Goal: Information Seeking & Learning: Learn about a topic

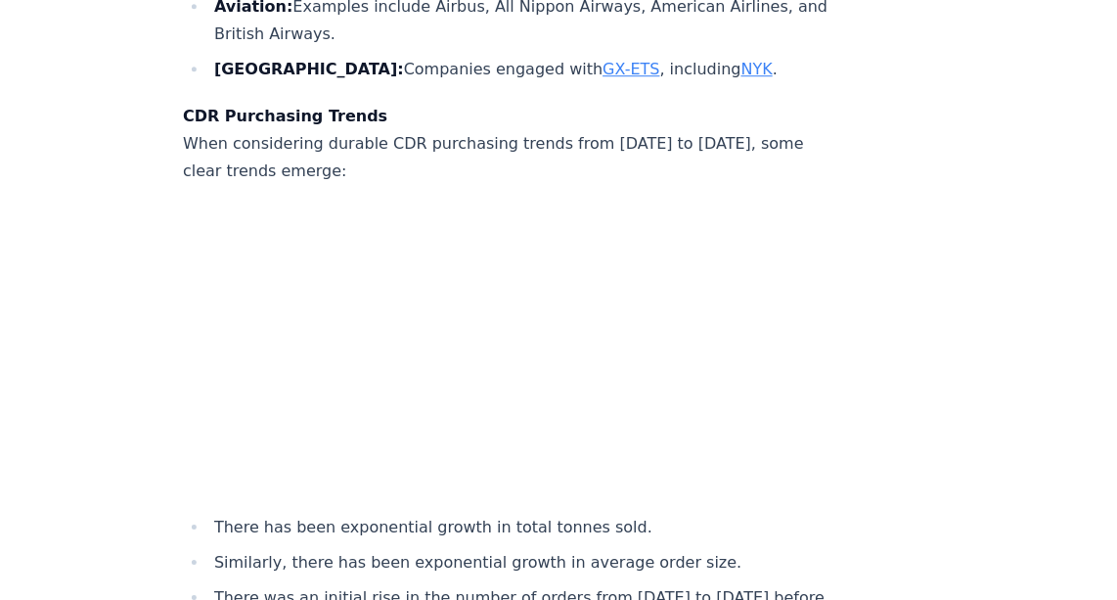
scroll to position [7292, 0]
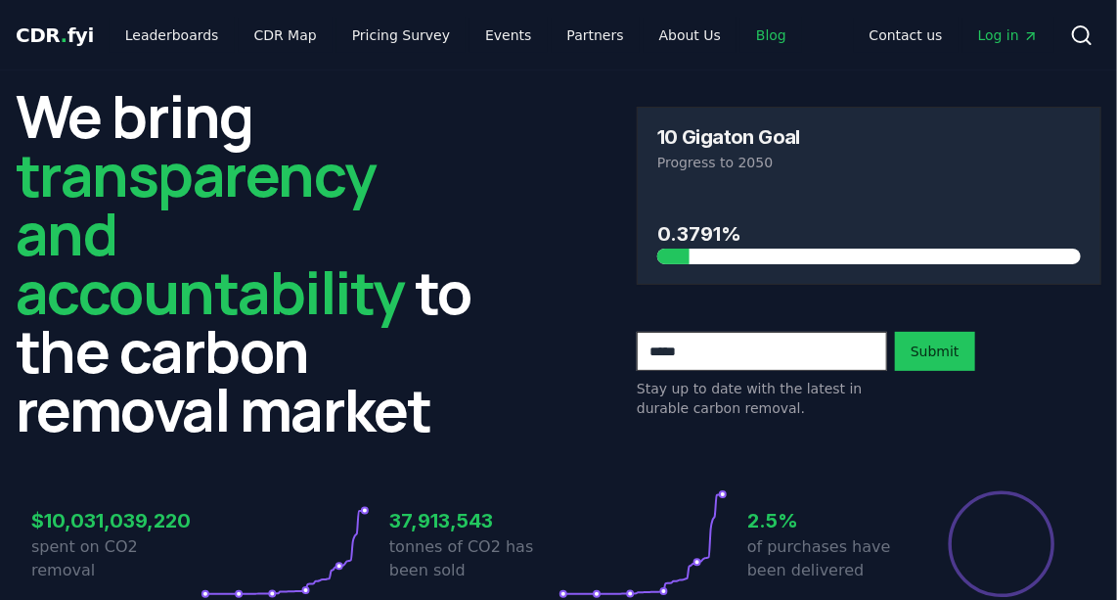
click at [742, 34] on link "Blog" at bounding box center [772, 35] width 62 height 35
click at [741, 42] on link "Blog" at bounding box center [772, 35] width 62 height 35
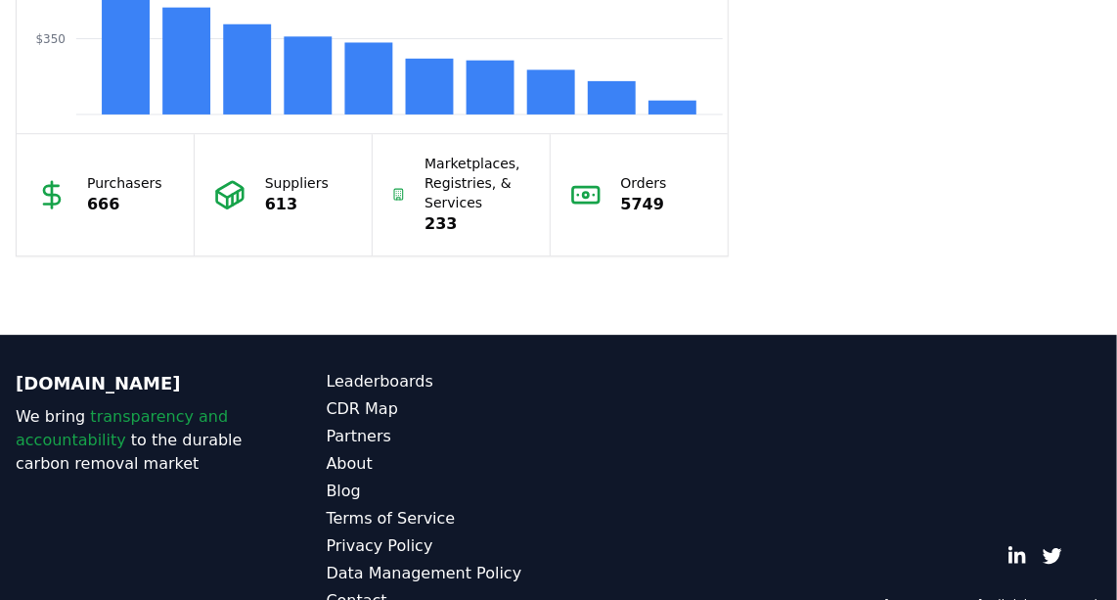
scroll to position [1652, 0]
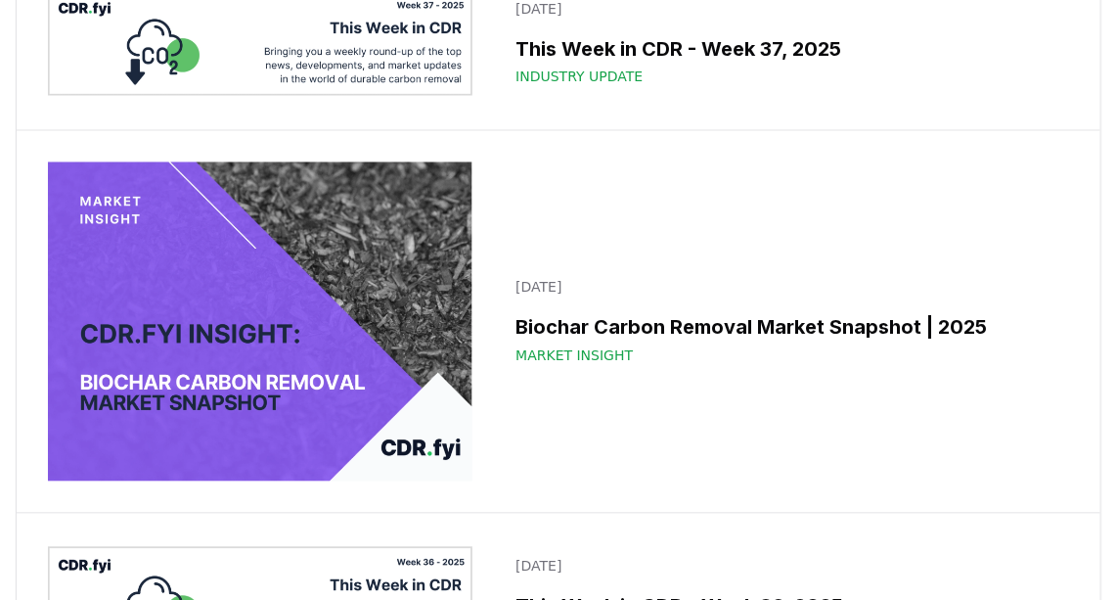
scroll to position [1600, 0]
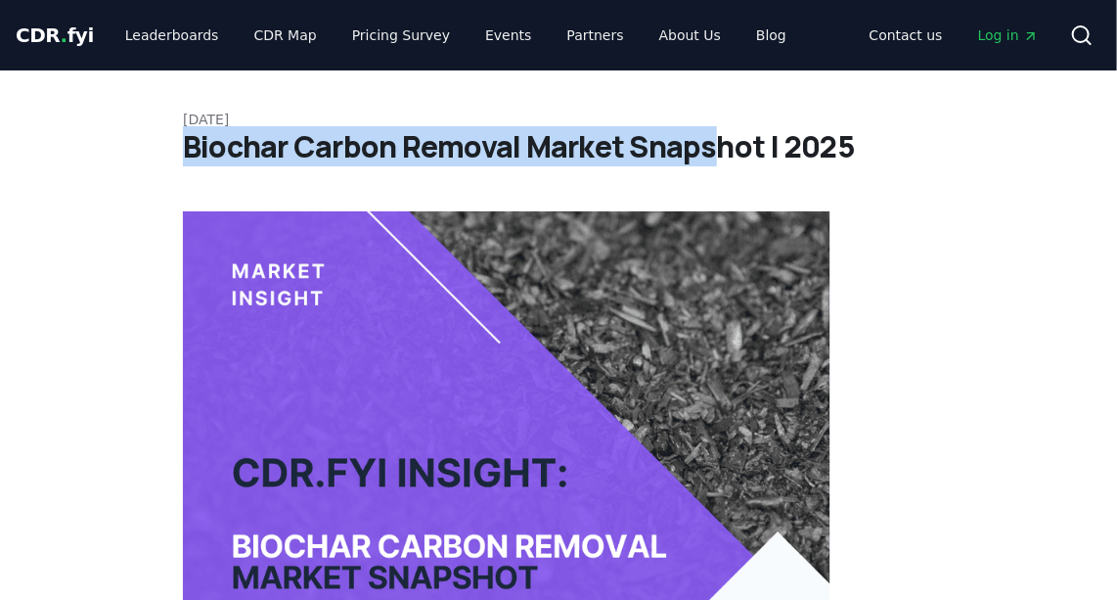
drag, startPoint x: 180, startPoint y: 147, endPoint x: 720, endPoint y: 146, distance: 540.0
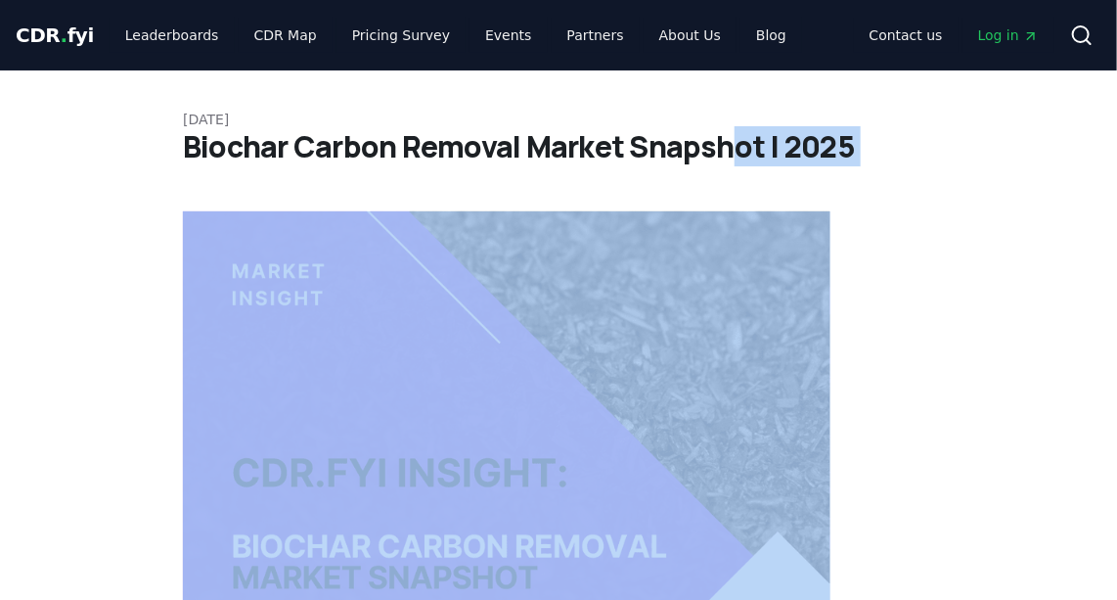
drag, startPoint x: 720, startPoint y: 146, endPoint x: 739, endPoint y: 166, distance: 27.7
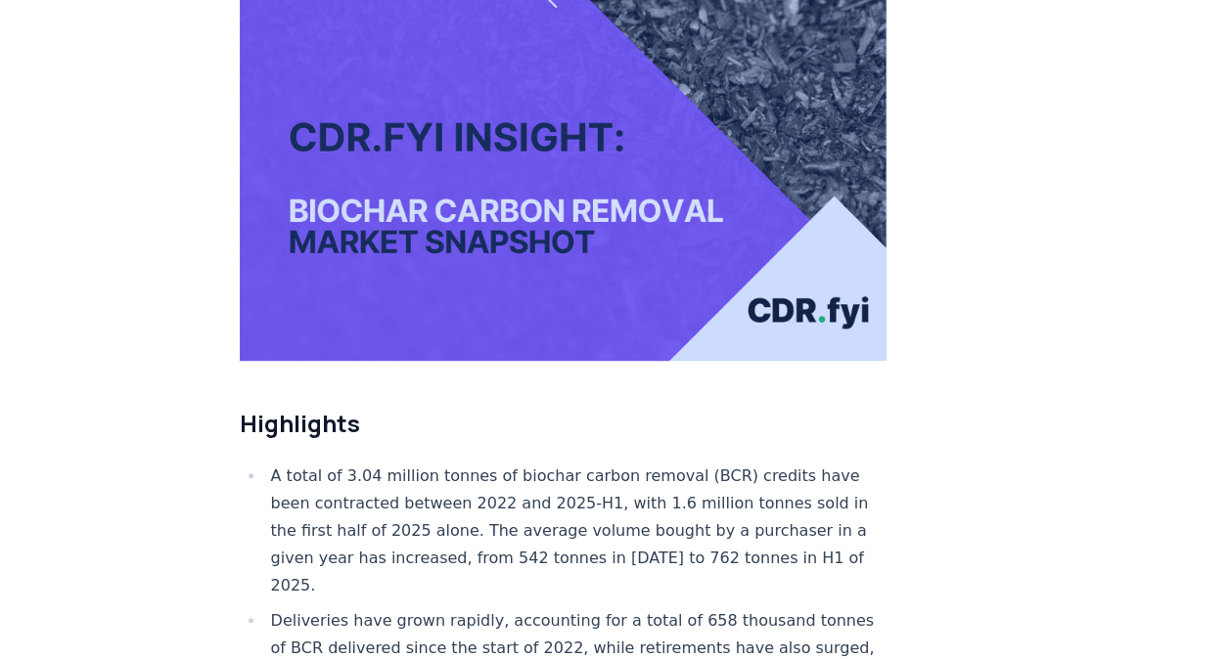
scroll to position [337, 0]
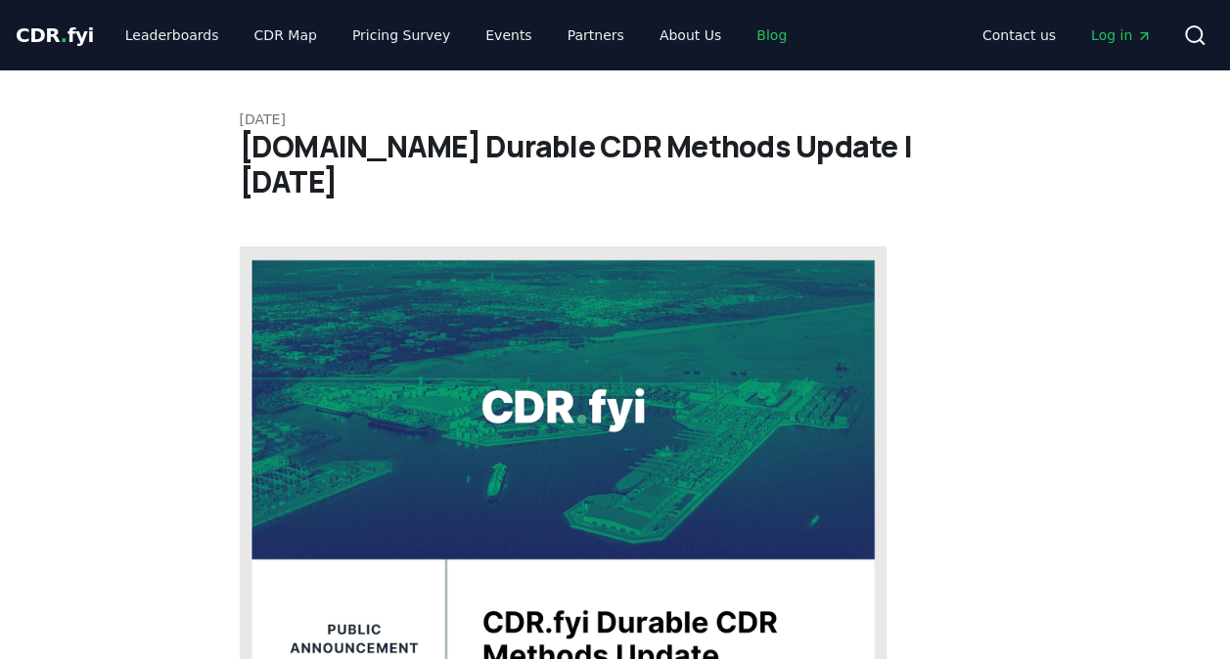
click at [741, 39] on link "Blog" at bounding box center [772, 35] width 62 height 35
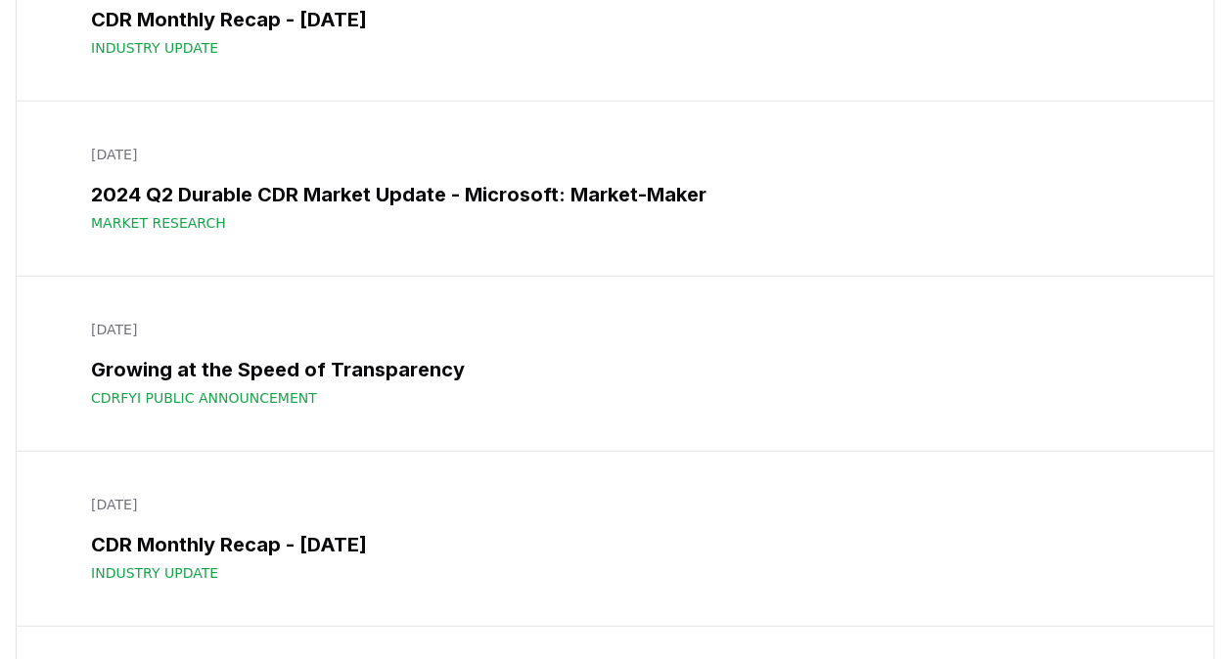
scroll to position [21460, 0]
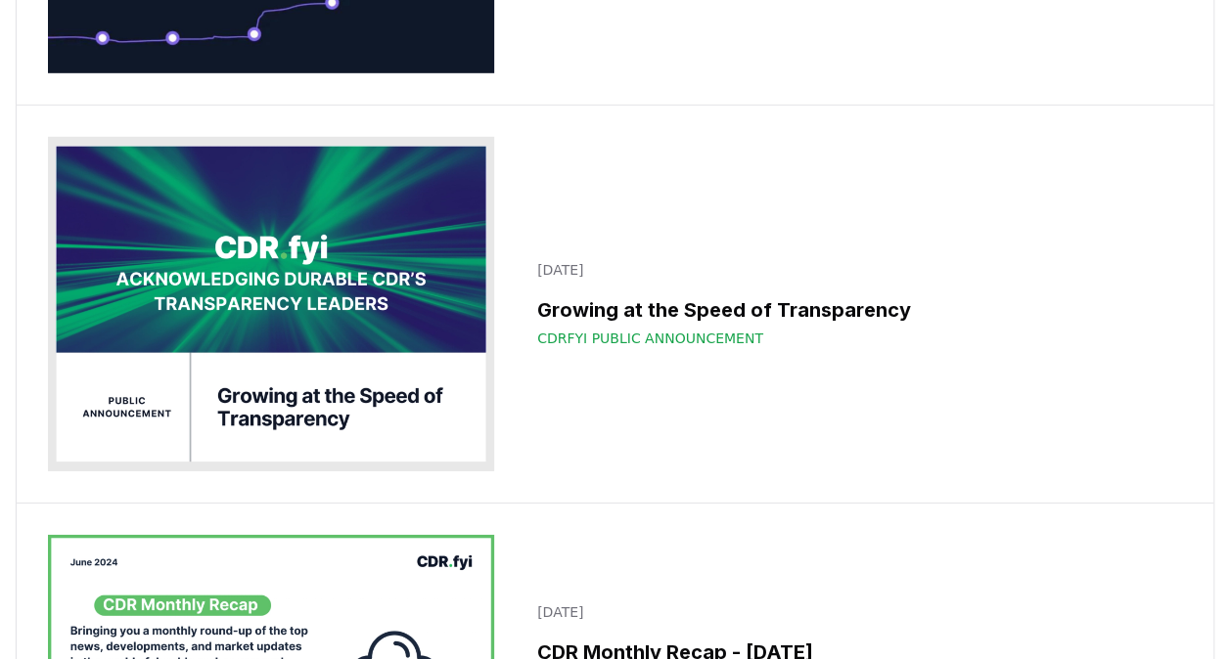
scroll to position [21167, 0]
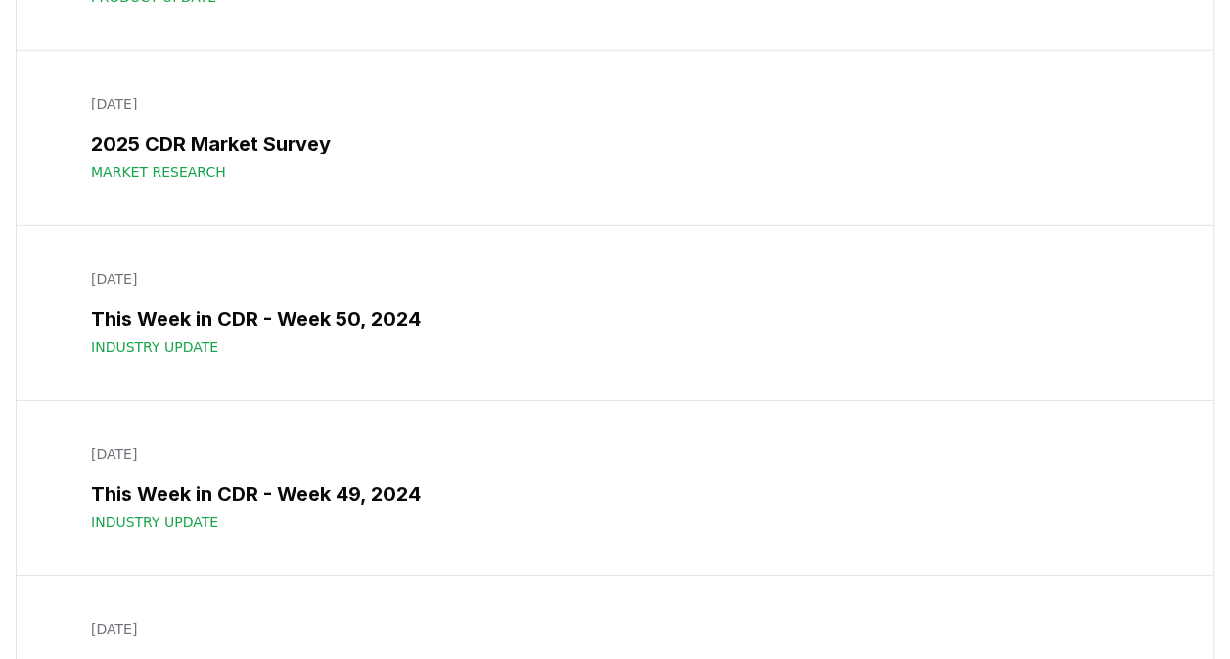
scroll to position [17547, 0]
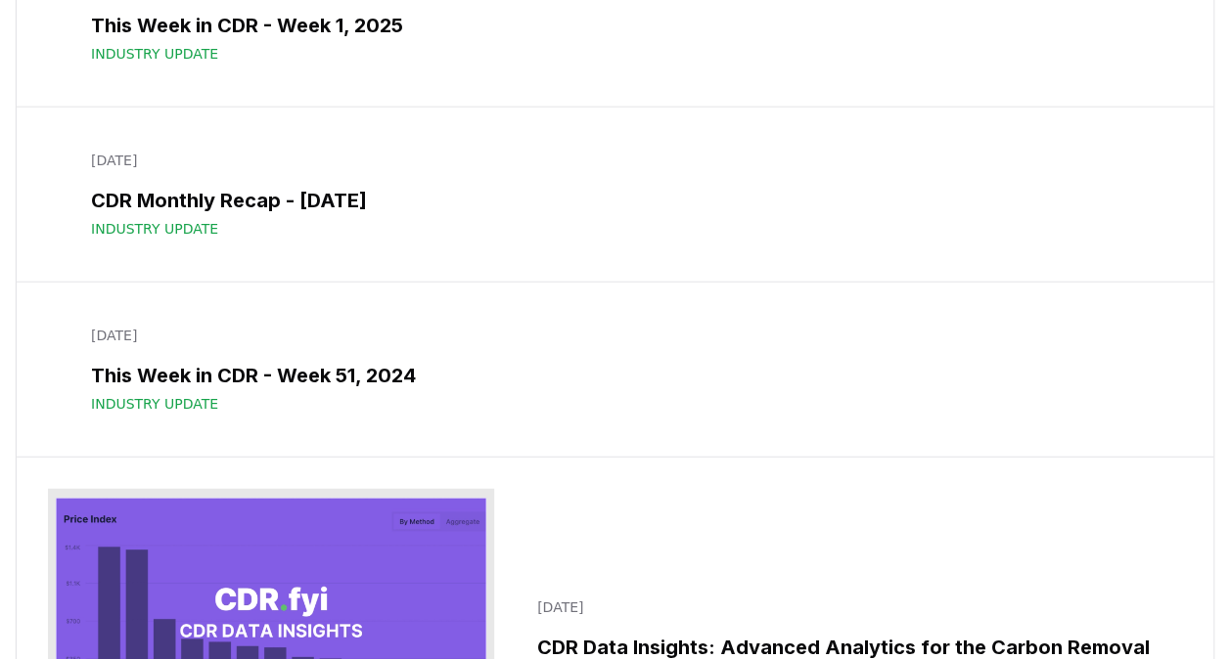
scroll to position [17058, 0]
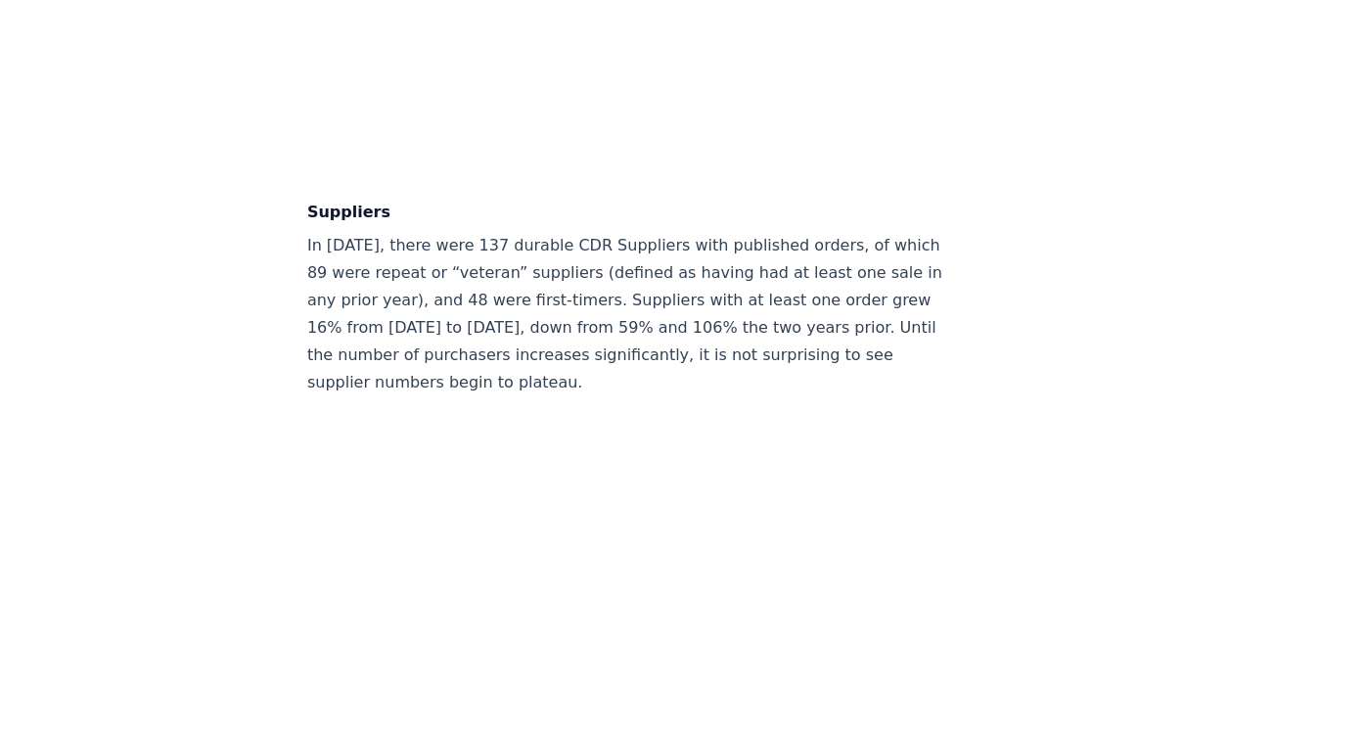
scroll to position [10939, 0]
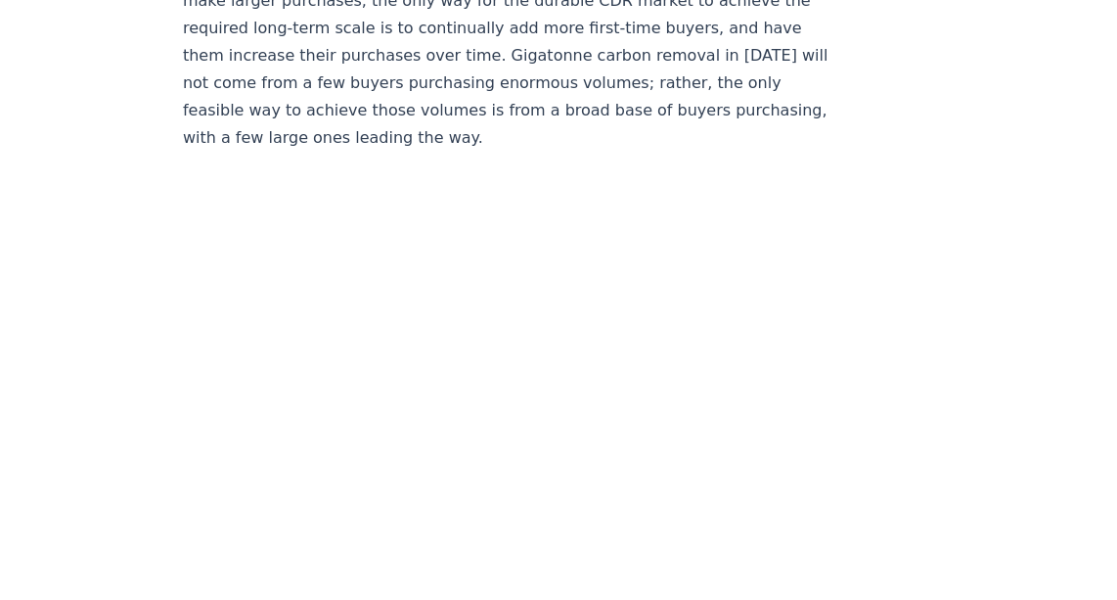
scroll to position [1310, 0]
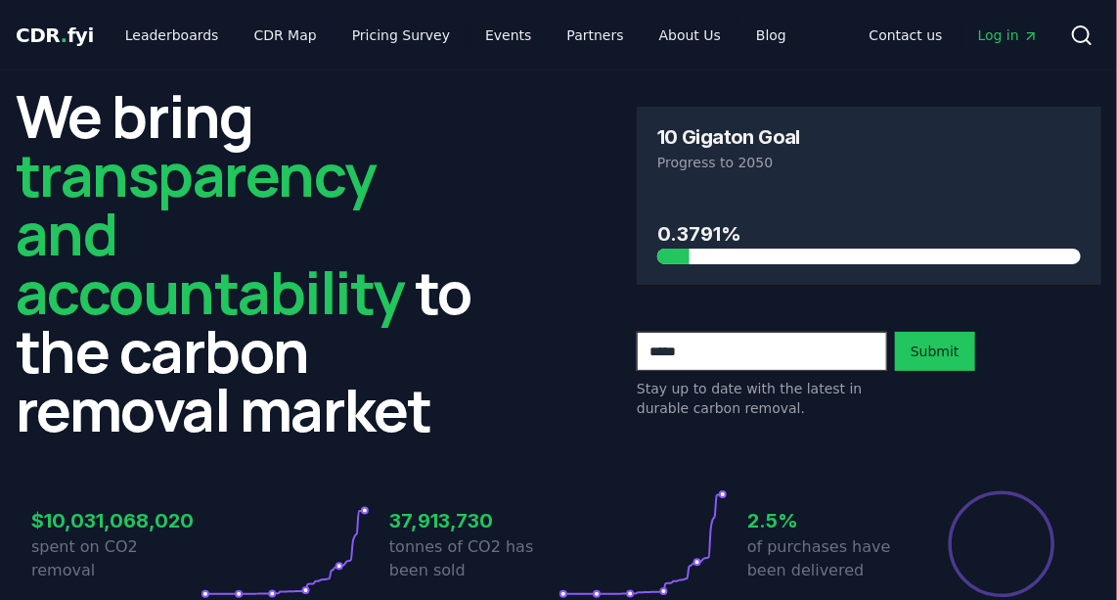
click at [995, 37] on span "Log in" at bounding box center [1008, 35] width 61 height 20
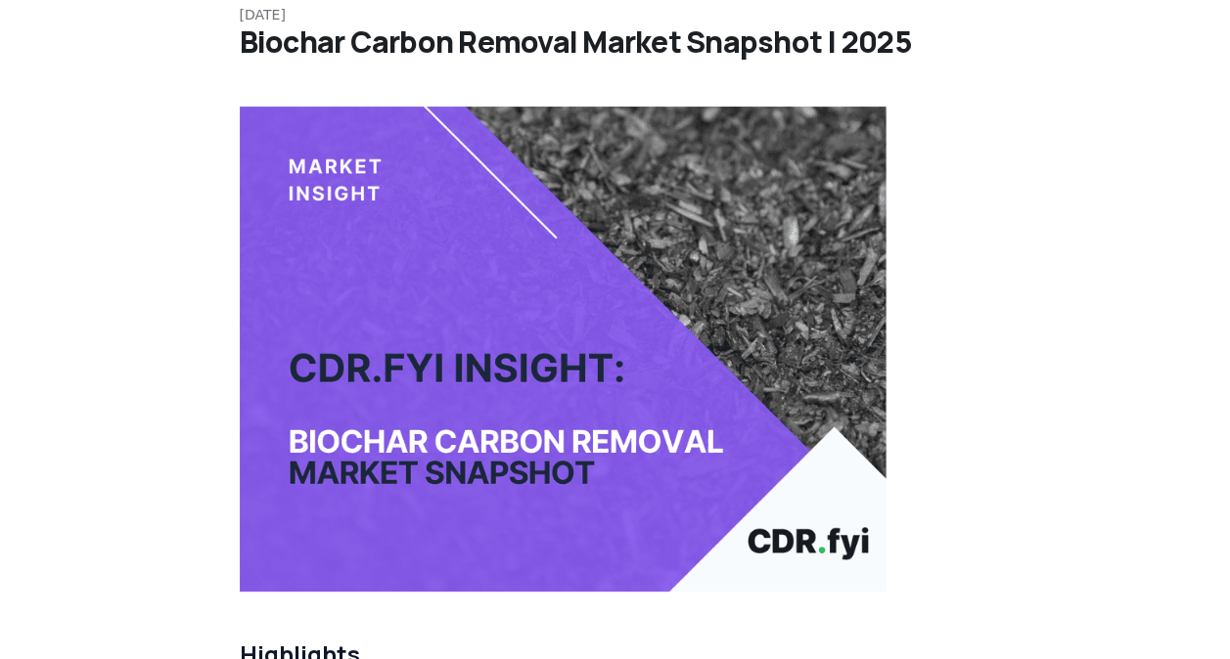
scroll to position [23, 0]
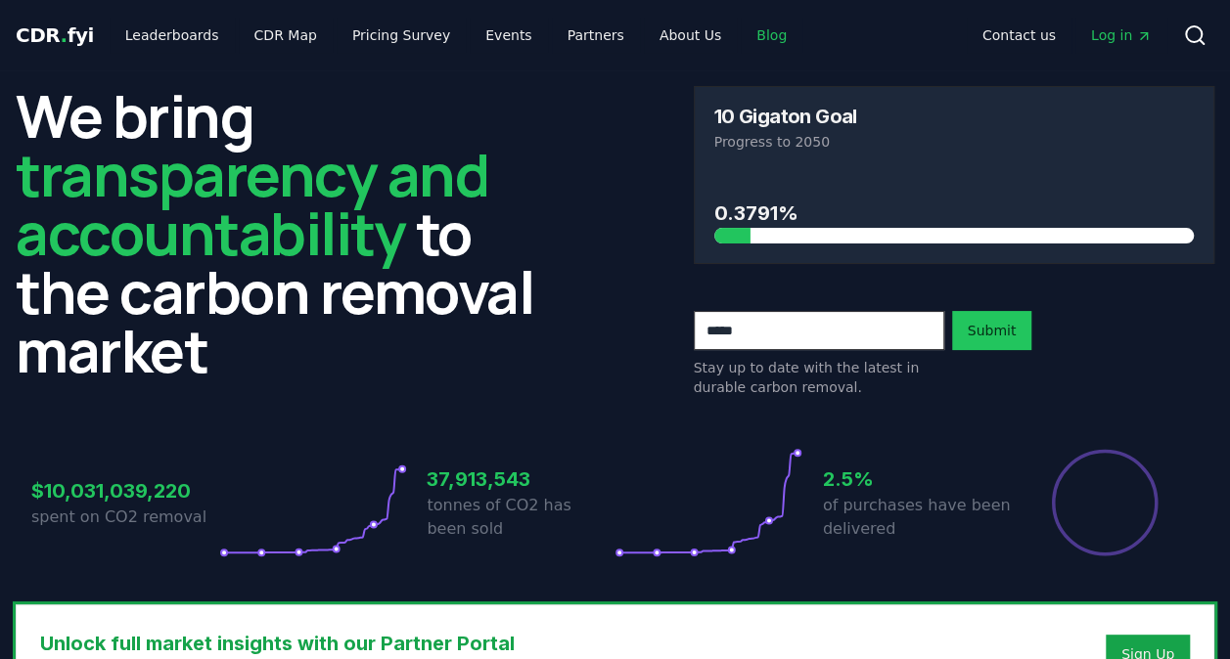
click at [745, 35] on link "Blog" at bounding box center [772, 35] width 62 height 35
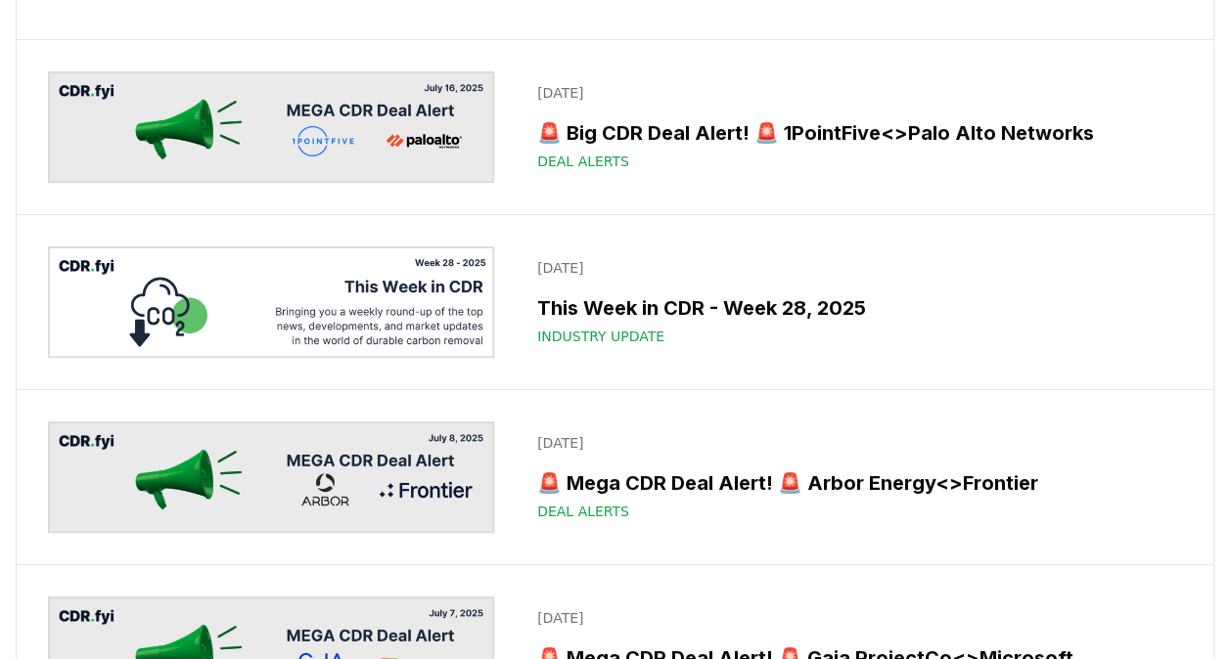
scroll to position [3913, 0]
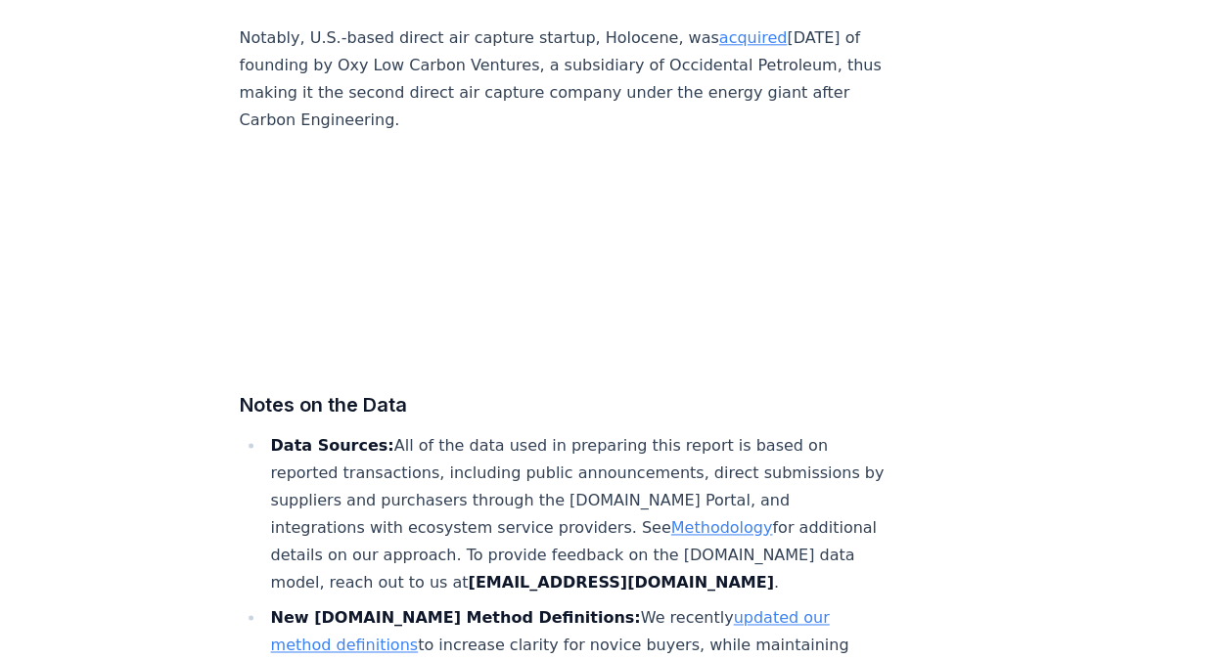
scroll to position [12173, 0]
click at [671, 518] on link "Methodology" at bounding box center [722, 527] width 102 height 19
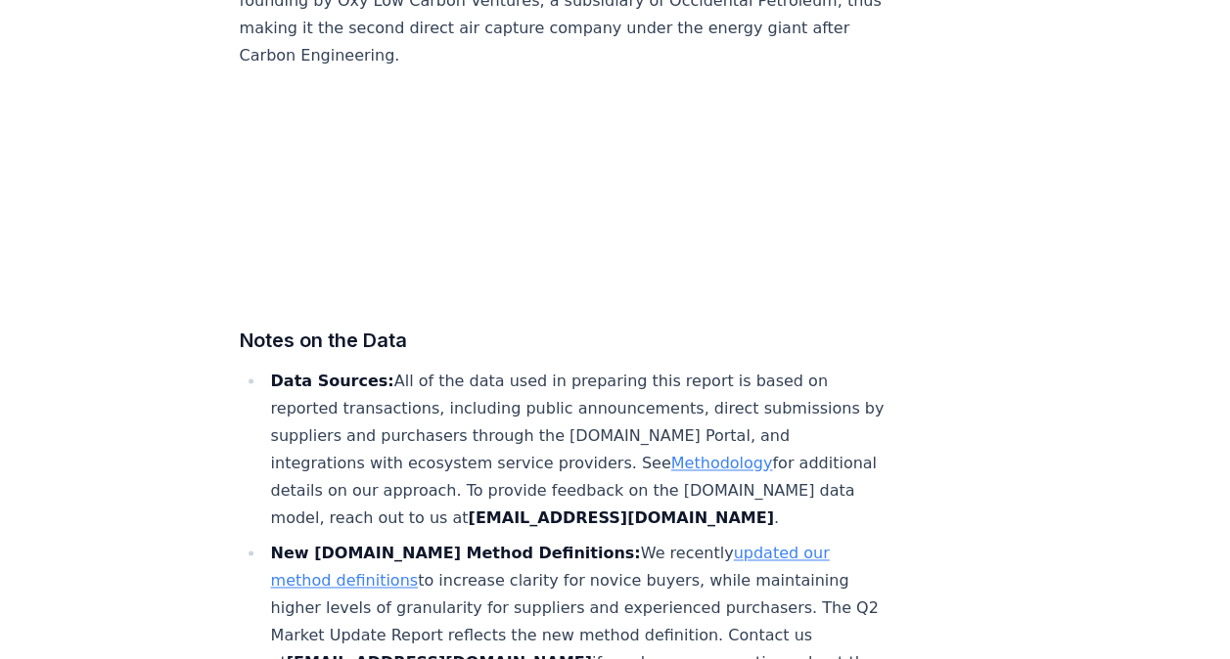
scroll to position [12240, 0]
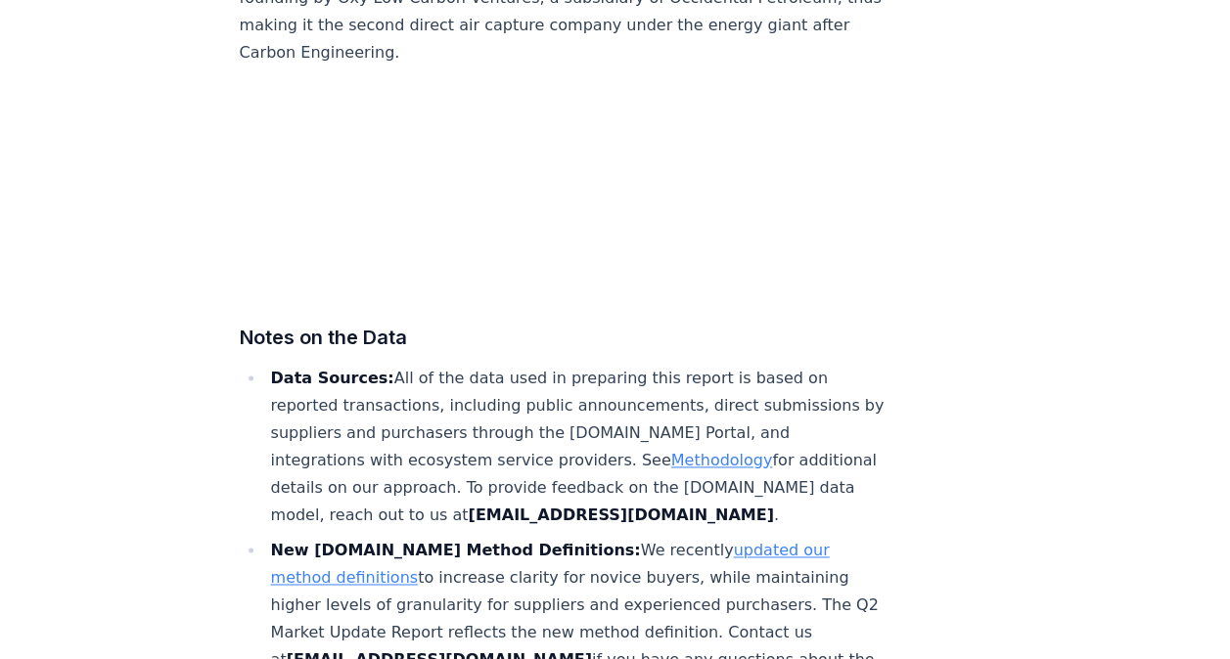
click at [715, 541] on link "updated our method definitions" at bounding box center [550, 564] width 559 height 46
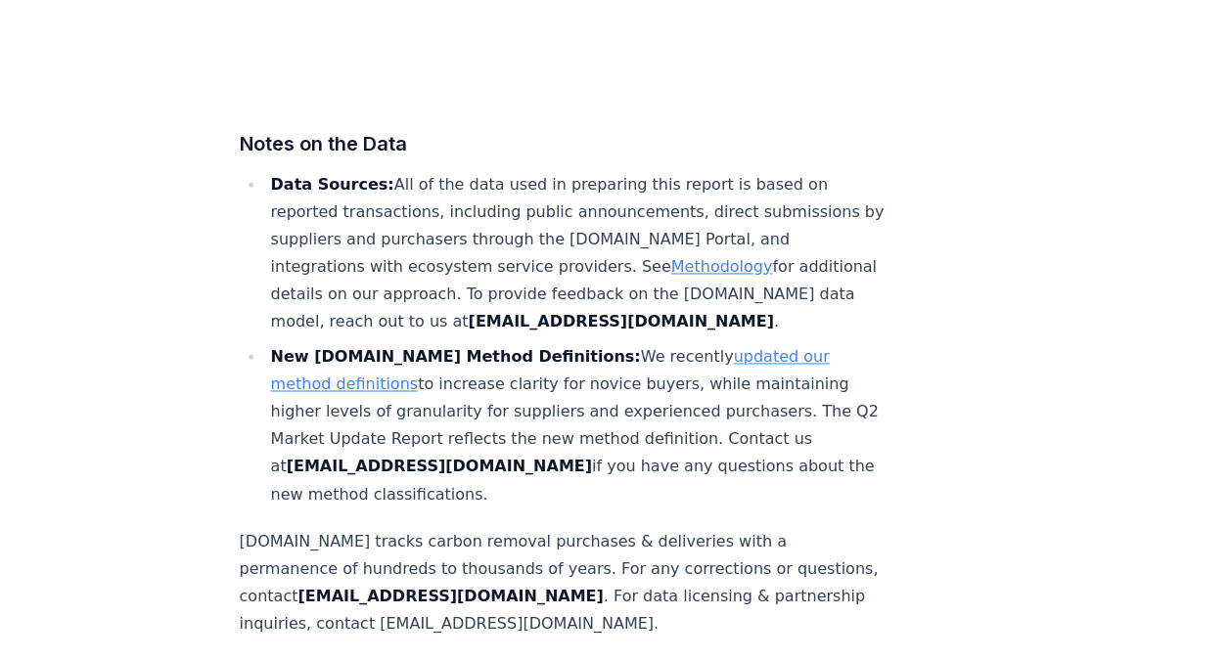
scroll to position [12415, 0]
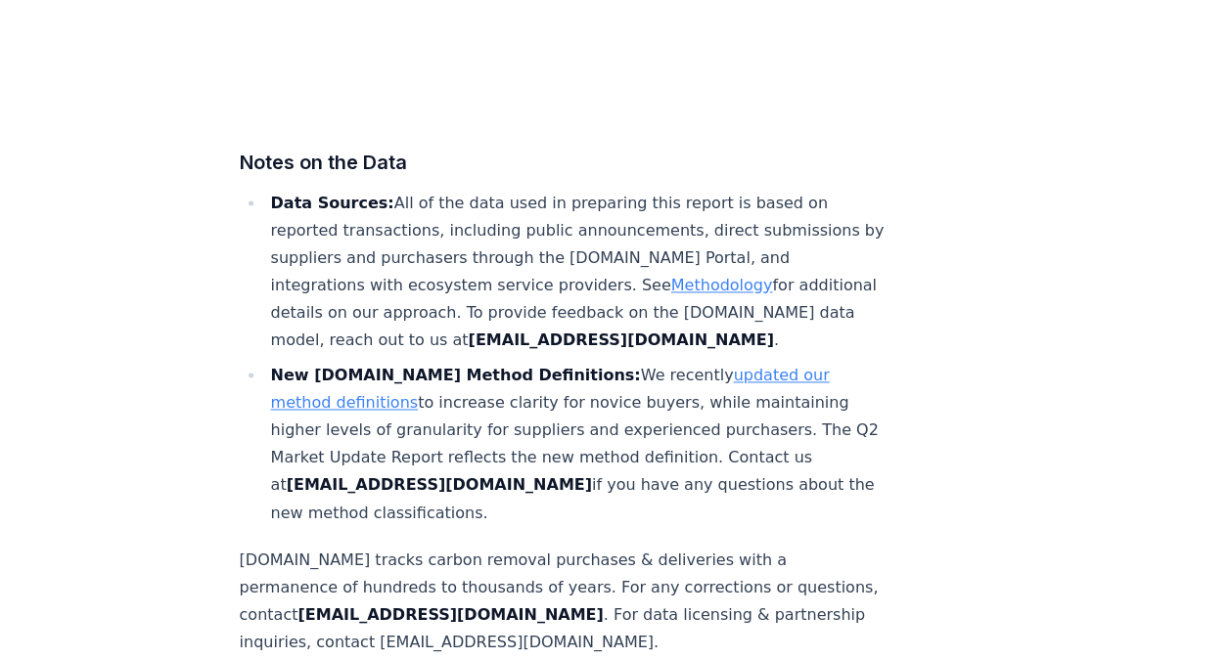
click at [679, 366] on link "updated our method definitions" at bounding box center [550, 389] width 559 height 46
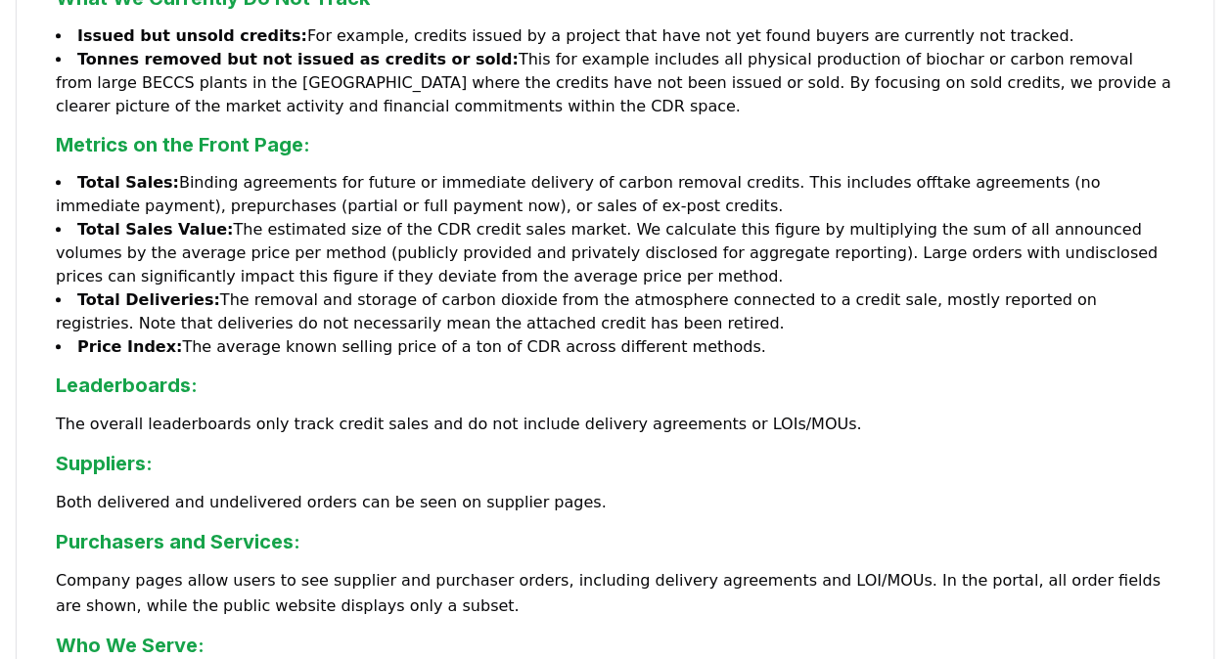
scroll to position [783, 0]
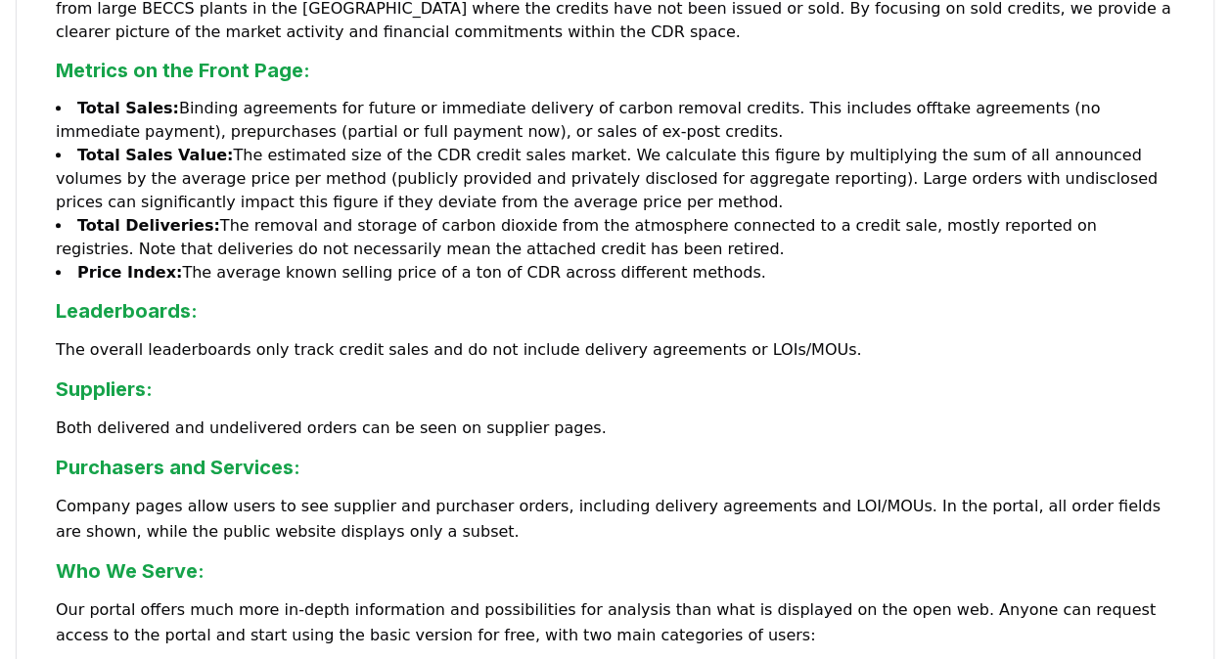
drag, startPoint x: 550, startPoint y: 385, endPoint x: 470, endPoint y: 382, distance: 80.3
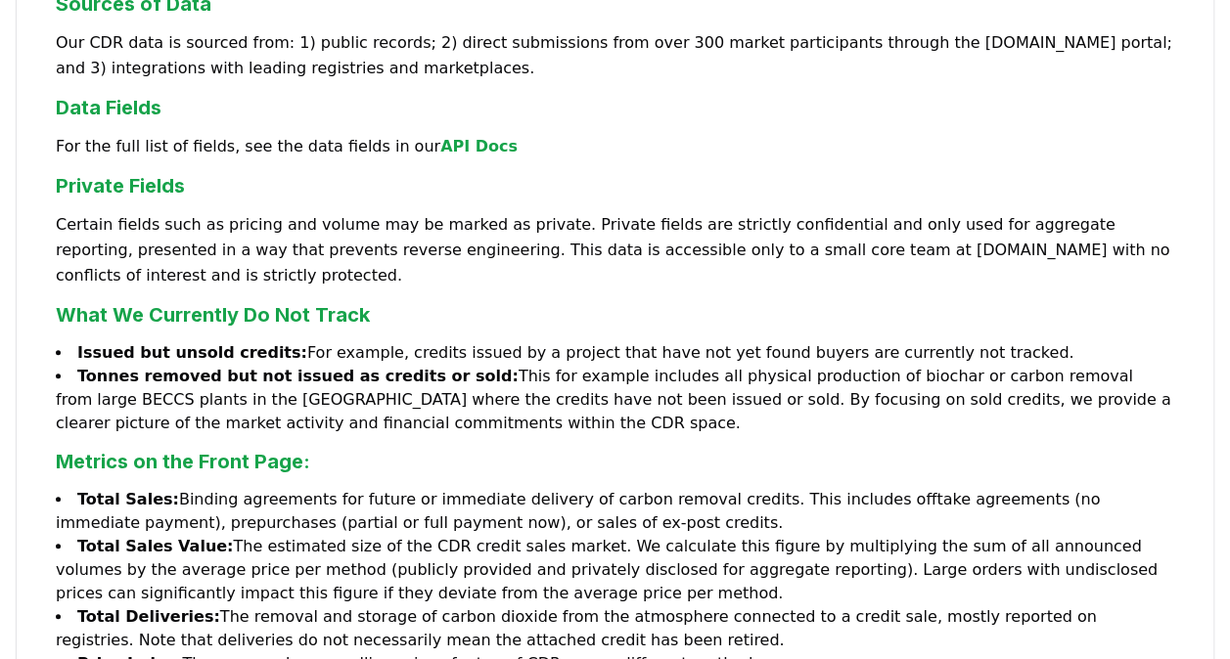
scroll to position [98, 0]
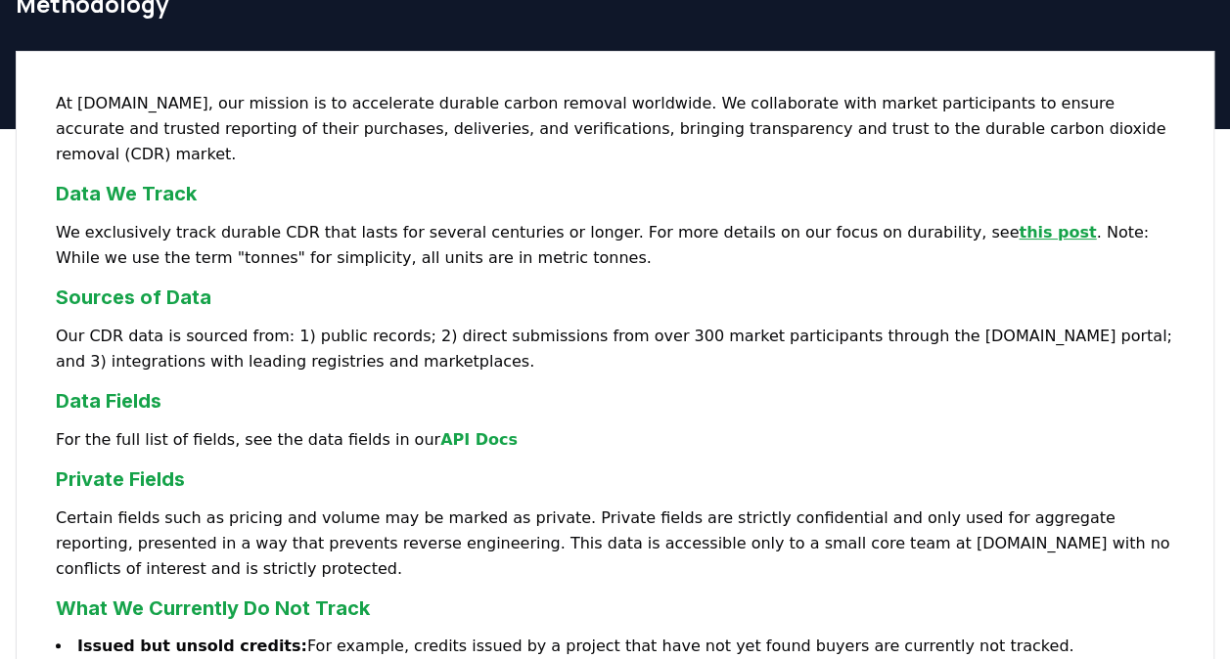
click at [1018, 223] on link "this post" at bounding box center [1056, 232] width 77 height 19
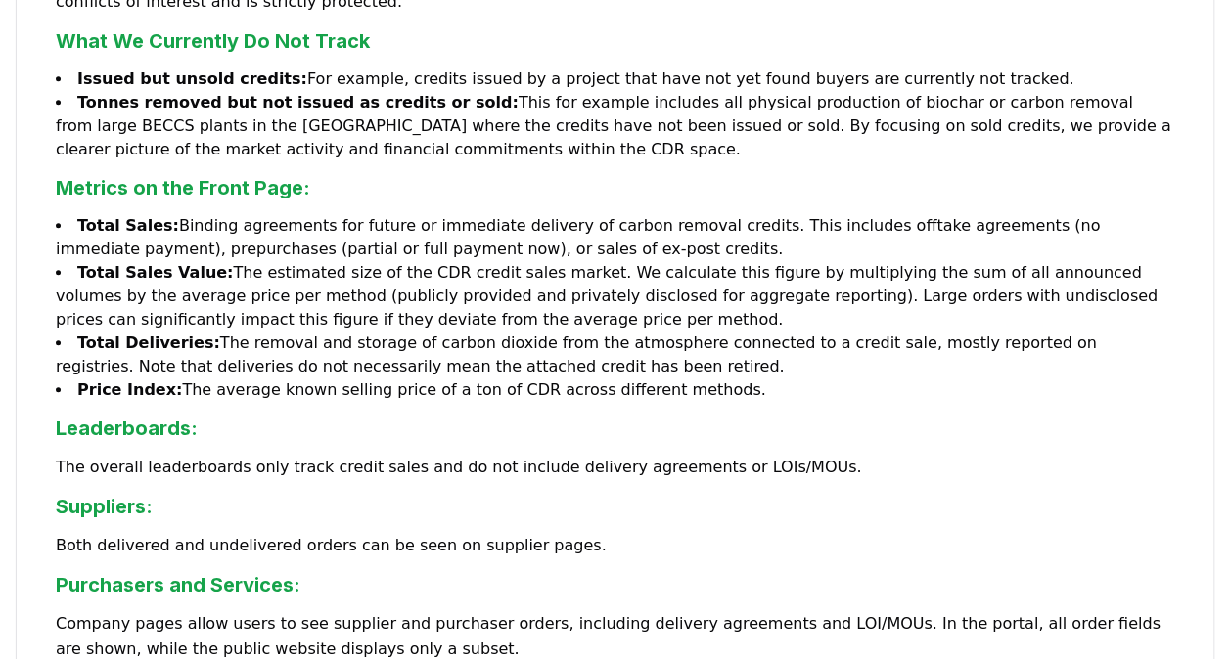
scroll to position [763, 0]
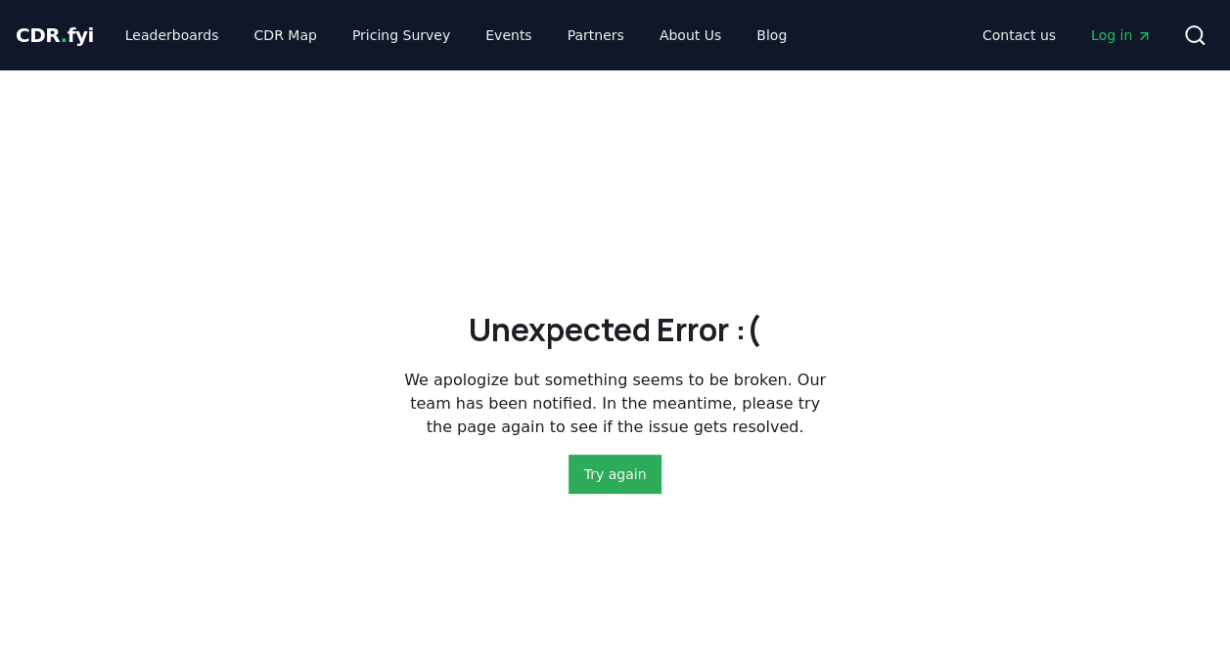
click at [579, 467] on button "Try again" at bounding box center [615, 474] width 94 height 39
click at [620, 464] on button "Try again" at bounding box center [615, 474] width 94 height 39
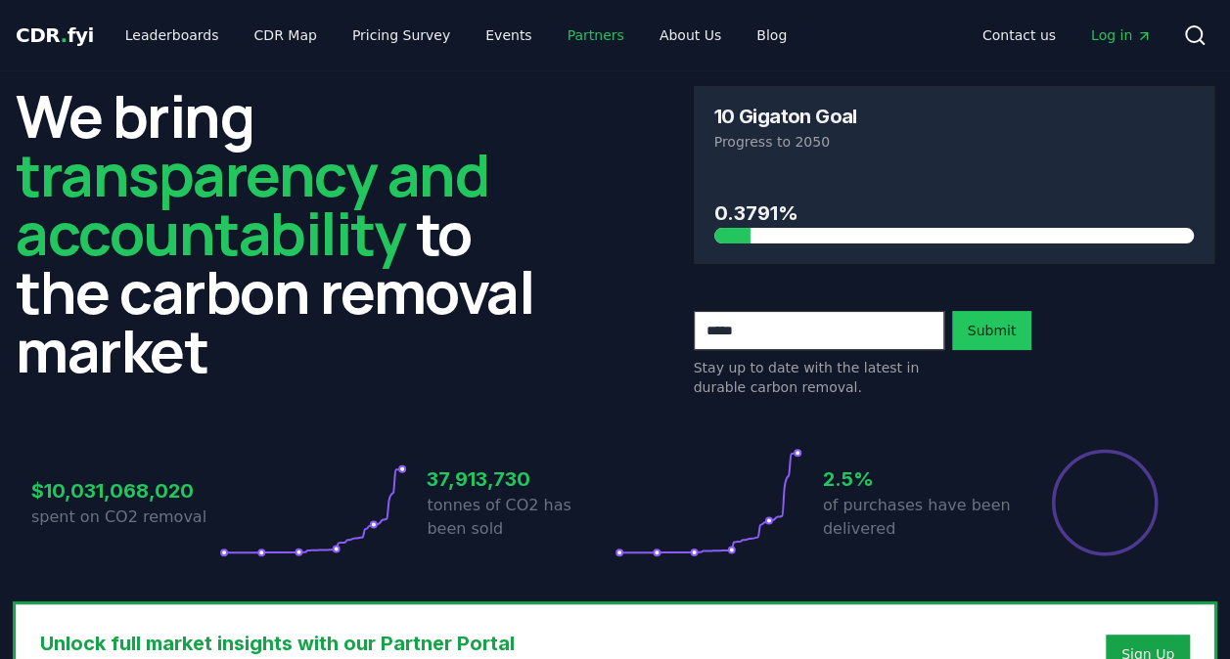
click at [552, 35] on link "Partners" at bounding box center [596, 35] width 88 height 35
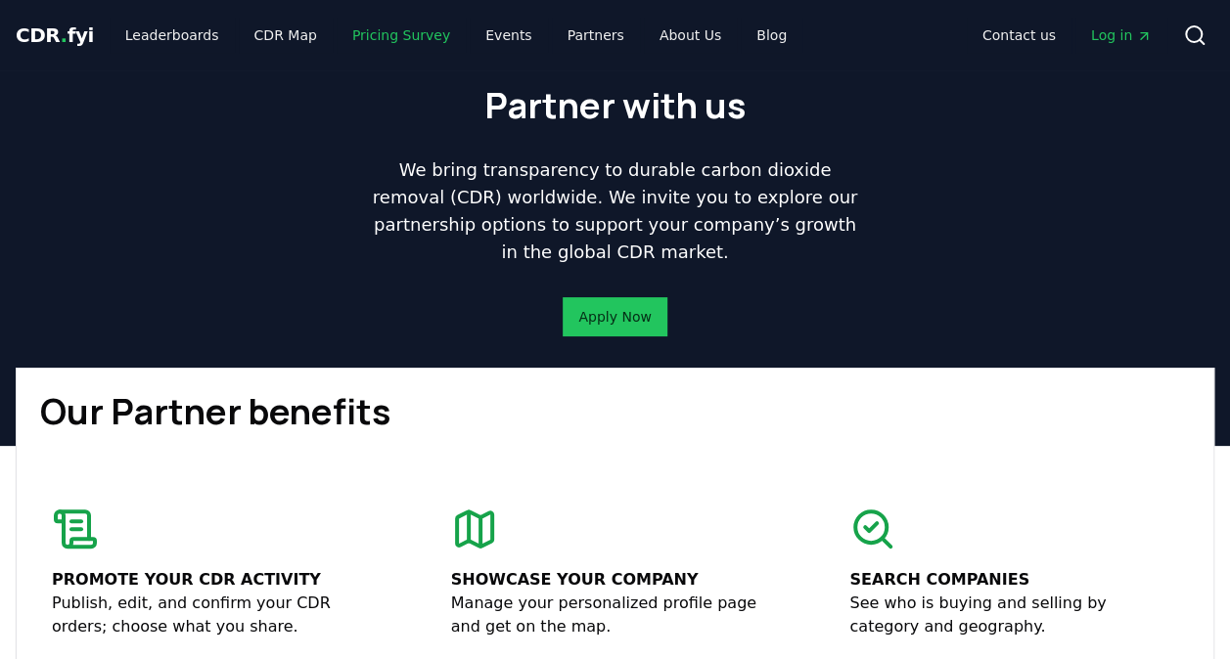
click at [373, 38] on link "Pricing Survey" at bounding box center [401, 35] width 129 height 35
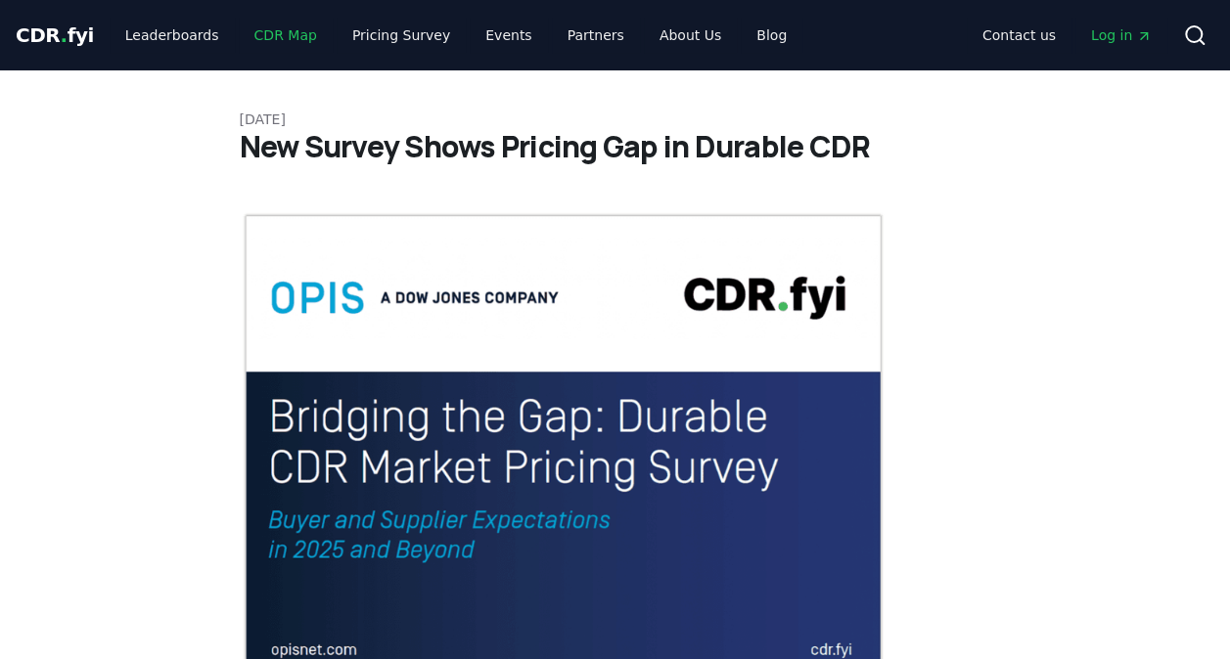
click at [264, 42] on link "CDR Map" at bounding box center [286, 35] width 94 height 35
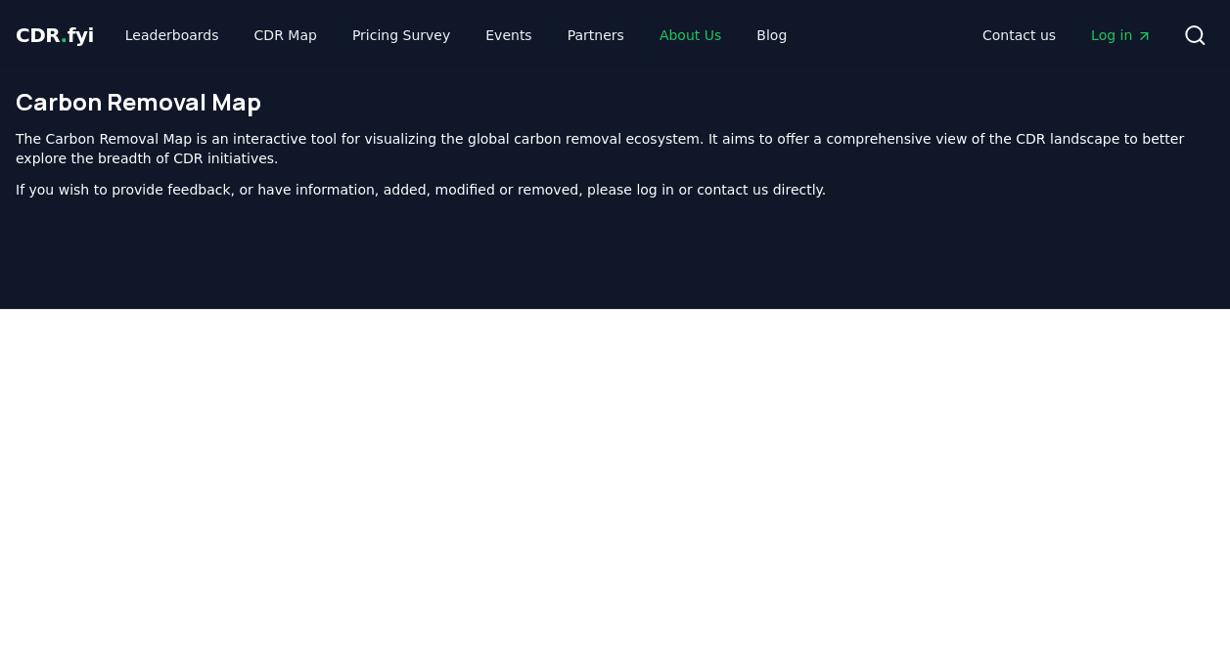
click at [644, 38] on link "About Us" at bounding box center [690, 35] width 93 height 35
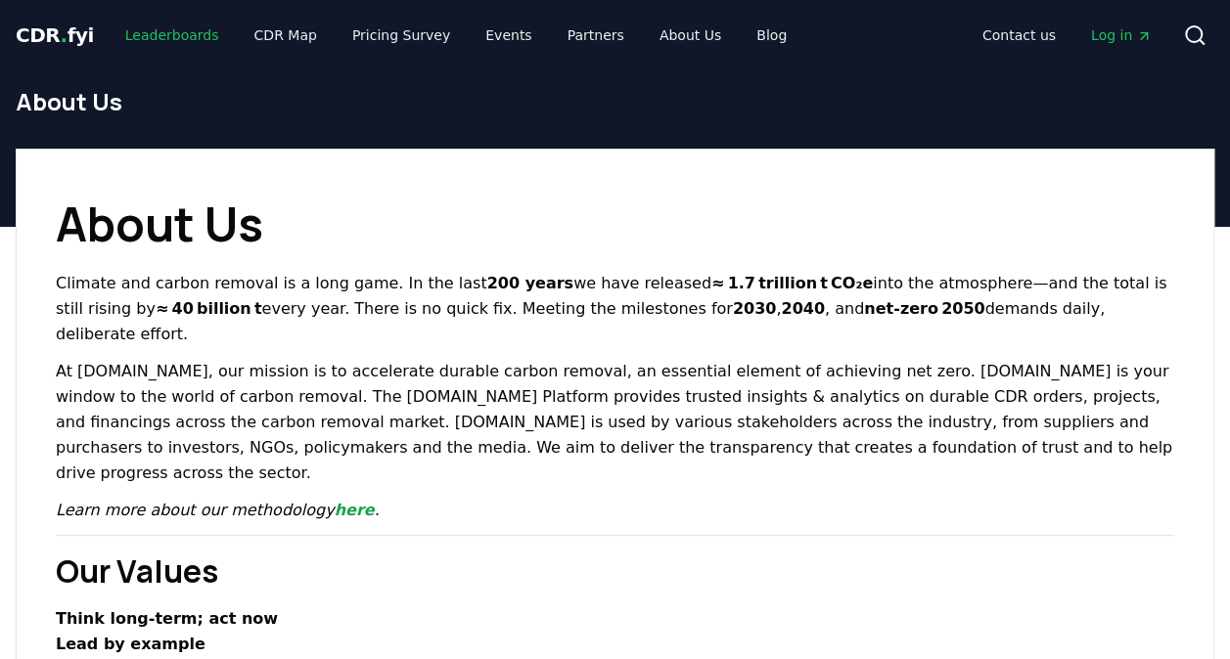
click at [176, 33] on link "Leaderboards" at bounding box center [172, 35] width 125 height 35
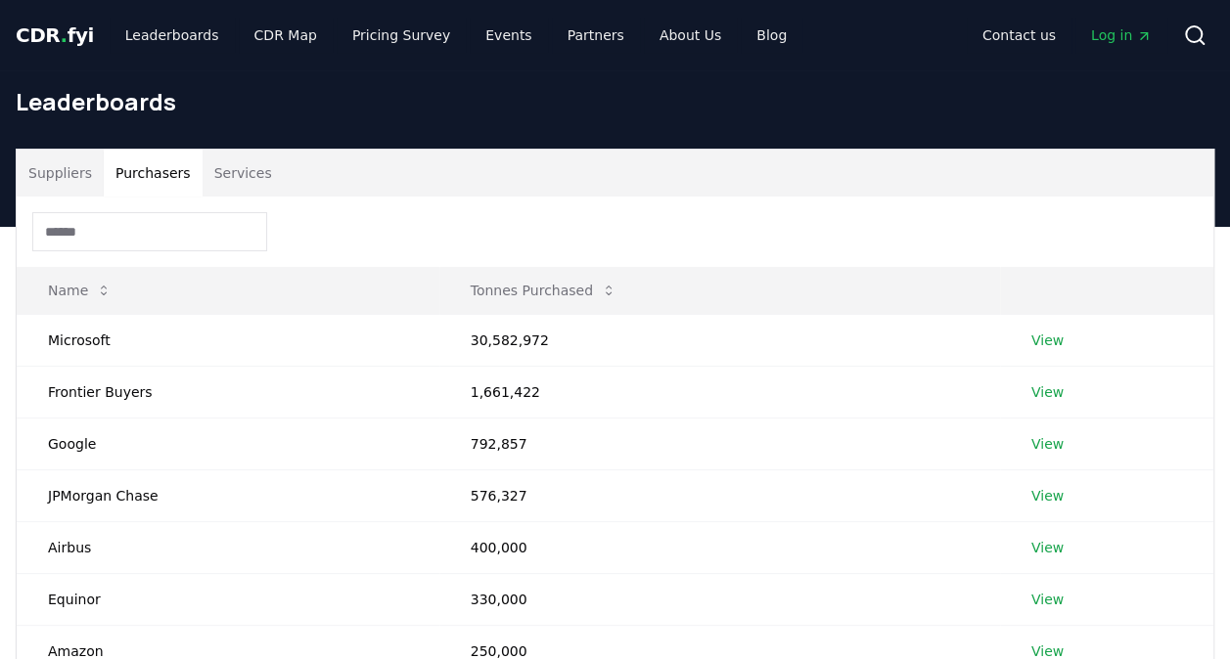
click at [159, 172] on button "Purchasers" at bounding box center [153, 173] width 99 height 47
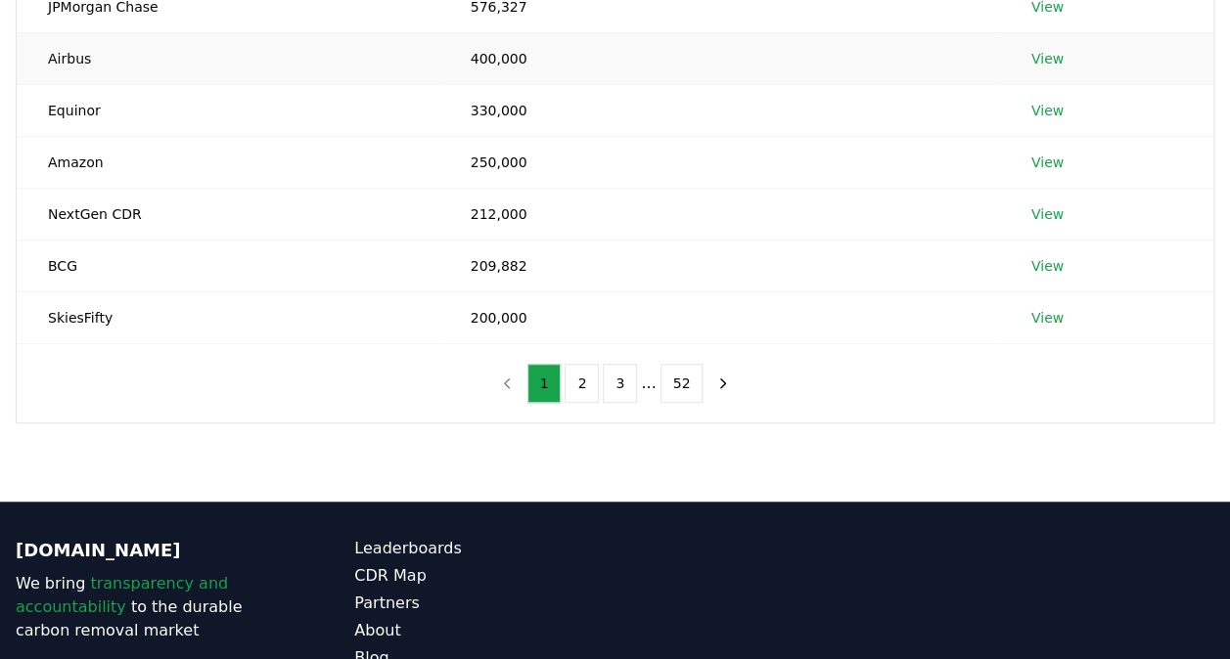
scroll to position [640, 0]
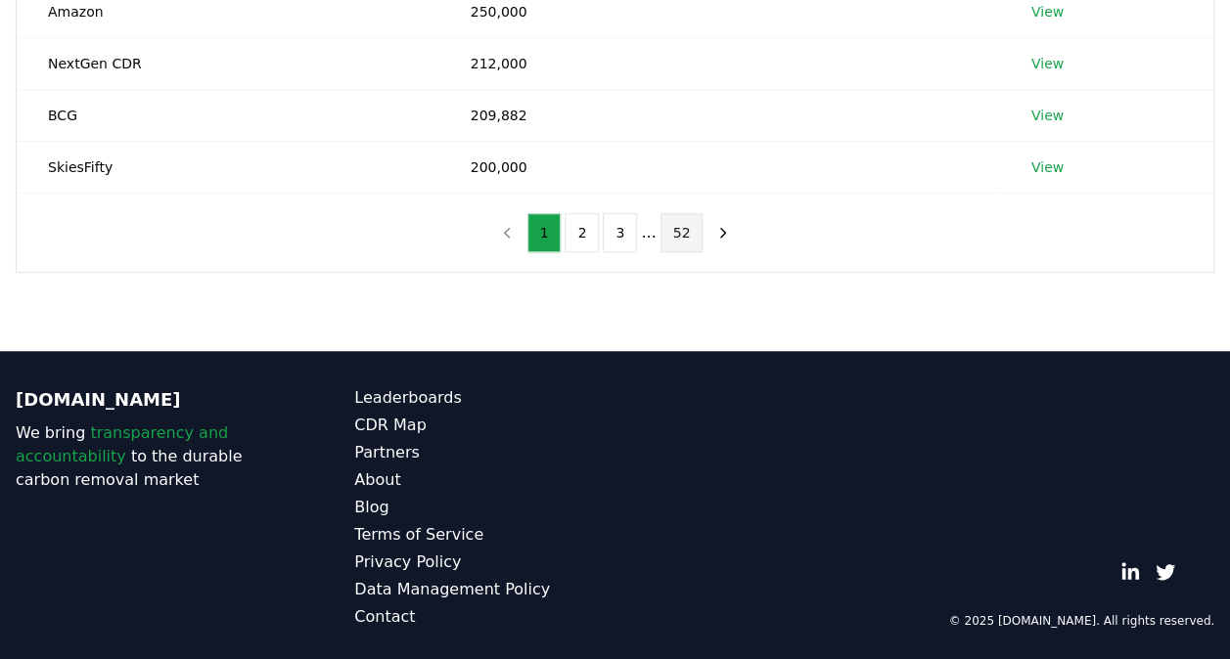
click at [661, 225] on button "52" at bounding box center [681, 232] width 43 height 39
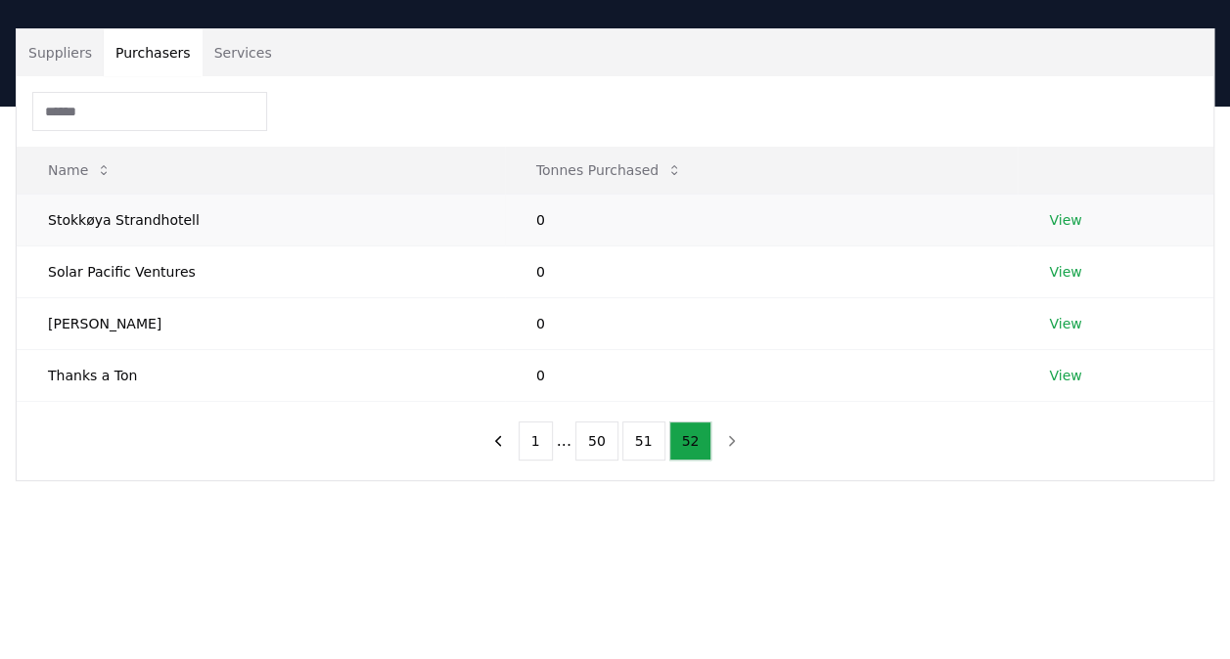
scroll to position [0, 0]
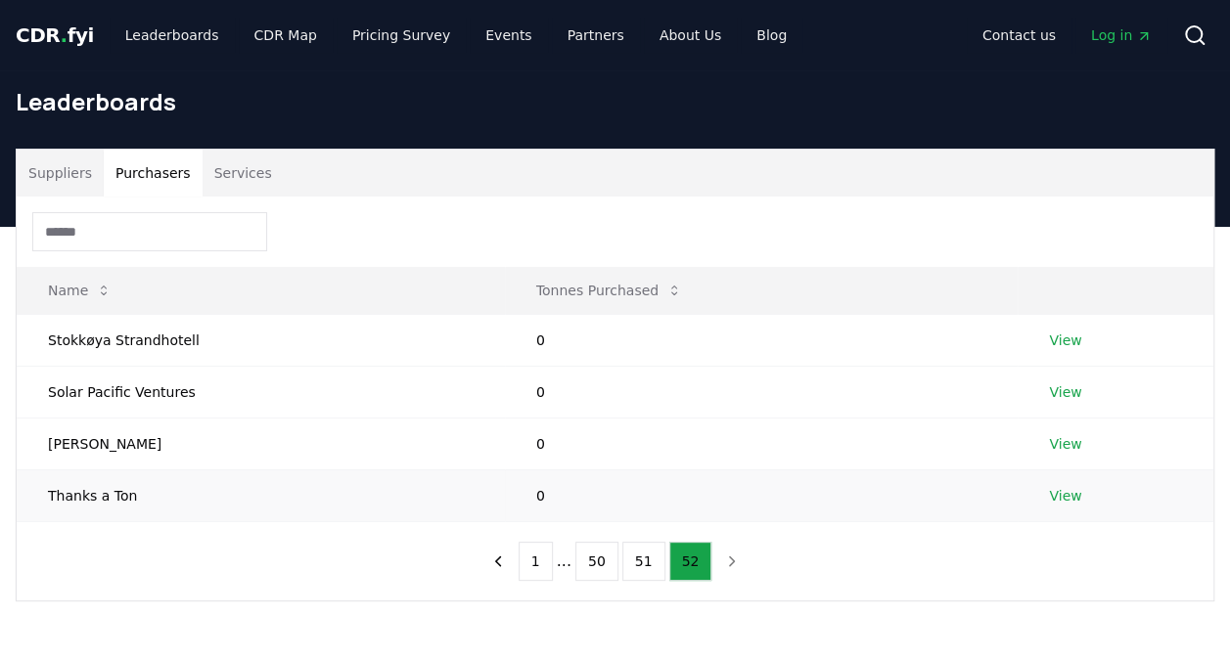
click at [203, 497] on td "Thanks a Ton" at bounding box center [261, 496] width 488 height 52
click at [241, 455] on td "JJ Greenhalgh" at bounding box center [261, 444] width 488 height 52
click at [253, 403] on td "Solar Pacific Ventures" at bounding box center [261, 392] width 488 height 52
click at [258, 358] on td "Stokkøya Strandhotell" at bounding box center [261, 340] width 488 height 52
click at [634, 564] on button "51" at bounding box center [643, 561] width 43 height 39
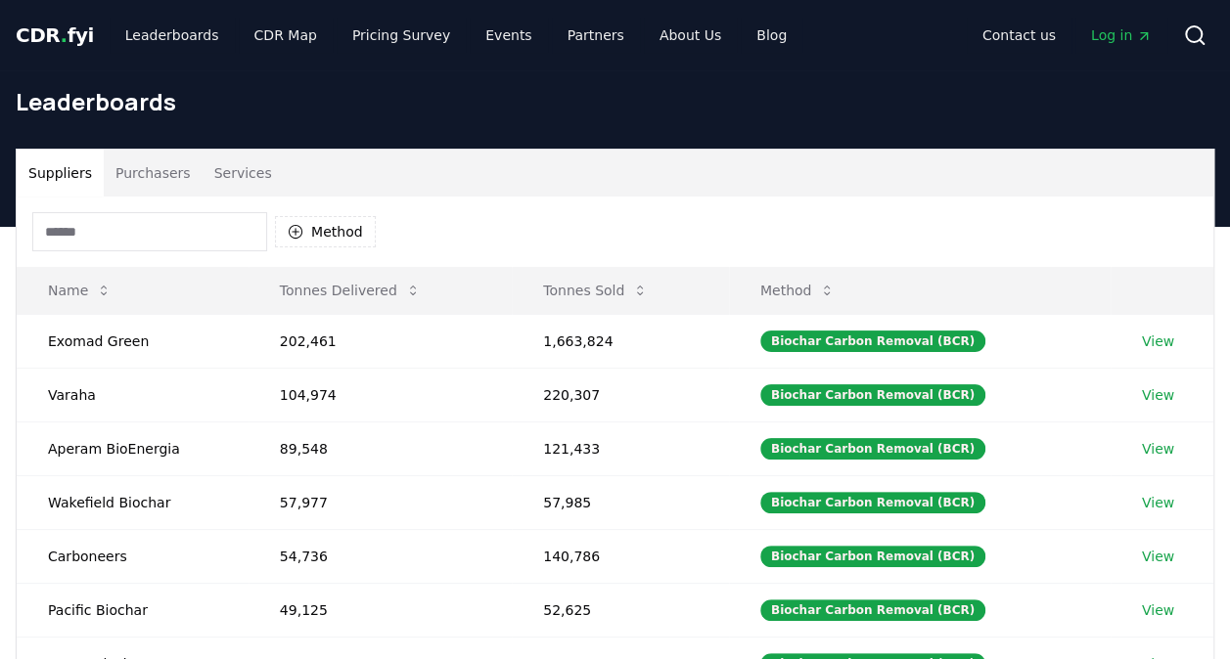
click at [72, 173] on button "Suppliers" at bounding box center [60, 173] width 87 height 47
drag, startPoint x: 134, startPoint y: 329, endPoint x: 147, endPoint y: 344, distance: 20.2
click at [138, 342] on td "Exomad Green" at bounding box center [133, 341] width 232 height 54
click at [311, 224] on button "Method" at bounding box center [325, 231] width 101 height 31
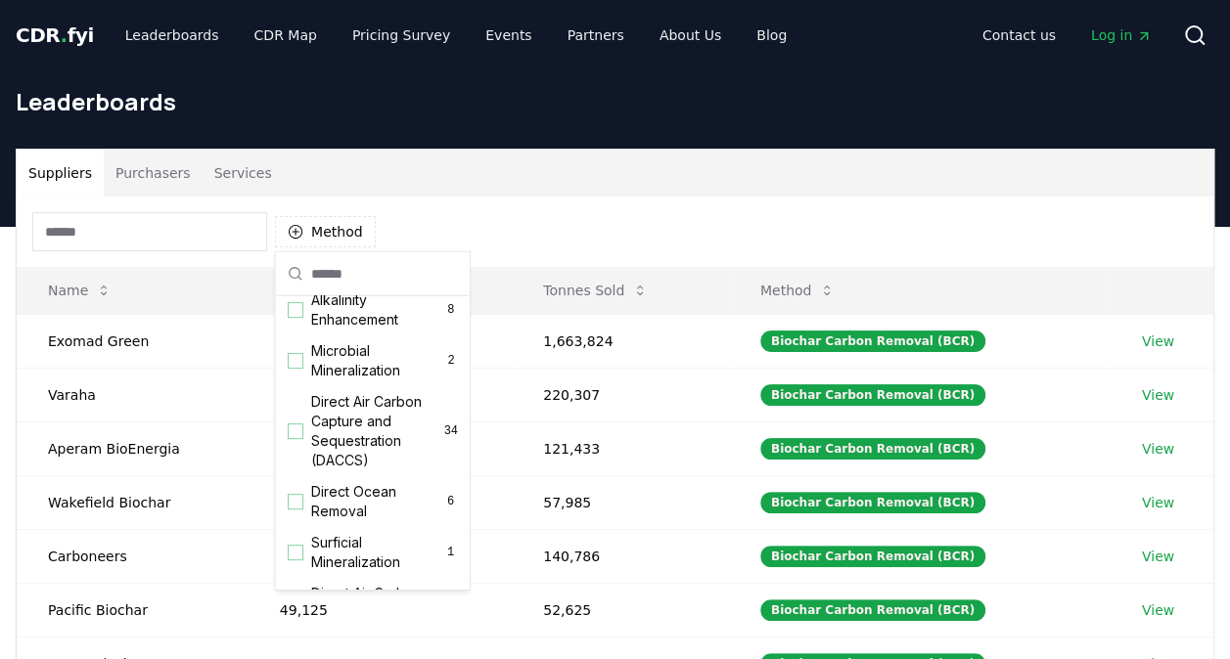
scroll to position [421, 0]
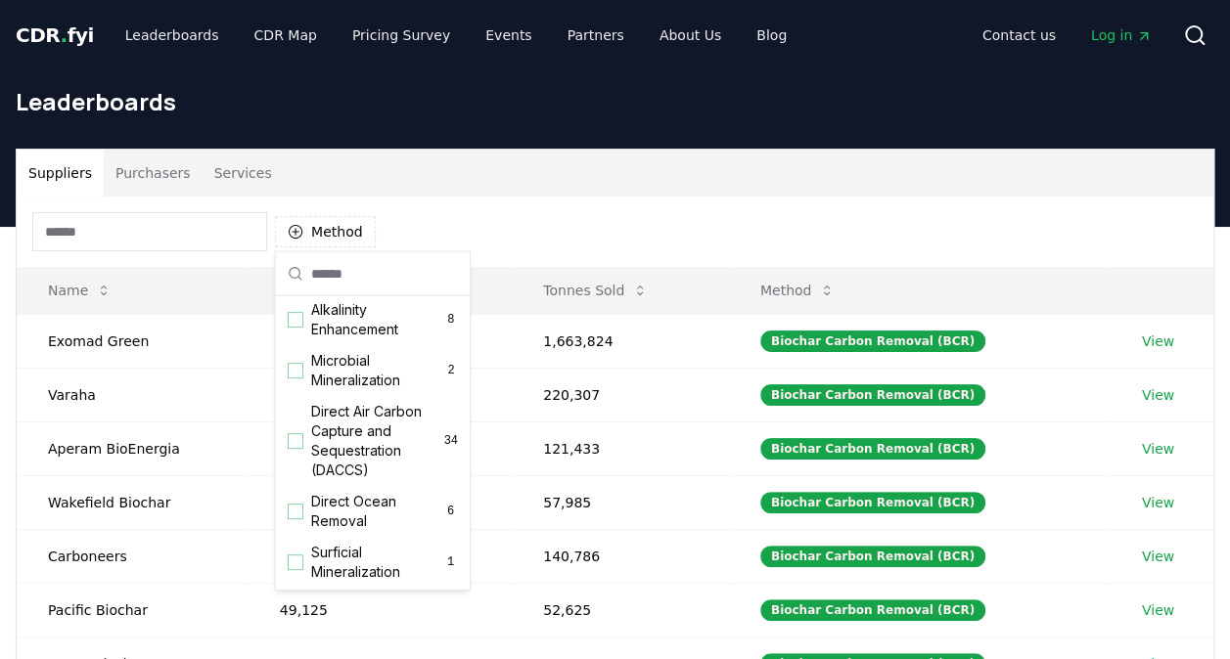
click at [568, 219] on div "Method" at bounding box center [615, 232] width 1196 height 70
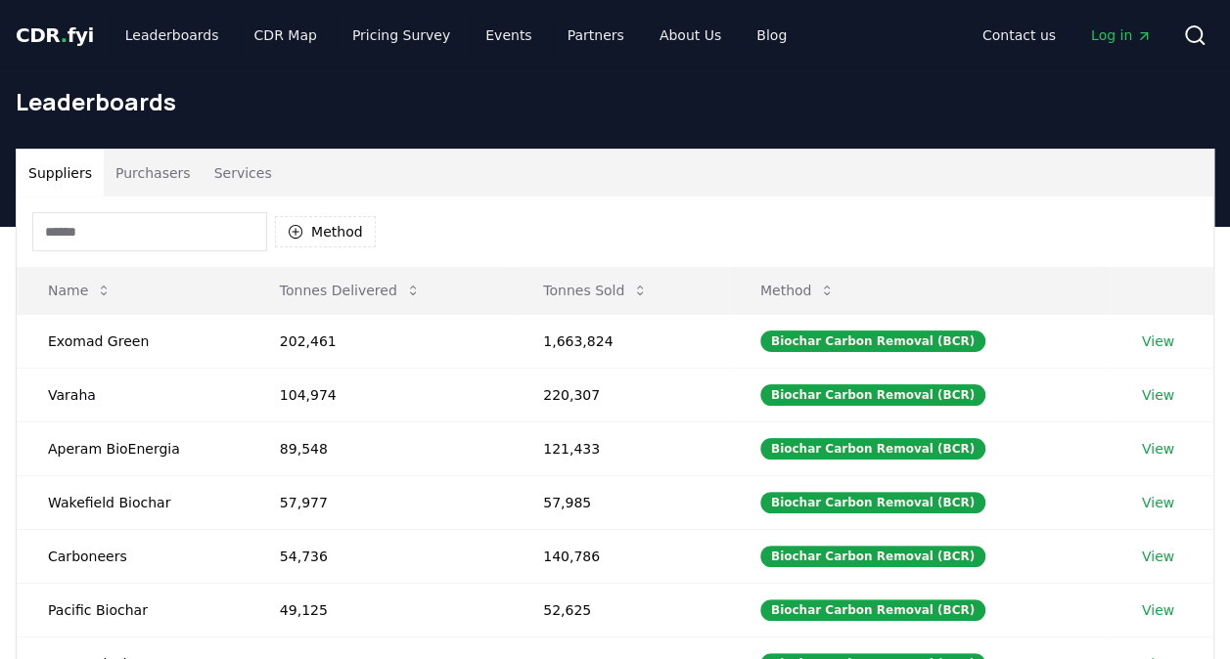
click at [163, 172] on button "Purchasers" at bounding box center [153, 173] width 99 height 47
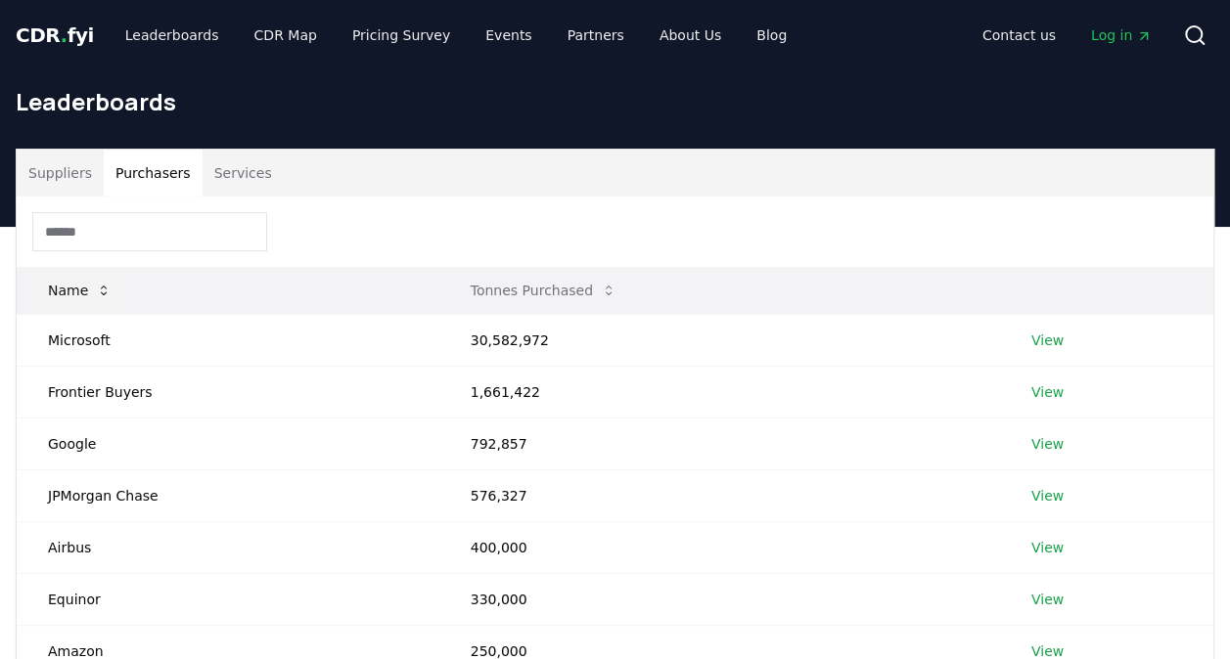
click at [96, 289] on icon at bounding box center [104, 291] width 16 height 16
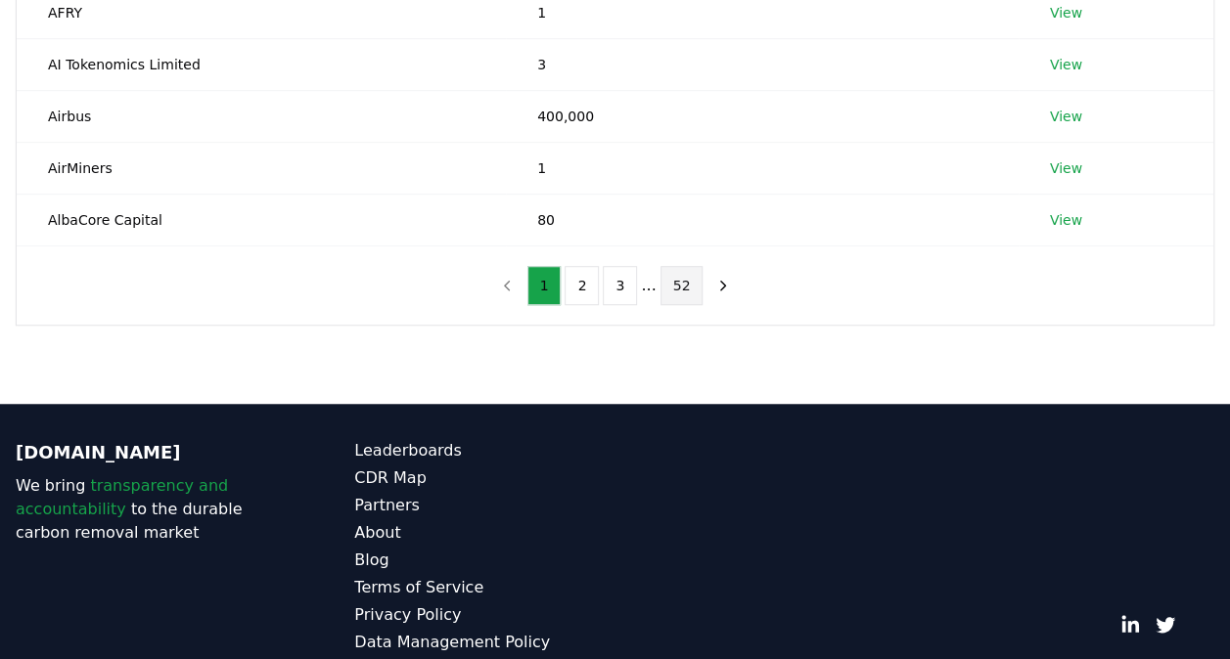
click at [669, 290] on button "52" at bounding box center [681, 285] width 43 height 39
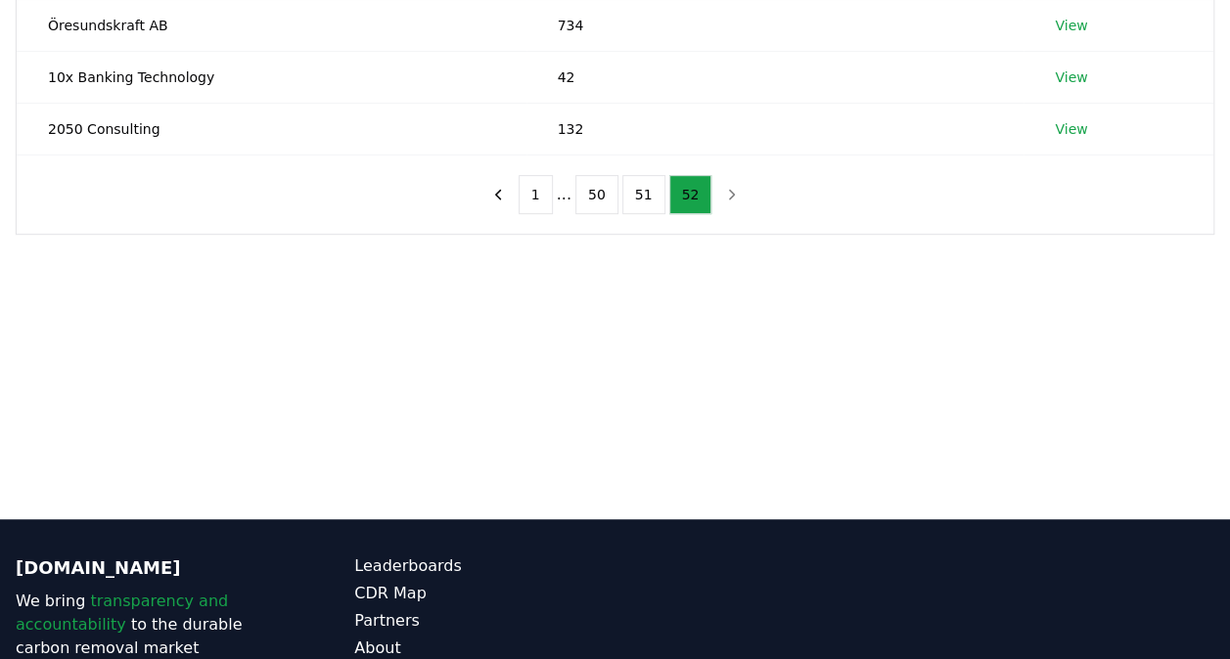
scroll to position [149, 0]
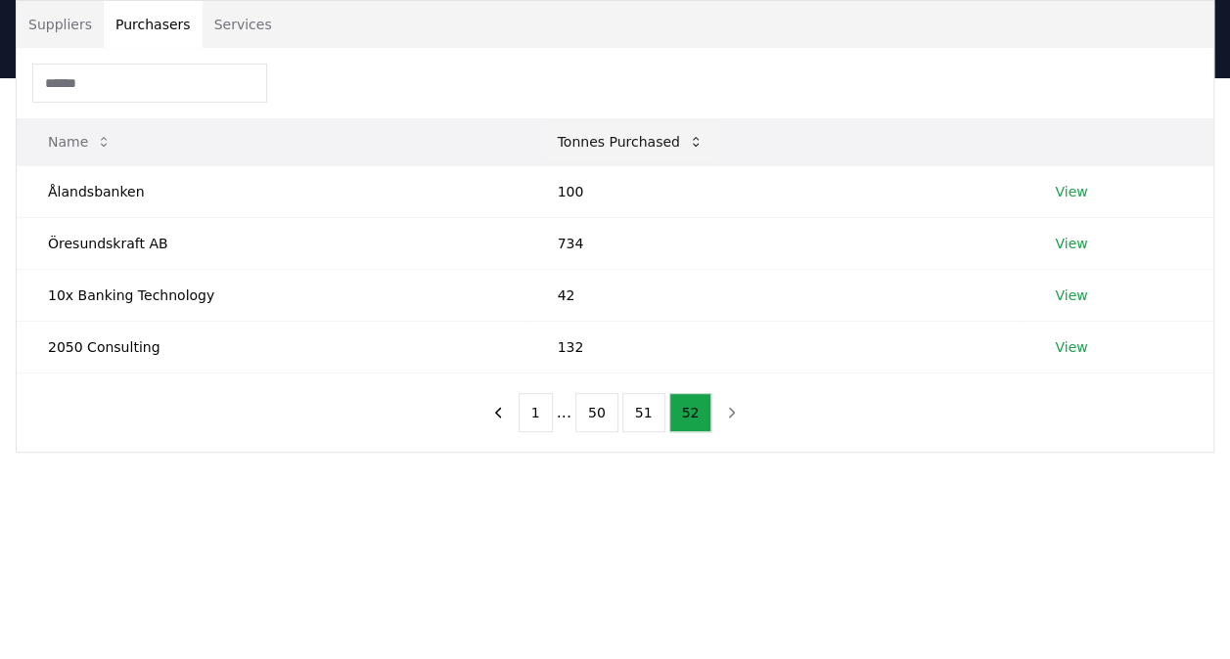
click at [608, 135] on button "Tonnes Purchased" at bounding box center [630, 141] width 177 height 39
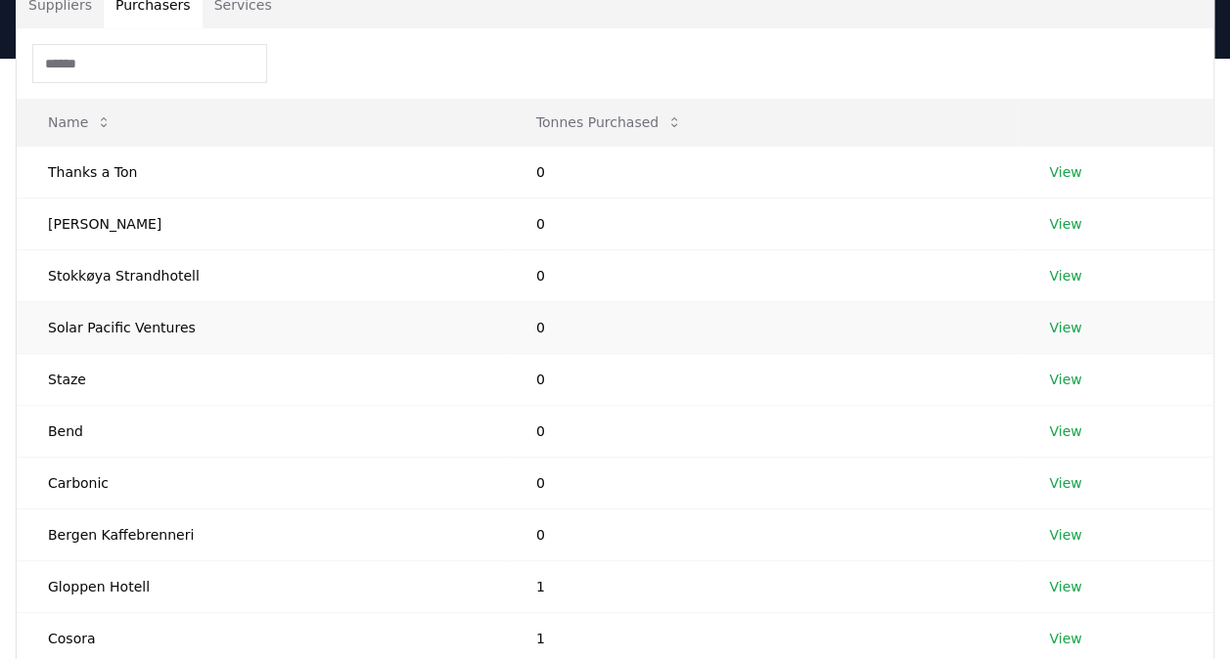
scroll to position [51, 0]
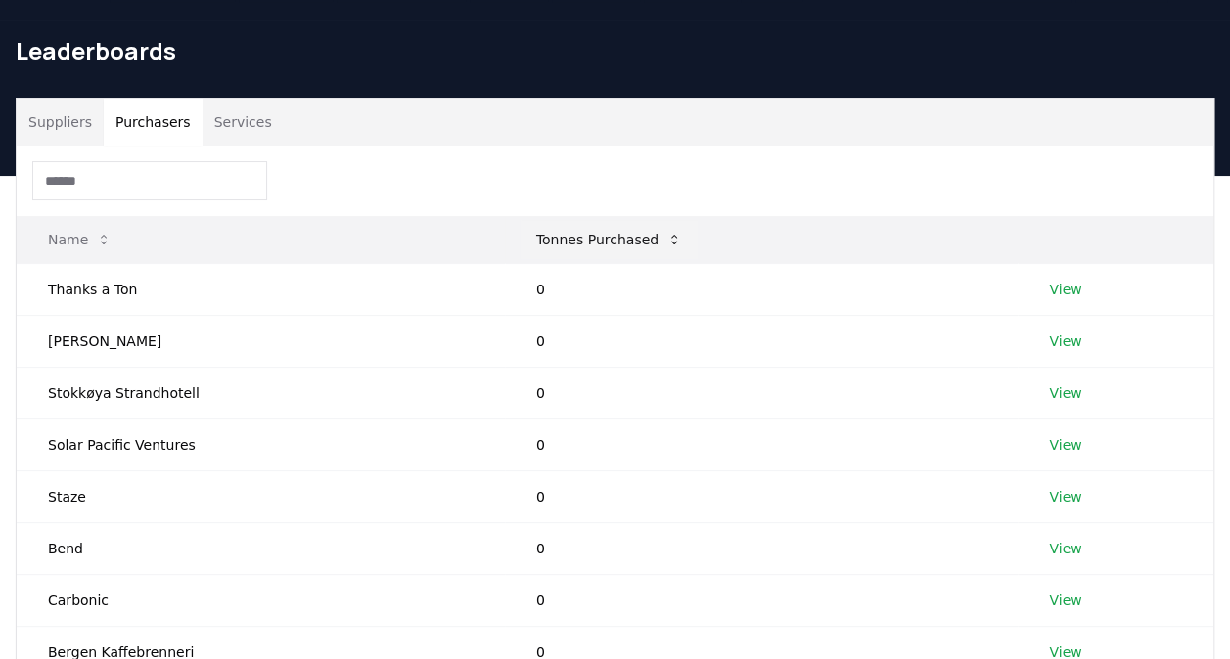
click at [614, 244] on button "Tonnes Purchased" at bounding box center [608, 239] width 177 height 39
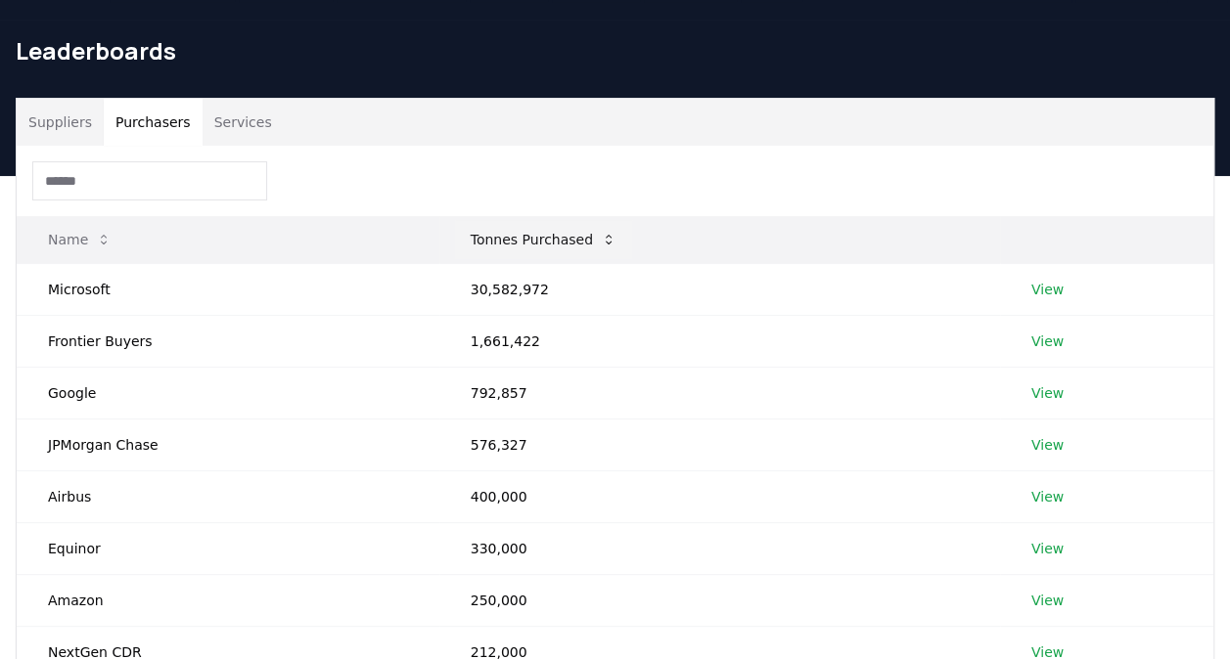
click at [608, 239] on button "Tonnes Purchased" at bounding box center [543, 239] width 177 height 39
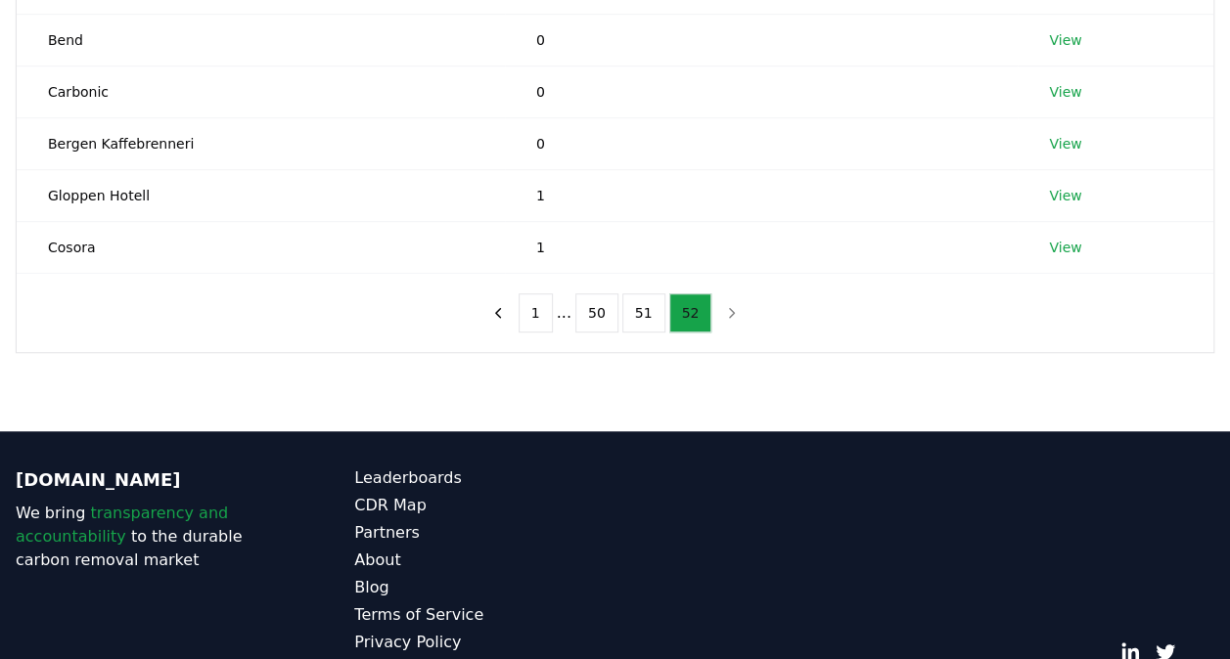
scroll to position [442, 0]
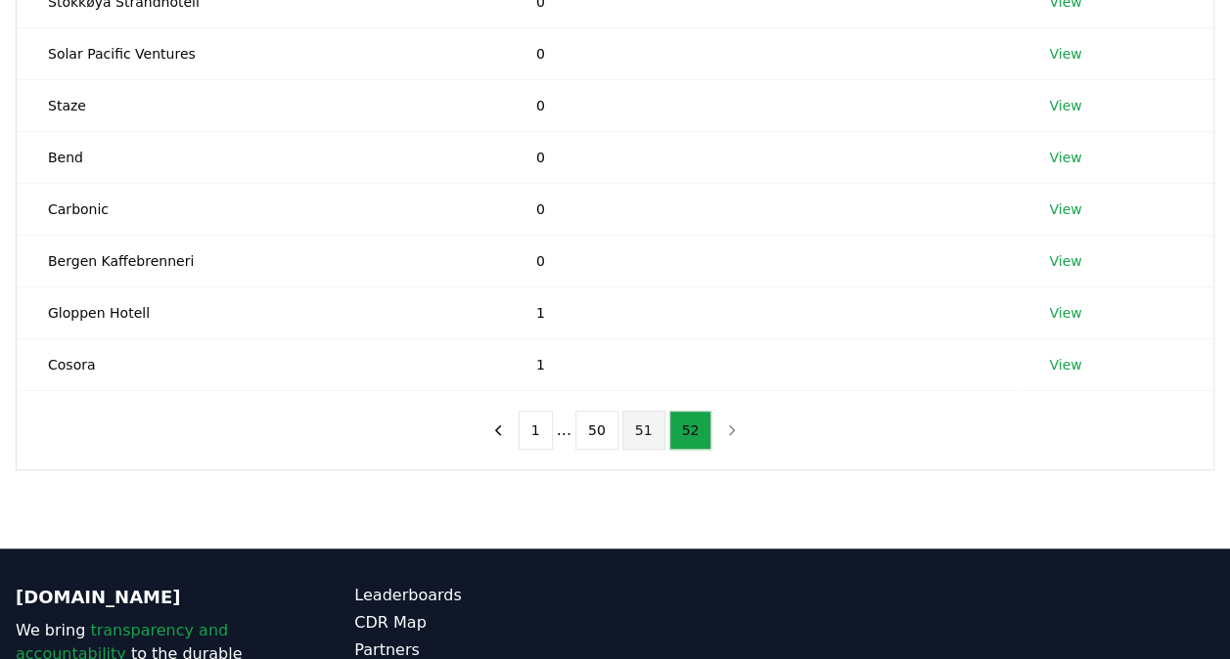
click at [634, 435] on button "51" at bounding box center [643, 430] width 43 height 39
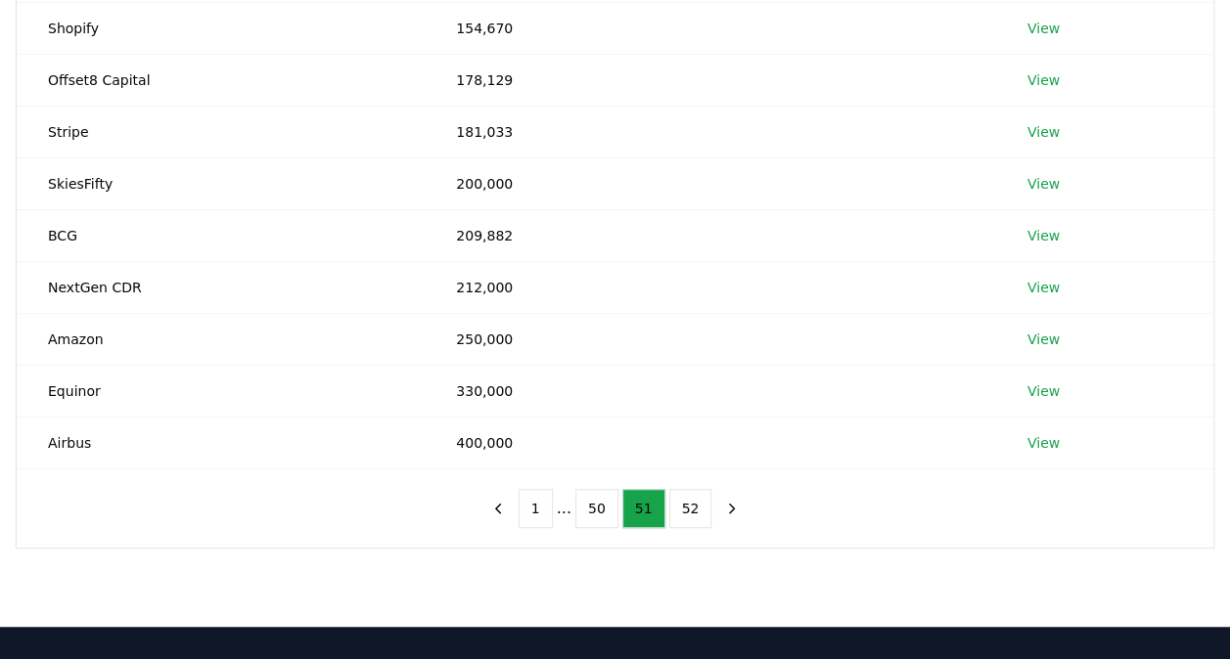
scroll to position [540, 0]
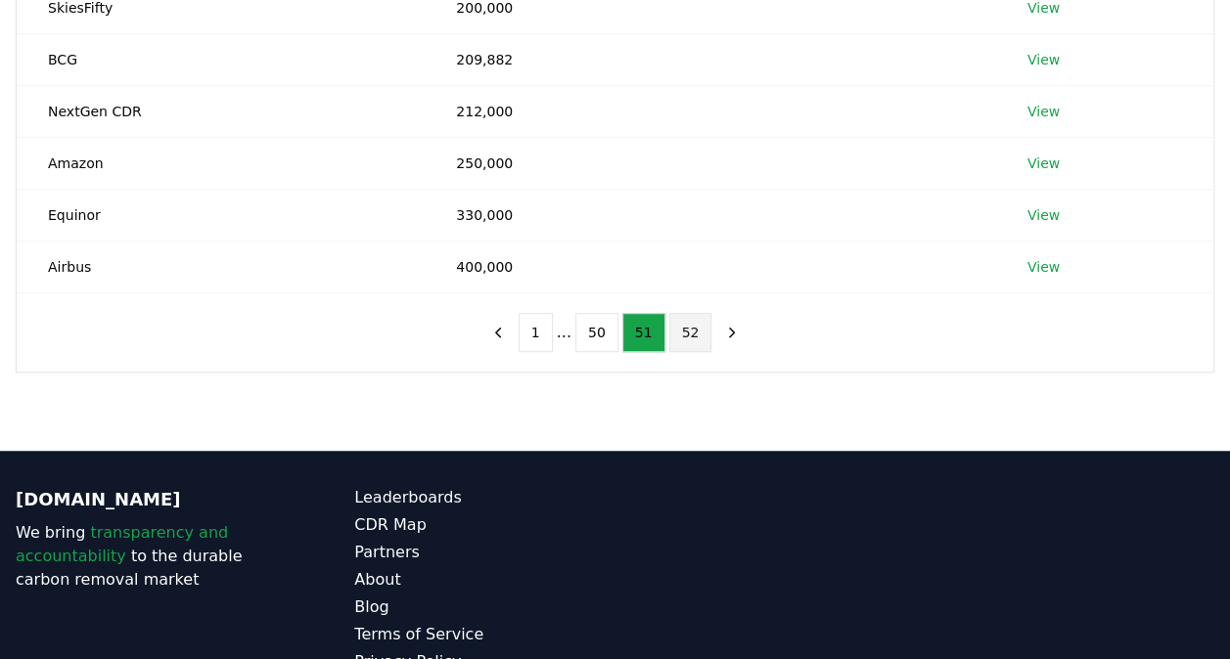
click at [685, 333] on button "52" at bounding box center [690, 332] width 43 height 39
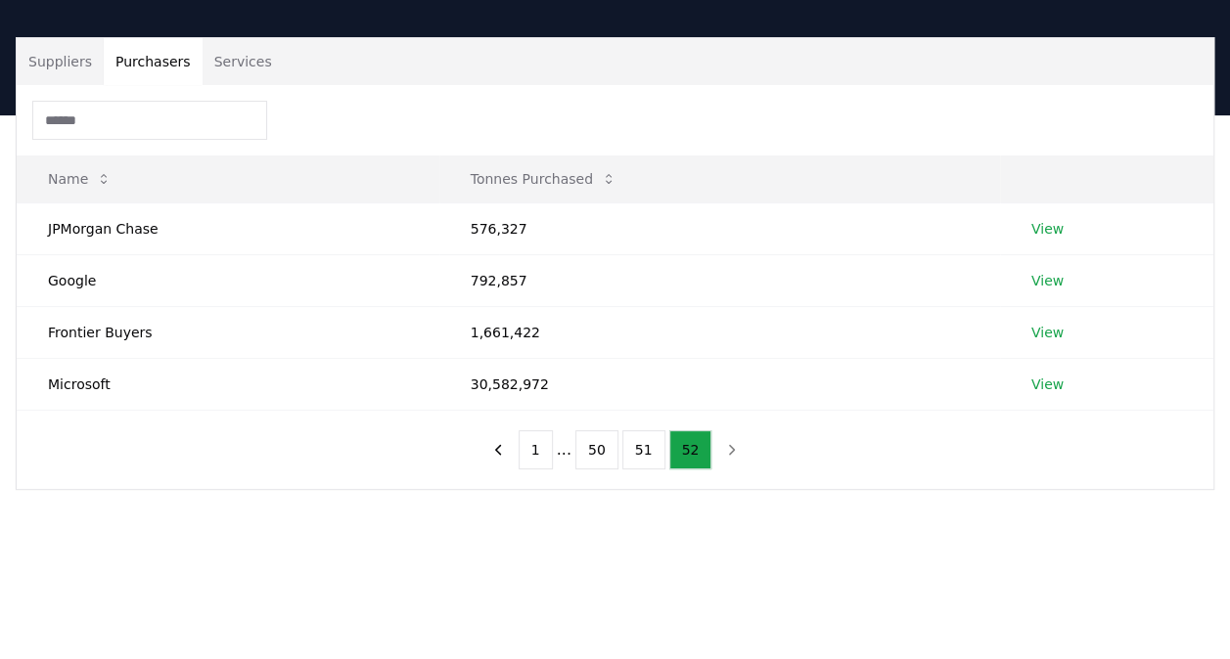
scroll to position [51, 0]
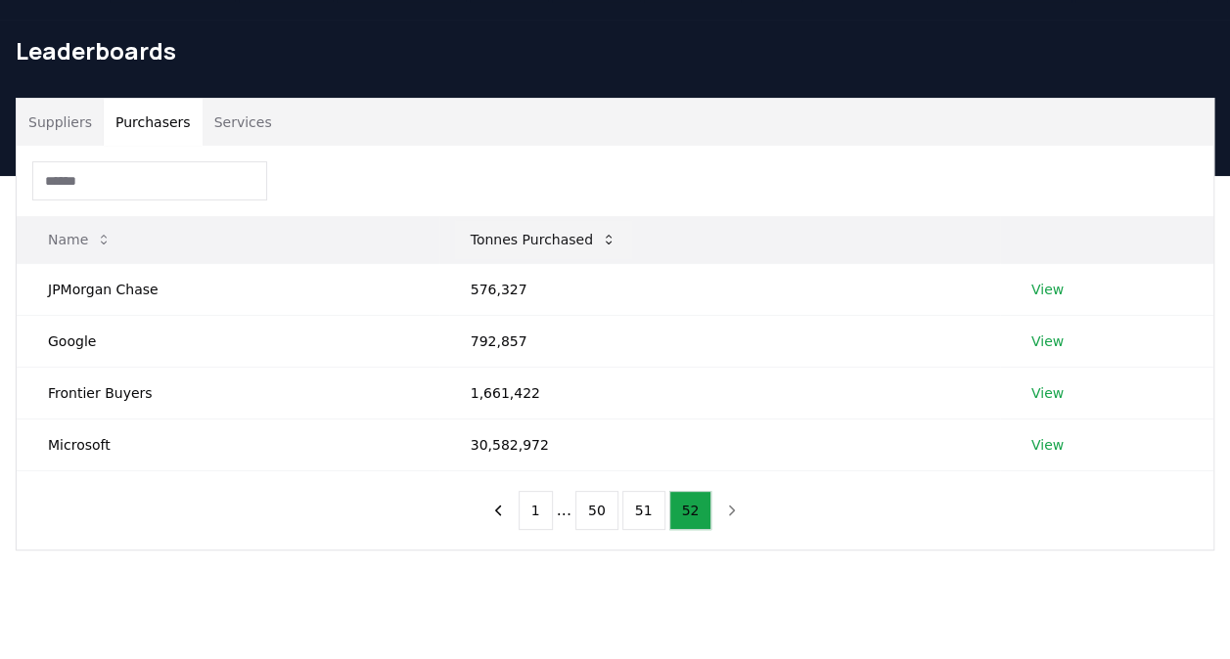
click at [542, 247] on button "Tonnes Purchased" at bounding box center [543, 239] width 177 height 39
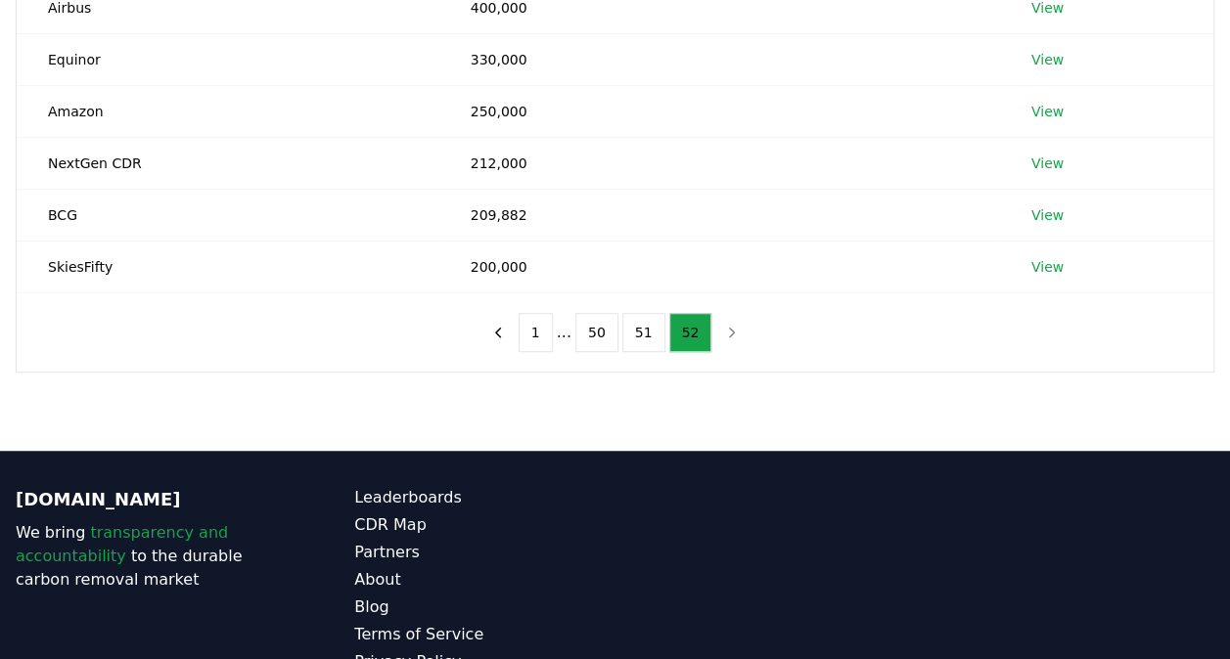
scroll to position [149, 0]
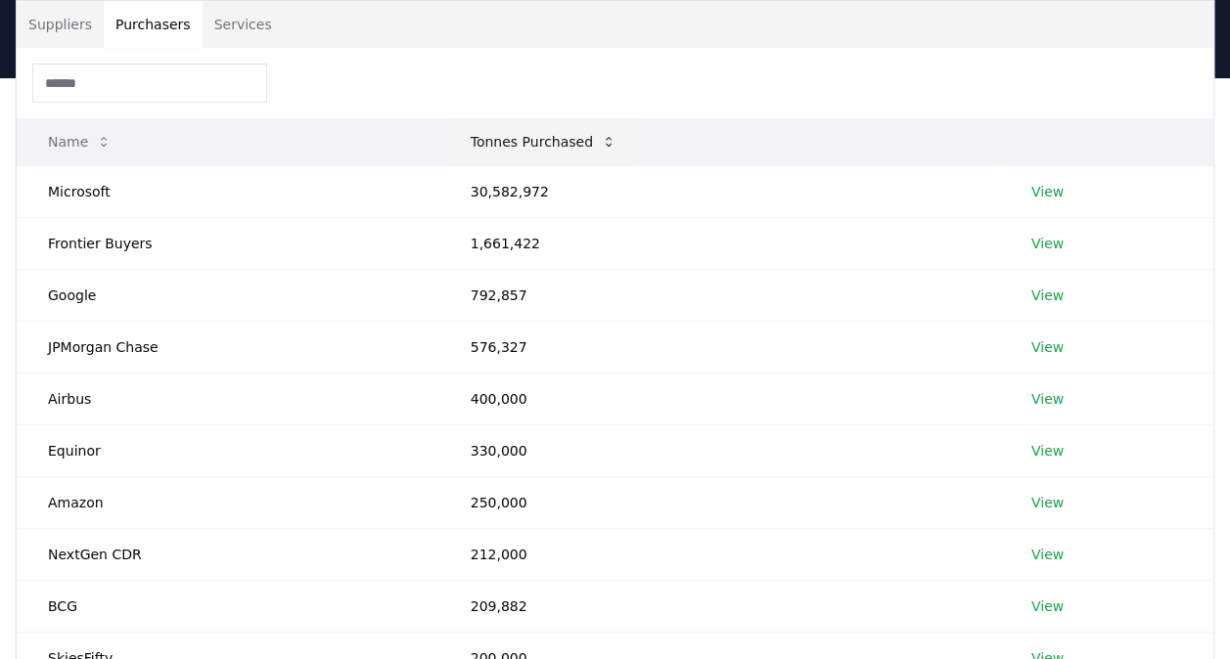
click at [601, 138] on icon at bounding box center [609, 142] width 16 height 16
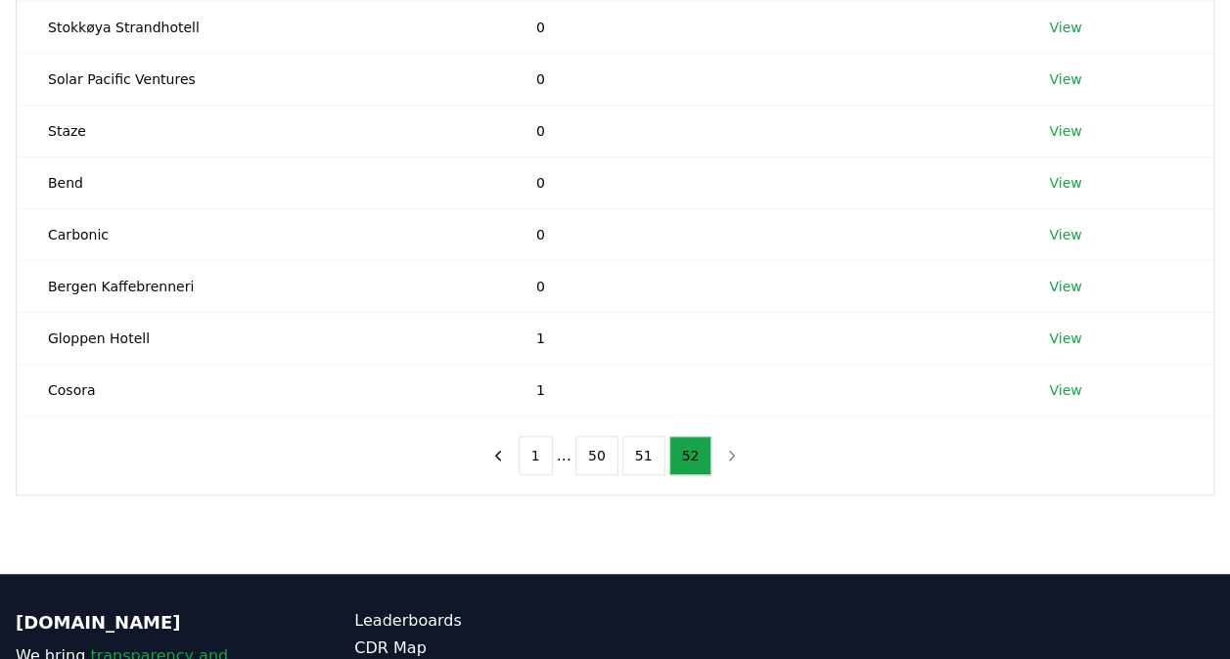
scroll to position [442, 0]
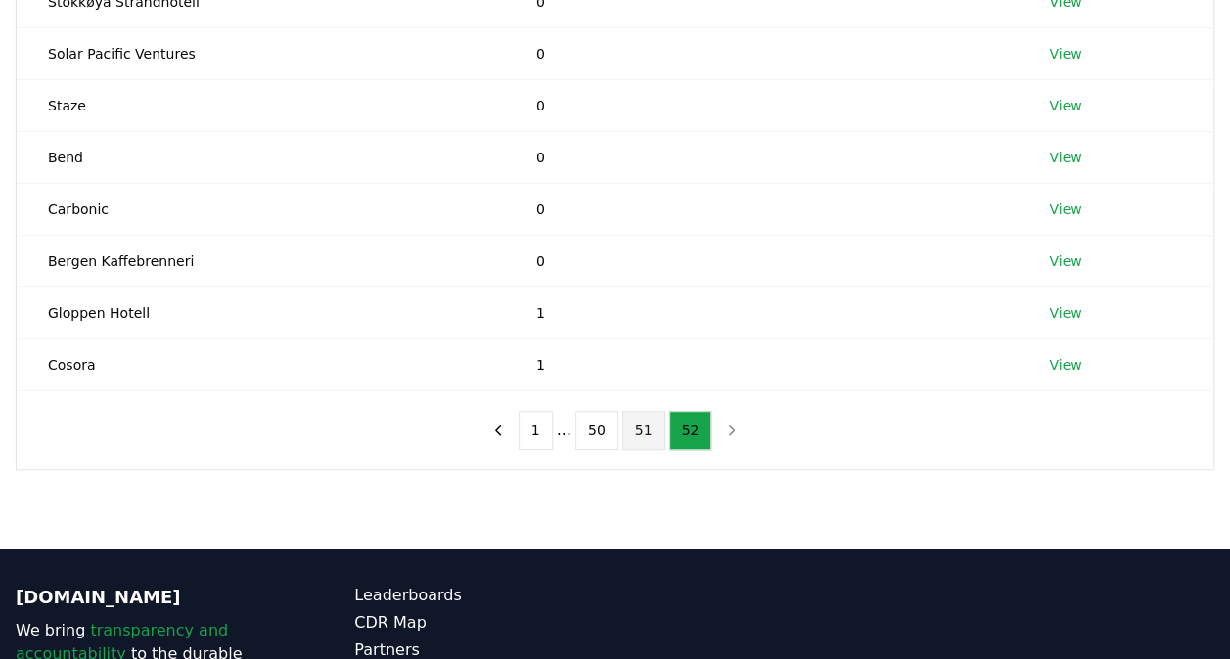
click at [631, 421] on button "51" at bounding box center [643, 430] width 43 height 39
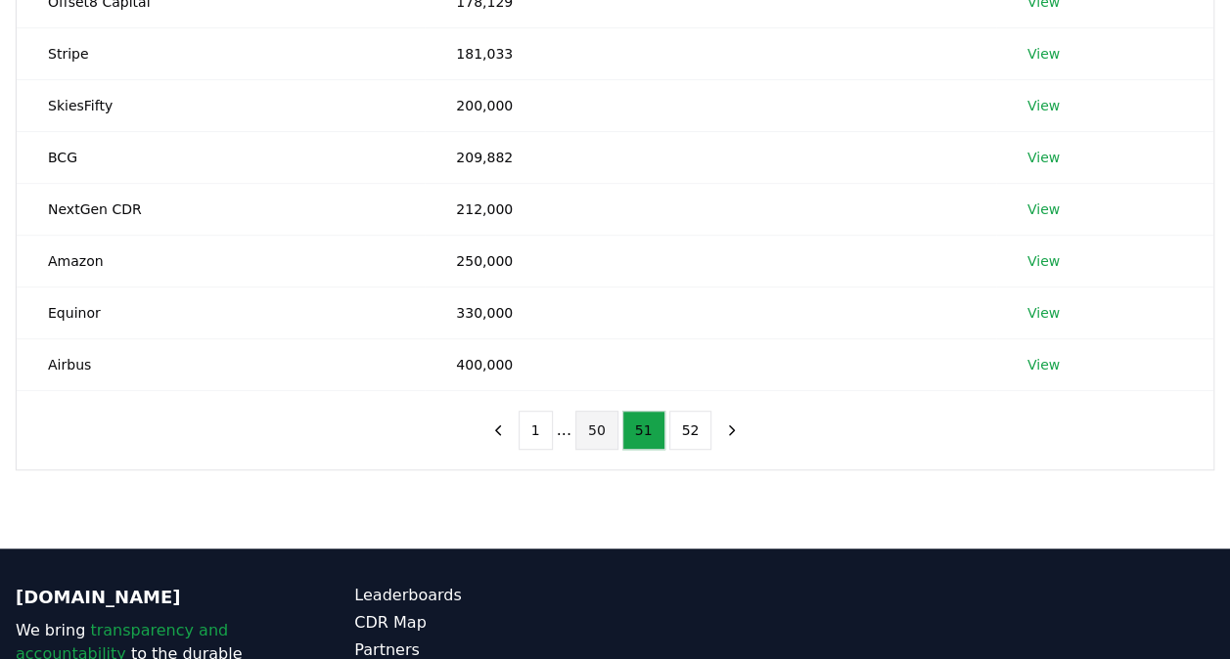
click at [604, 430] on button "50" at bounding box center [596, 430] width 43 height 39
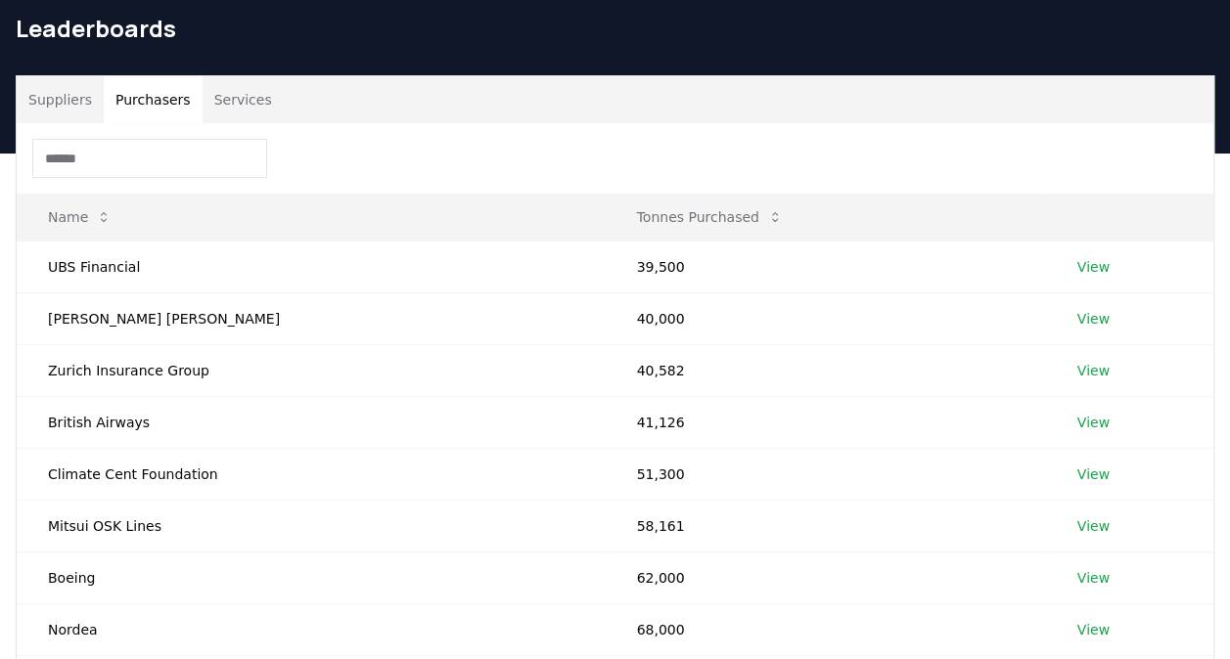
scroll to position [0, 0]
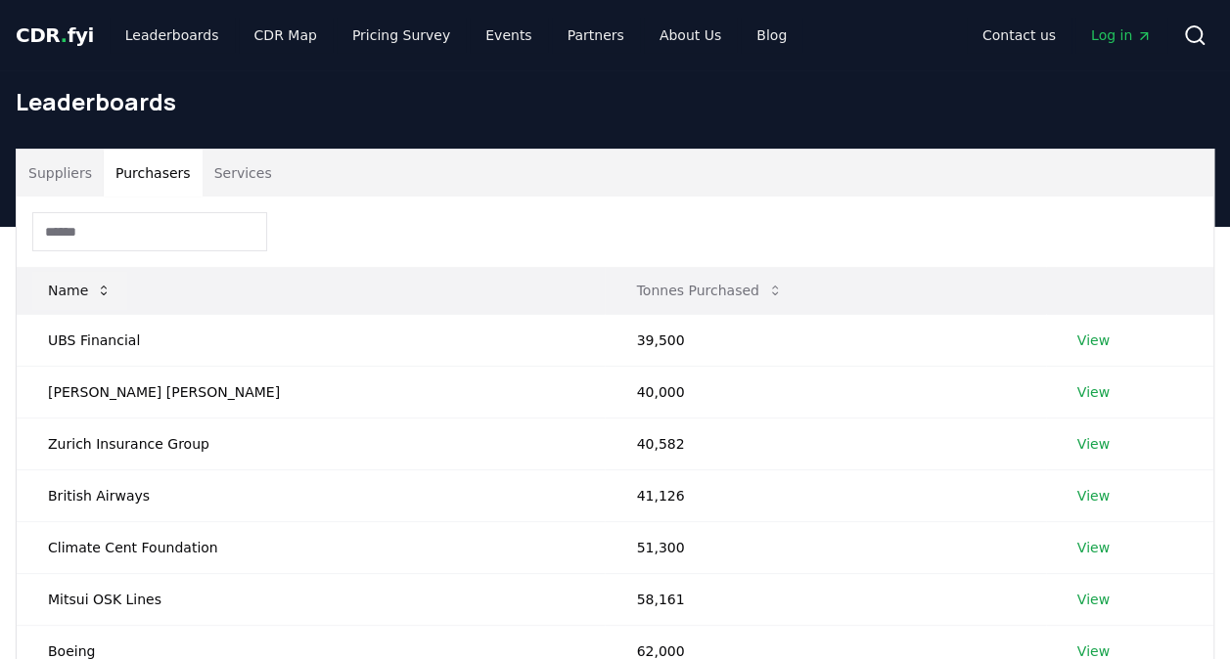
click at [105, 293] on icon at bounding box center [104, 291] width 16 height 16
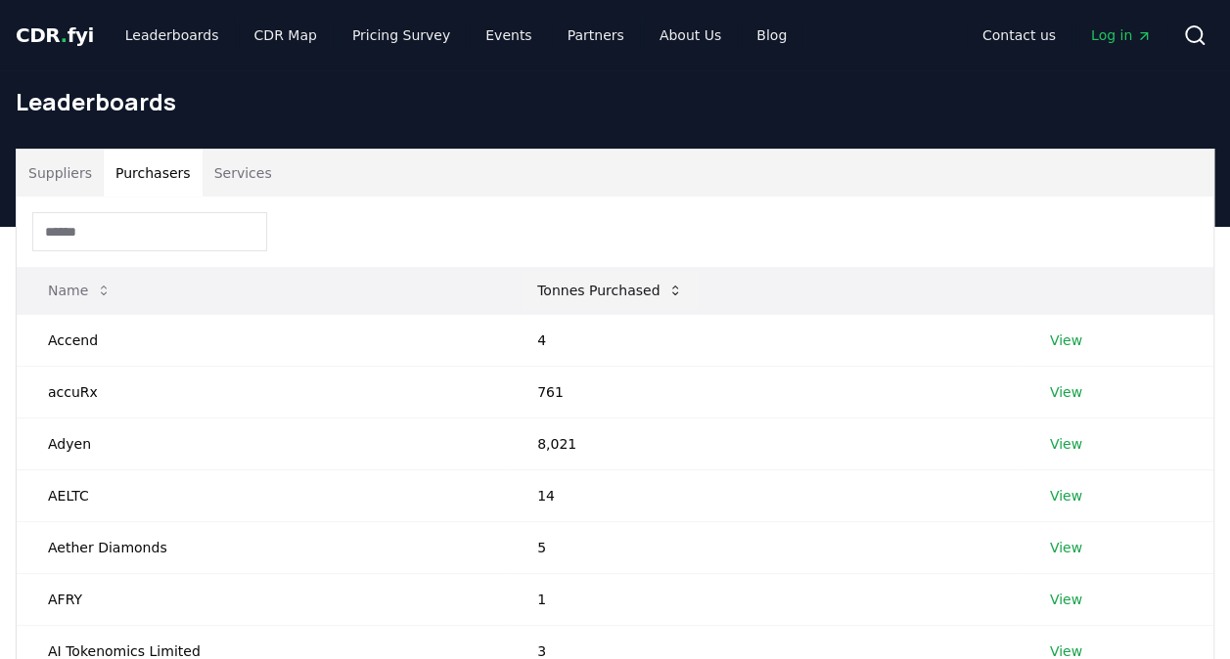
click at [610, 296] on button "Tonnes Purchased" at bounding box center [609, 290] width 177 height 39
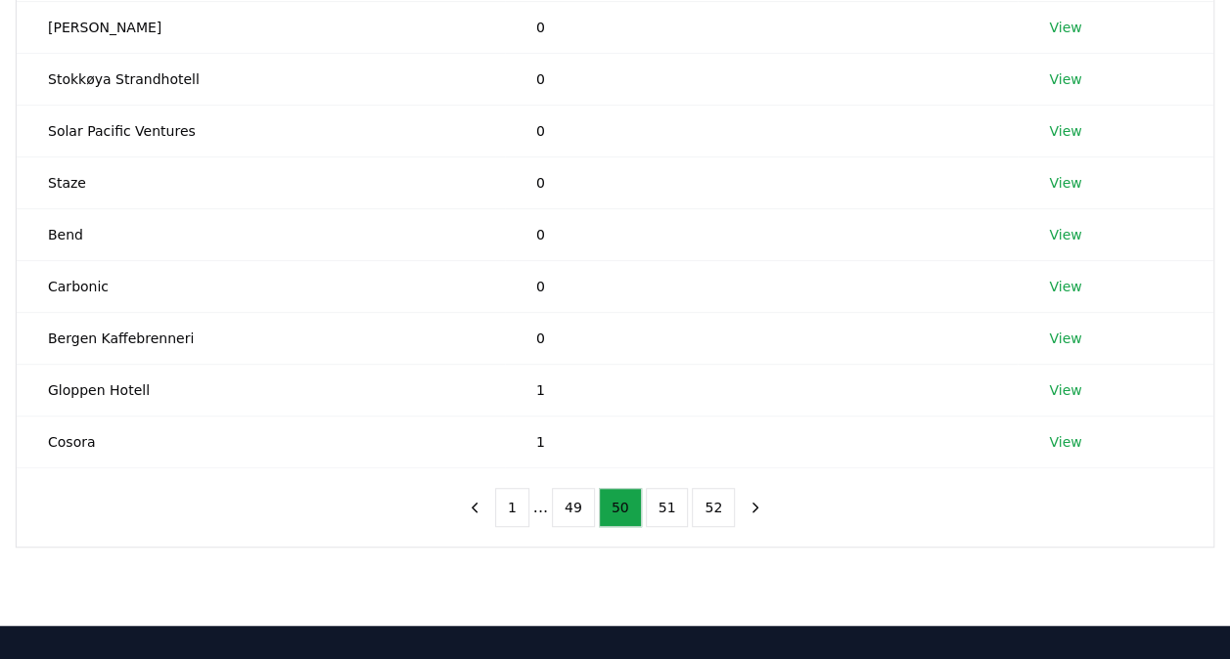
scroll to position [391, 0]
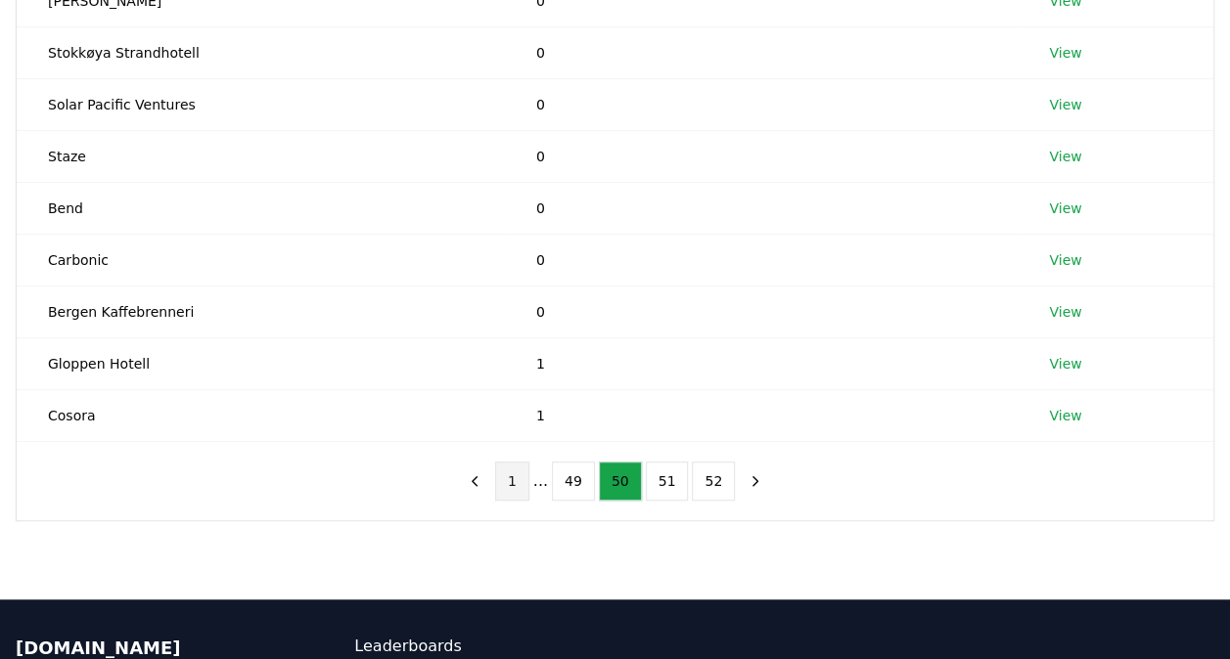
click at [521, 470] on button "1" at bounding box center [512, 481] width 34 height 39
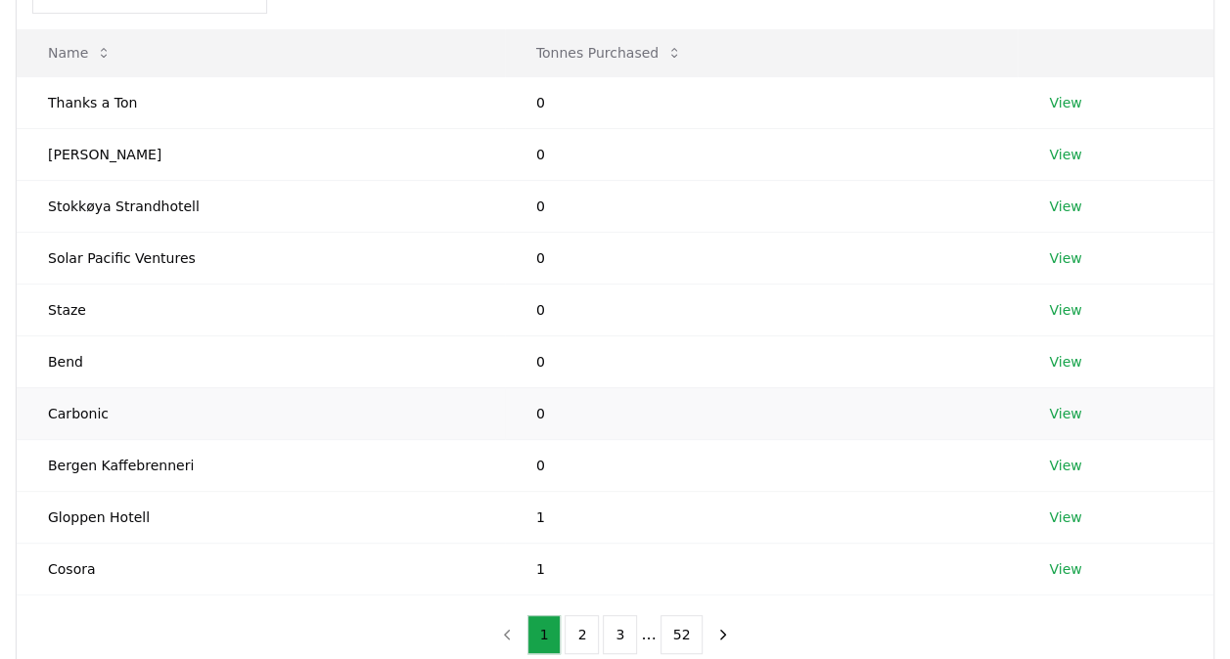
scroll to position [98, 0]
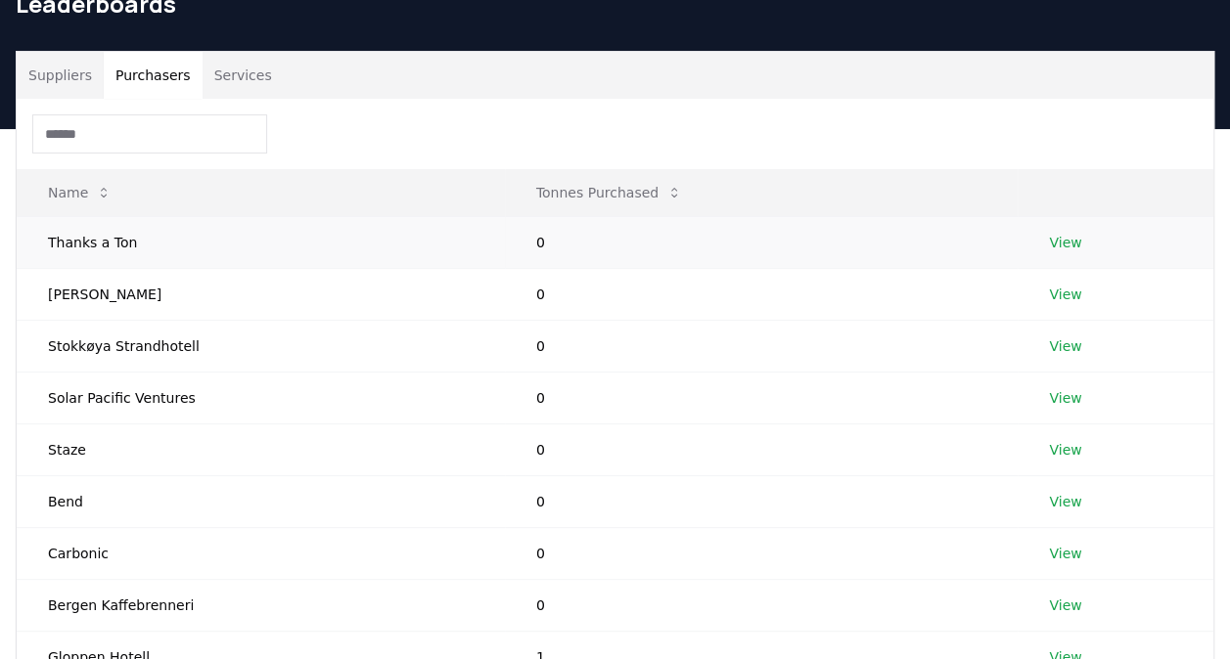
click at [611, 247] on td "0" at bounding box center [762, 242] width 514 height 52
click at [632, 206] on button "Tonnes Purchased" at bounding box center [608, 192] width 177 height 39
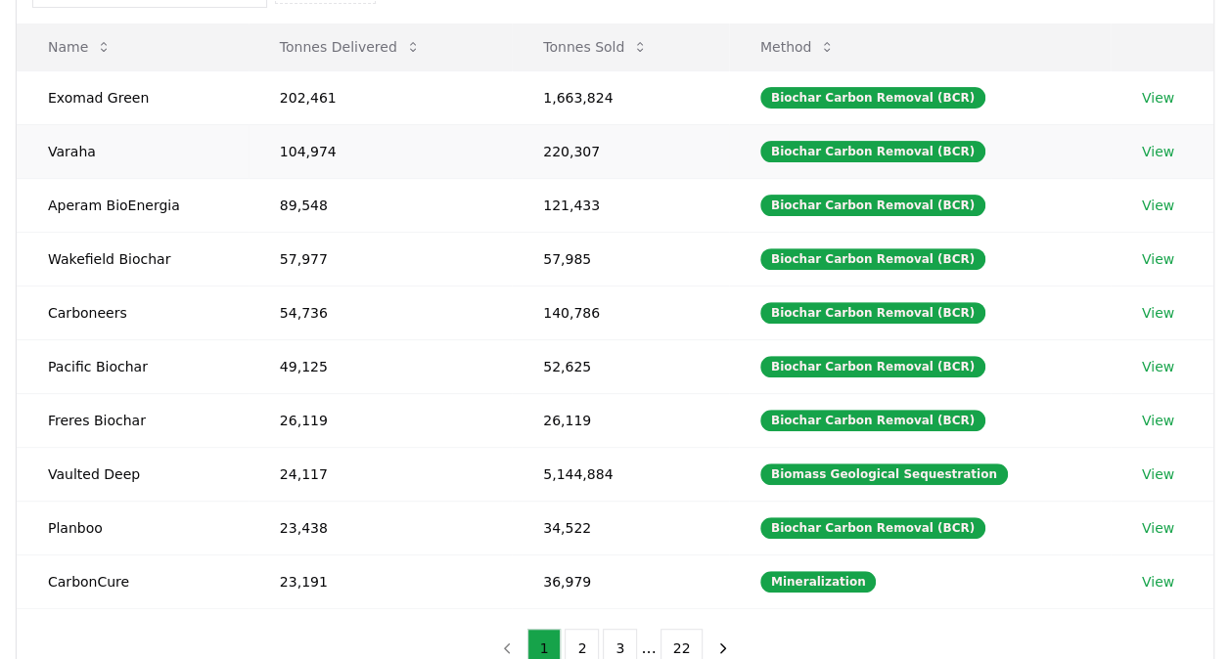
scroll to position [293, 0]
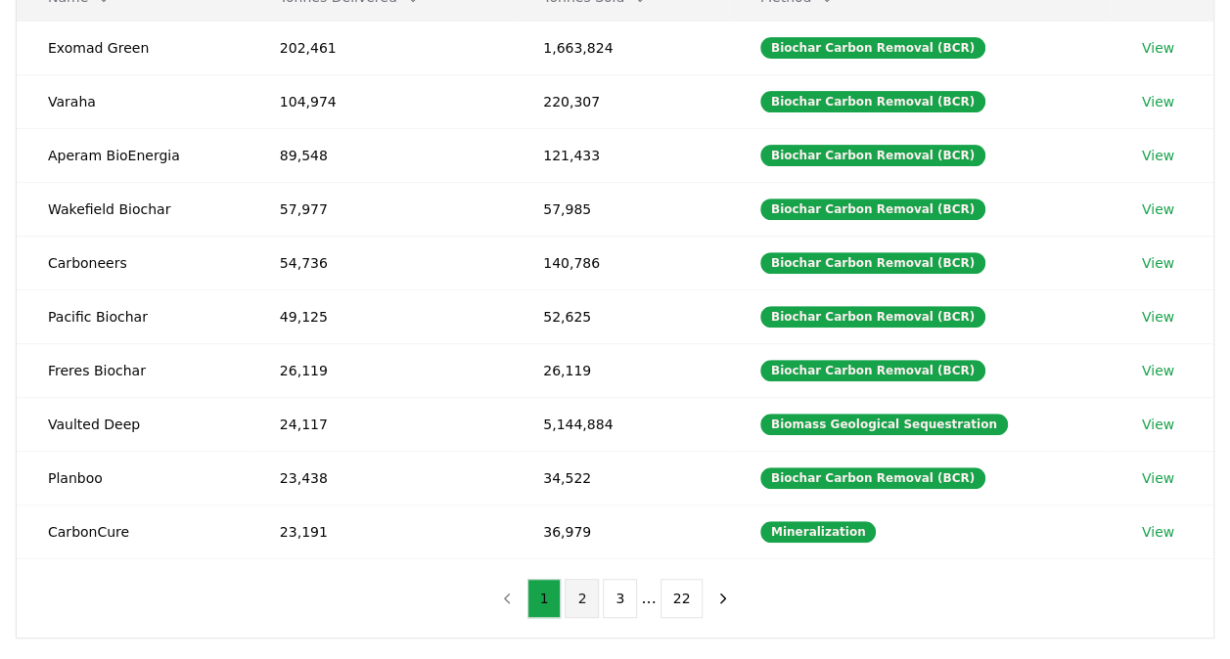
click at [597, 591] on button "2" at bounding box center [581, 598] width 34 height 39
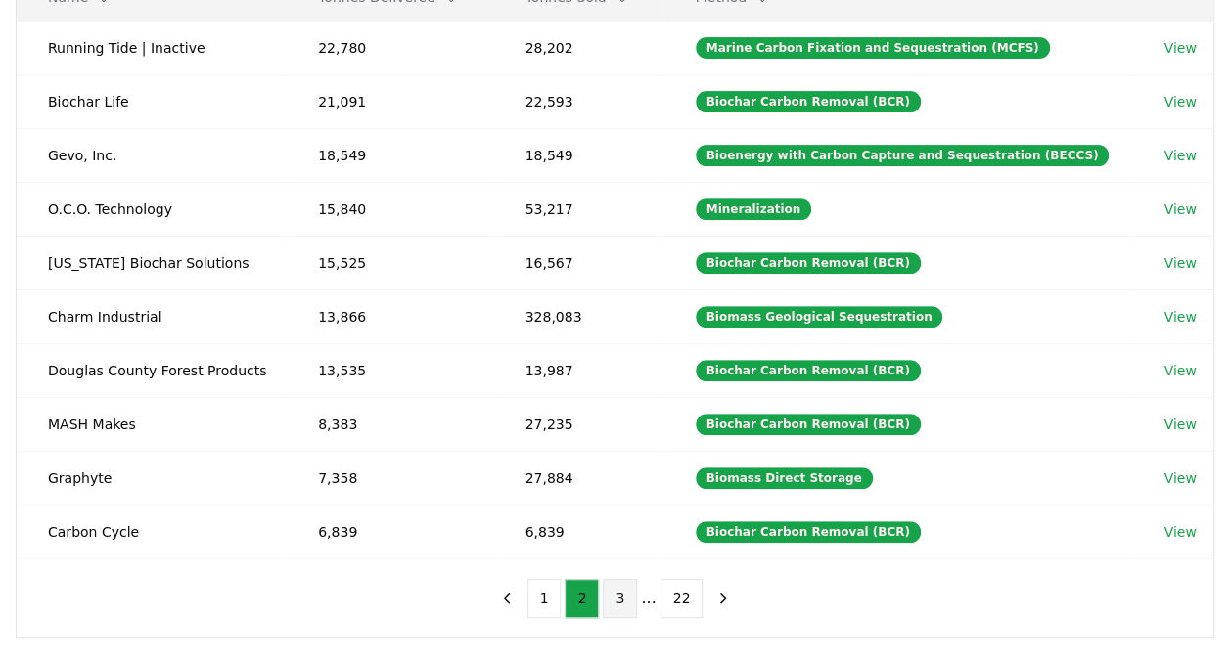
click at [631, 599] on button "3" at bounding box center [620, 598] width 34 height 39
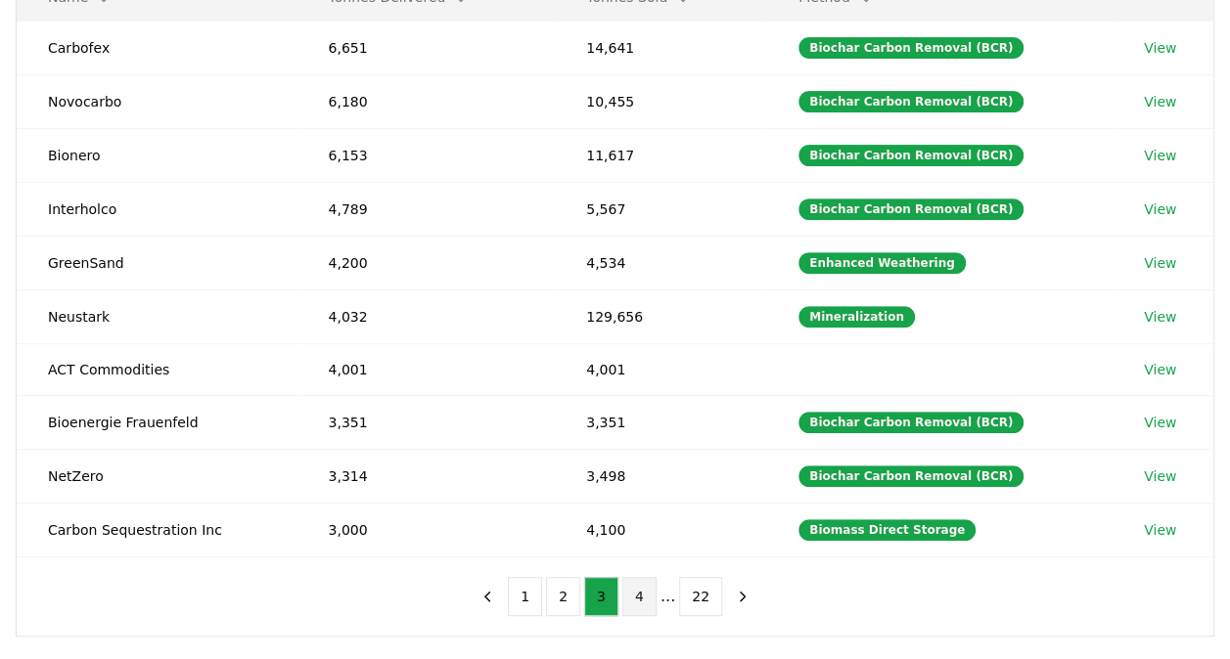
click at [648, 600] on button "4" at bounding box center [639, 596] width 34 height 39
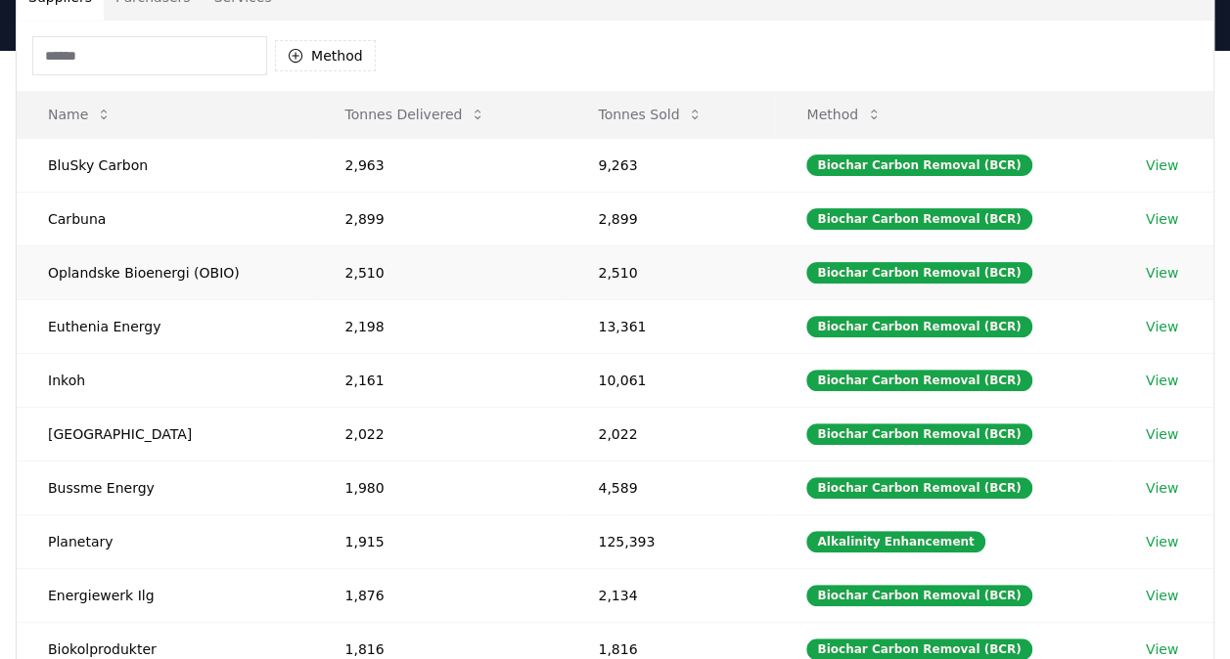
scroll to position [0, 0]
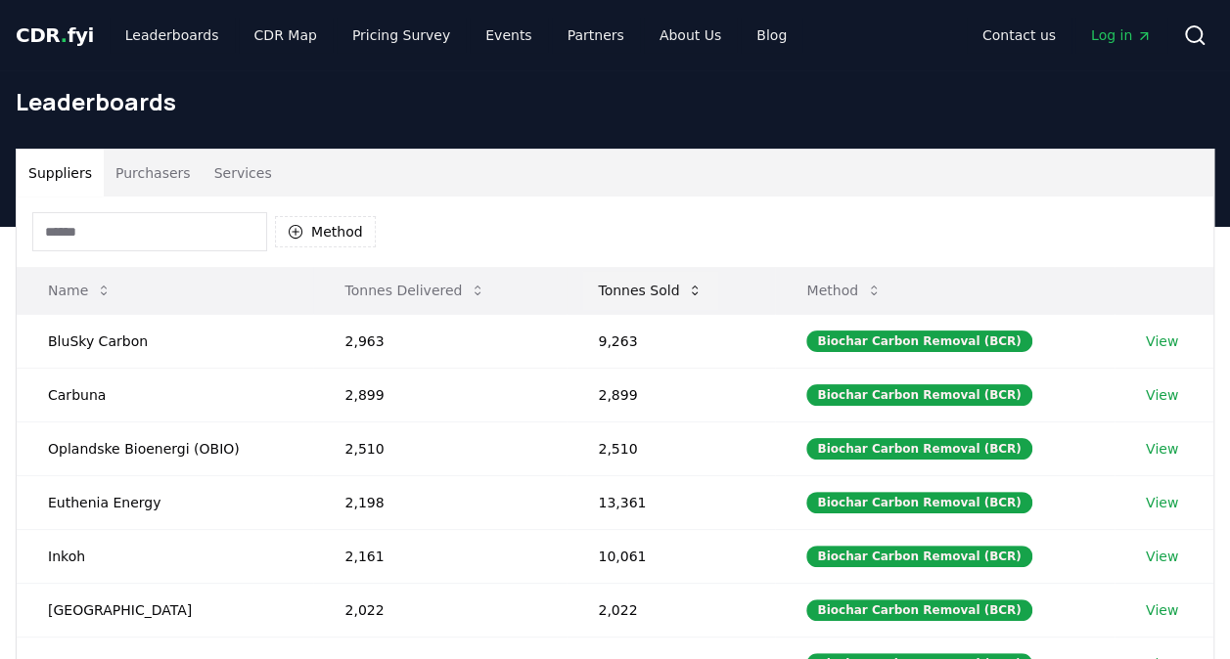
click at [688, 297] on button "Tonnes Sold" at bounding box center [650, 290] width 136 height 39
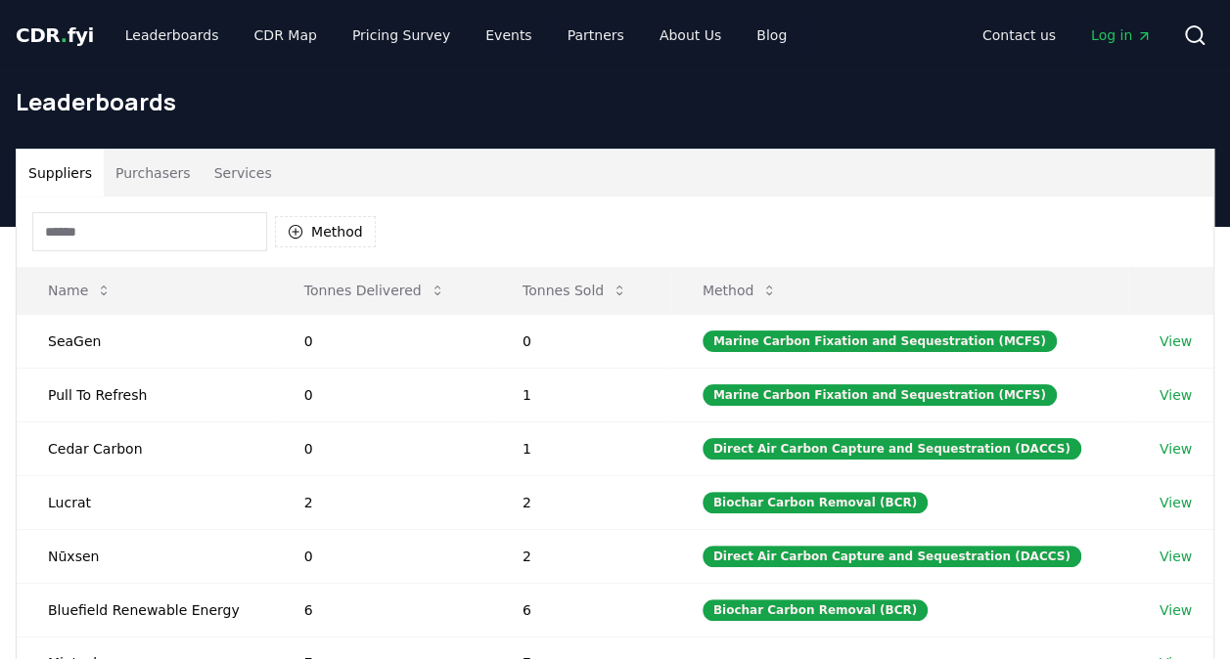
click at [143, 175] on button "Purchasers" at bounding box center [153, 173] width 99 height 47
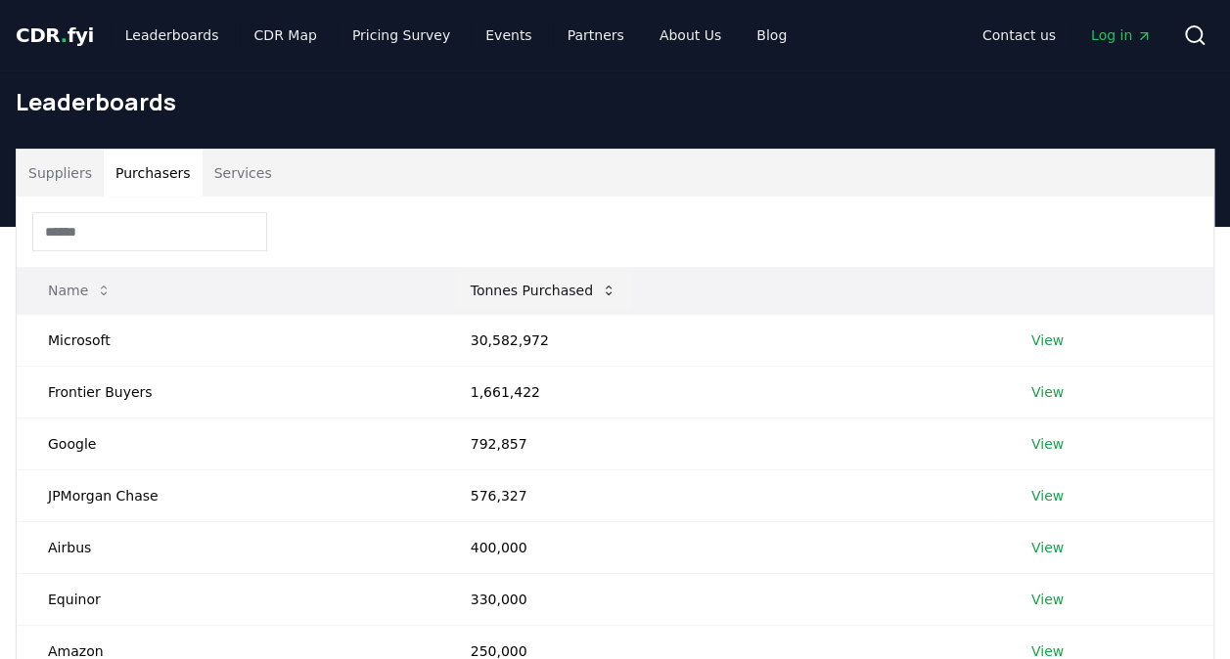
click at [566, 287] on button "Tonnes Purchased" at bounding box center [543, 290] width 177 height 39
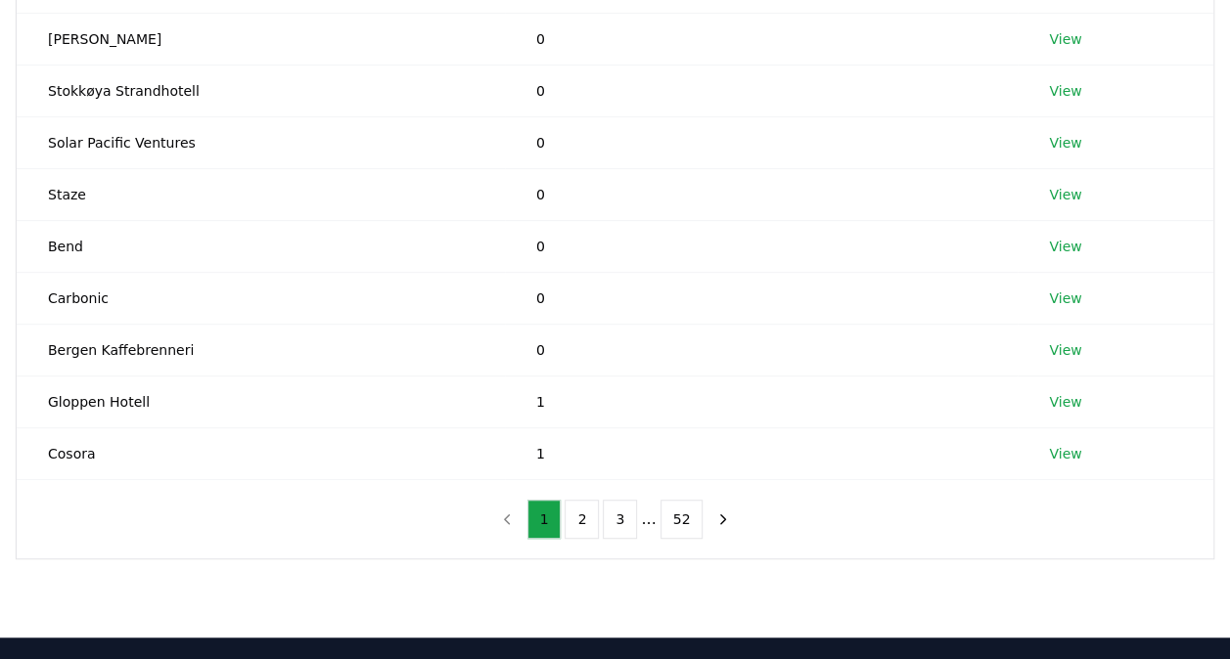
scroll to position [391, 0]
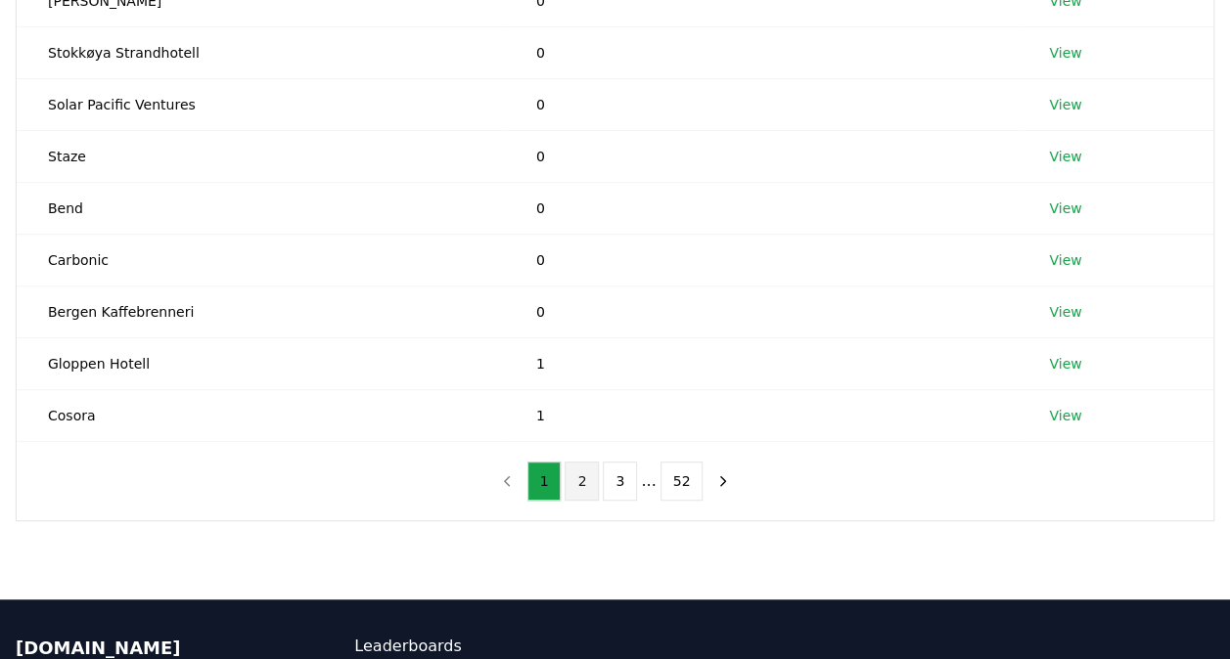
click at [579, 484] on button "2" at bounding box center [581, 481] width 34 height 39
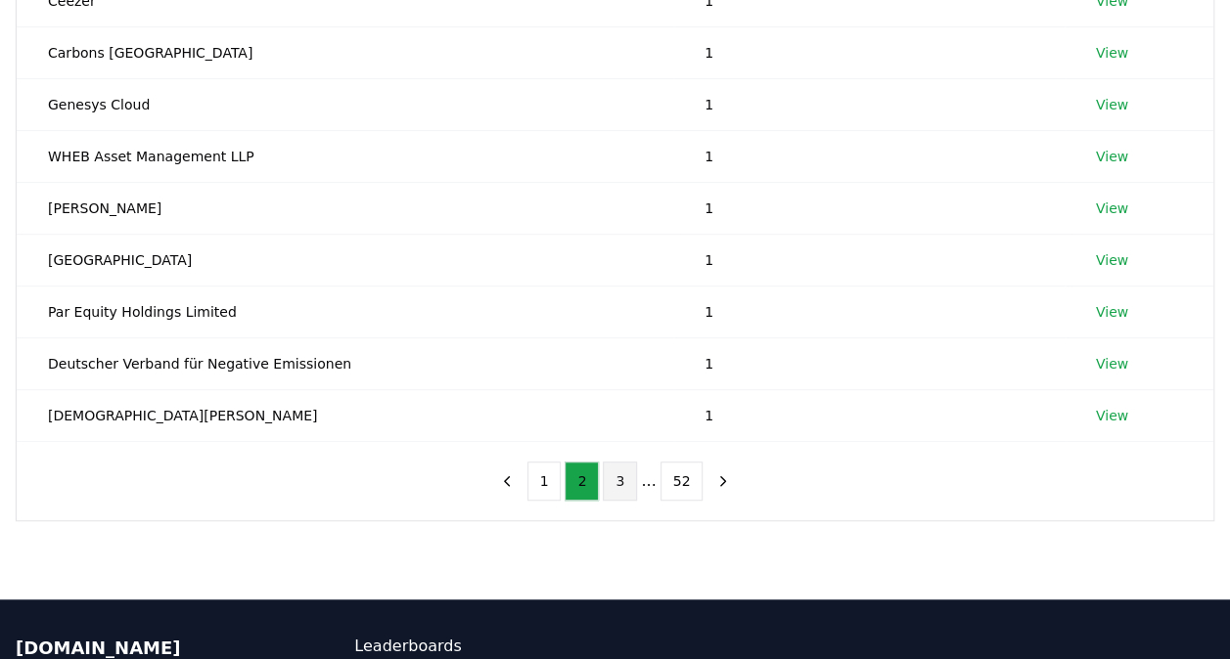
click at [617, 479] on button "3" at bounding box center [620, 481] width 34 height 39
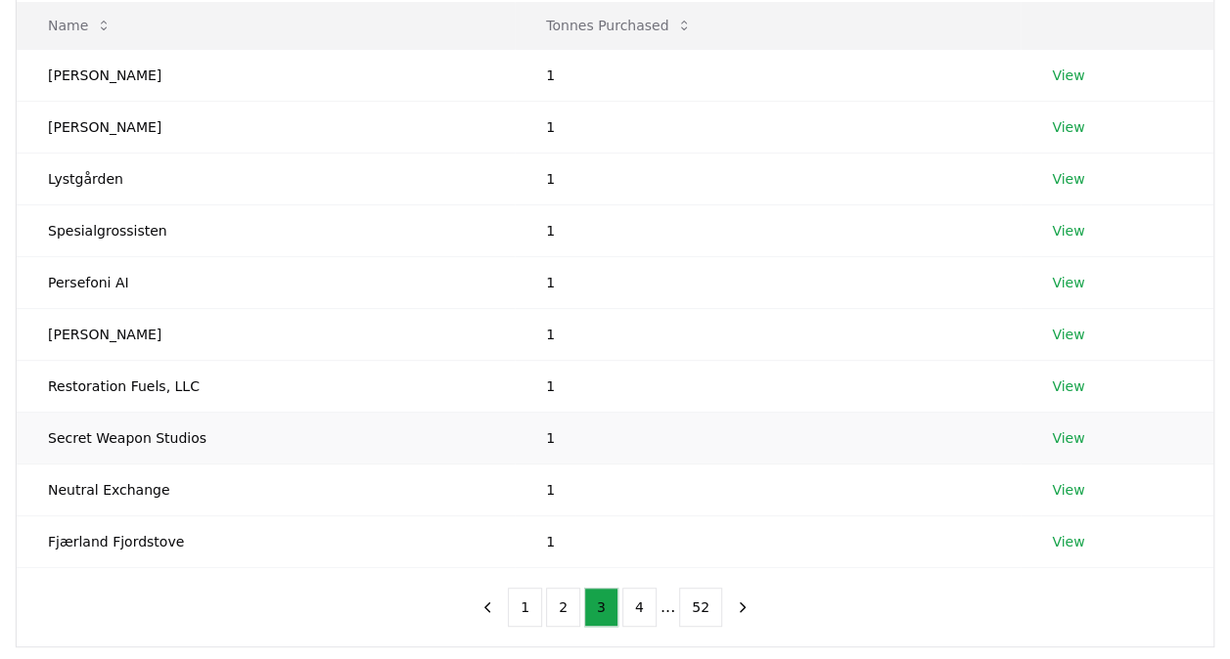
scroll to position [293, 0]
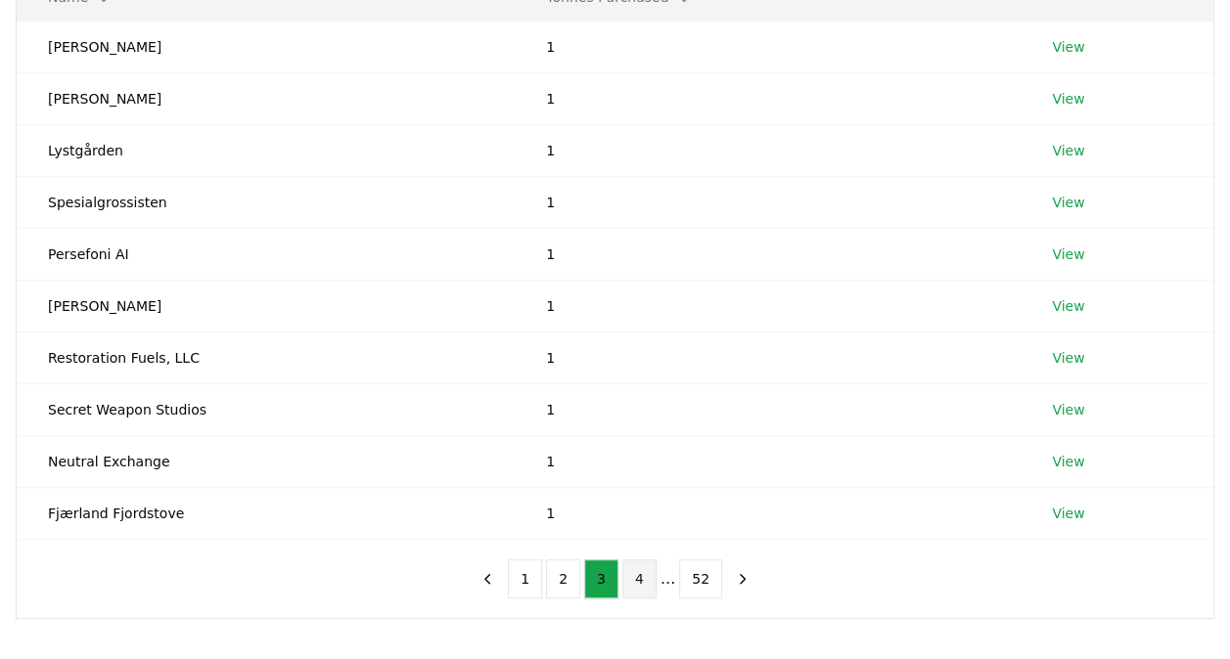
click at [644, 568] on button "4" at bounding box center [639, 579] width 34 height 39
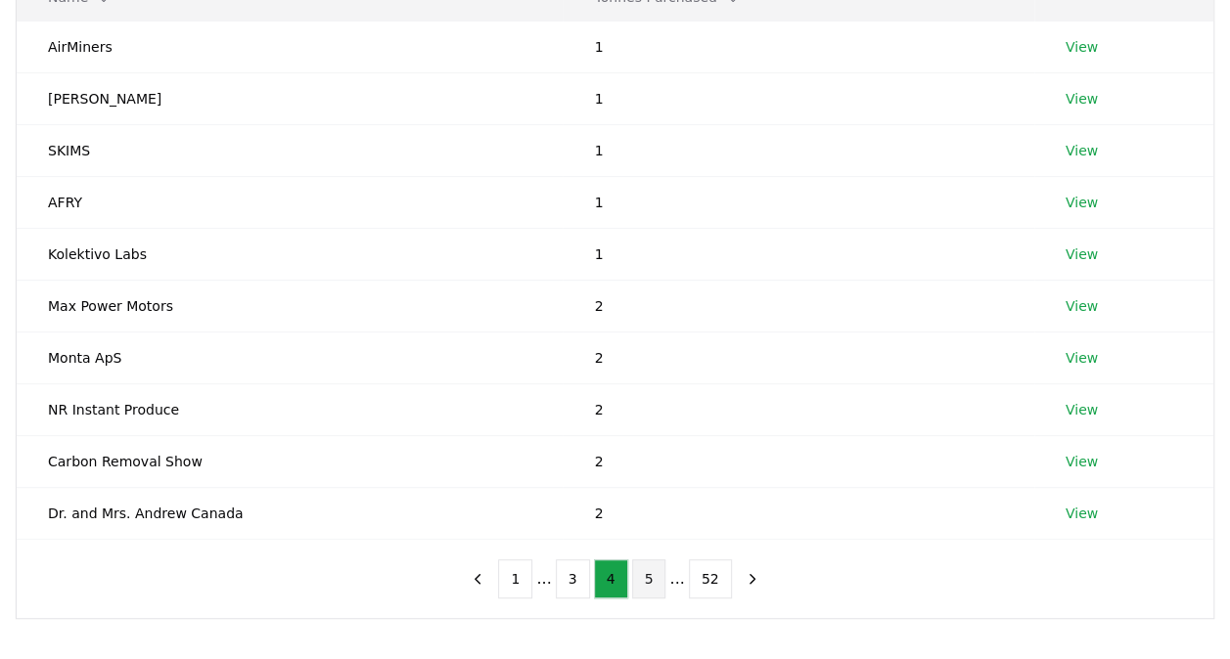
click at [650, 568] on button "5" at bounding box center [649, 579] width 34 height 39
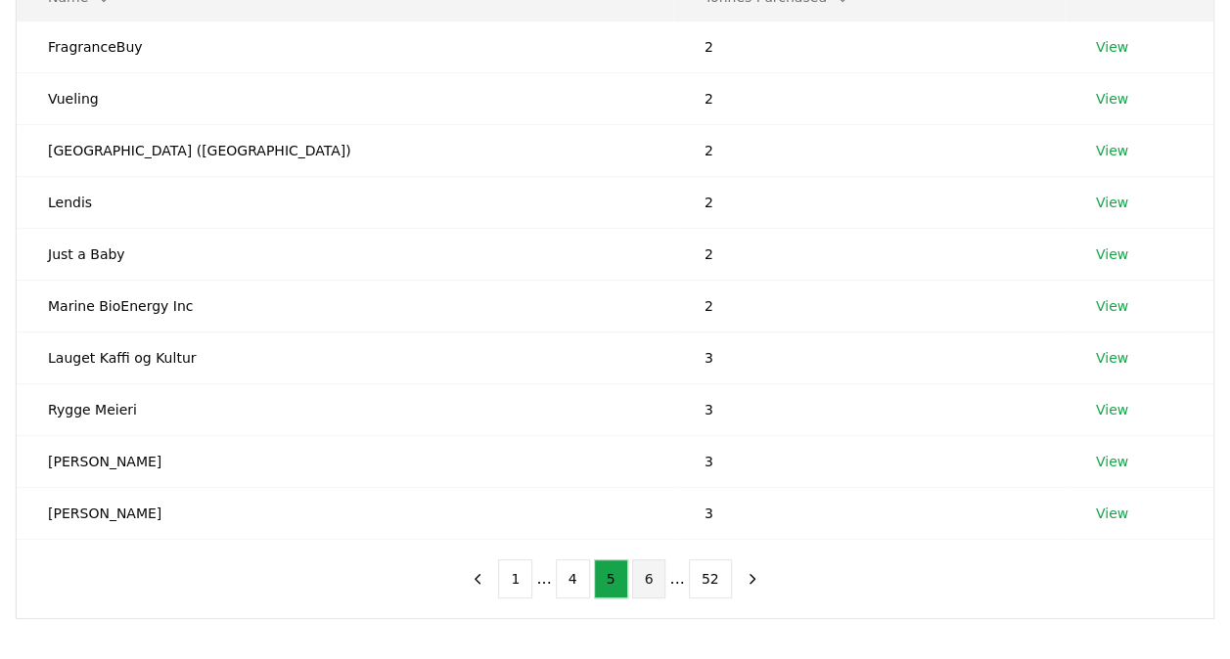
click at [655, 583] on button "6" at bounding box center [649, 579] width 34 height 39
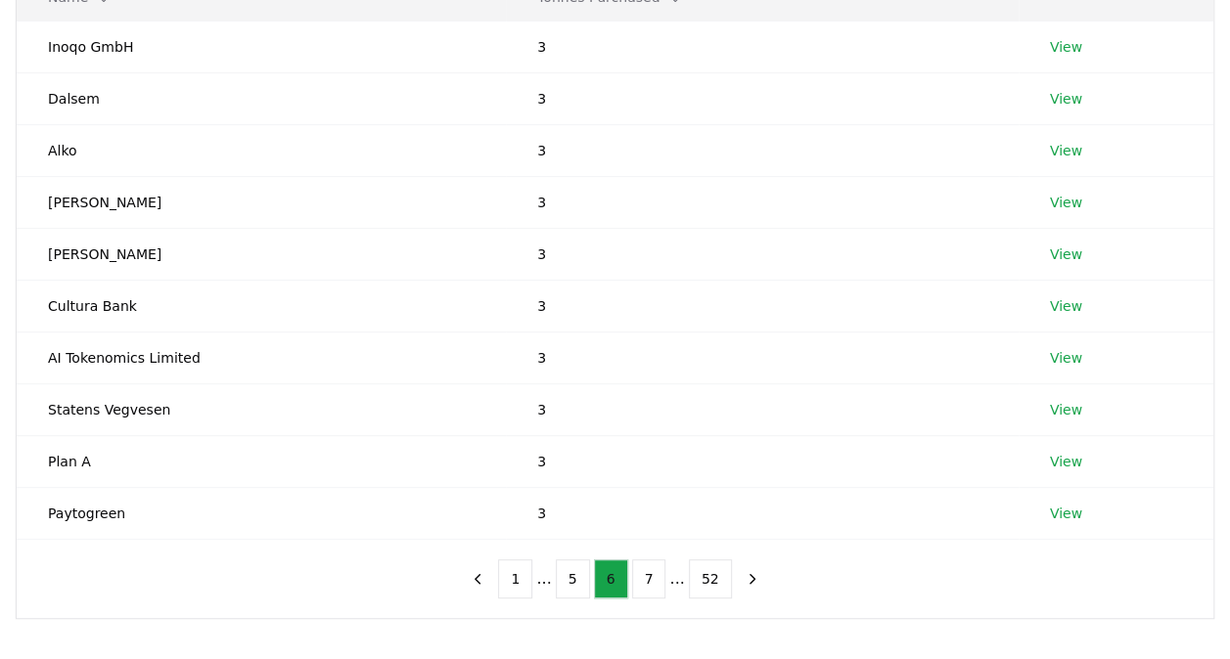
click at [655, 583] on button "7" at bounding box center [649, 579] width 34 height 39
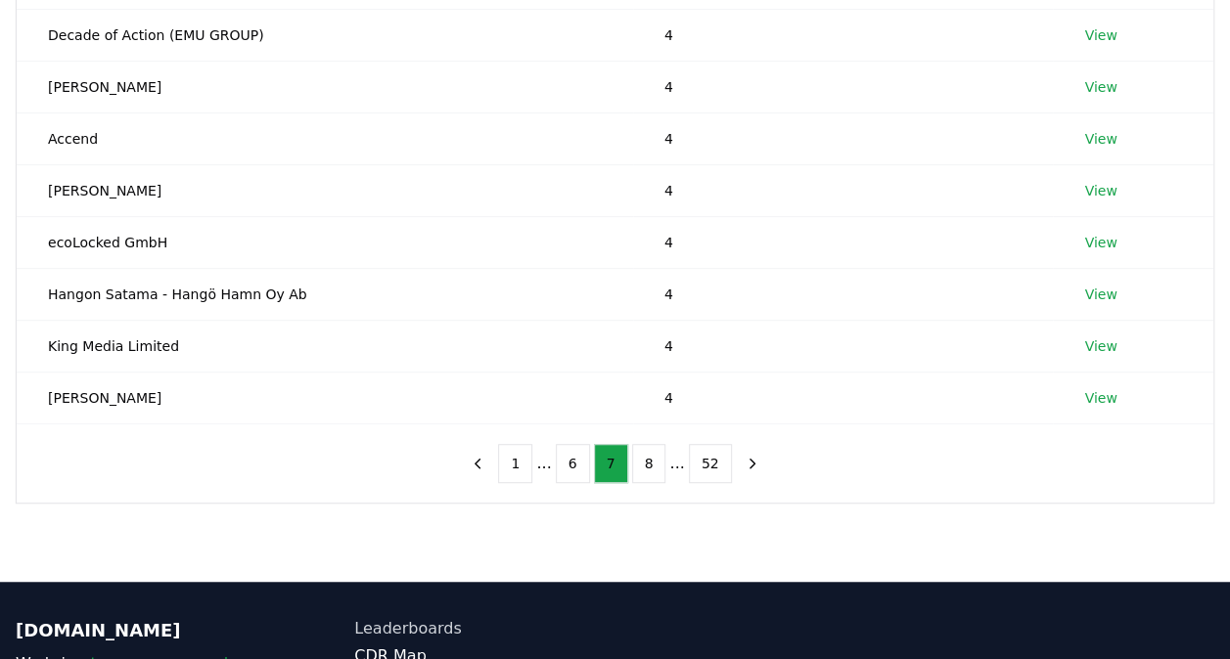
scroll to position [489, 0]
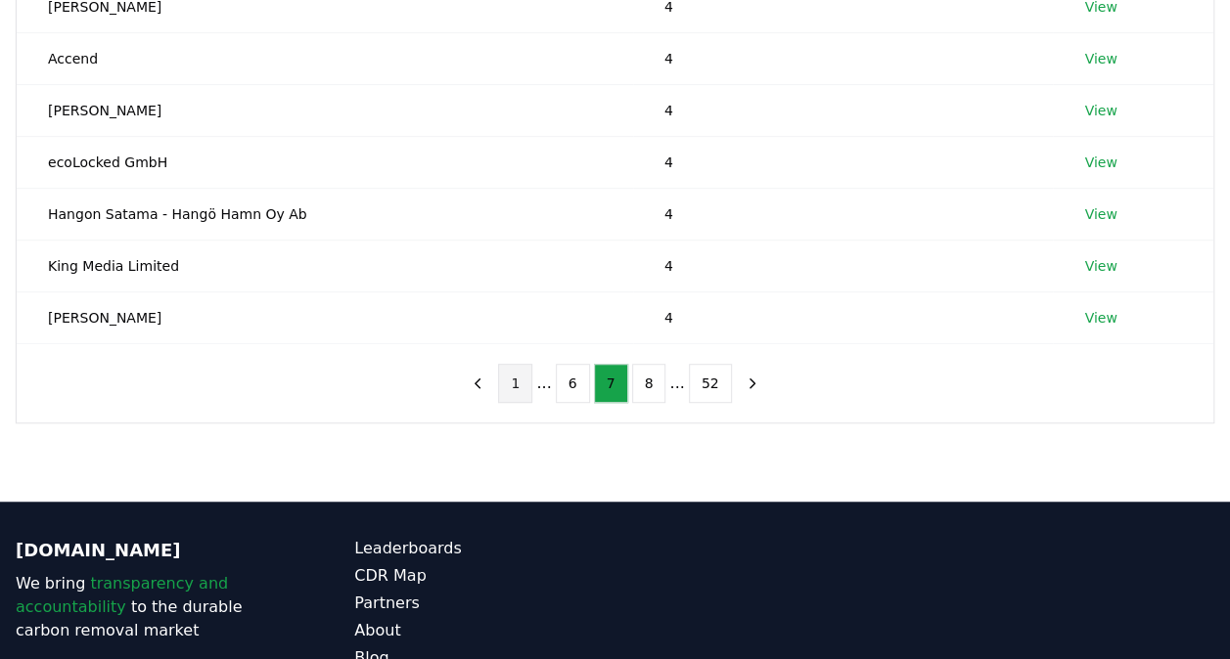
click at [518, 376] on button "1" at bounding box center [515, 383] width 34 height 39
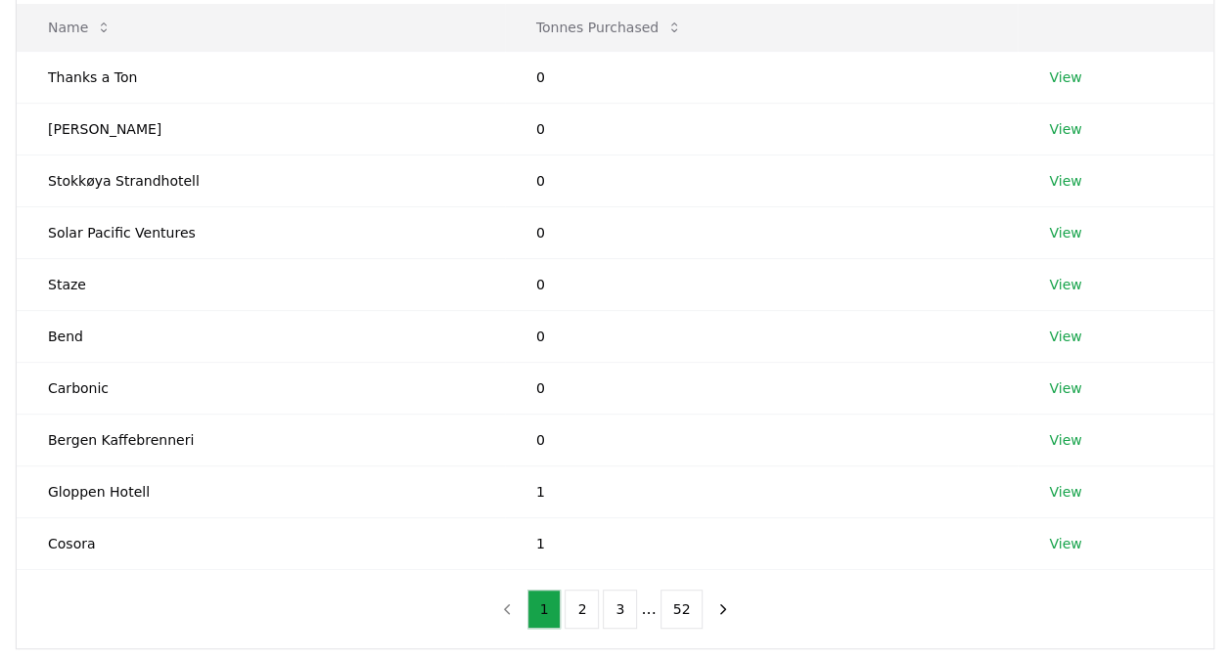
scroll to position [293, 0]
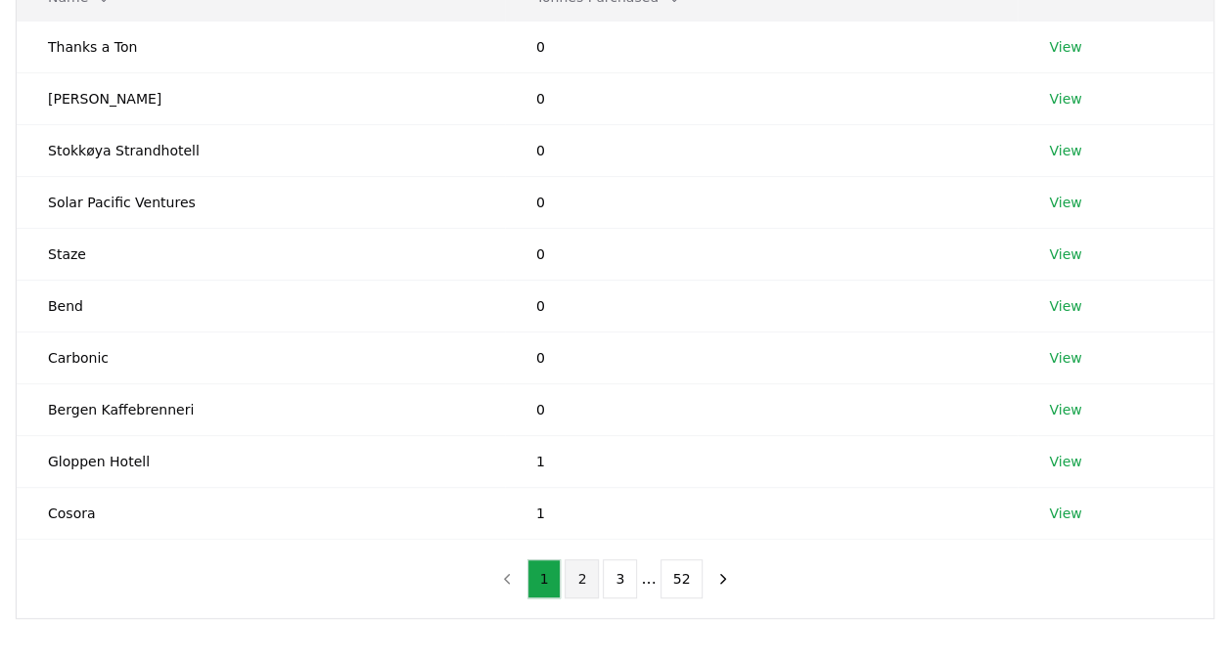
click at [571, 577] on button "2" at bounding box center [581, 579] width 34 height 39
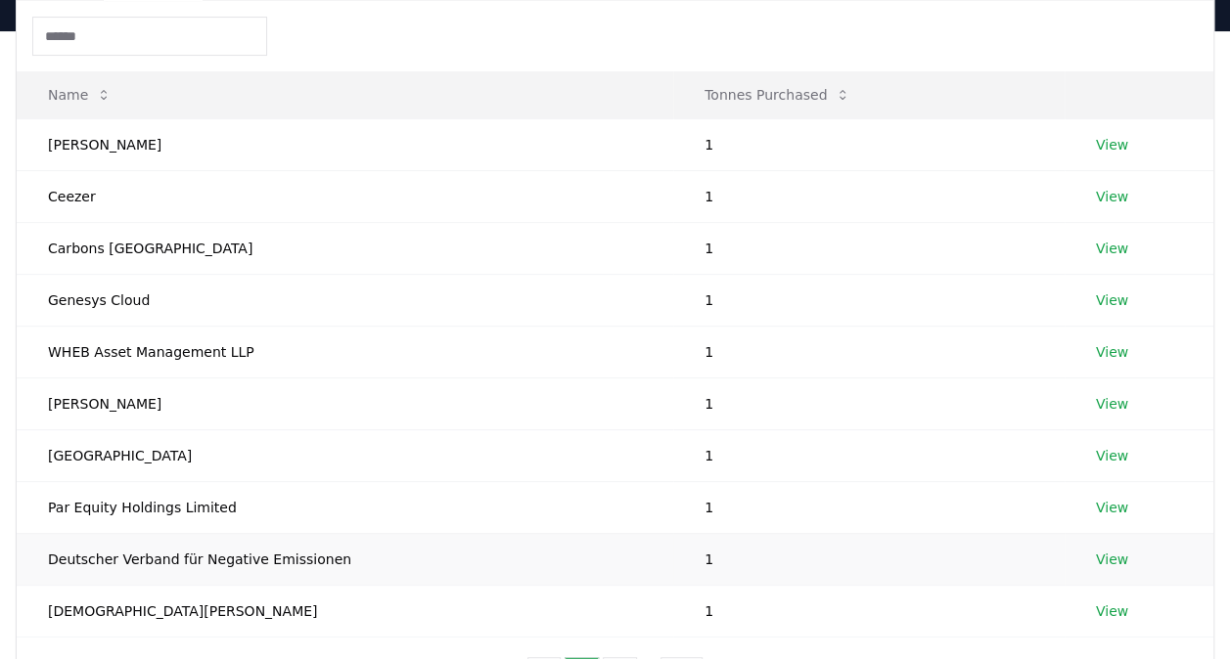
scroll to position [391, 0]
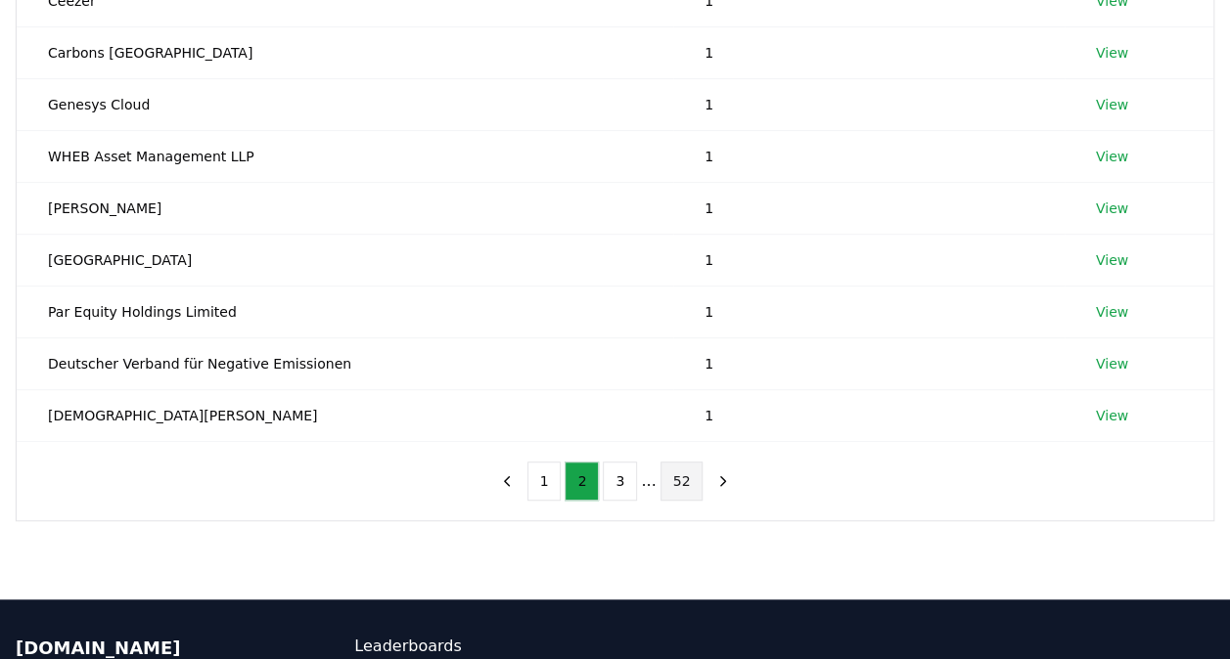
click at [677, 492] on button "52" at bounding box center [681, 481] width 43 height 39
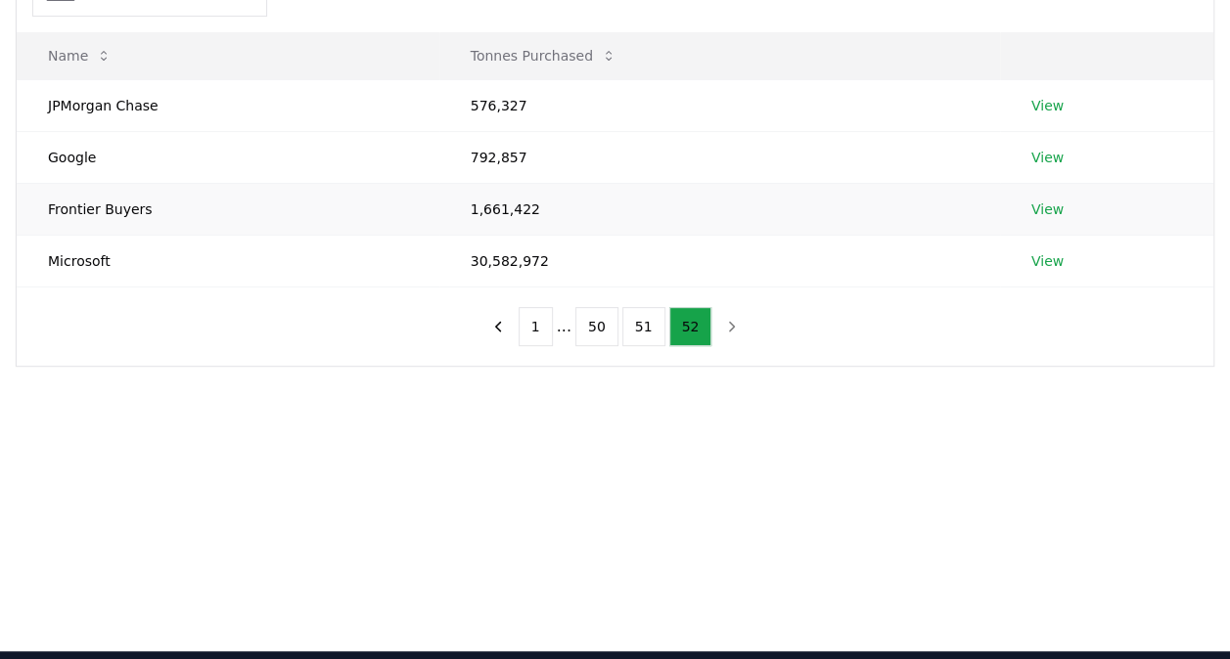
scroll to position [0, 0]
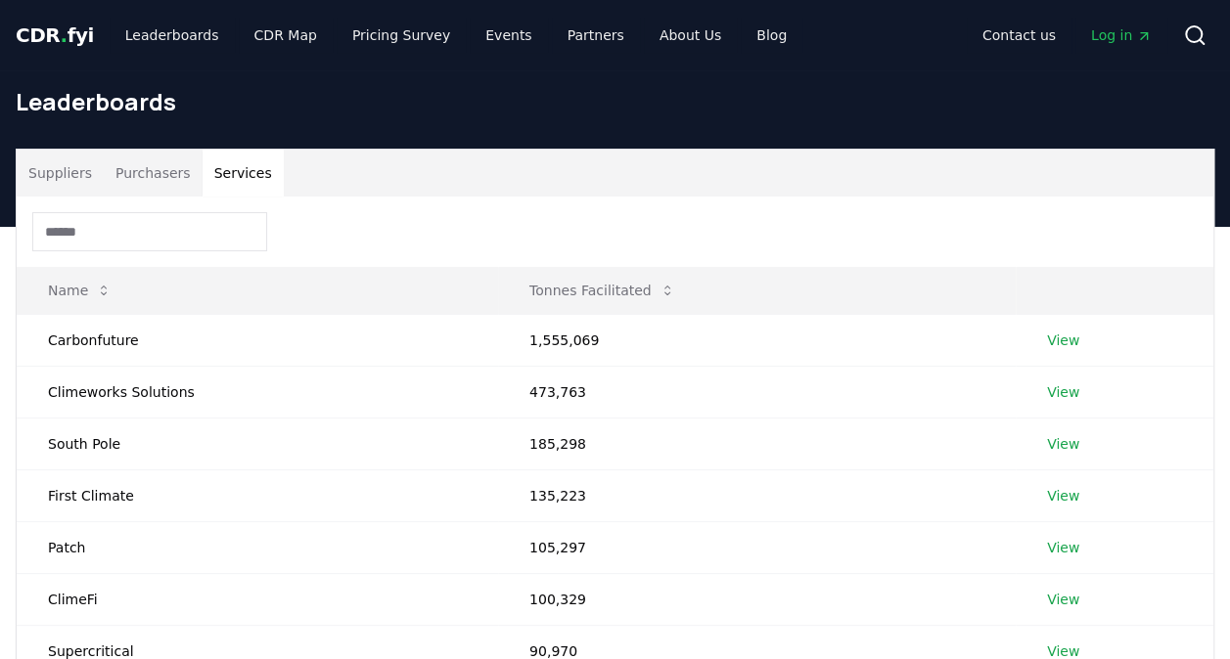
click at [247, 165] on button "Services" at bounding box center [243, 173] width 81 height 47
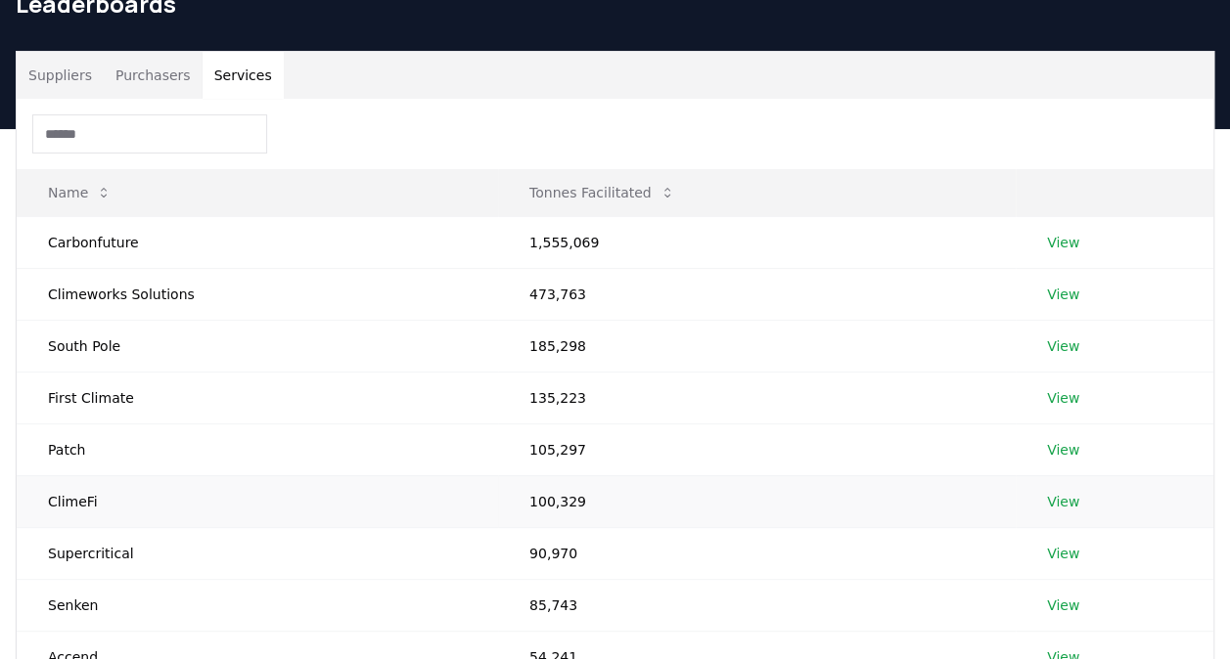
scroll to position [293, 0]
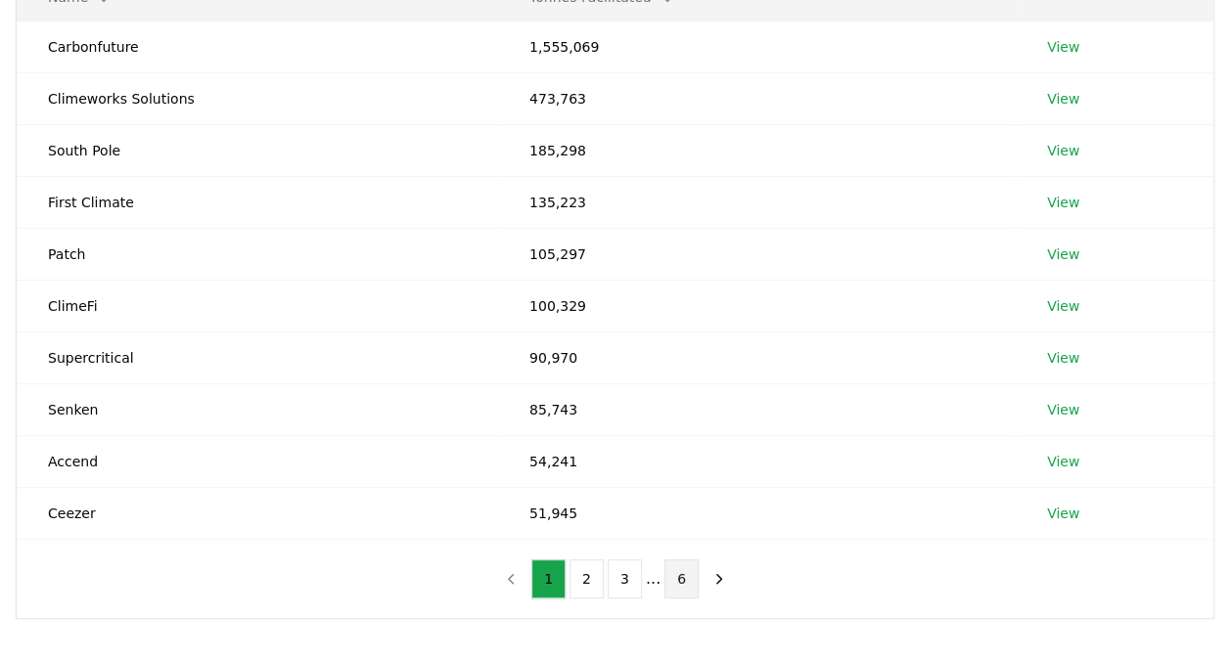
click at [676, 584] on button "6" at bounding box center [681, 579] width 34 height 39
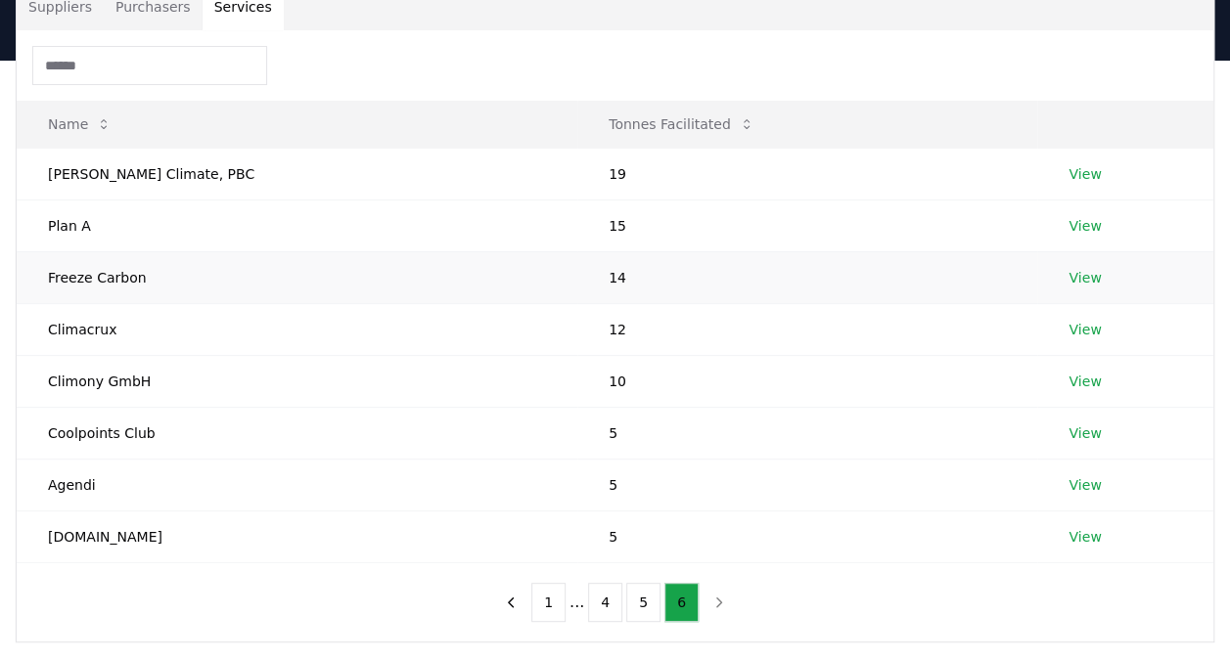
scroll to position [196, 0]
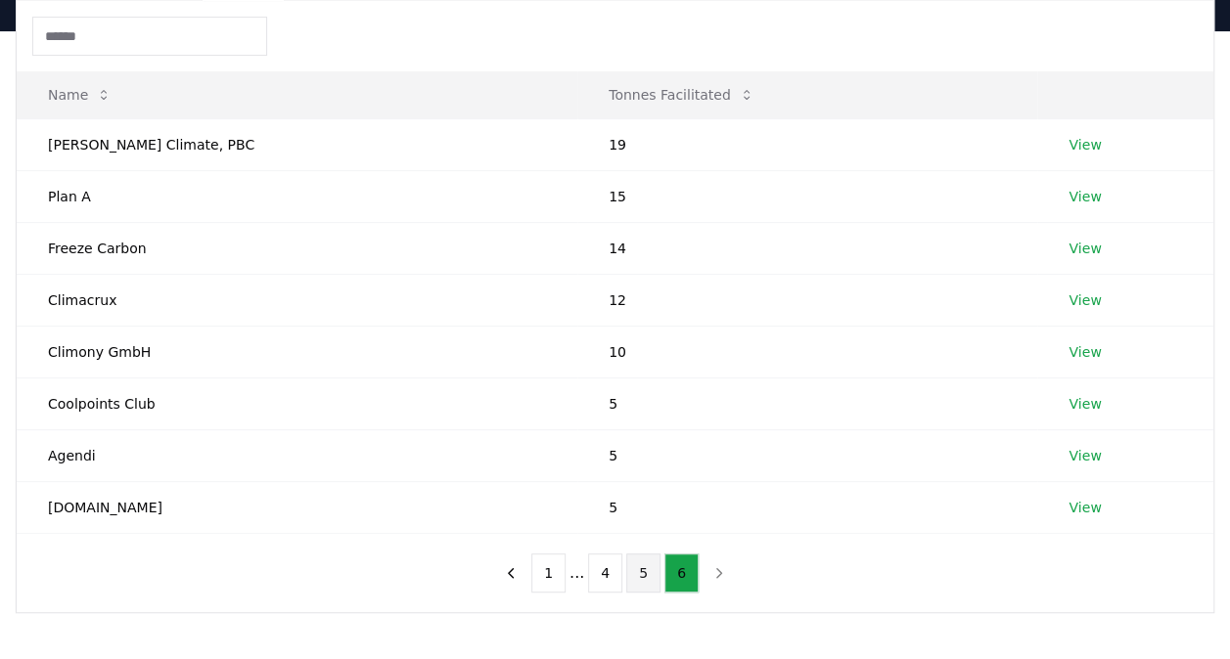
click at [644, 585] on button "5" at bounding box center [643, 573] width 34 height 39
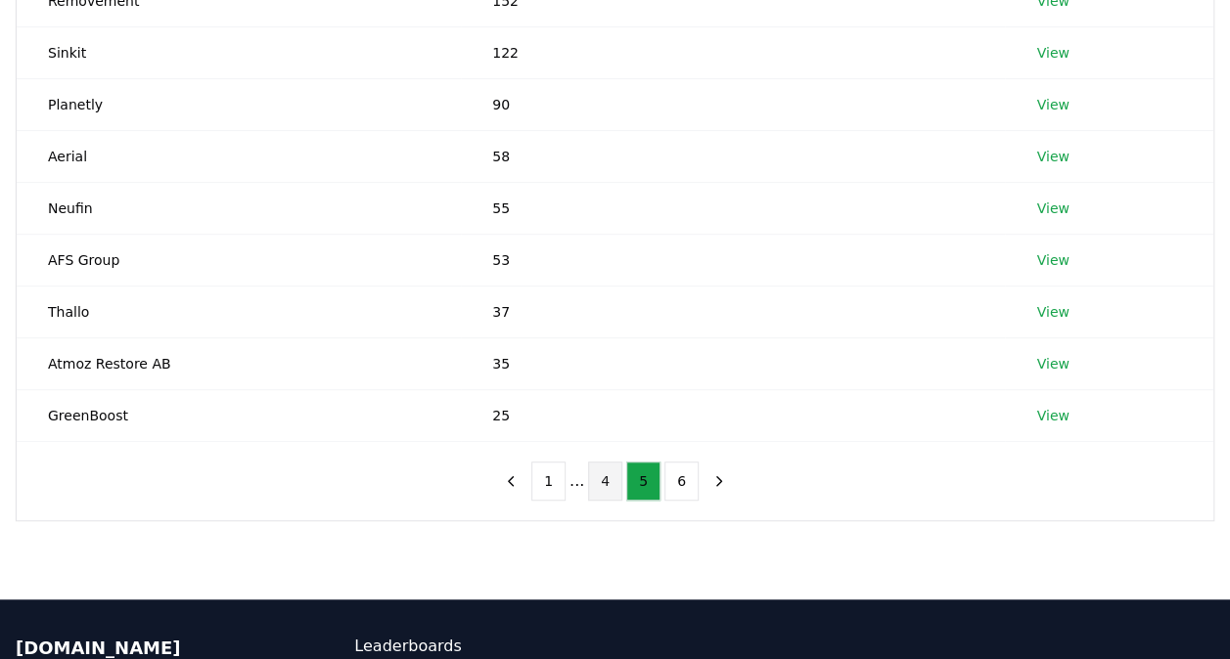
scroll to position [98, 0]
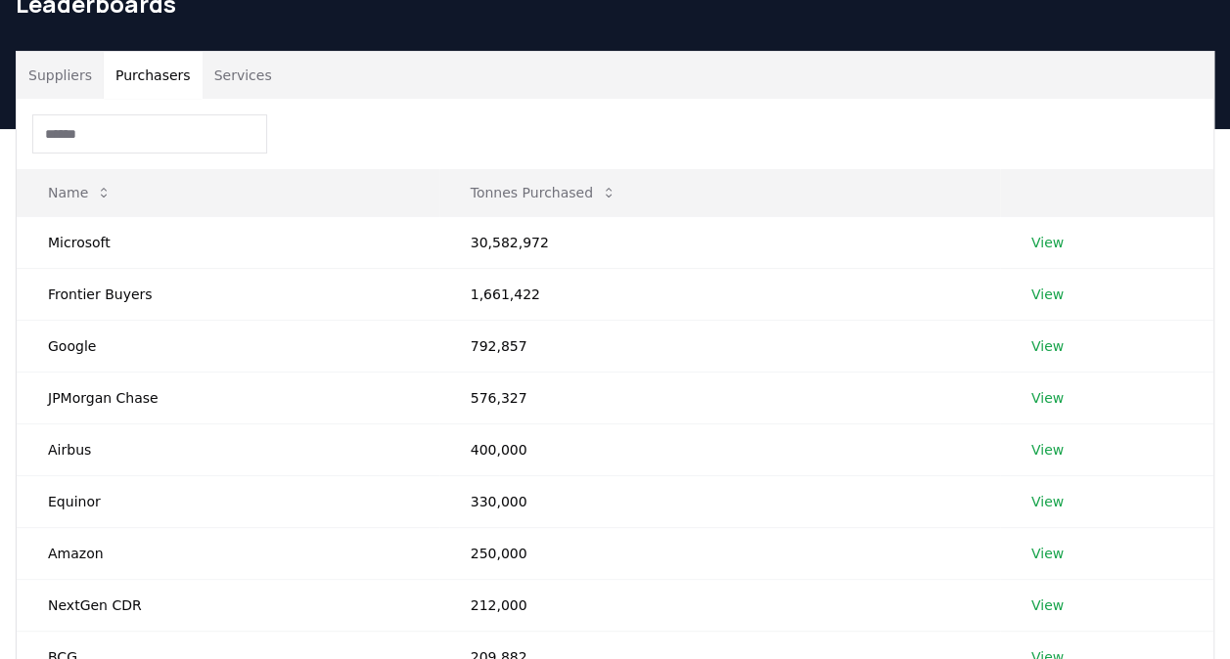
click at [127, 75] on button "Purchasers" at bounding box center [153, 75] width 99 height 47
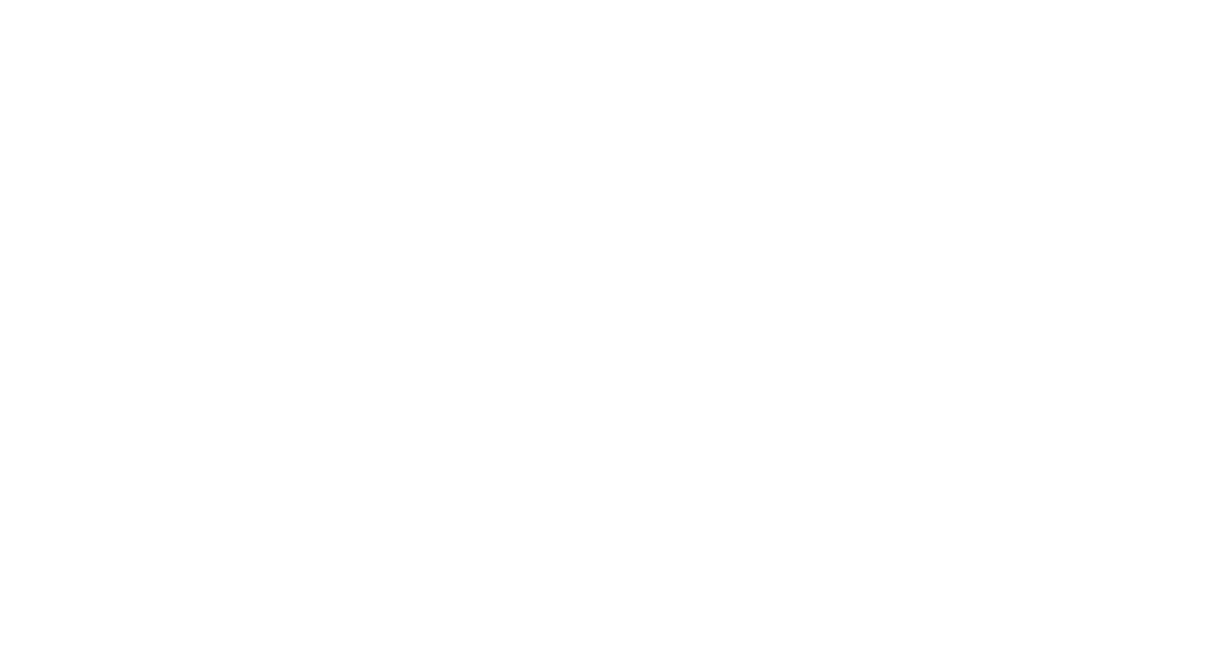
scroll to position [1832, 0]
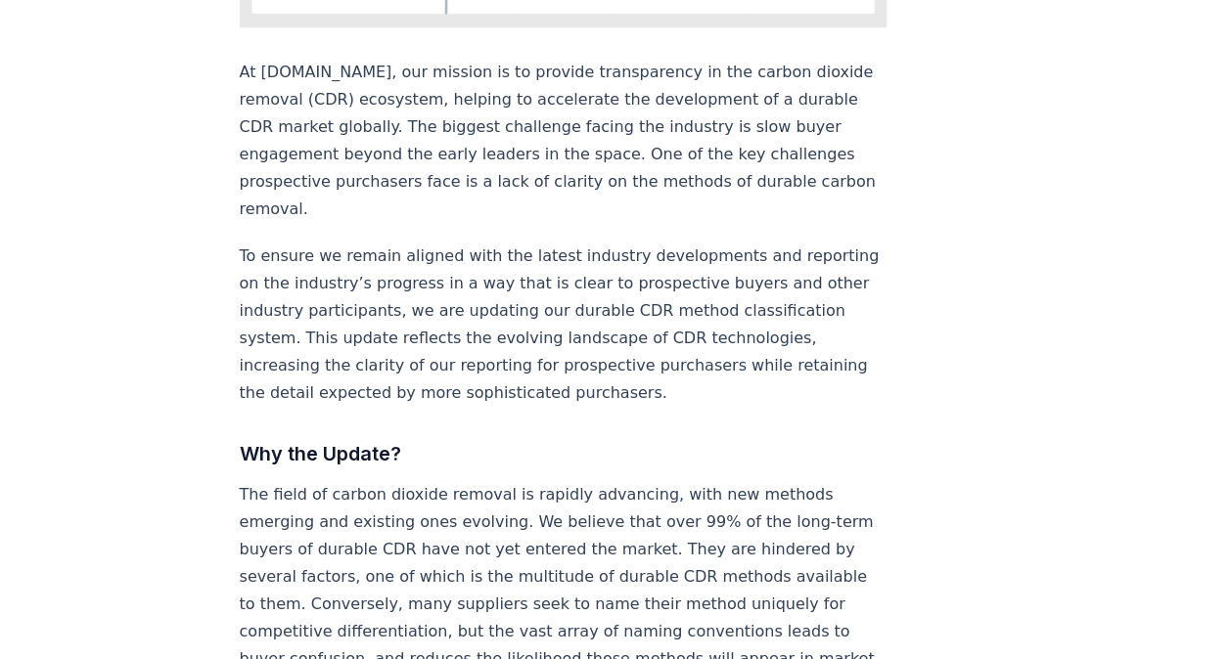
scroll to position [783, 0]
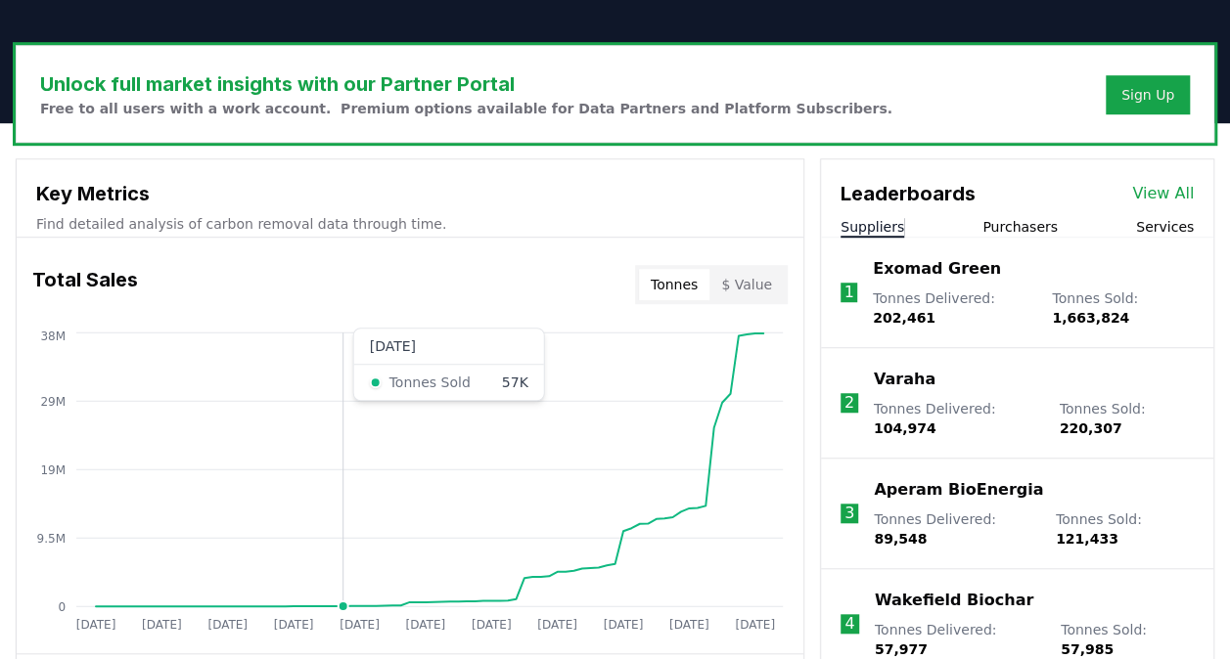
scroll to position [587, 0]
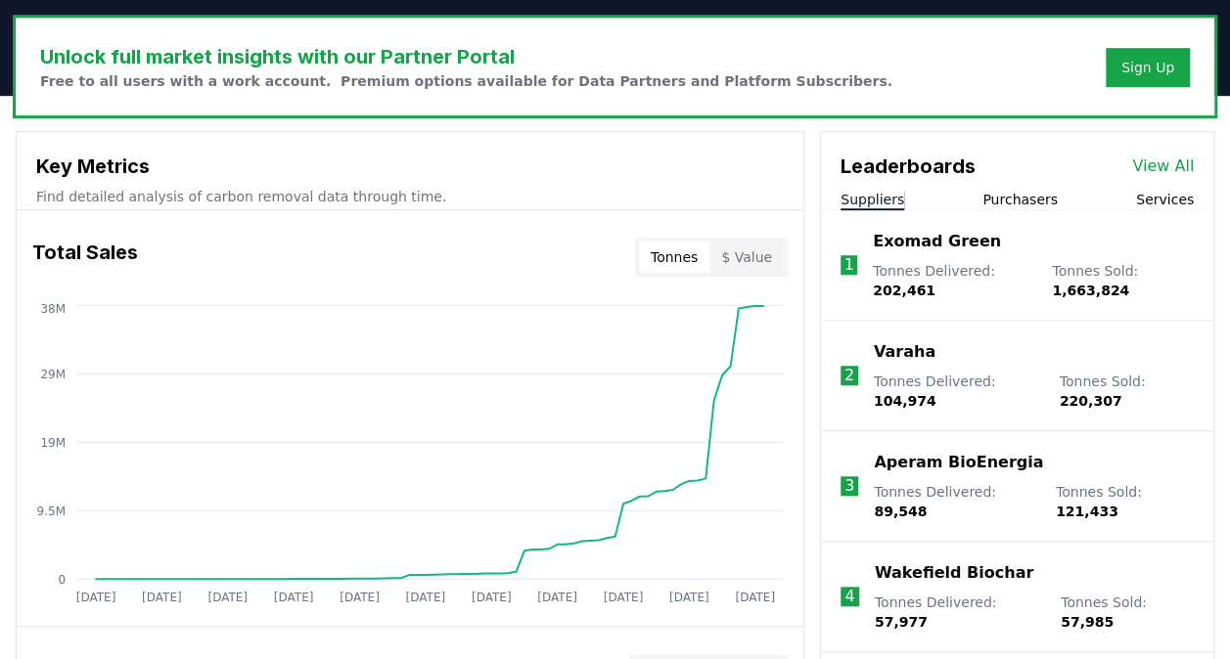
click at [758, 266] on button "$ Value" at bounding box center [746, 257] width 74 height 31
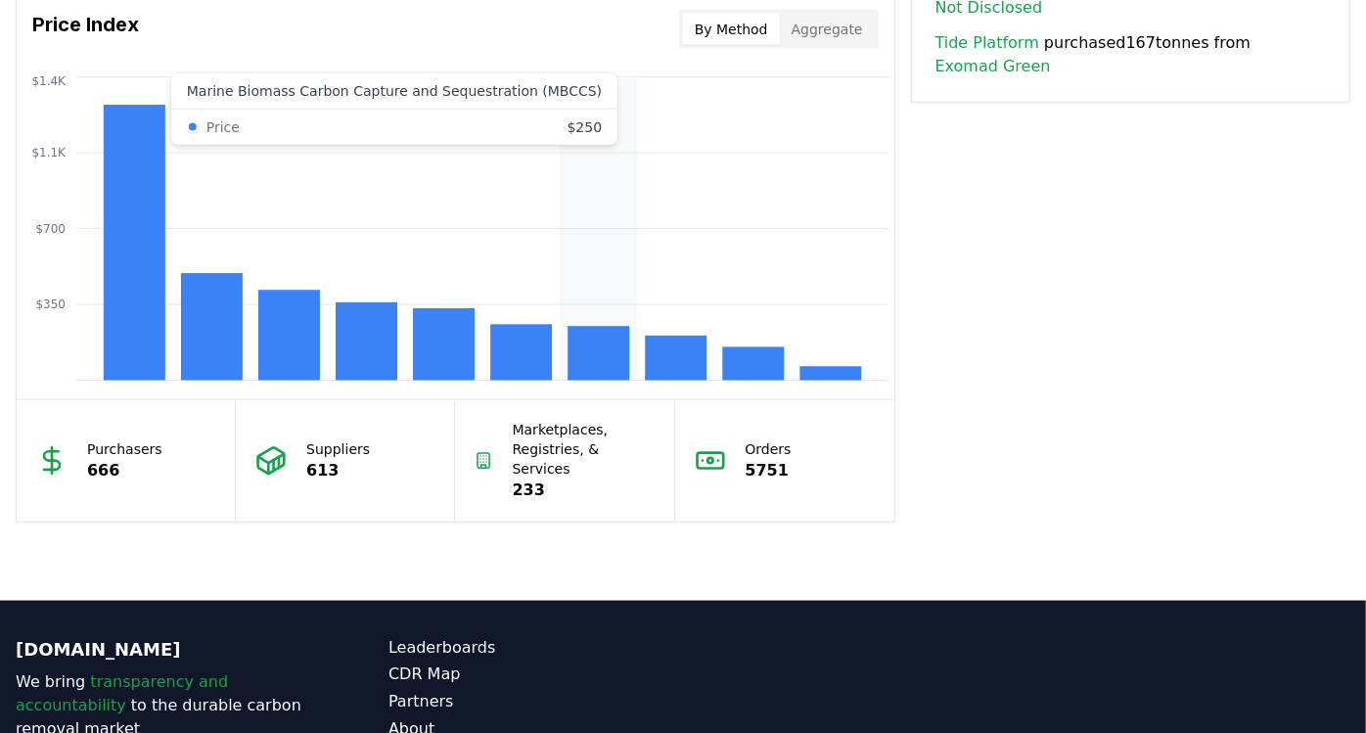
scroll to position [1738, 0]
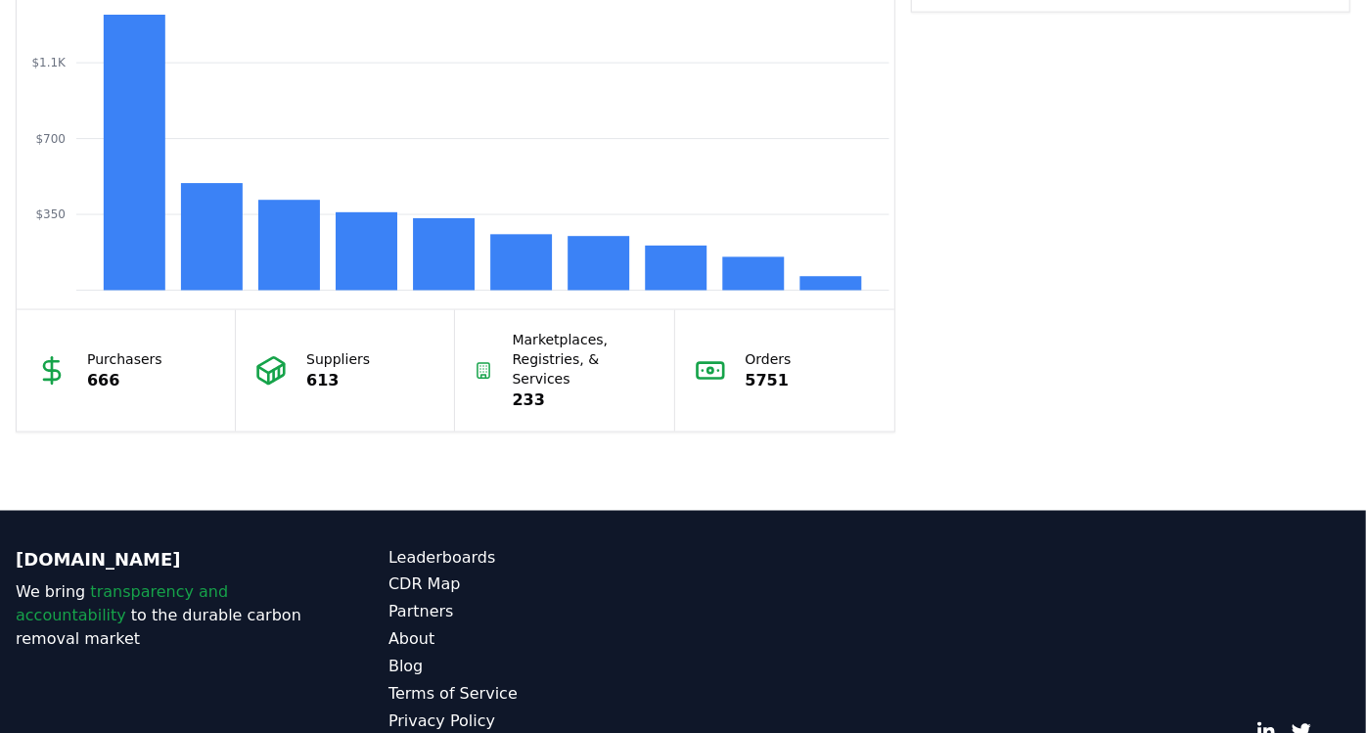
click at [562, 342] on p "Marketplaces, Registries, & Services" at bounding box center [584, 359] width 142 height 59
click at [319, 369] on p "613" at bounding box center [338, 380] width 64 height 23
click at [334, 349] on p "Suppliers" at bounding box center [338, 359] width 64 height 20
click at [340, 369] on p "613" at bounding box center [338, 380] width 64 height 23
click at [319, 369] on p "613" at bounding box center [338, 380] width 64 height 23
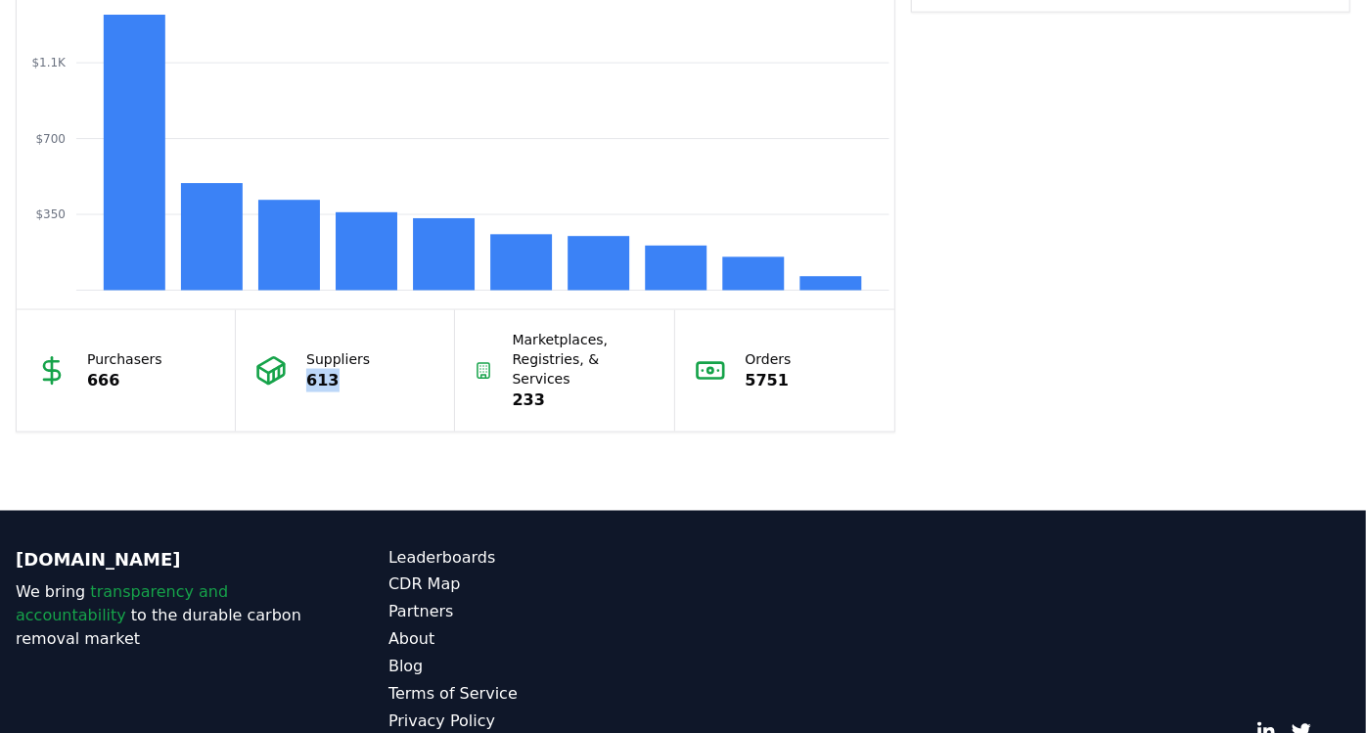
click at [319, 369] on p "613" at bounding box center [338, 380] width 64 height 23
drag, startPoint x: 320, startPoint y: 357, endPoint x: 377, endPoint y: 394, distance: 67.8
click at [377, 394] on div "Suppliers 613" at bounding box center [345, 370] width 219 height 121
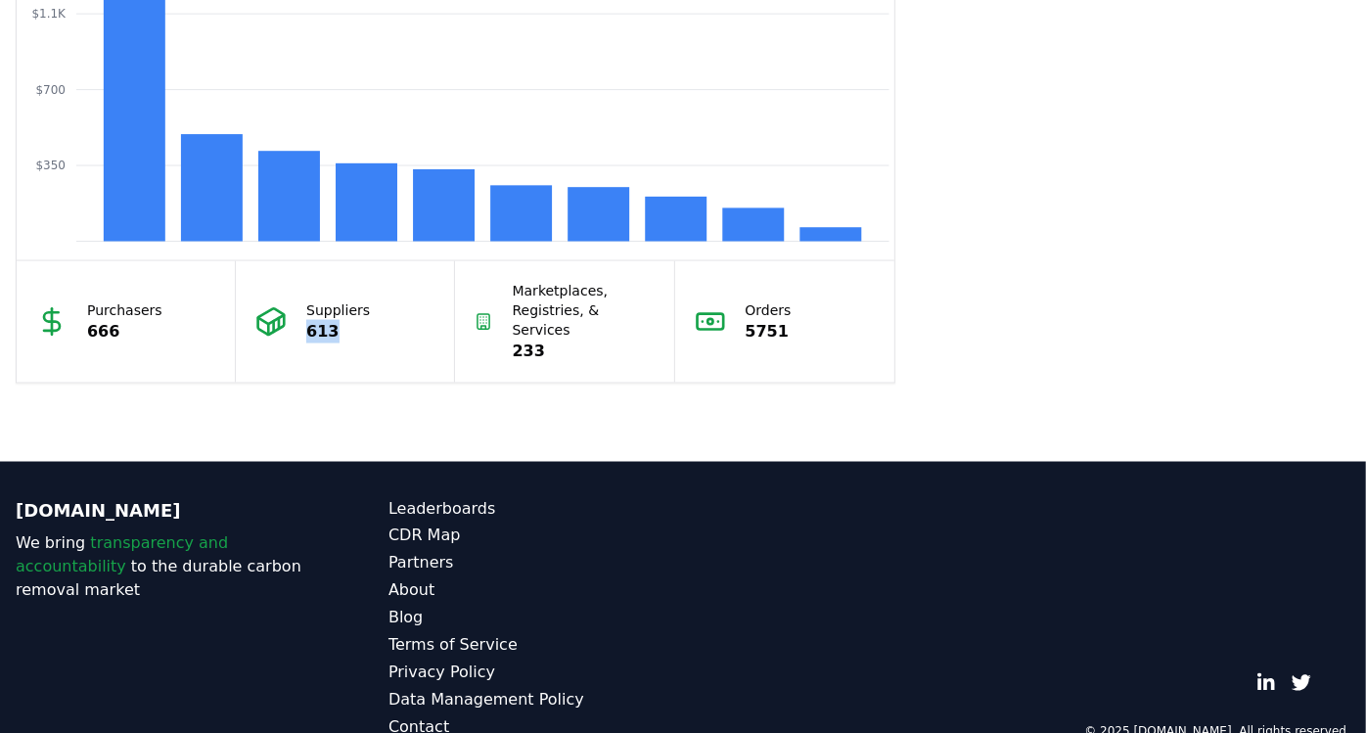
scroll to position [1807, 0]
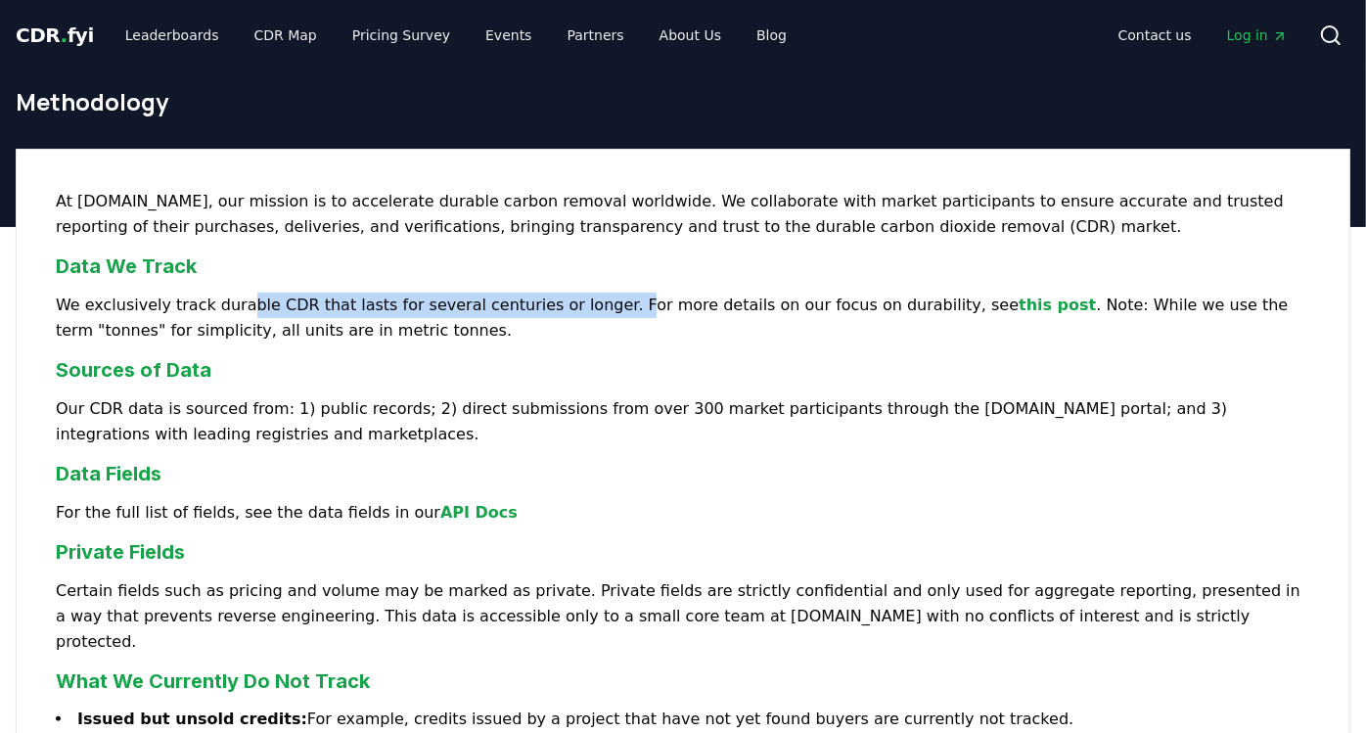
drag, startPoint x: 231, startPoint y: 309, endPoint x: 594, endPoint y: 305, distance: 363.0
click at [594, 305] on p "We exclusively track durable CDR that lasts for several centuries or longer. Fo…" at bounding box center [683, 318] width 1254 height 51
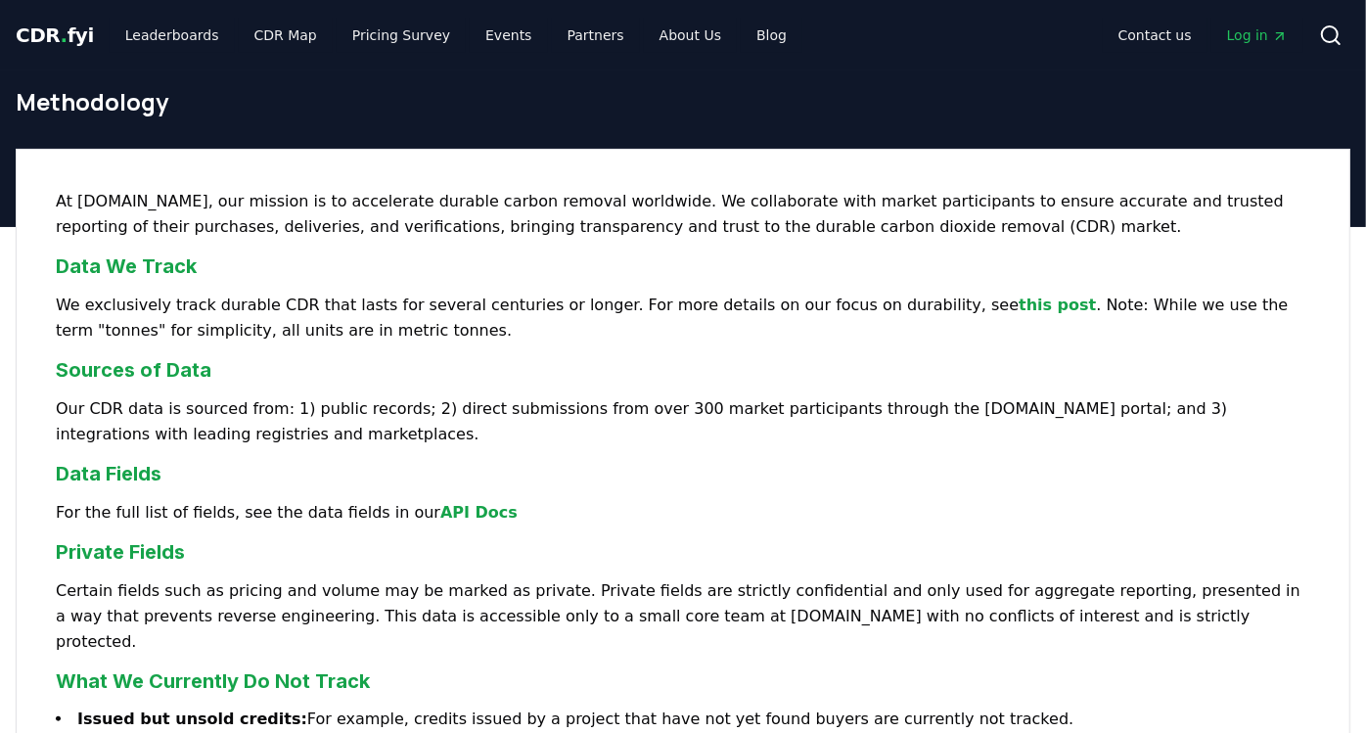
drag, startPoint x: 594, startPoint y: 305, endPoint x: 698, endPoint y: 327, distance: 106.9
click at [698, 327] on p "We exclusively track durable CDR that lasts for several centuries or longer. Fo…" at bounding box center [683, 318] width 1254 height 51
drag, startPoint x: 101, startPoint y: 313, endPoint x: 304, endPoint y: 310, distance: 203.5
click at [298, 310] on p "We exclusively track durable CDR that lasts for several centuries or longer. Fo…" at bounding box center [683, 318] width 1254 height 51
drag, startPoint x: 304, startPoint y: 310, endPoint x: 465, endPoint y: 339, distance: 163.1
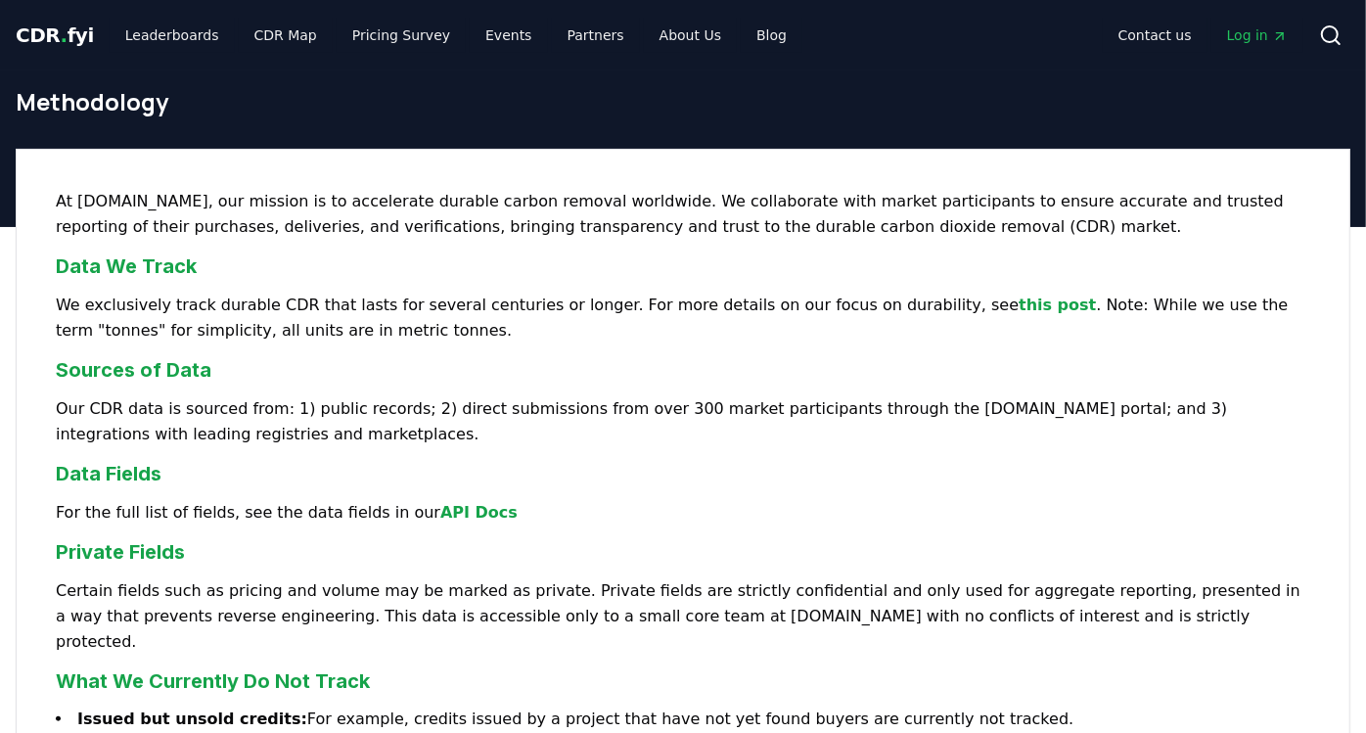
click at [465, 339] on p "We exclusively track durable CDR that lasts for several centuries or longer. Fo…" at bounding box center [683, 318] width 1254 height 51
drag, startPoint x: 372, startPoint y: 204, endPoint x: 457, endPoint y: 202, distance: 85.2
click at [457, 202] on p "At CDR.fyi, our mission is to accelerate durable carbon removal worldwide. We c…" at bounding box center [683, 214] width 1254 height 51
drag, startPoint x: 457, startPoint y: 202, endPoint x: 558, endPoint y: 174, distance: 104.4
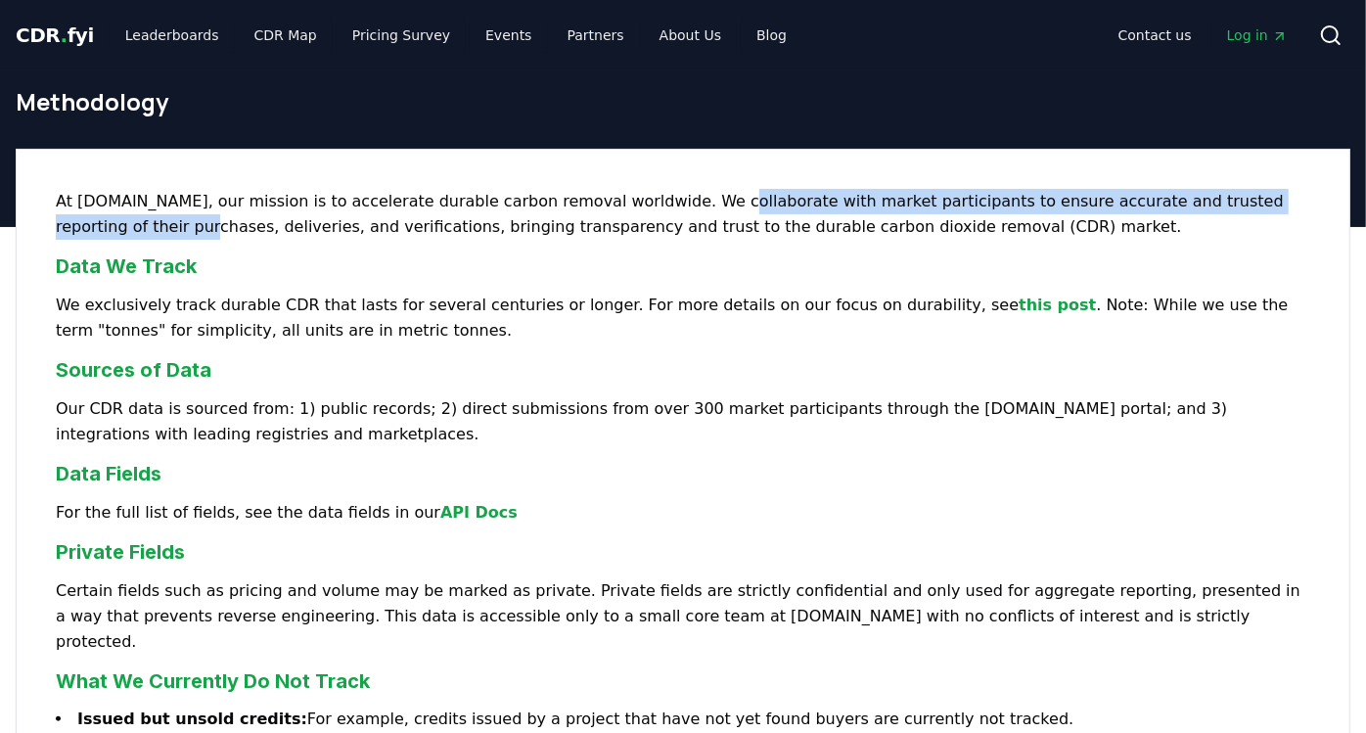
drag, startPoint x: 558, startPoint y: 174, endPoint x: 1291, endPoint y: 209, distance: 734.5
click at [1291, 209] on p "At CDR.fyi, our mission is to accelerate durable carbon removal worldwide. We c…" at bounding box center [683, 214] width 1254 height 51
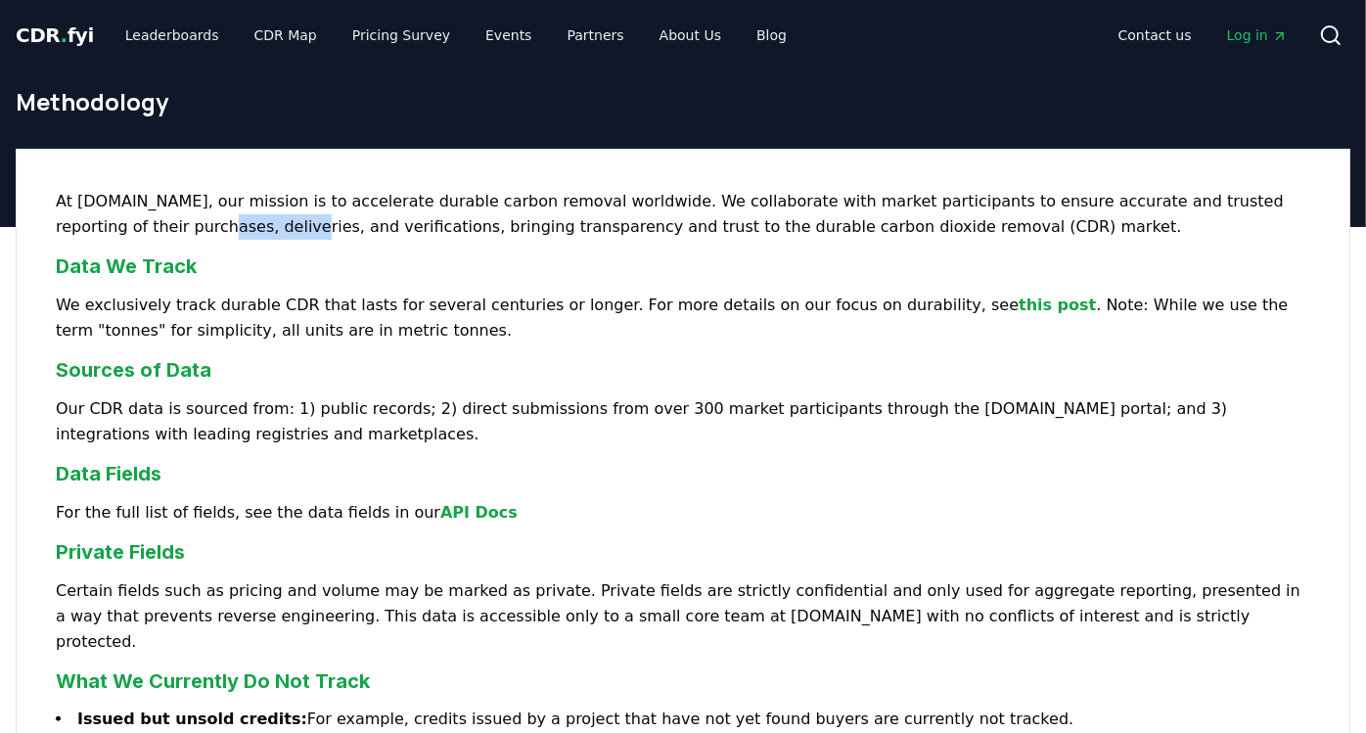
drag, startPoint x: 41, startPoint y: 232, endPoint x: 141, endPoint y: 232, distance: 99.8
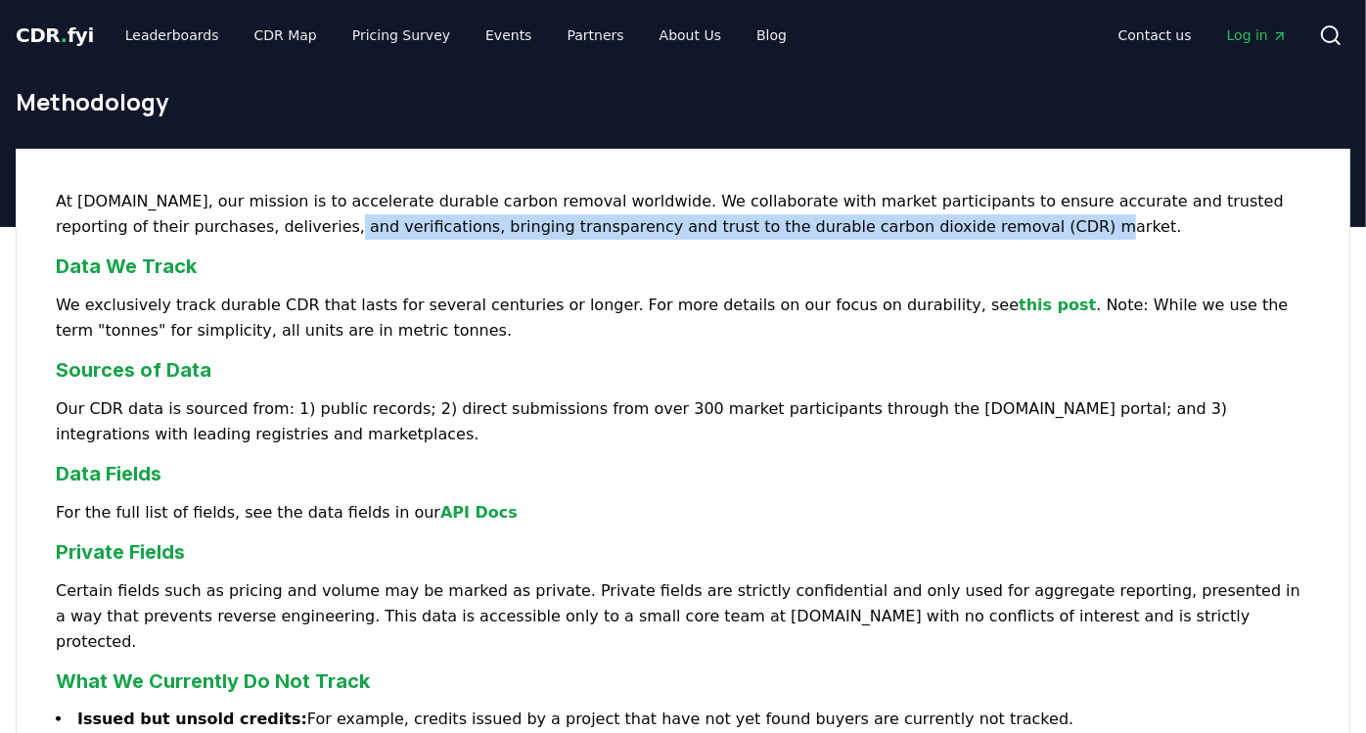
drag, startPoint x: 141, startPoint y: 232, endPoint x: 882, endPoint y: 227, distance: 741.5
click at [882, 227] on p "At CDR.fyi, our mission is to accelerate durable carbon removal worldwide. We c…" at bounding box center [683, 214] width 1254 height 51
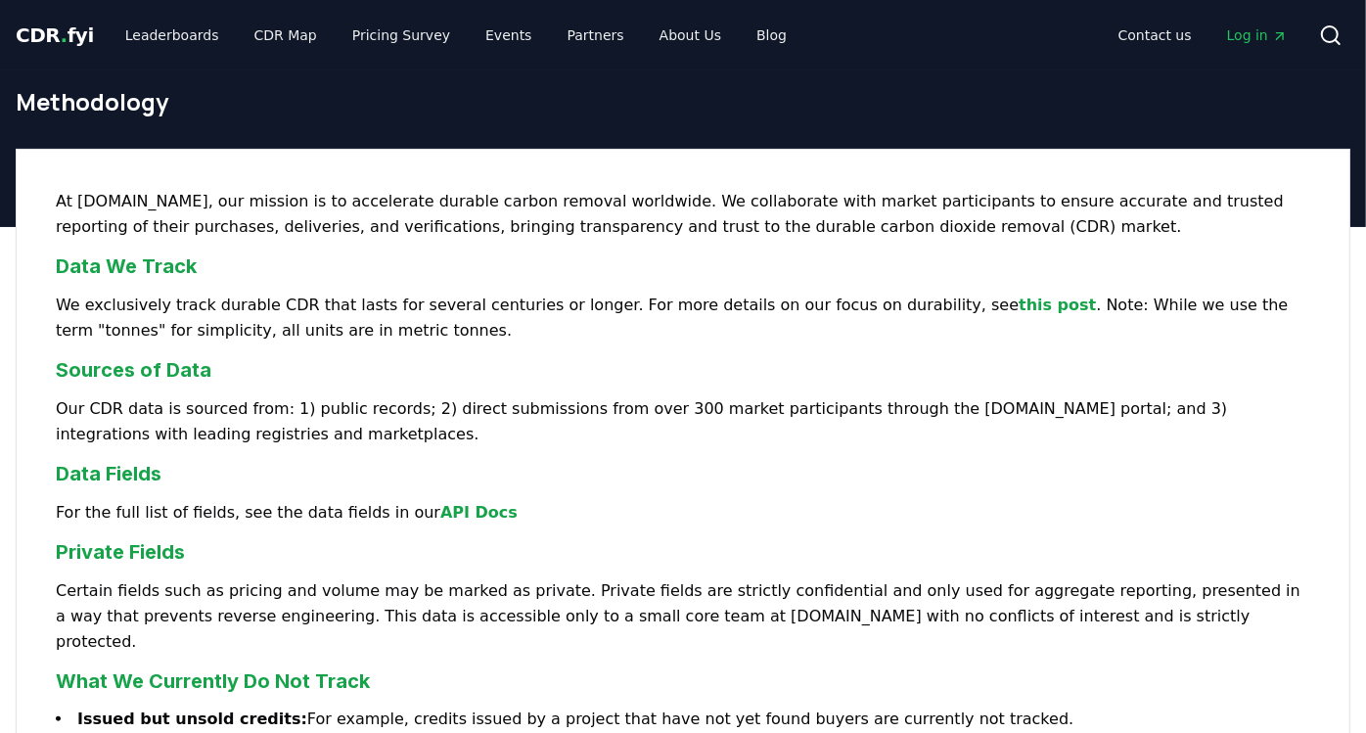
drag, startPoint x: 882, startPoint y: 227, endPoint x: 697, endPoint y: 253, distance: 187.7
click at [697, 253] on h3 "Data We Track" at bounding box center [683, 265] width 1254 height 29
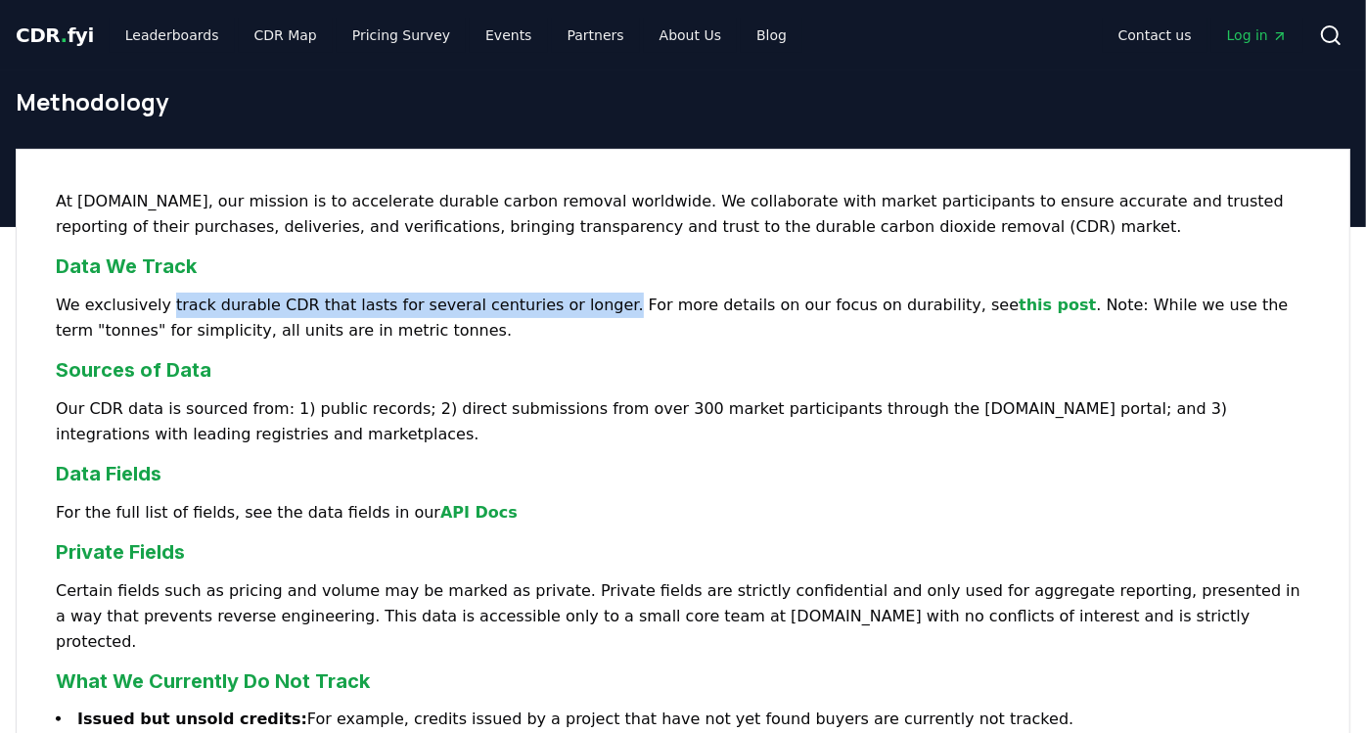
drag, startPoint x: 163, startPoint y: 304, endPoint x: 577, endPoint y: 293, distance: 413.9
click at [577, 293] on p "We exclusively track durable CDR that lasts for several centuries or longer. Fo…" at bounding box center [683, 318] width 1254 height 51
click at [1018, 305] on link "this post" at bounding box center [1056, 304] width 77 height 19
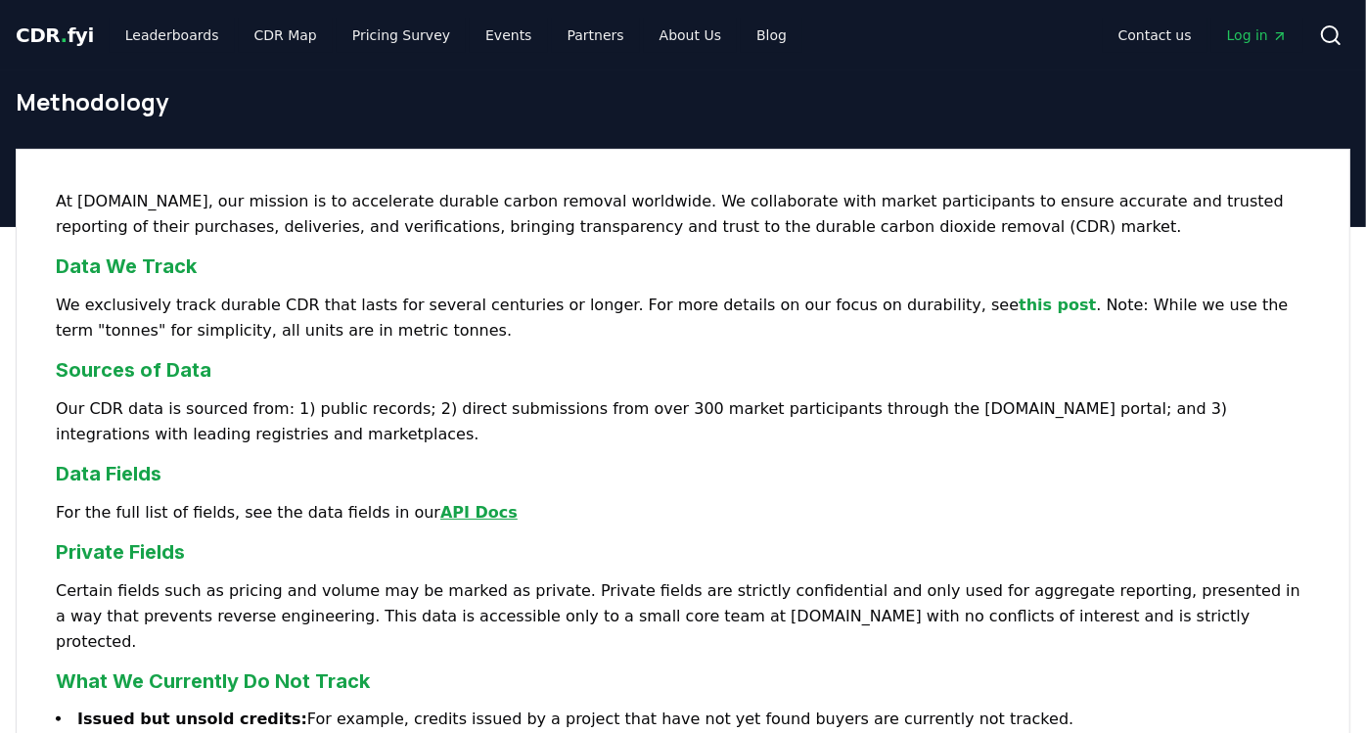
click at [463, 515] on link "API Docs" at bounding box center [478, 512] width 77 height 19
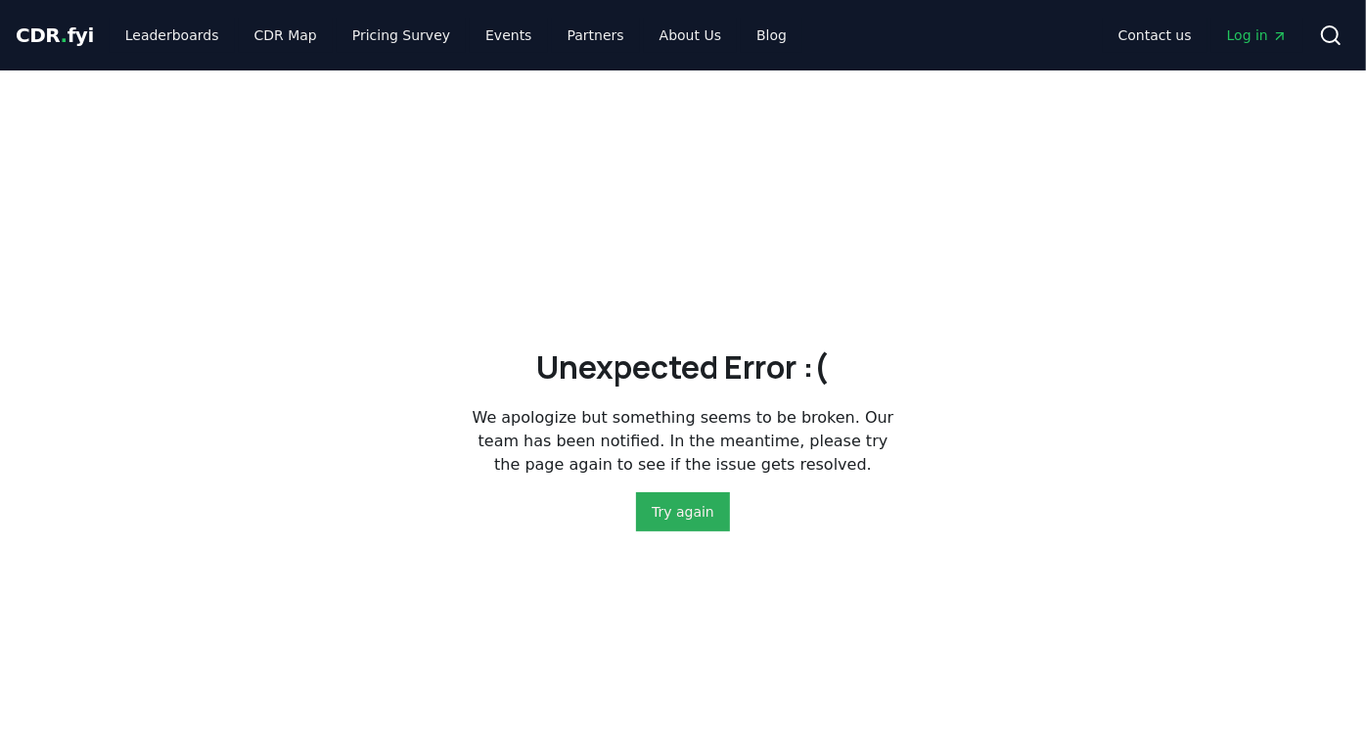
click at [712, 504] on button "Try again" at bounding box center [683, 511] width 94 height 39
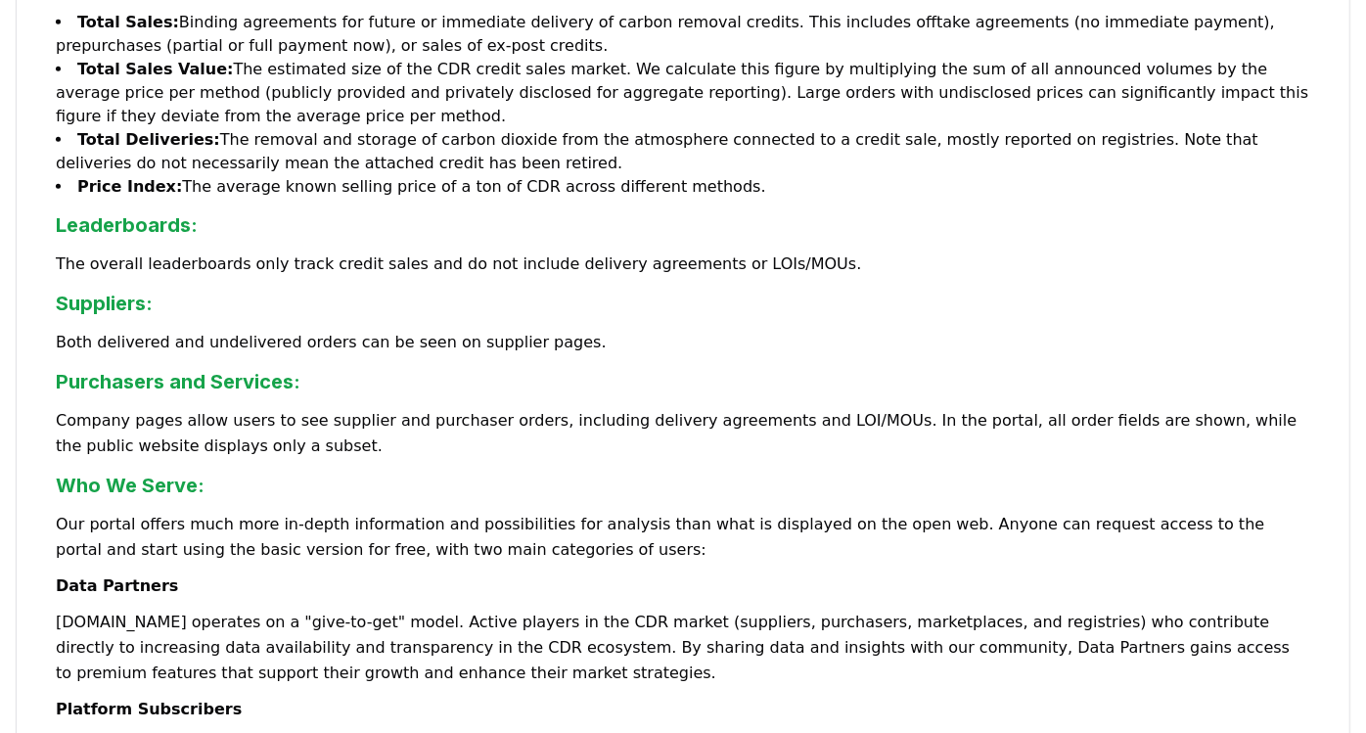
scroll to position [872, 0]
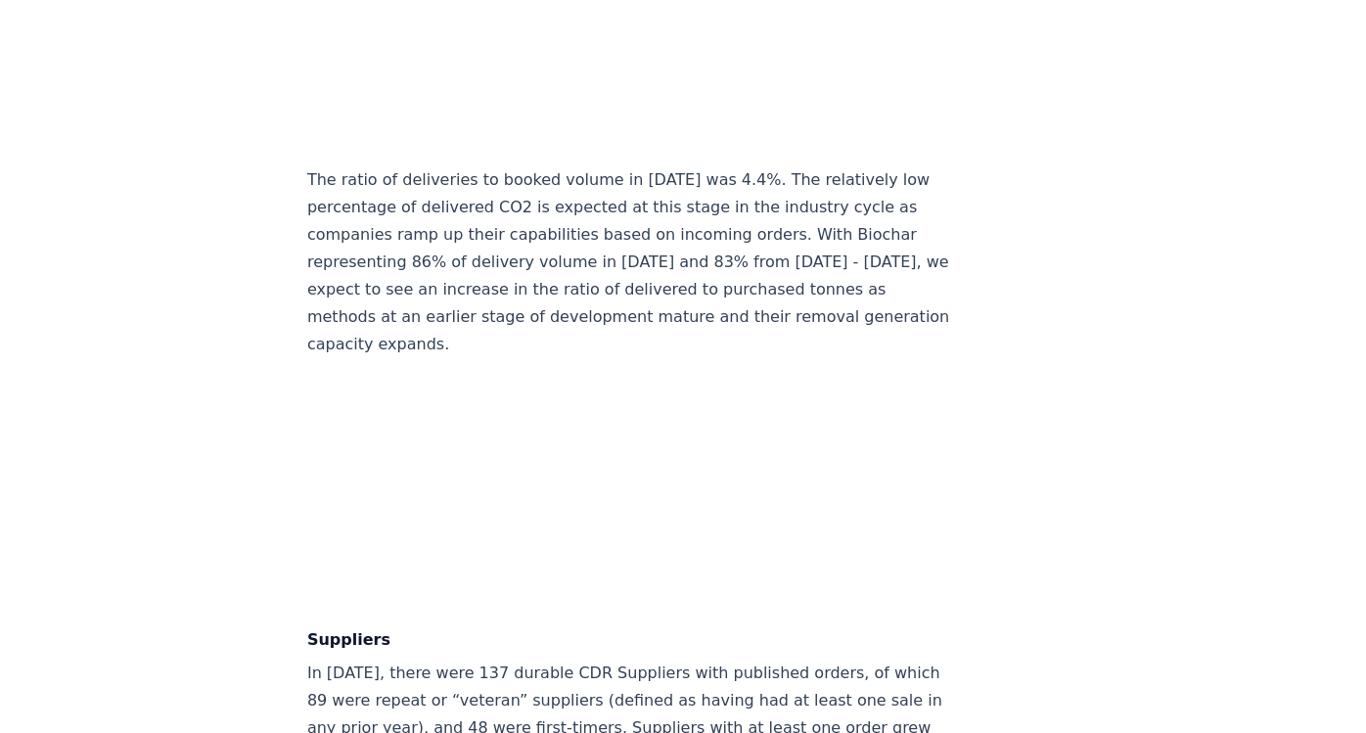
scroll to position [10772, 0]
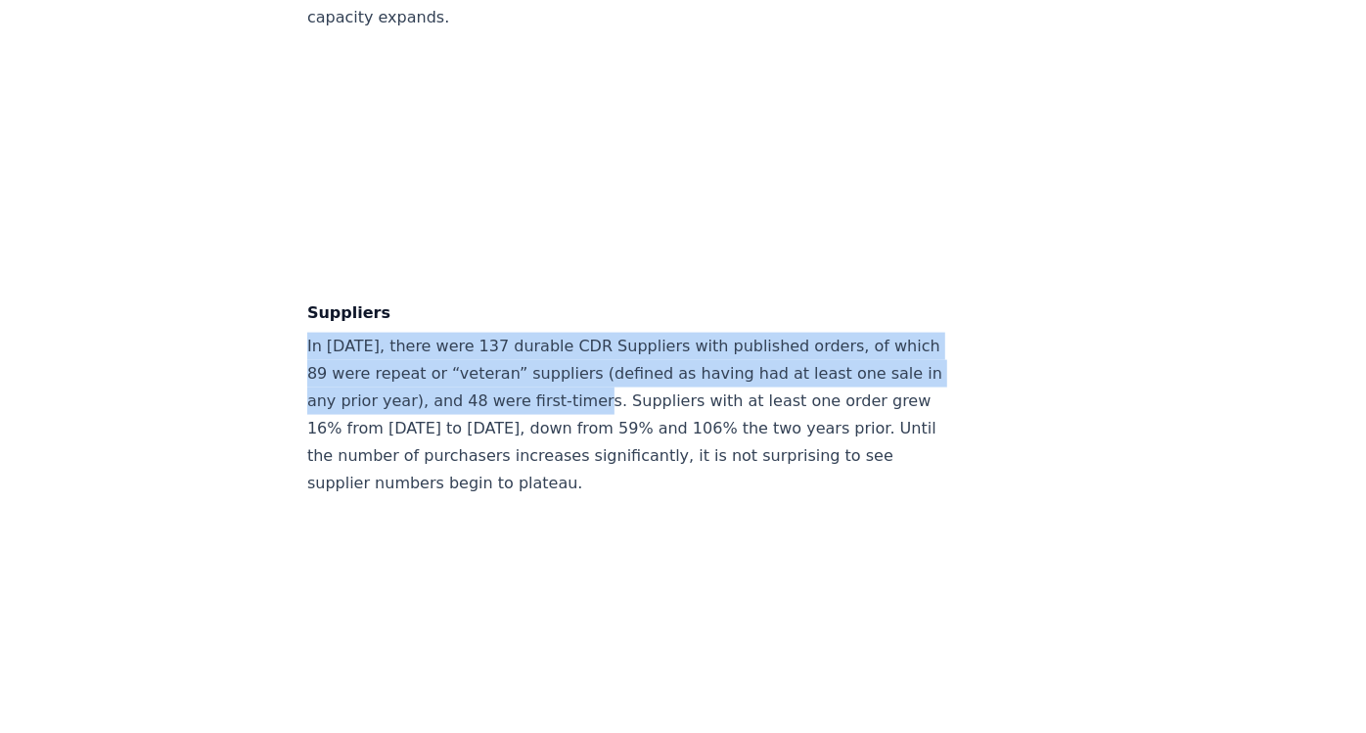
drag, startPoint x: 303, startPoint y: 312, endPoint x: 590, endPoint y: 368, distance: 292.0
click at [590, 368] on div "February 14, 2025 Keep Calm and Remove On - CDR.fyi 2024 Year in Review Highlig…" at bounding box center [683, 24] width 1366 height 21450
copy p "In 2024, there were 137 durable CDR Suppliers with published orders, of which 8…"
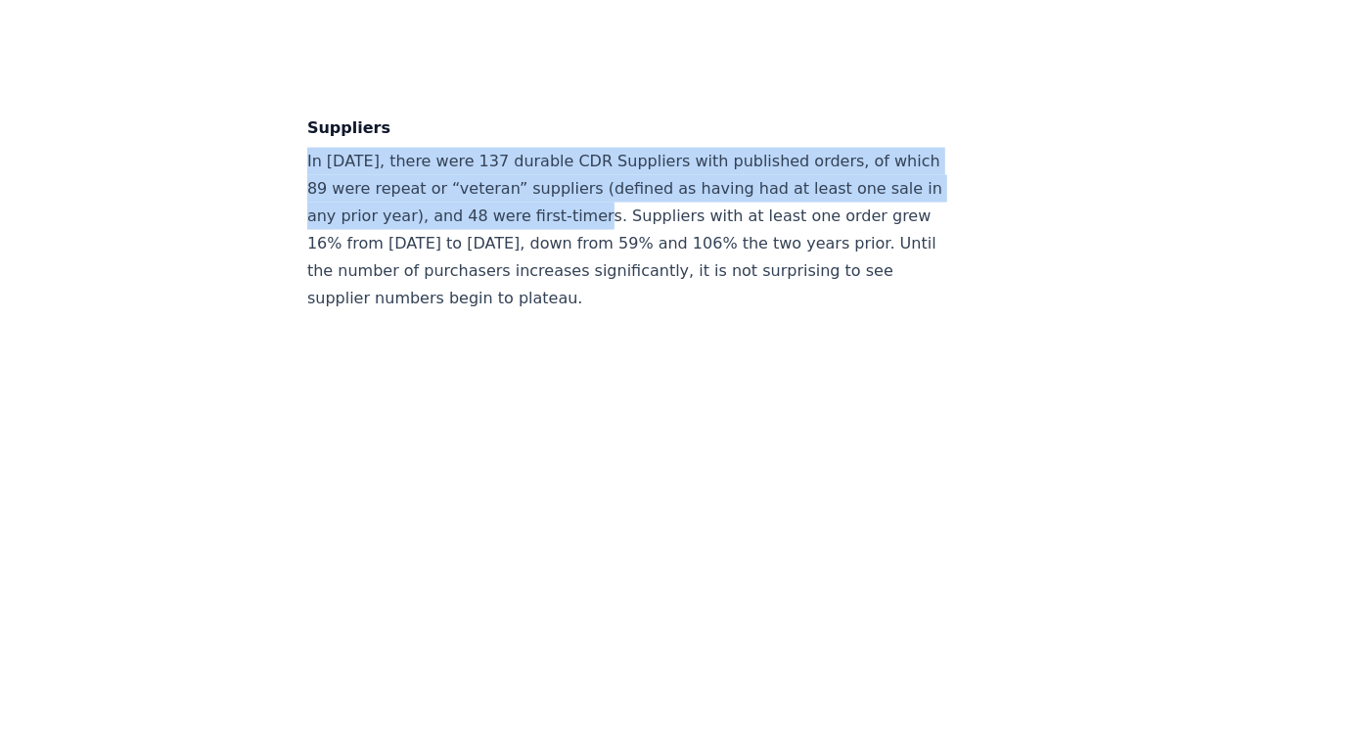
scroll to position [10989, 0]
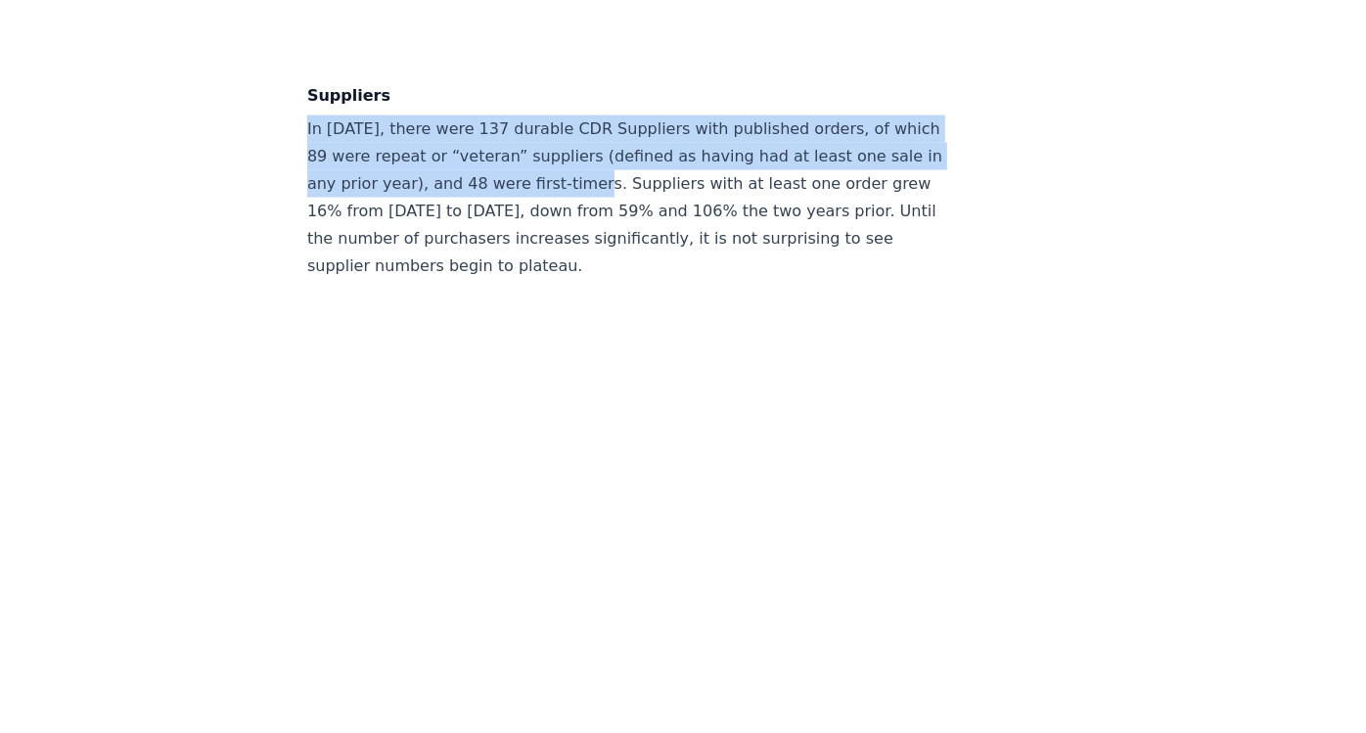
copy p "In 2024, there were 137 durable CDR Suppliers with published orders, of which 8…"
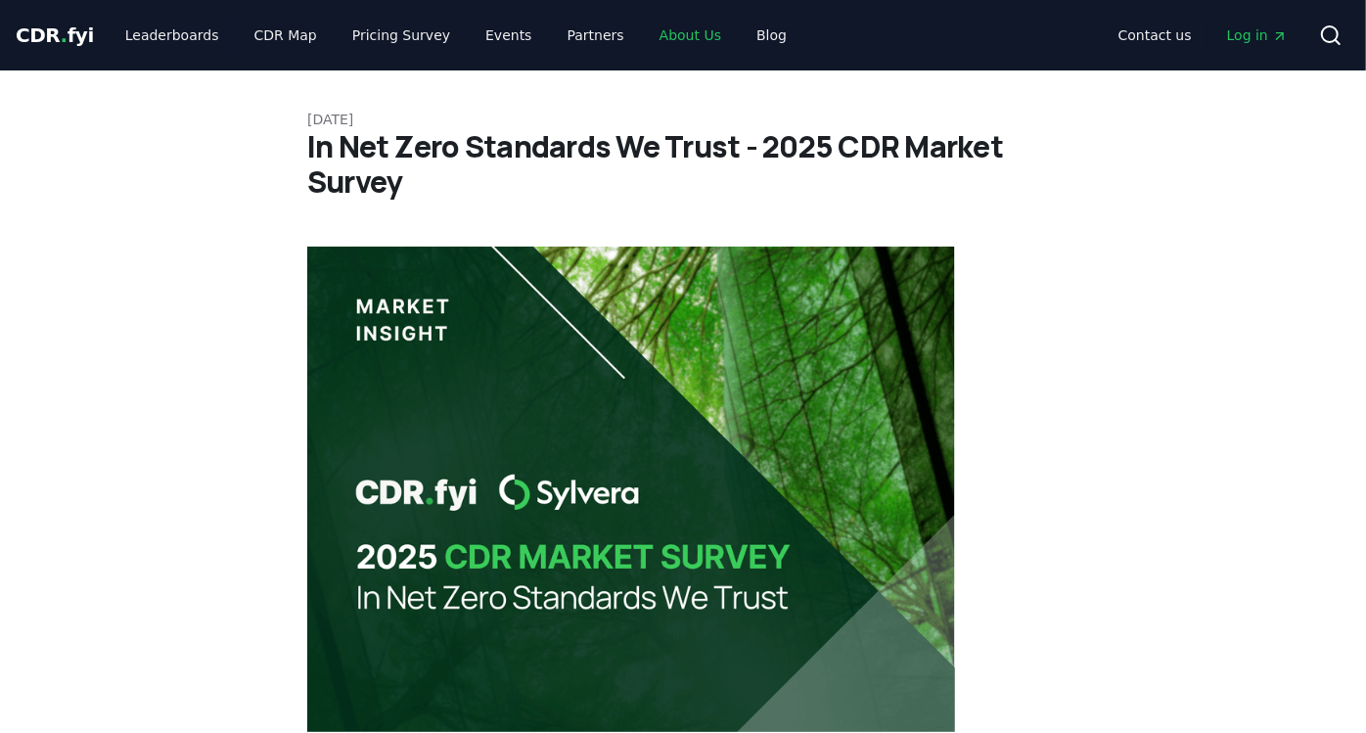
click at [659, 37] on link "About Us" at bounding box center [690, 35] width 93 height 35
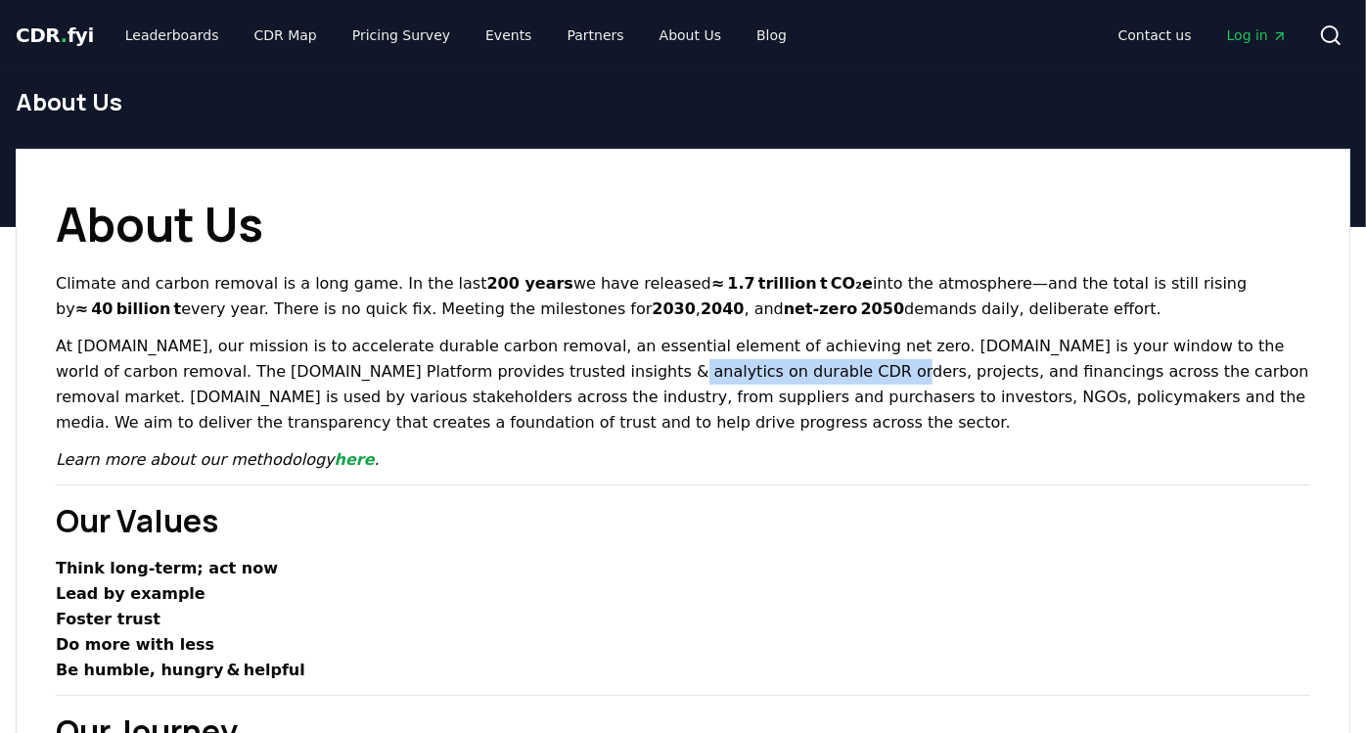
drag, startPoint x: 438, startPoint y: 367, endPoint x: 637, endPoint y: 369, distance: 198.6
click at [637, 369] on p "At CDR.fyi, our mission is to accelerate durable carbon removal, an essential e…" at bounding box center [683, 385] width 1254 height 102
drag, startPoint x: 637, startPoint y: 369, endPoint x: 744, endPoint y: 378, distance: 108.0
click at [744, 378] on p "At CDR.fyi, our mission is to accelerate durable carbon removal, an essential e…" at bounding box center [683, 385] width 1254 height 102
click at [430, 360] on p "At CDR.fyi, our mission is to accelerate durable carbon removal, an essential e…" at bounding box center [683, 385] width 1254 height 102
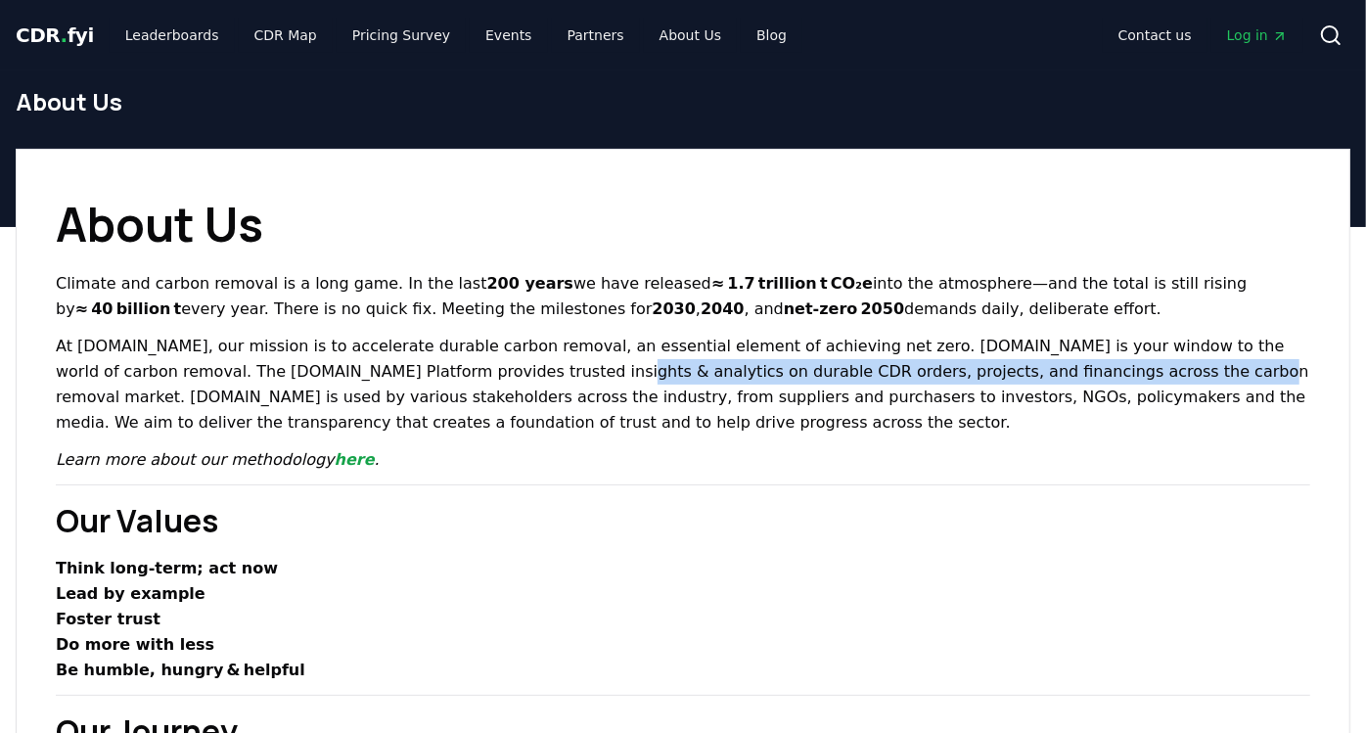
drag, startPoint x: 393, startPoint y: 376, endPoint x: 973, endPoint y: 379, distance: 580.1
click at [973, 379] on p "At CDR.fyi, our mission is to accelerate durable carbon removal, an essential e…" at bounding box center [683, 385] width 1254 height 102
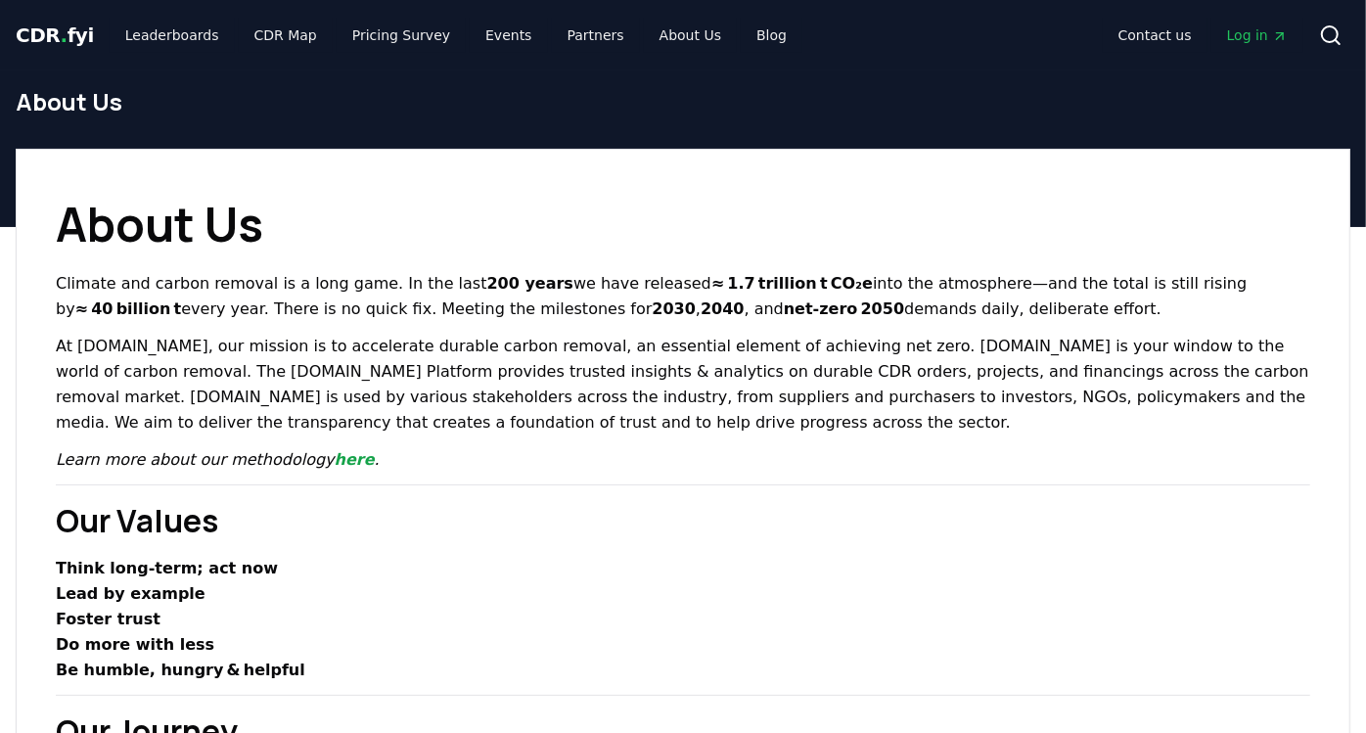
drag, startPoint x: 973, startPoint y: 379, endPoint x: 869, endPoint y: 430, distance: 116.8
click at [869, 430] on p "At CDR.fyi, our mission is to accelerate durable carbon removal, an essential e…" at bounding box center [683, 385] width 1254 height 102
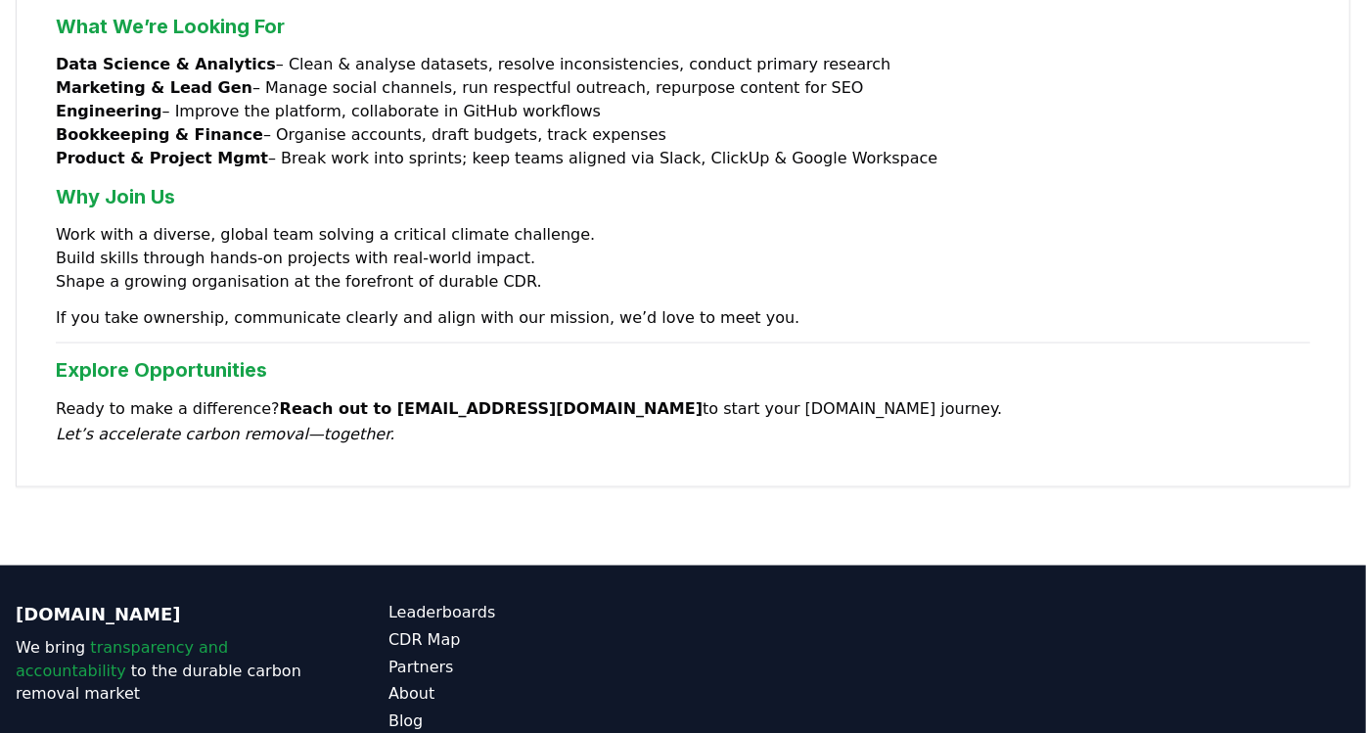
scroll to position [1682, 0]
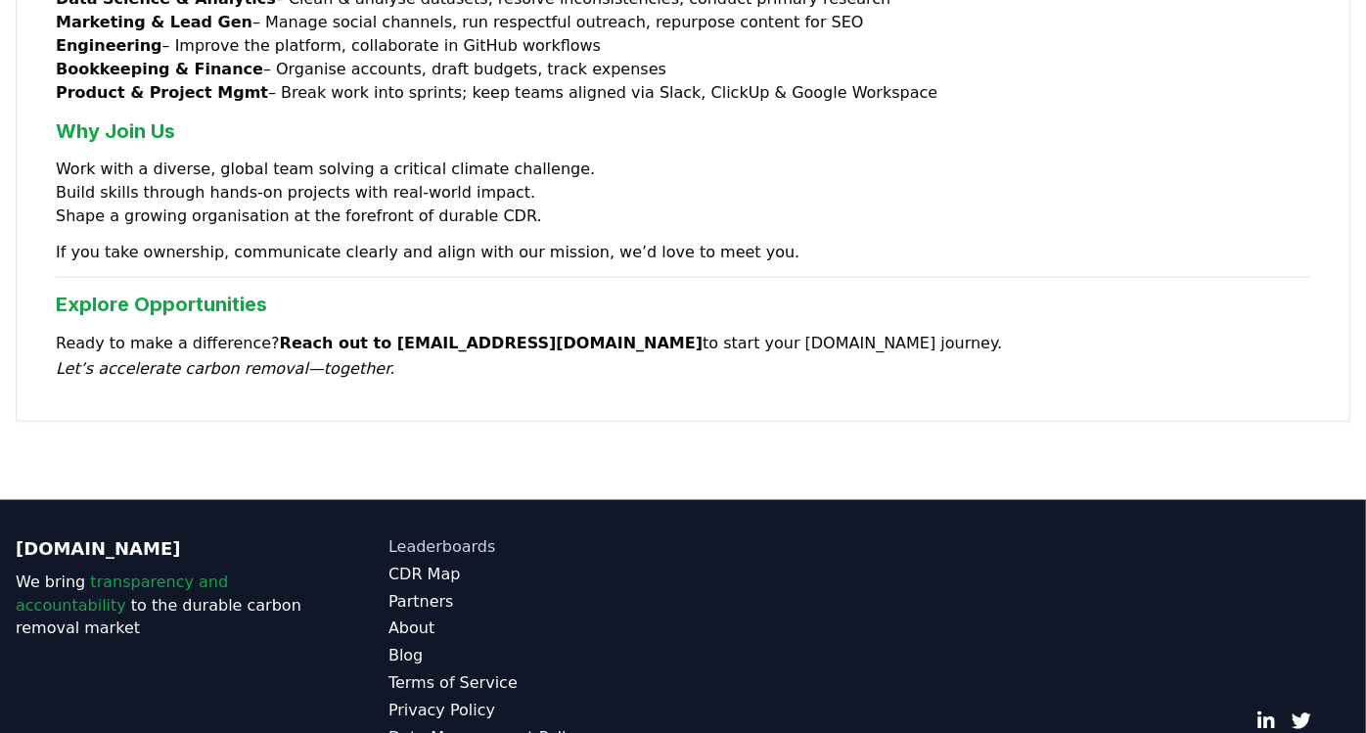
click at [437, 535] on link "Leaderboards" at bounding box center [535, 546] width 294 height 23
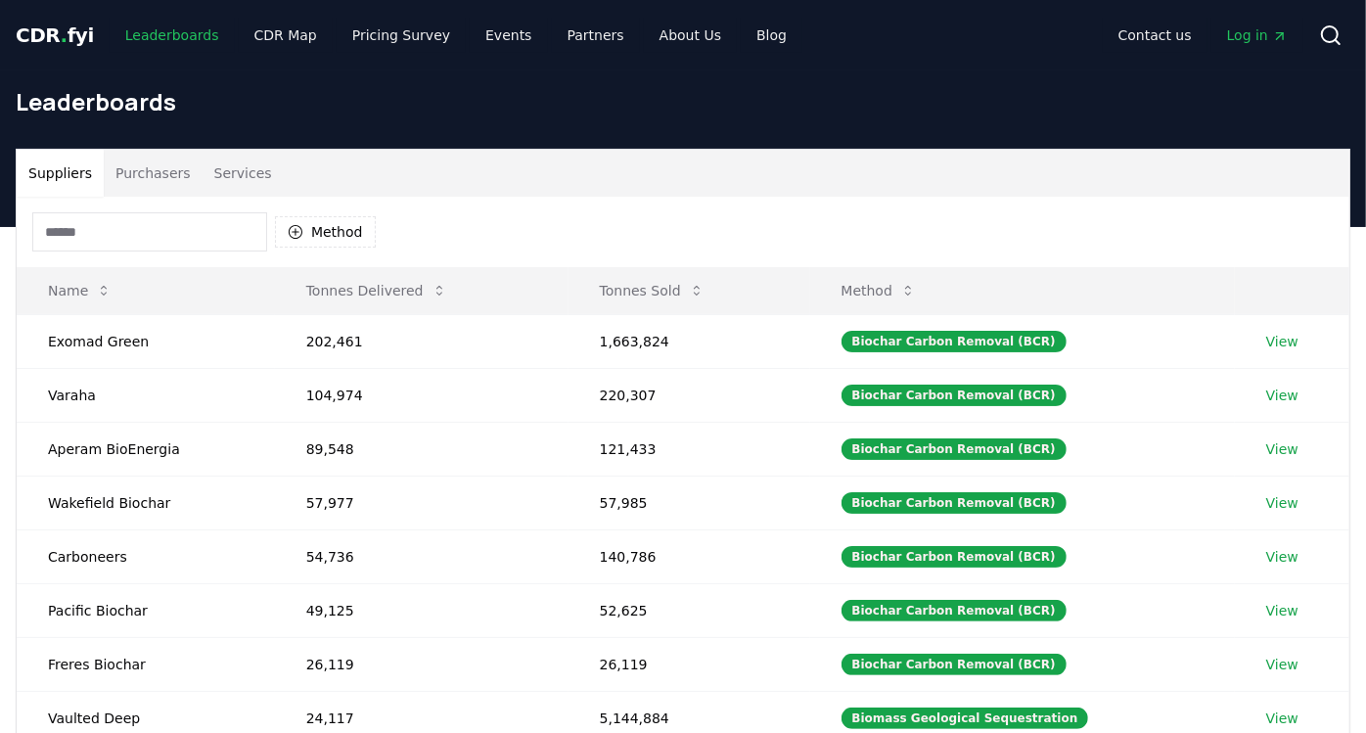
click at [179, 38] on link "Leaderboards" at bounding box center [172, 35] width 125 height 35
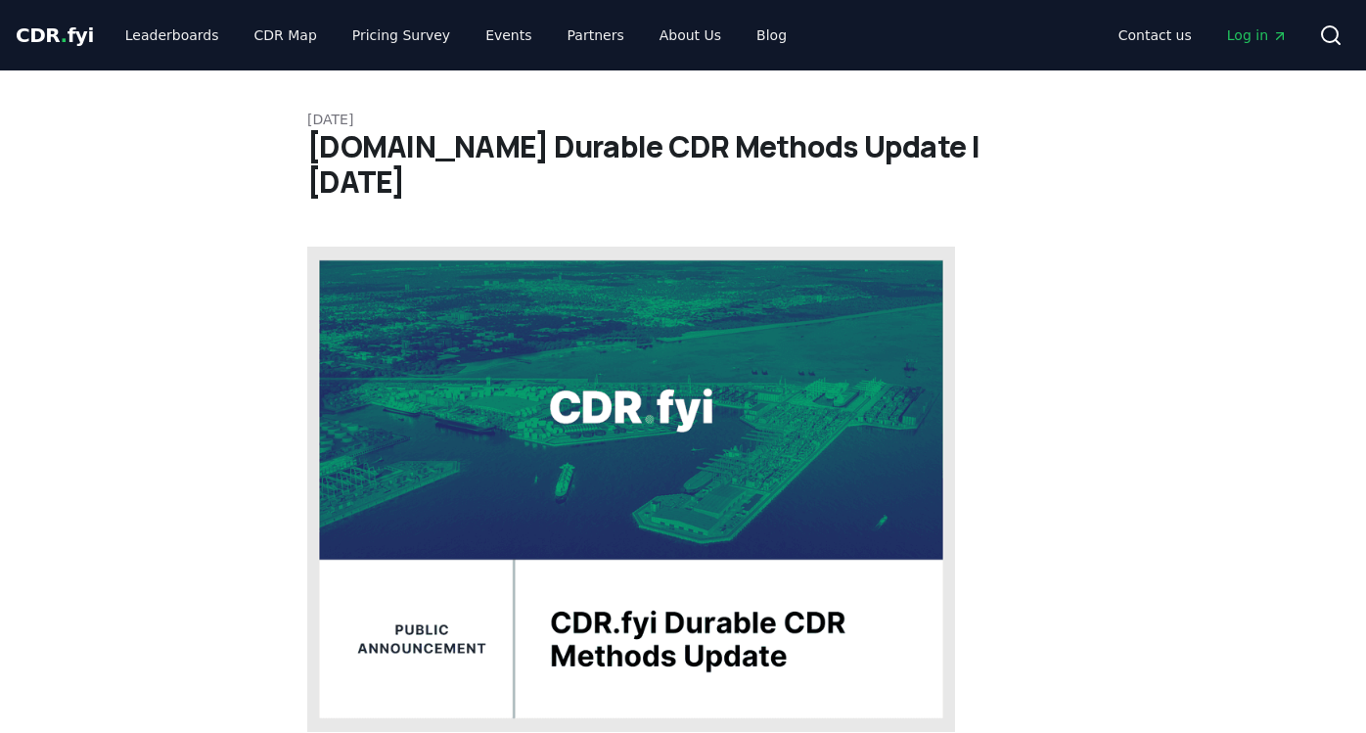
scroll to position [1832, 0]
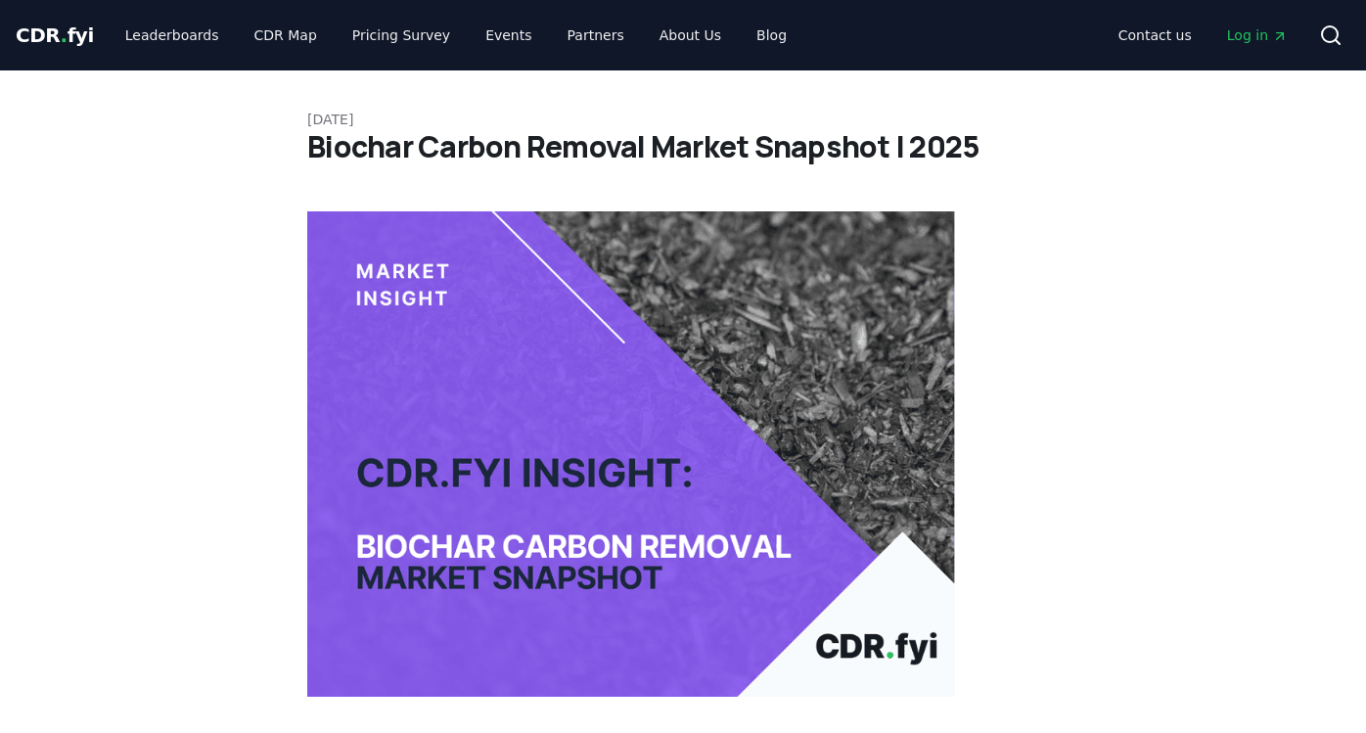
scroll to position [336, 0]
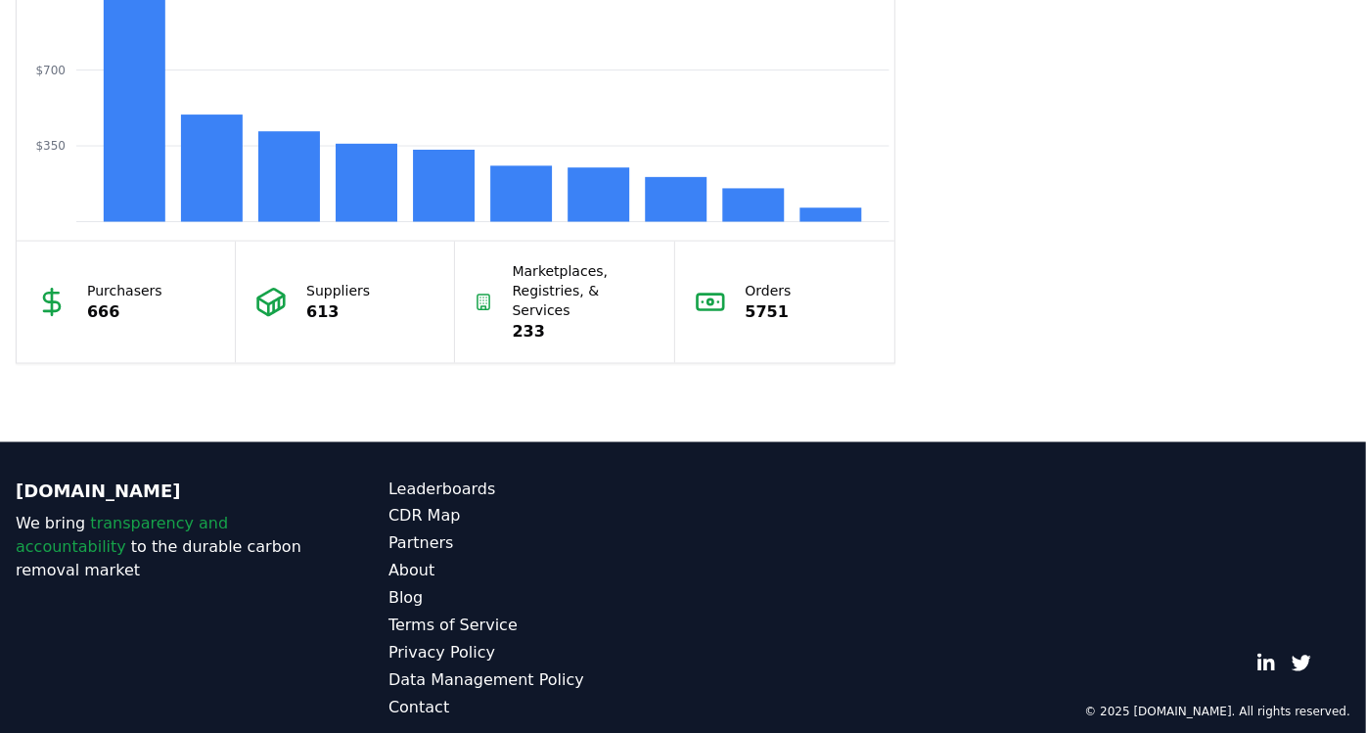
scroll to position [1481, 0]
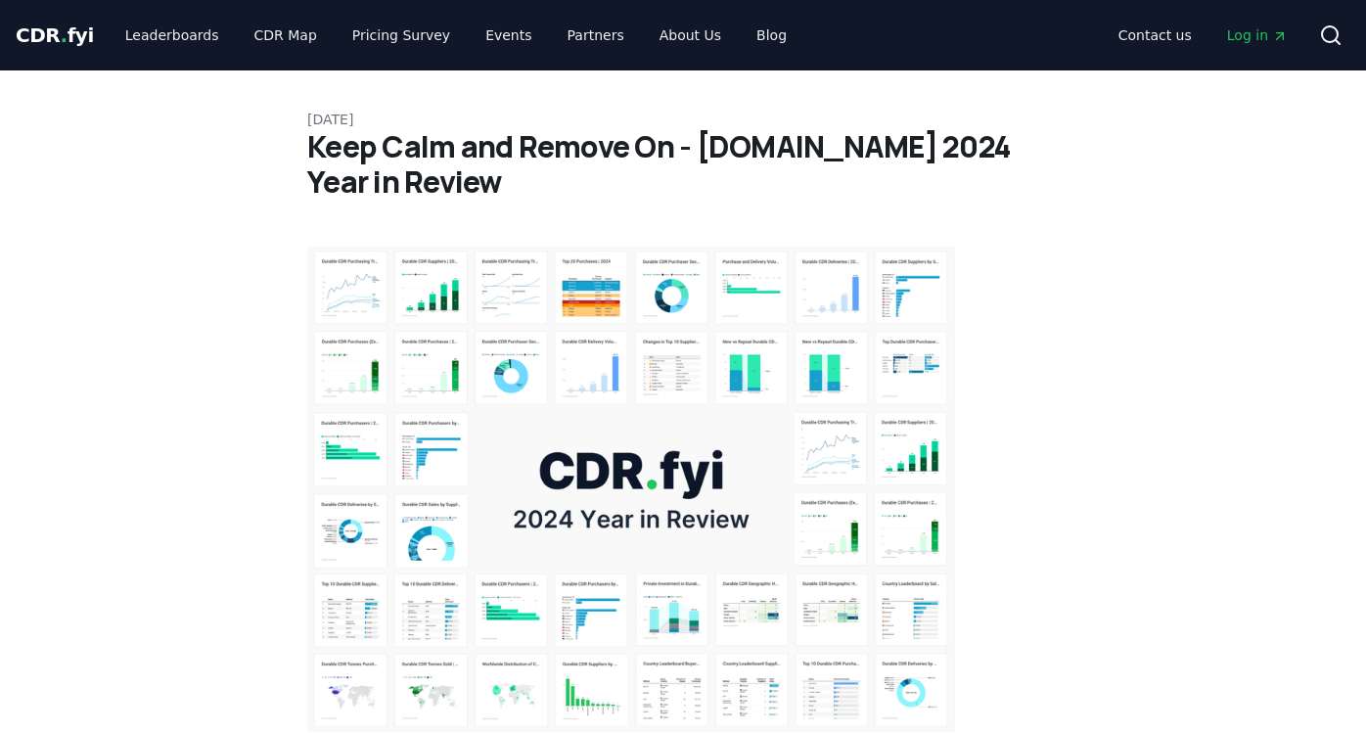
scroll to position [3805, 0]
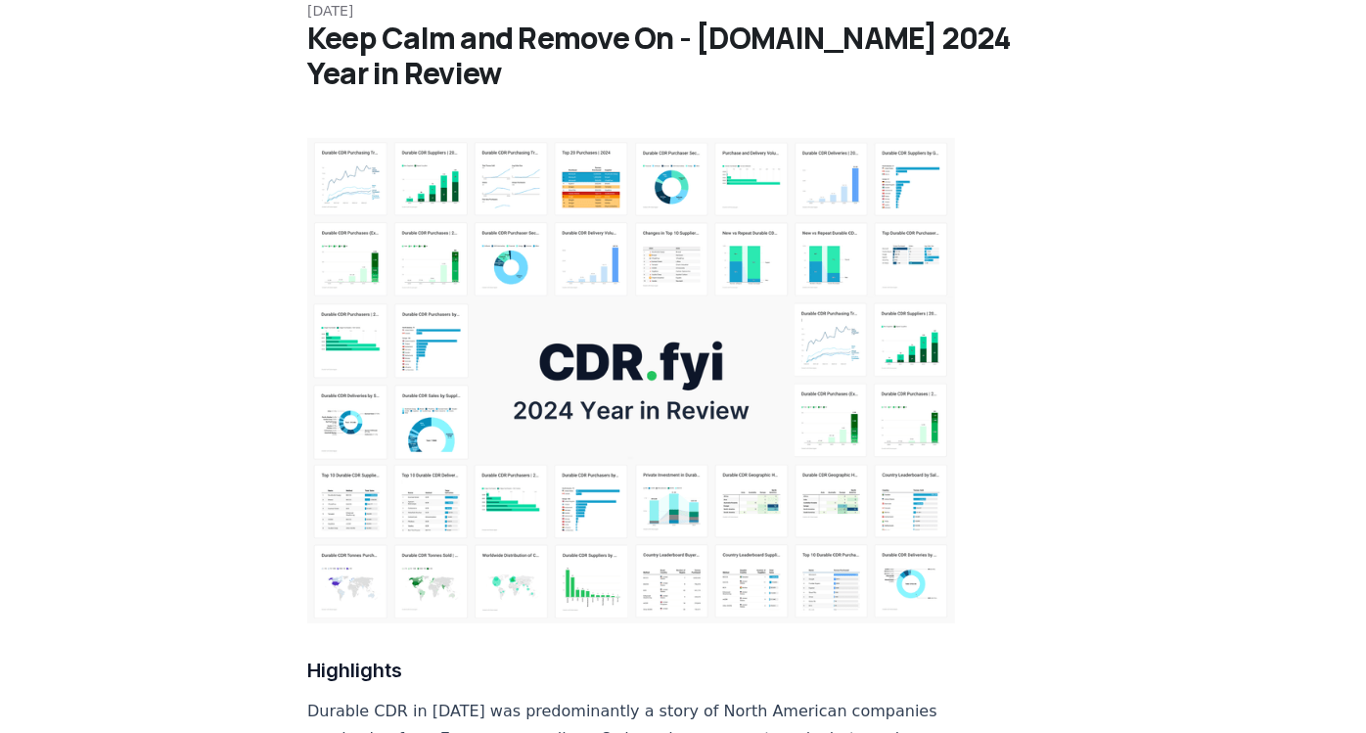
scroll to position [0, 0]
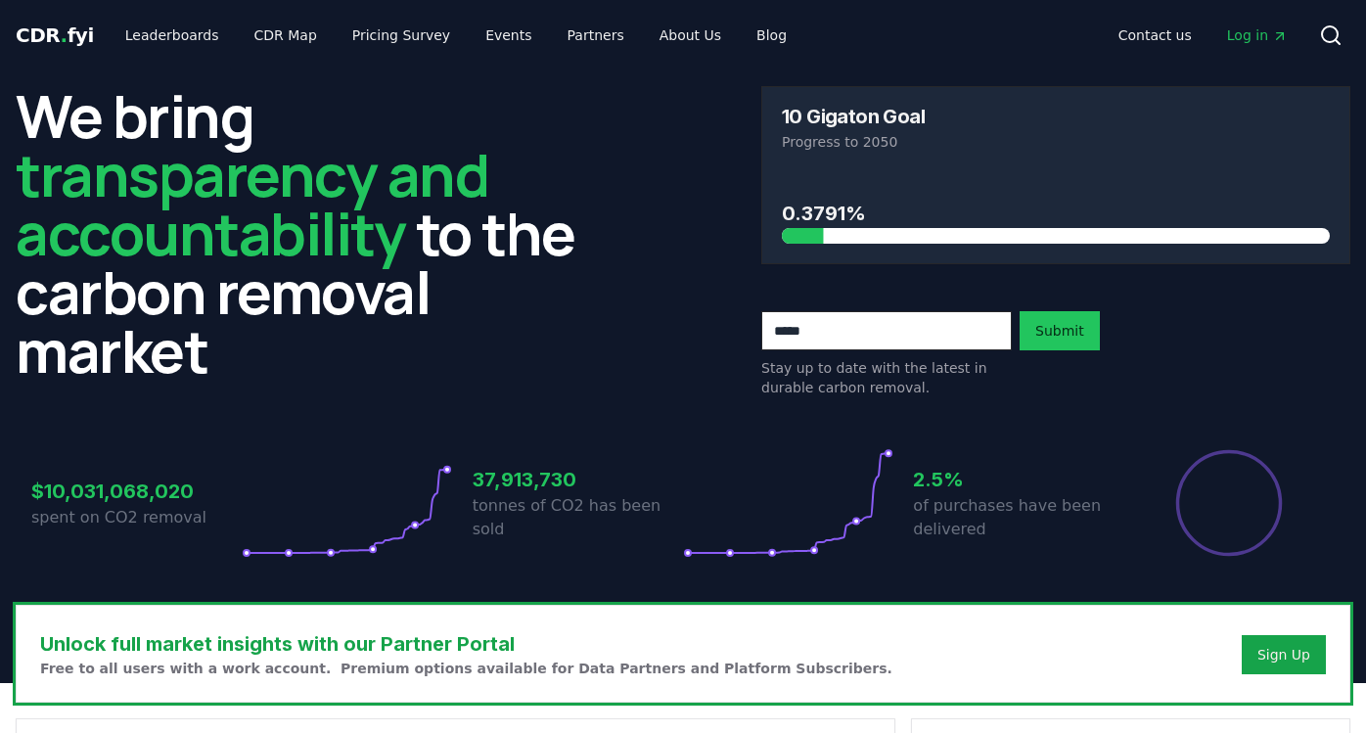
scroll to position [1807, 0]
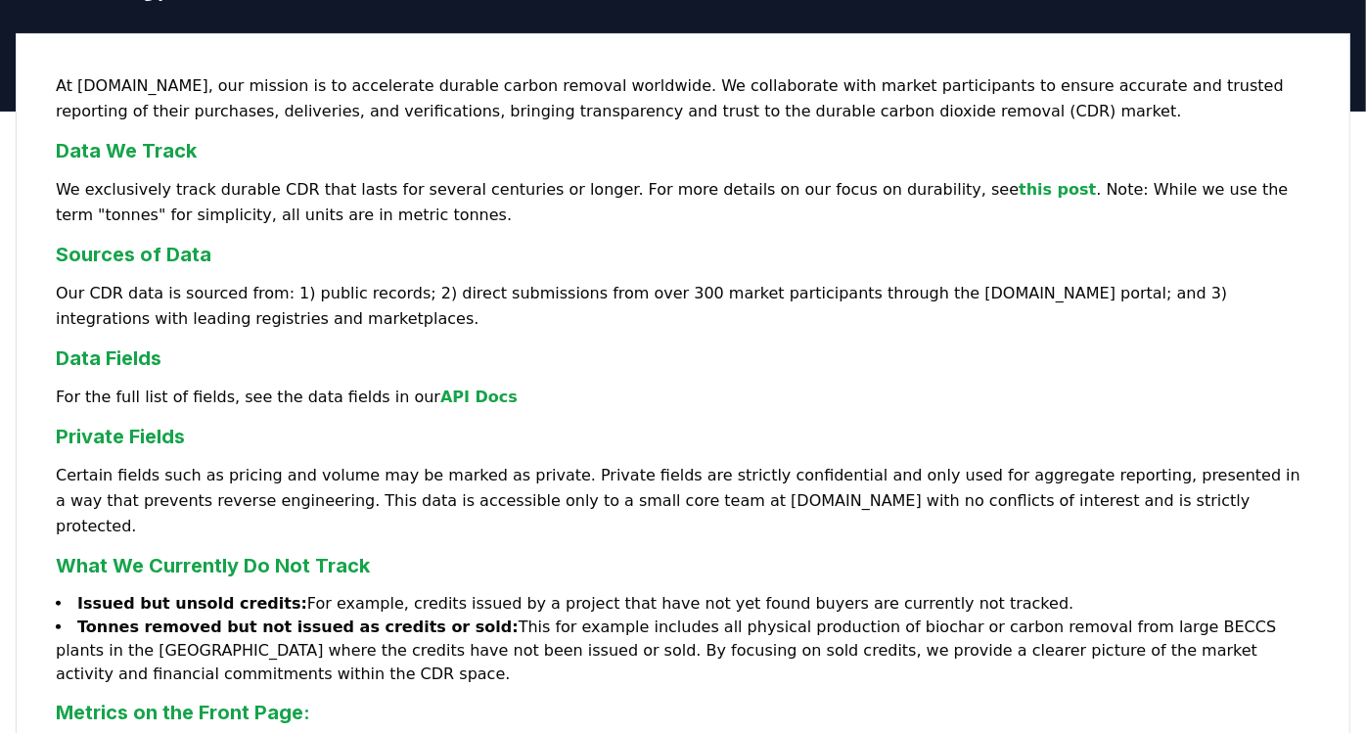
scroll to position [111, 0]
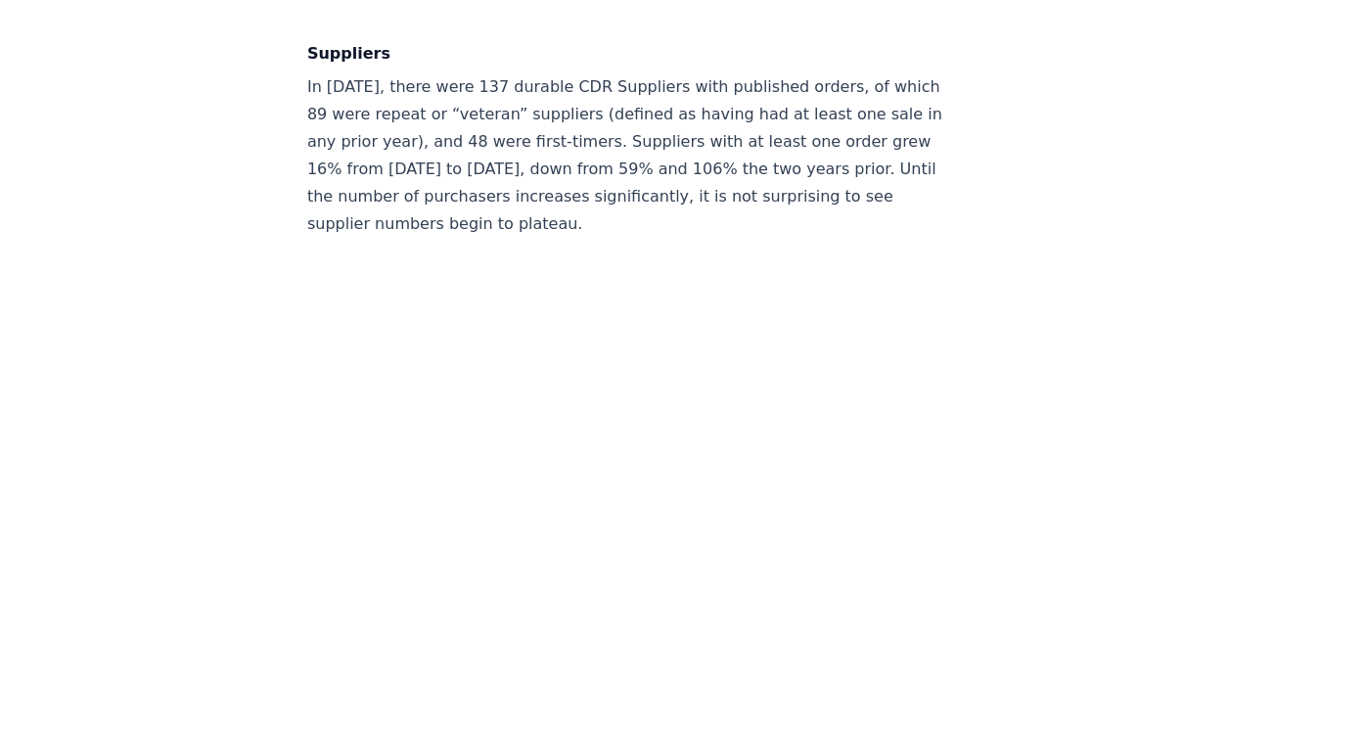
scroll to position [10830, 0]
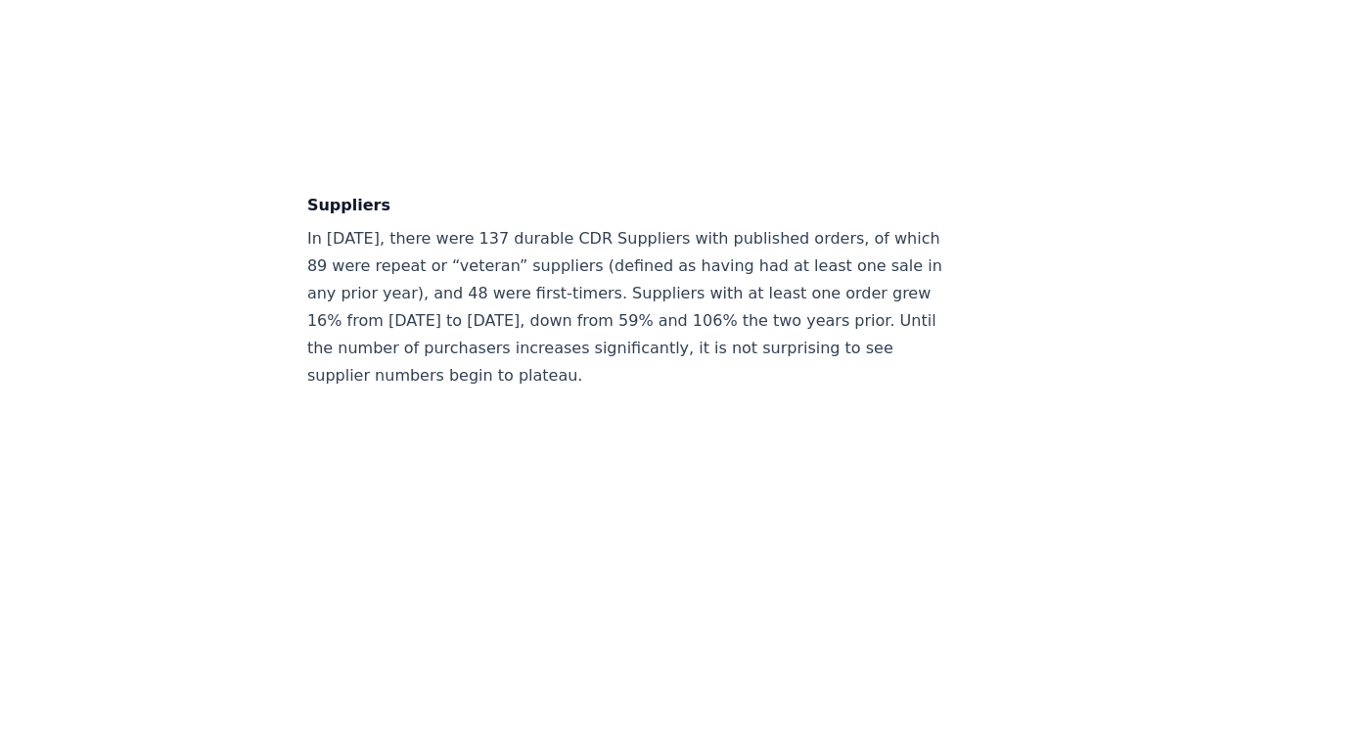
click at [468, 256] on p "In [DATE], there were 137 durable CDR Suppliers with published orders, of which…" at bounding box center [631, 307] width 648 height 164
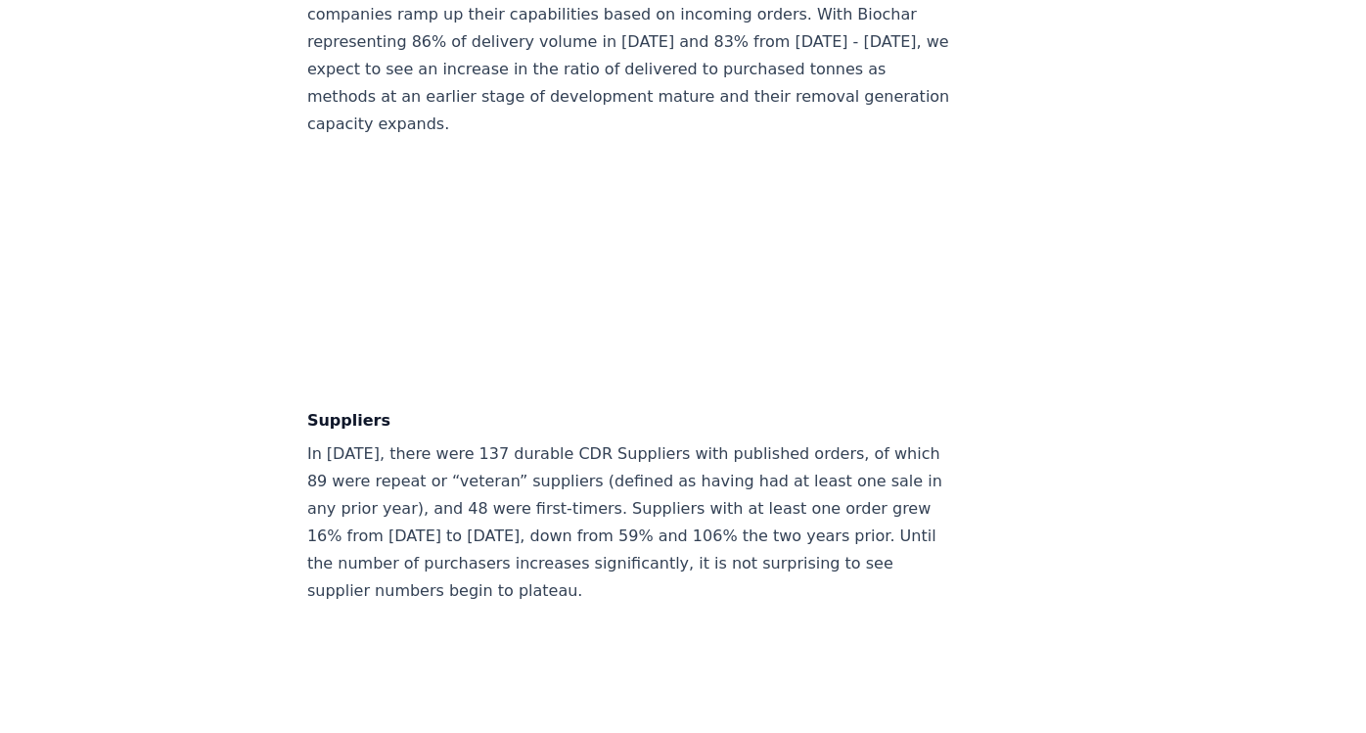
scroll to position [10613, 0]
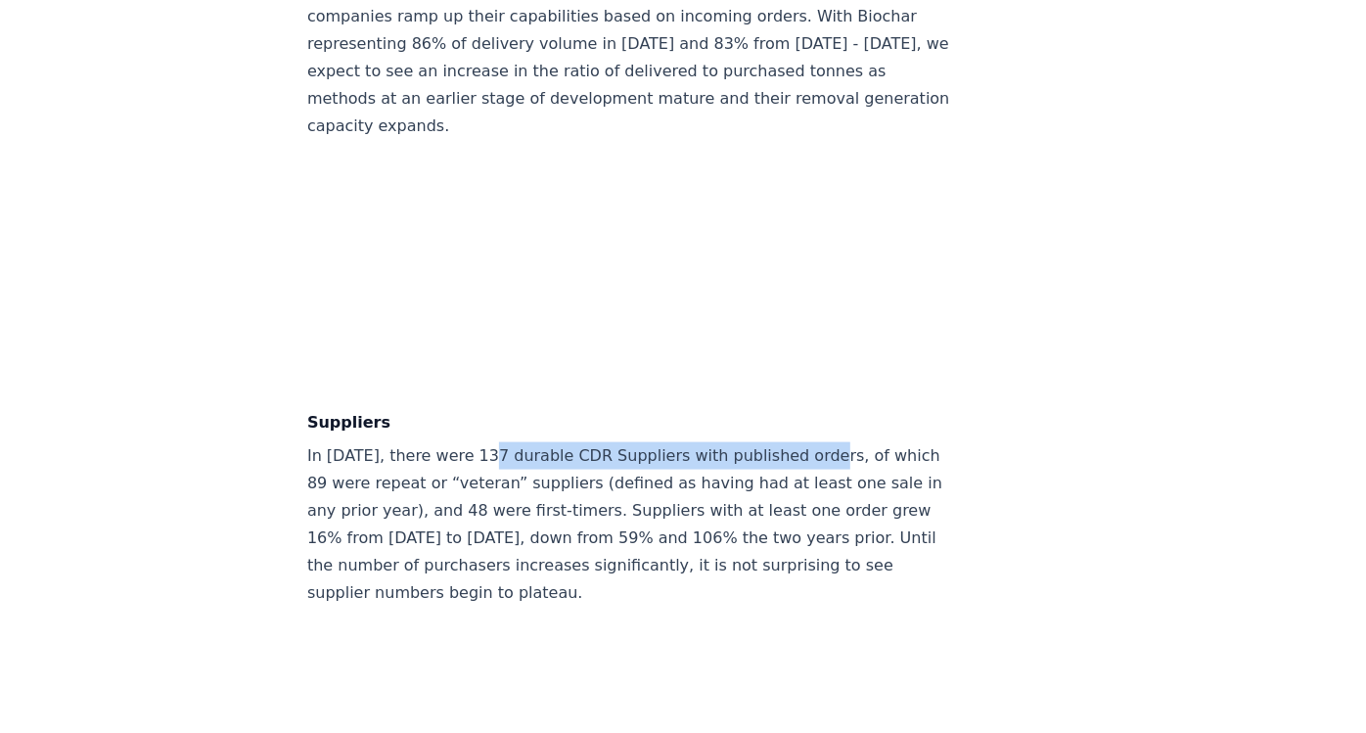
drag, startPoint x: 479, startPoint y: 422, endPoint x: 794, endPoint y: 413, distance: 315.1
click at [794, 442] on p "In 2024, there were 137 durable CDR Suppliers with published orders, of which 8…" at bounding box center [631, 524] width 648 height 164
copy p "durable CDR Suppliers with published orders"
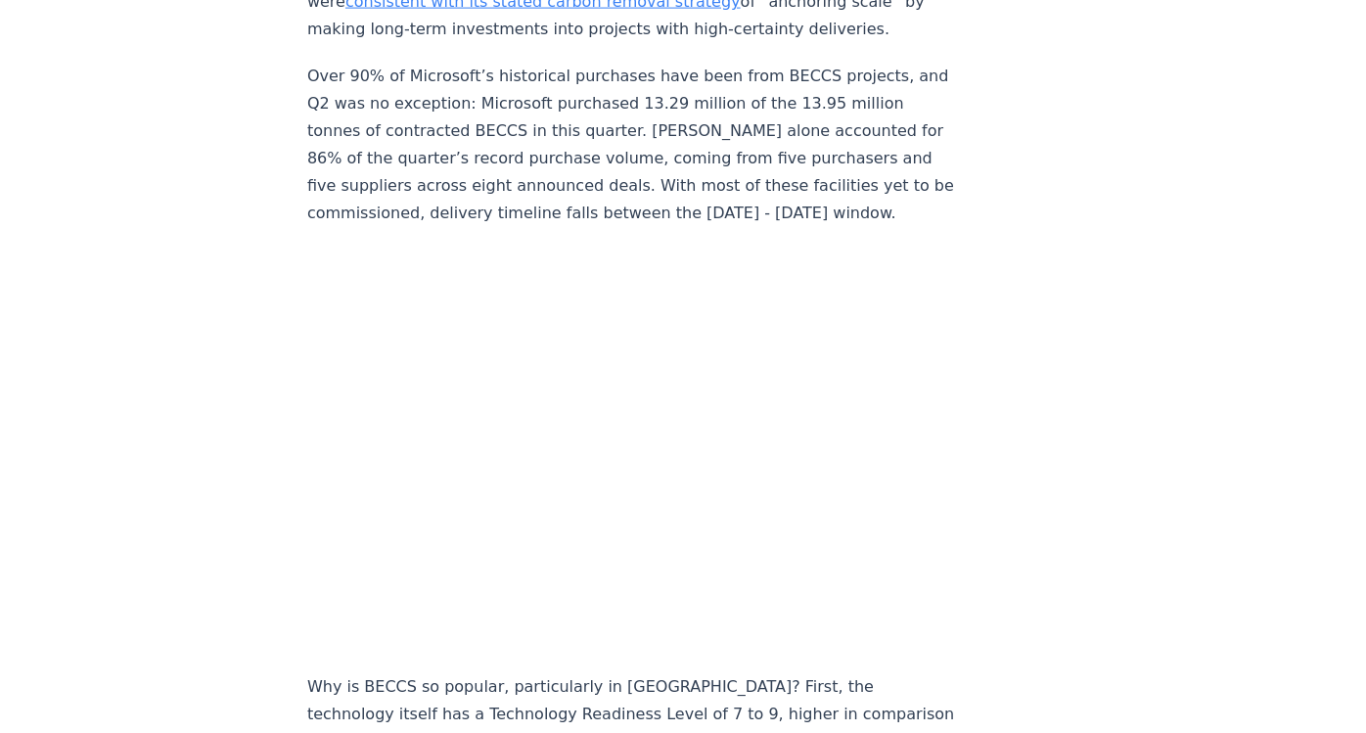
scroll to position [1957, 0]
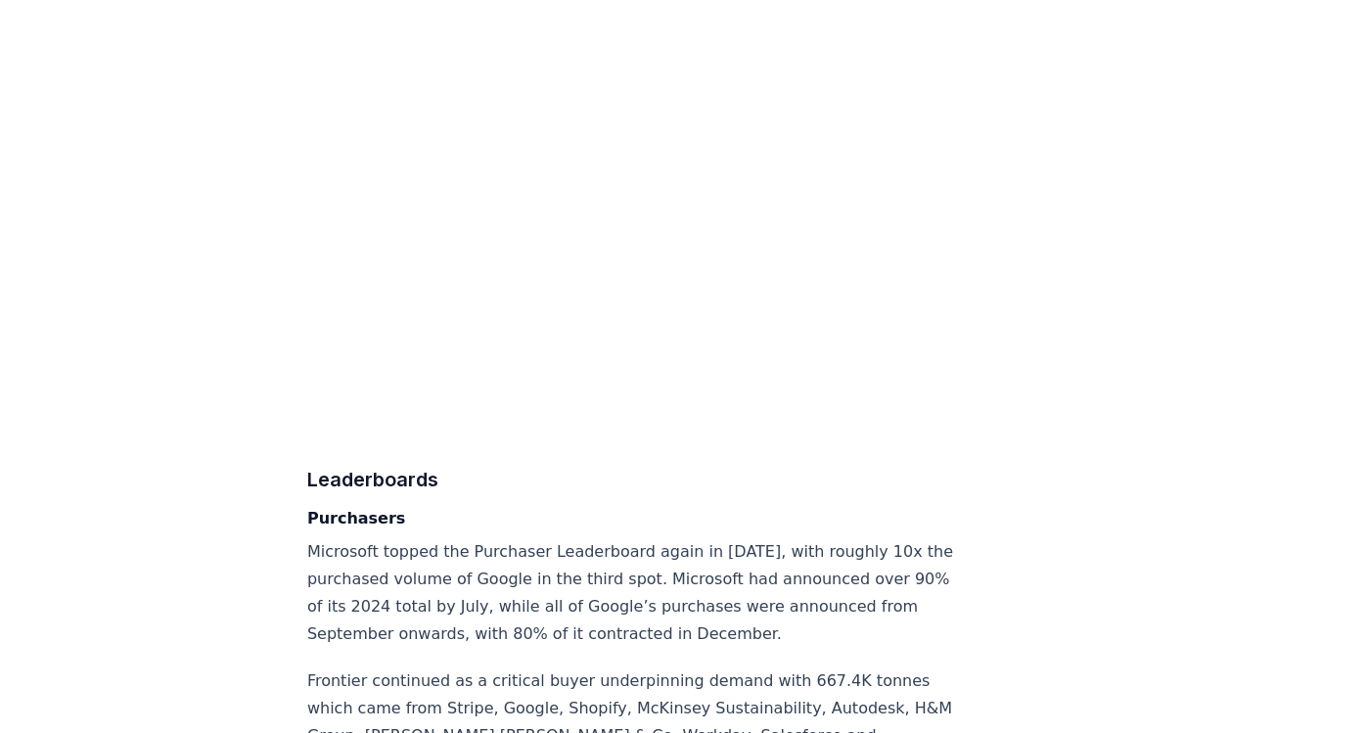
scroll to position [11206, 0]
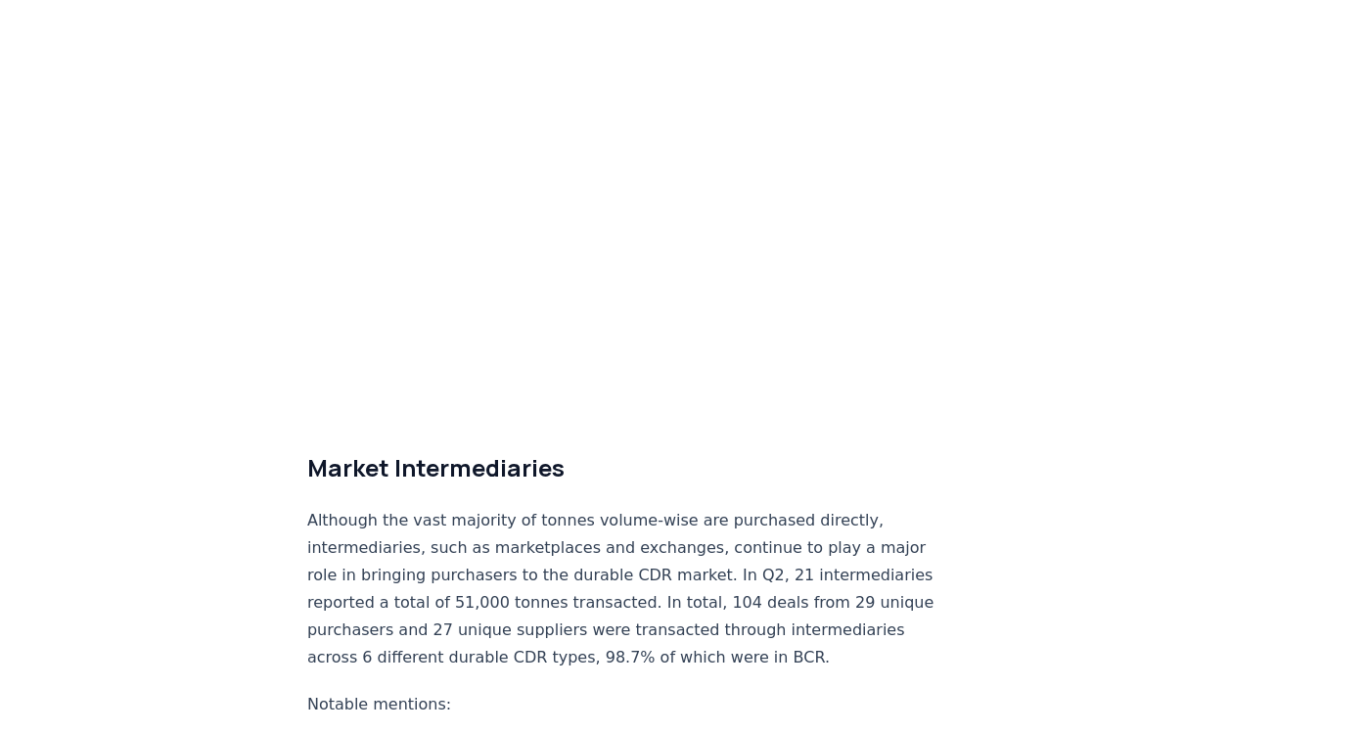
scroll to position [10413, 0]
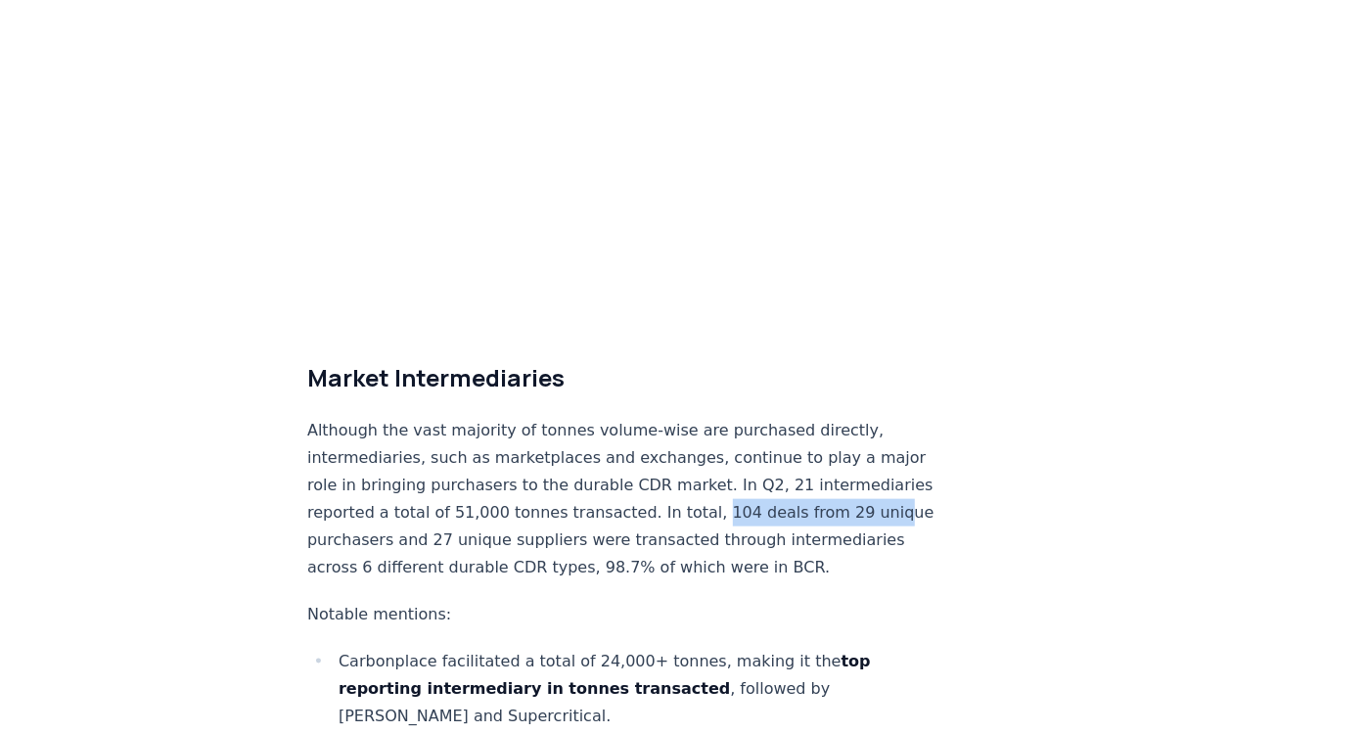
drag, startPoint x: 686, startPoint y: 442, endPoint x: 847, endPoint y: 438, distance: 161.5
click at [847, 438] on p "Although the vast majority of tonnes volume-wise are purchased directly, interm…" at bounding box center [631, 499] width 648 height 164
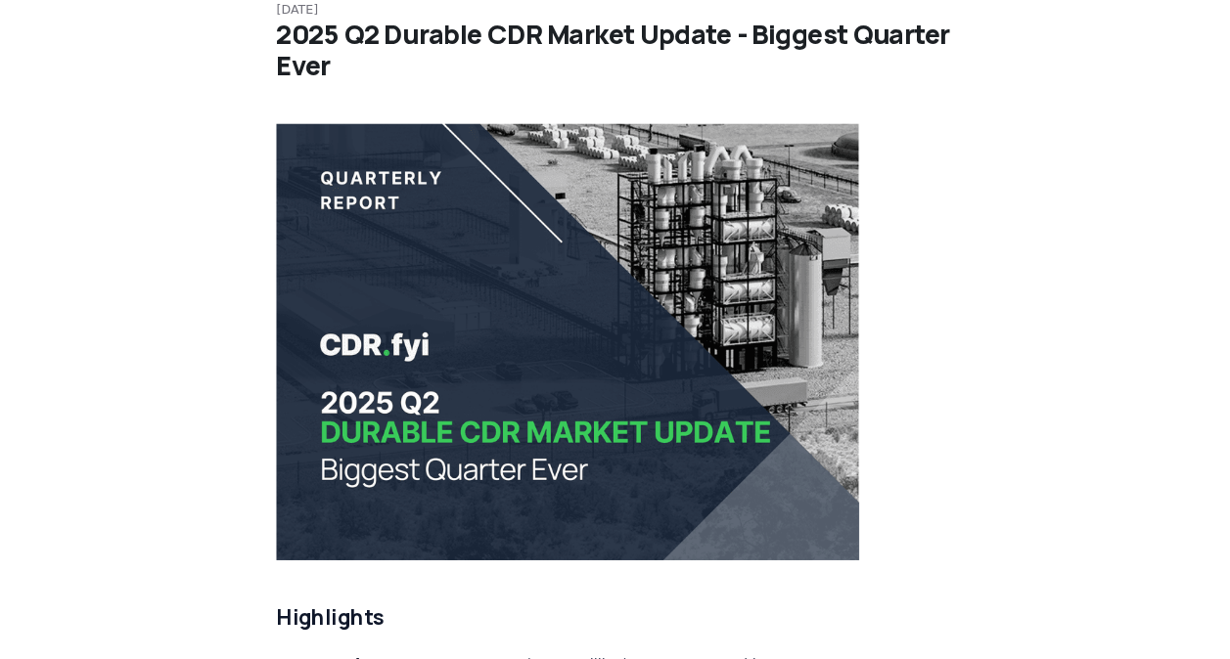
scroll to position [109, 0]
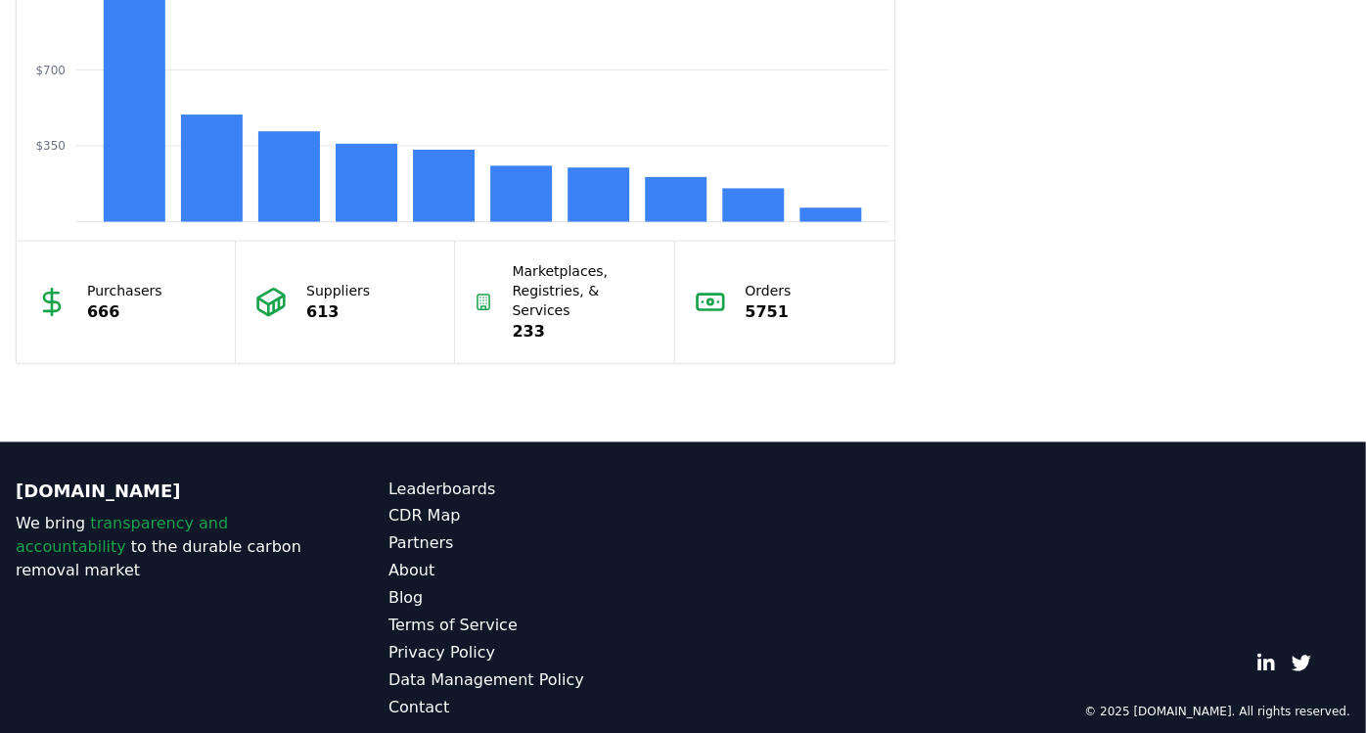
scroll to position [1698, 0]
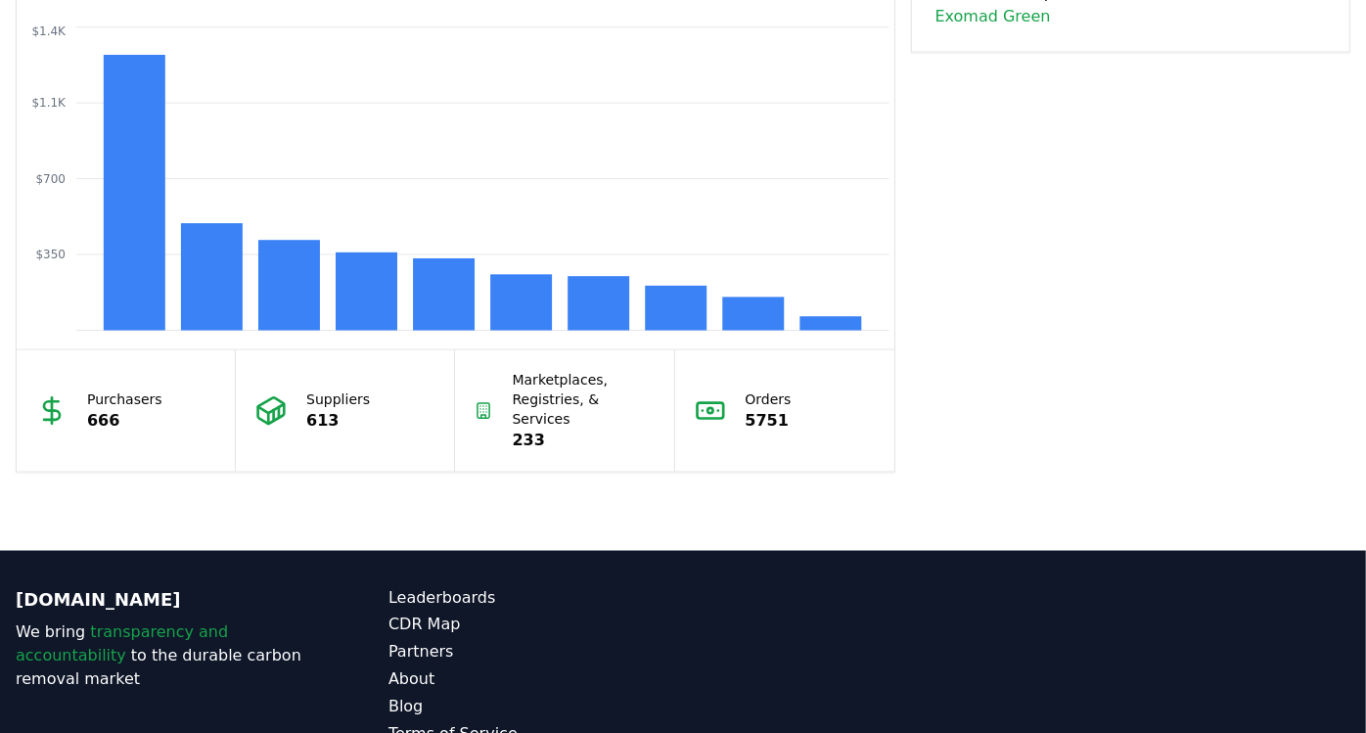
click at [132, 410] on p "666" at bounding box center [124, 420] width 75 height 23
drag, startPoint x: 119, startPoint y: 410, endPoint x: 92, endPoint y: 404, distance: 28.0
click at [92, 409] on p "666" at bounding box center [124, 420] width 75 height 23
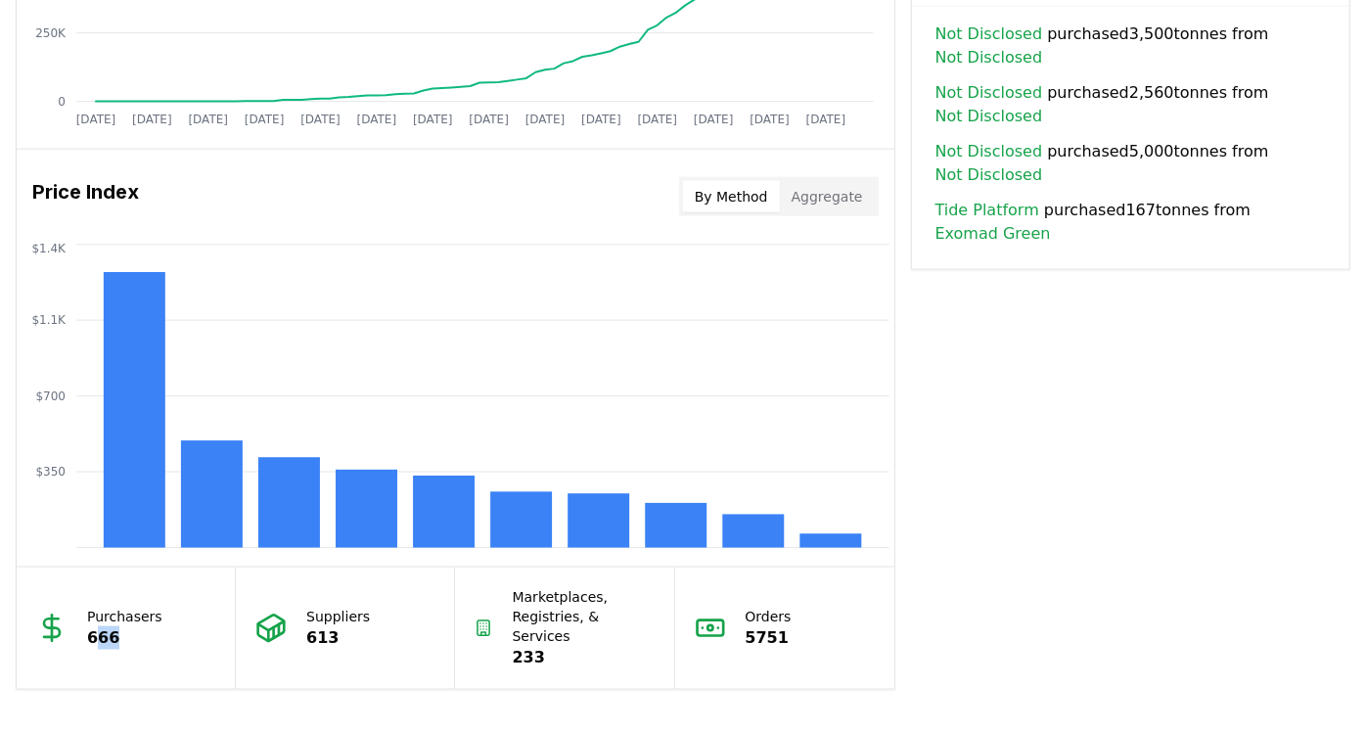
scroll to position [1807, 0]
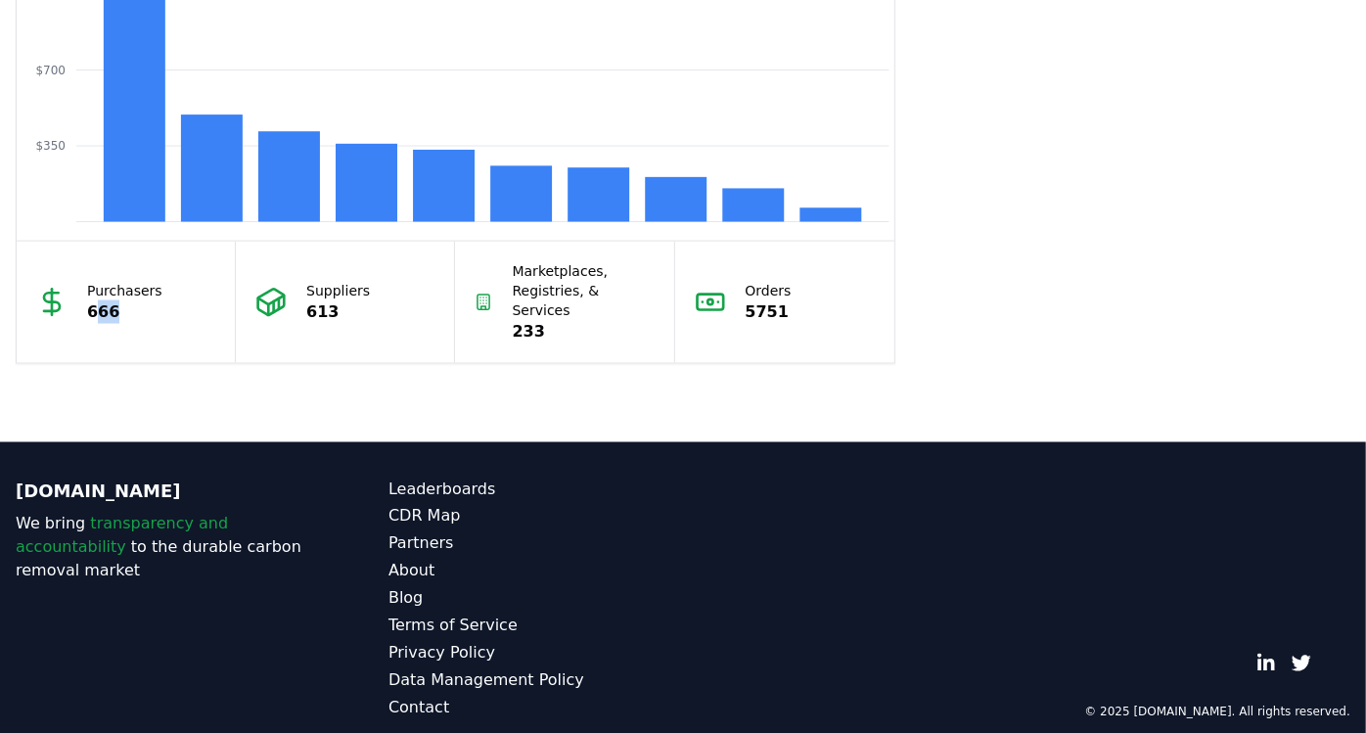
click at [175, 319] on div "Purchasers 666" at bounding box center [126, 302] width 219 height 121
drag, startPoint x: 128, startPoint y: 301, endPoint x: 80, endPoint y: 279, distance: 53.0
click at [80, 279] on div "Purchasers 666" at bounding box center [126, 302] width 219 height 121
drag, startPoint x: 80, startPoint y: 279, endPoint x: 139, endPoint y: 355, distance: 96.3
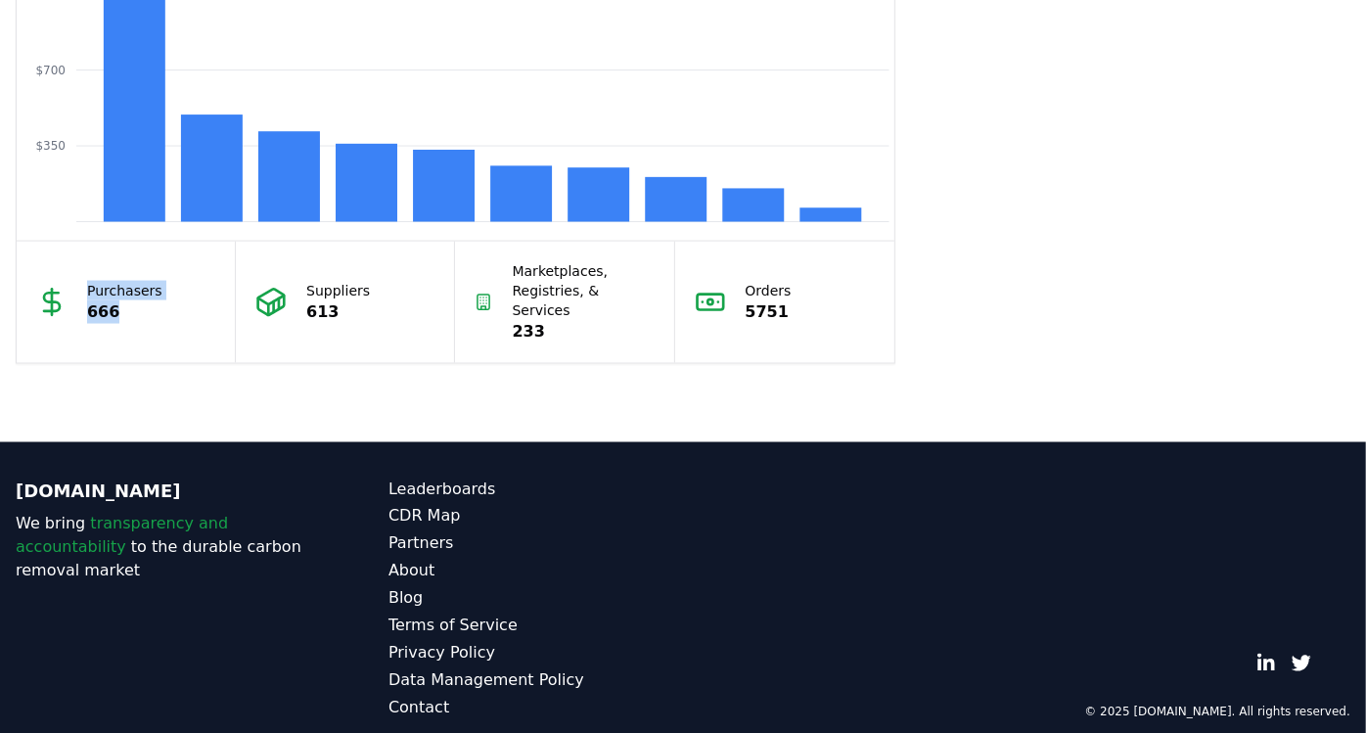
drag, startPoint x: 208, startPoint y: 354, endPoint x: 217, endPoint y: 342, distance: 14.7
click at [229, 301] on div "Purchasers 666" at bounding box center [126, 302] width 219 height 121
click at [452, 314] on div "Suppliers 613" at bounding box center [345, 302] width 219 height 121
drag, startPoint x: 361, startPoint y: 298, endPoint x: 307, endPoint y: 274, distance: 59.1
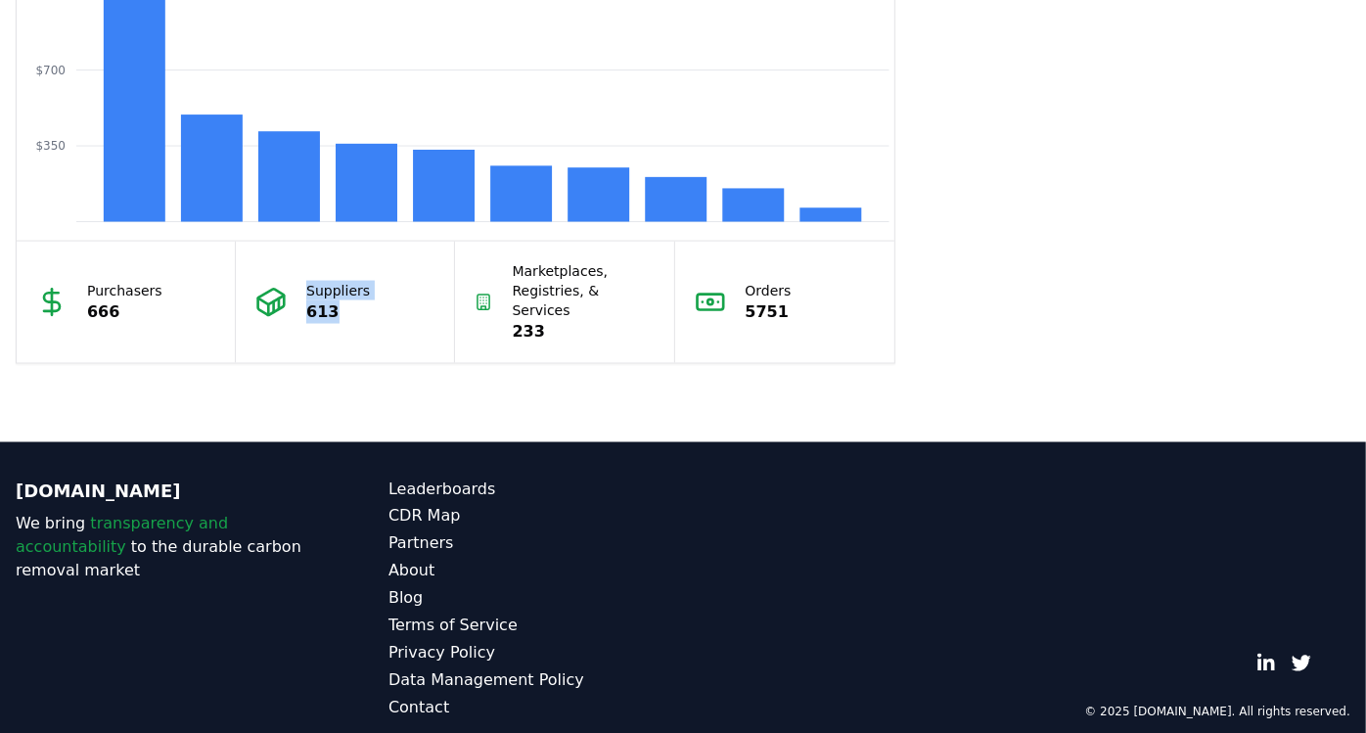
click at [307, 281] on div "Suppliers 613" at bounding box center [338, 302] width 64 height 43
click at [352, 301] on p "613" at bounding box center [338, 311] width 64 height 23
click at [342, 314] on div "Suppliers 613" at bounding box center [345, 302] width 219 height 121
click at [338, 300] on p "613" at bounding box center [338, 311] width 64 height 23
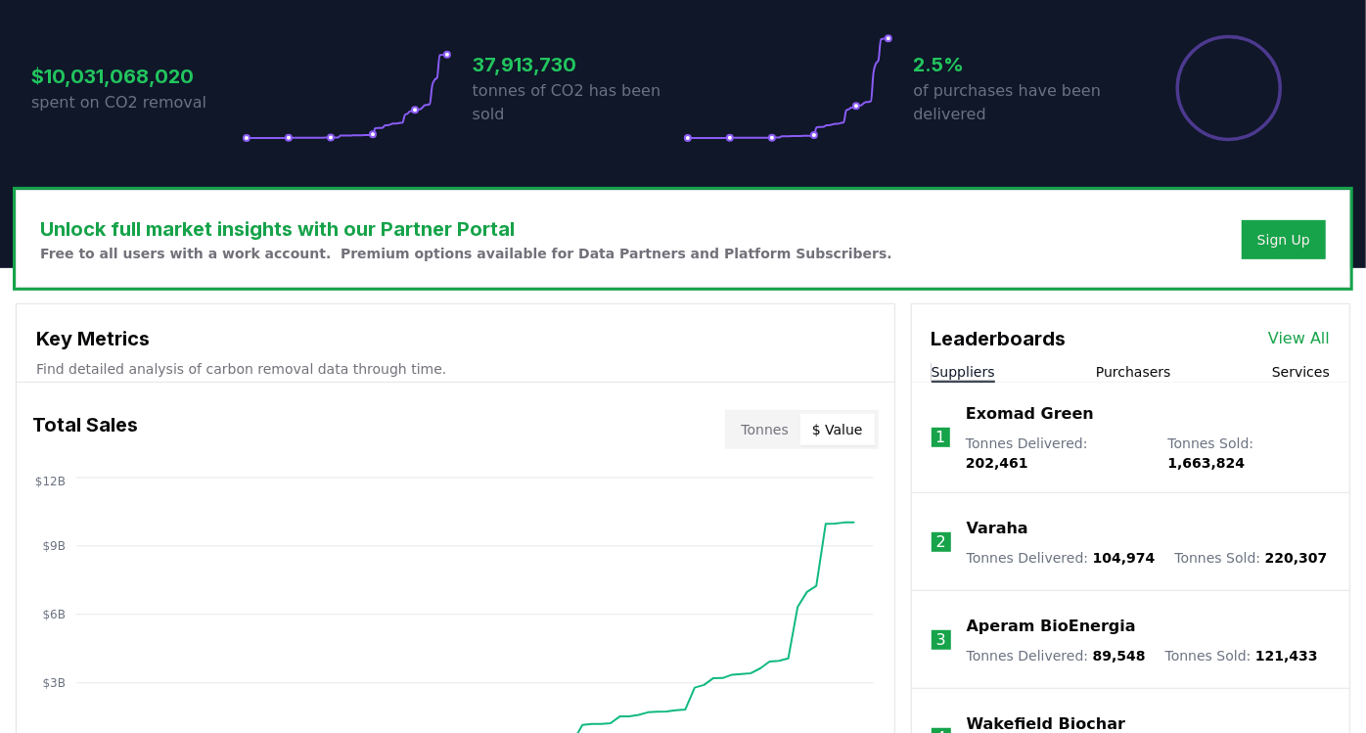
scroll to position [652, 0]
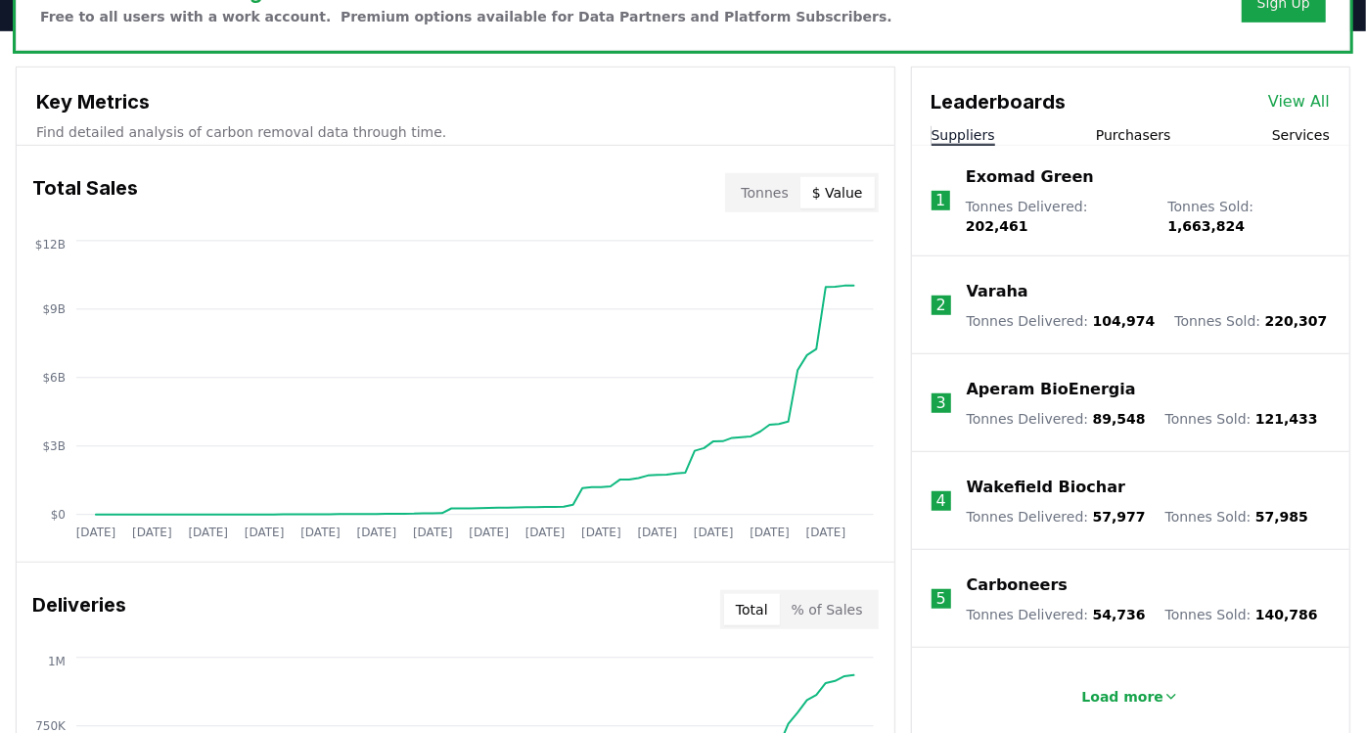
click at [1290, 106] on link "View All" at bounding box center [1299, 101] width 62 height 23
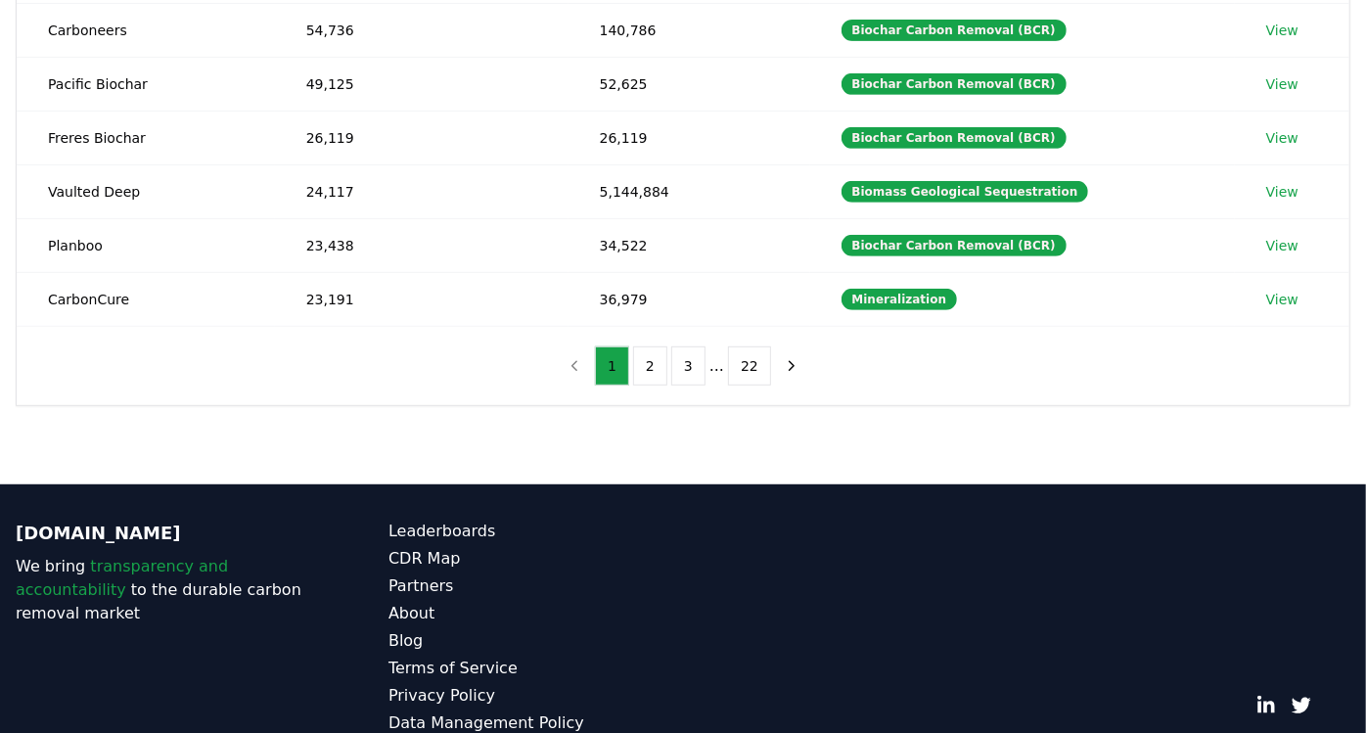
scroll to position [584, 0]
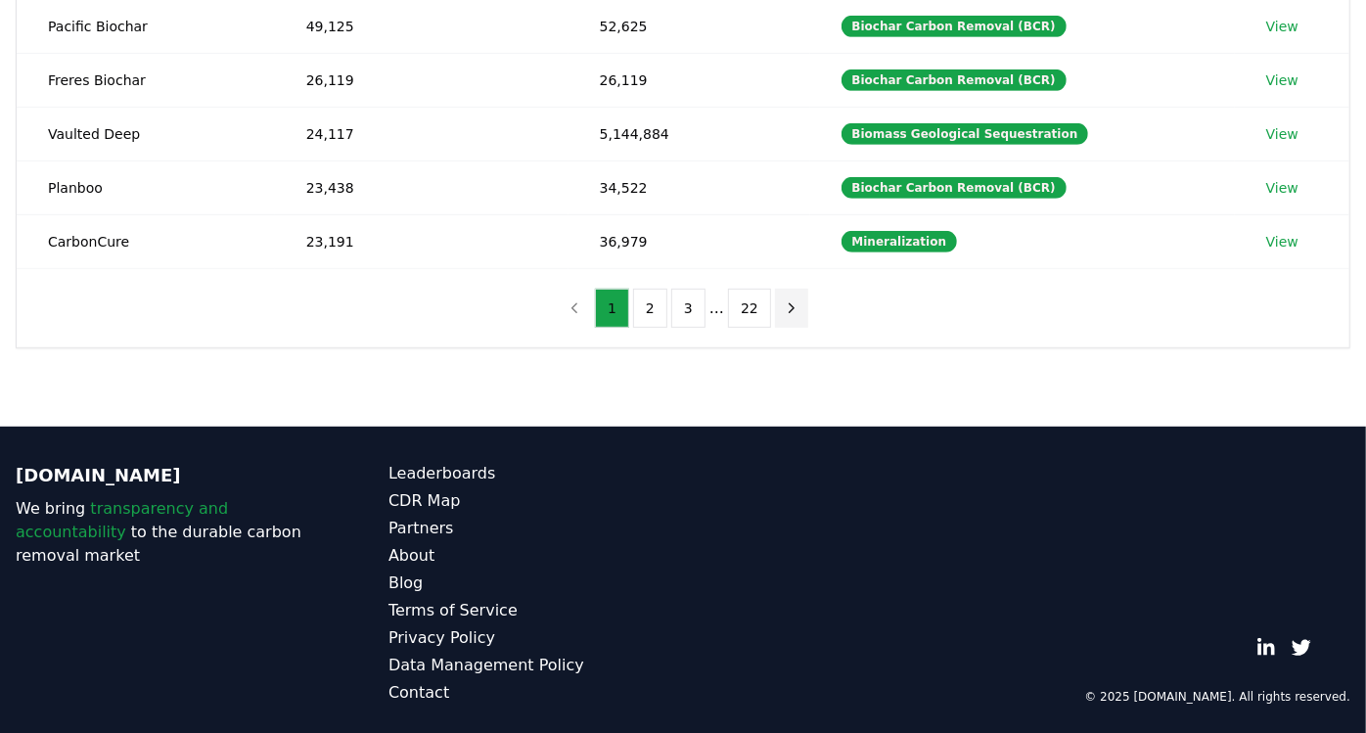
click at [783, 302] on icon "next page" at bounding box center [792, 308] width 18 height 18
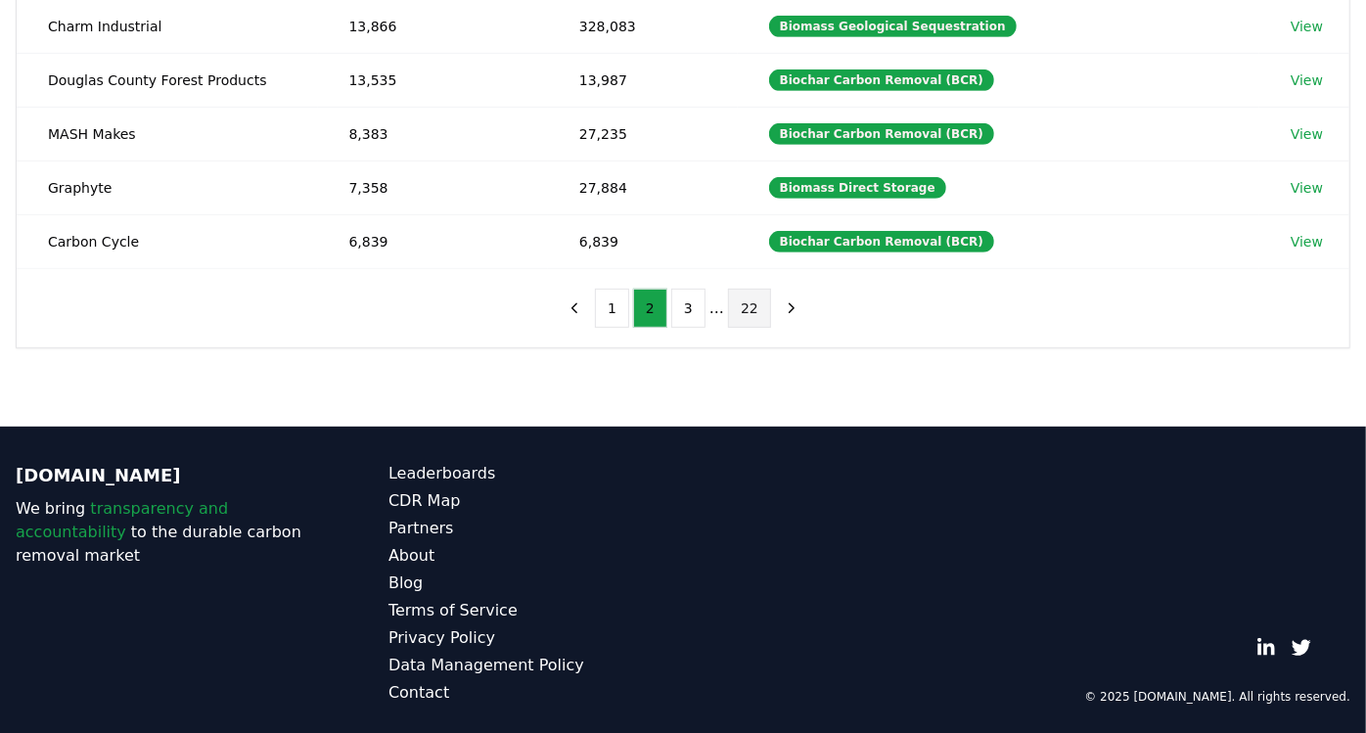
click at [757, 311] on button "22" at bounding box center [749, 308] width 43 height 39
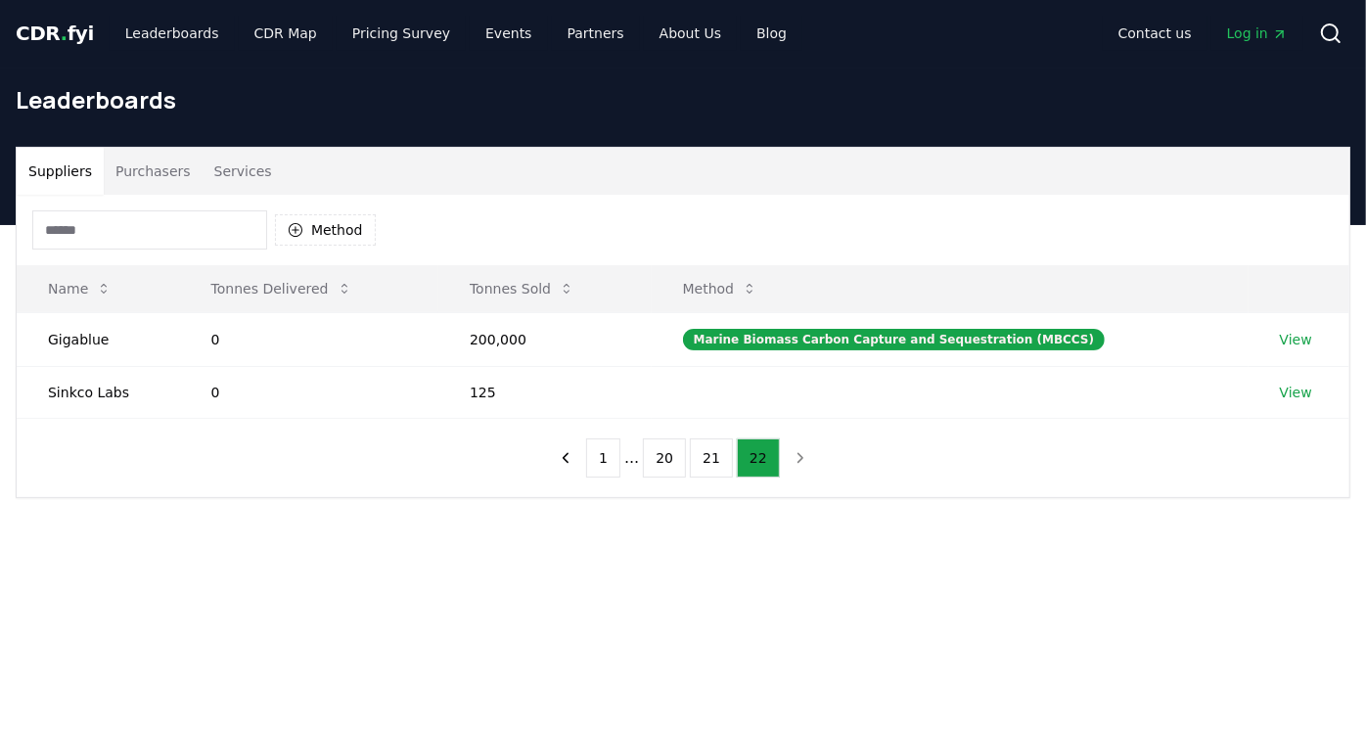
scroll to position [0, 0]
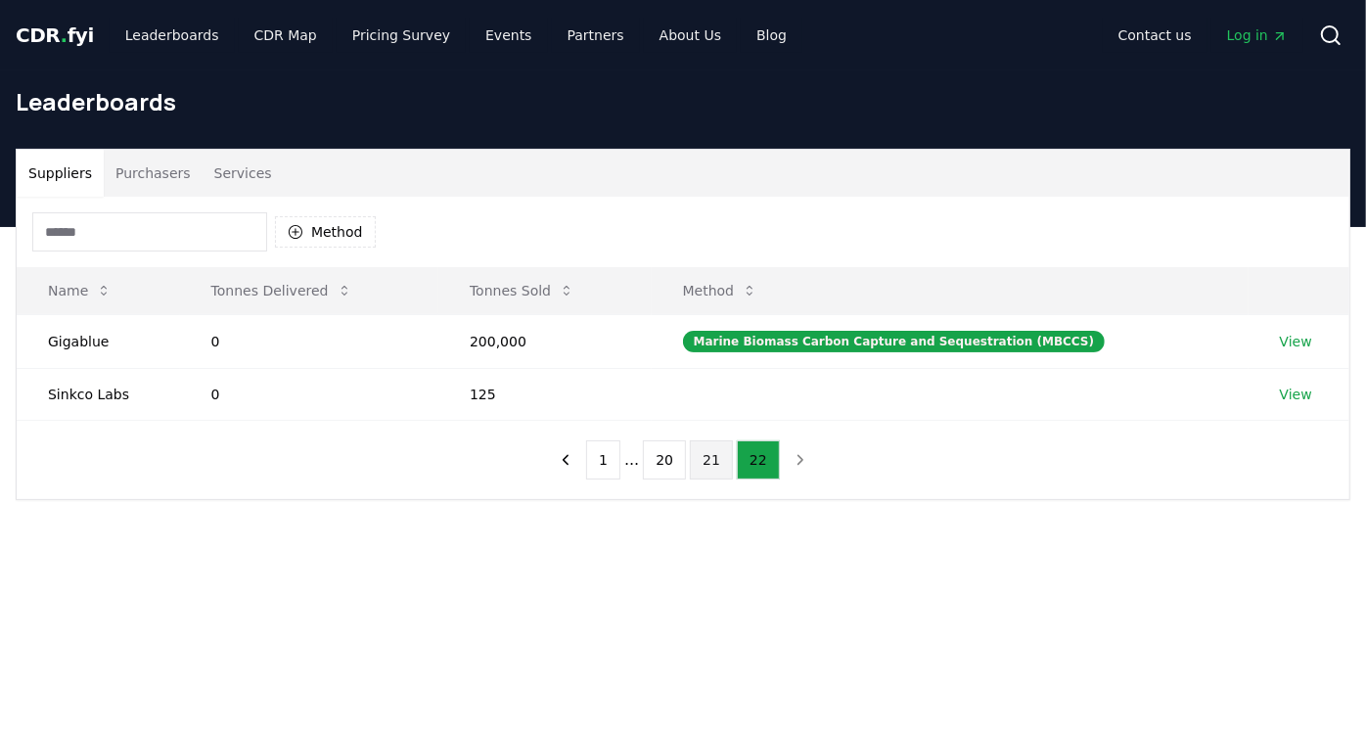
click at [715, 464] on button "21" at bounding box center [711, 459] width 43 height 39
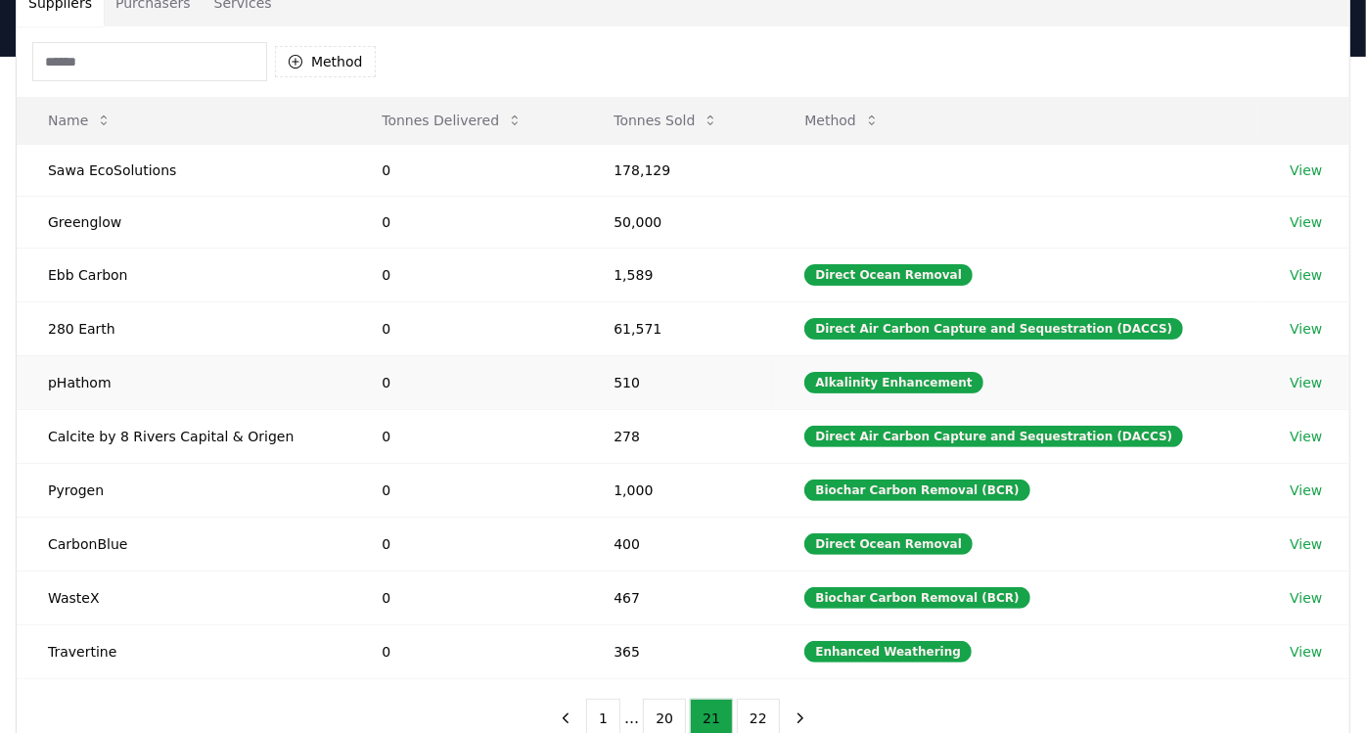
scroll to position [217, 0]
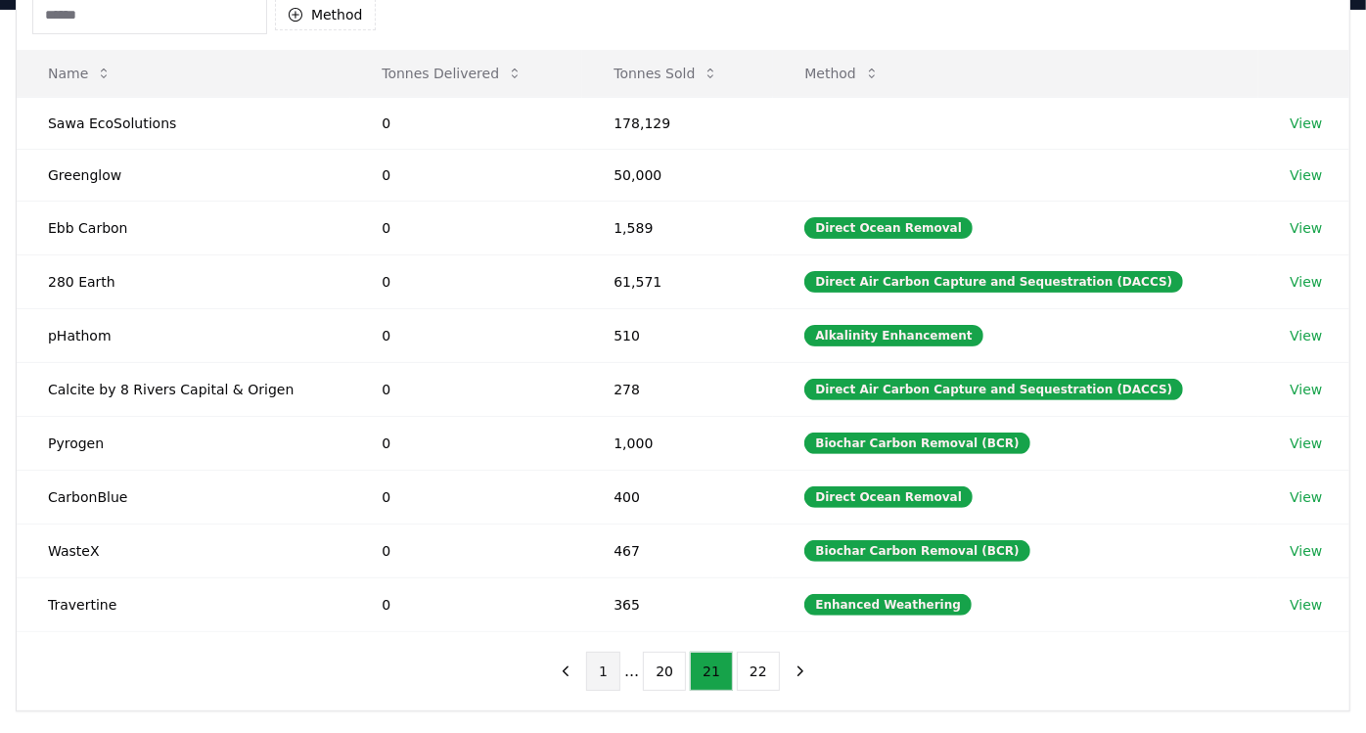
click at [599, 662] on button "1" at bounding box center [603, 671] width 34 height 39
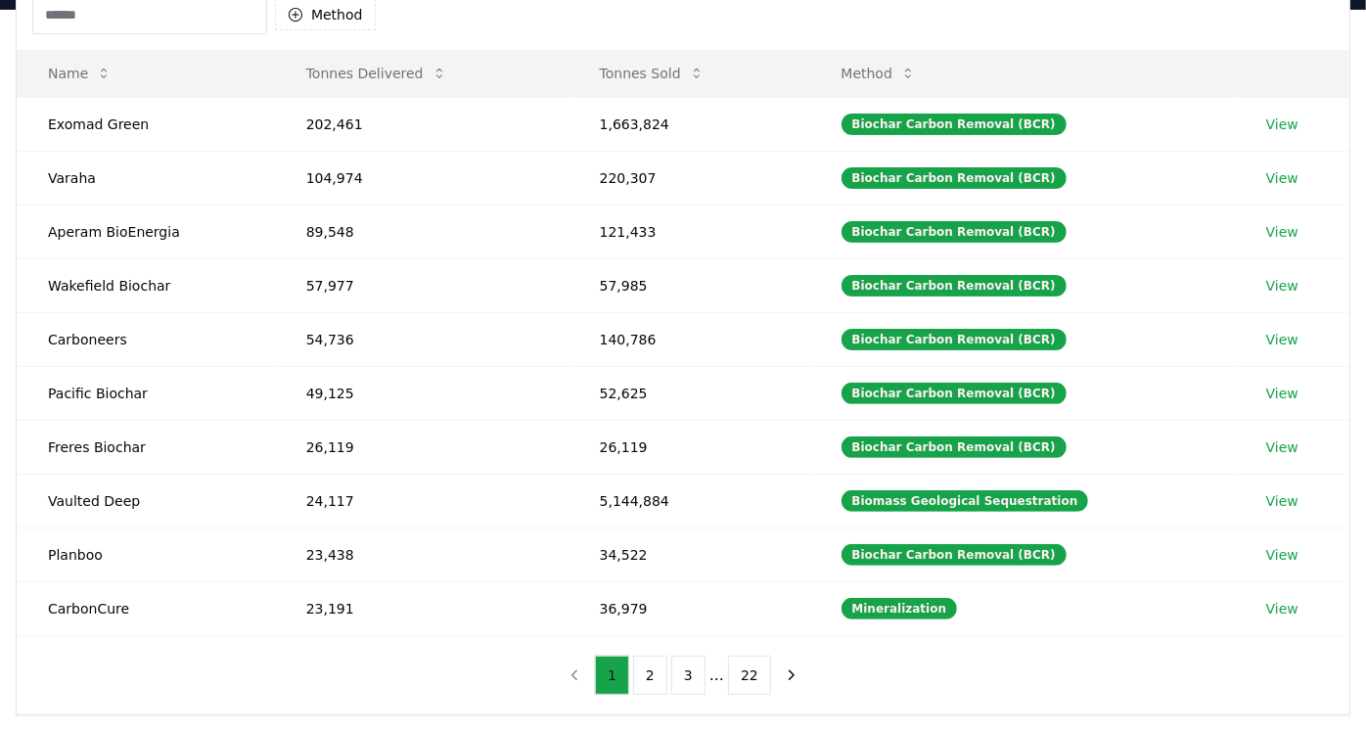
click at [626, 684] on button "1" at bounding box center [612, 674] width 34 height 39
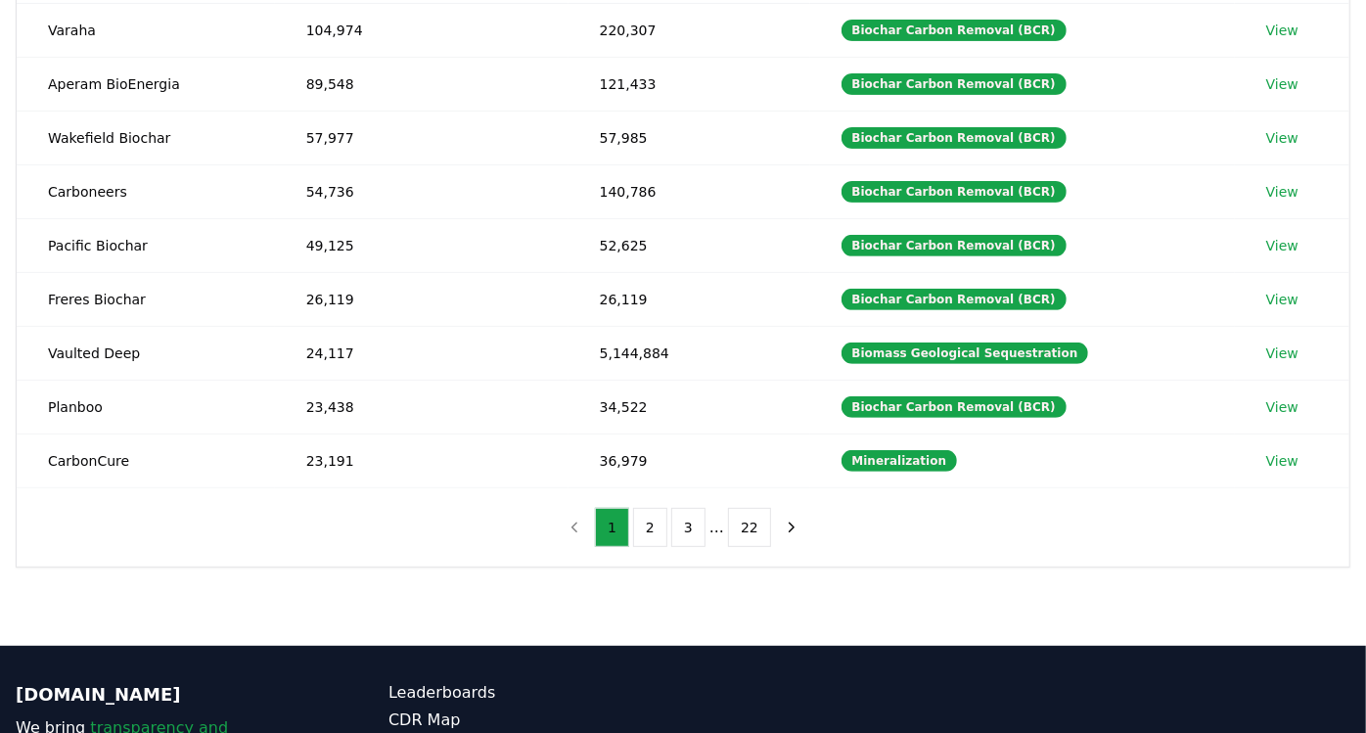
scroll to position [543, 0]
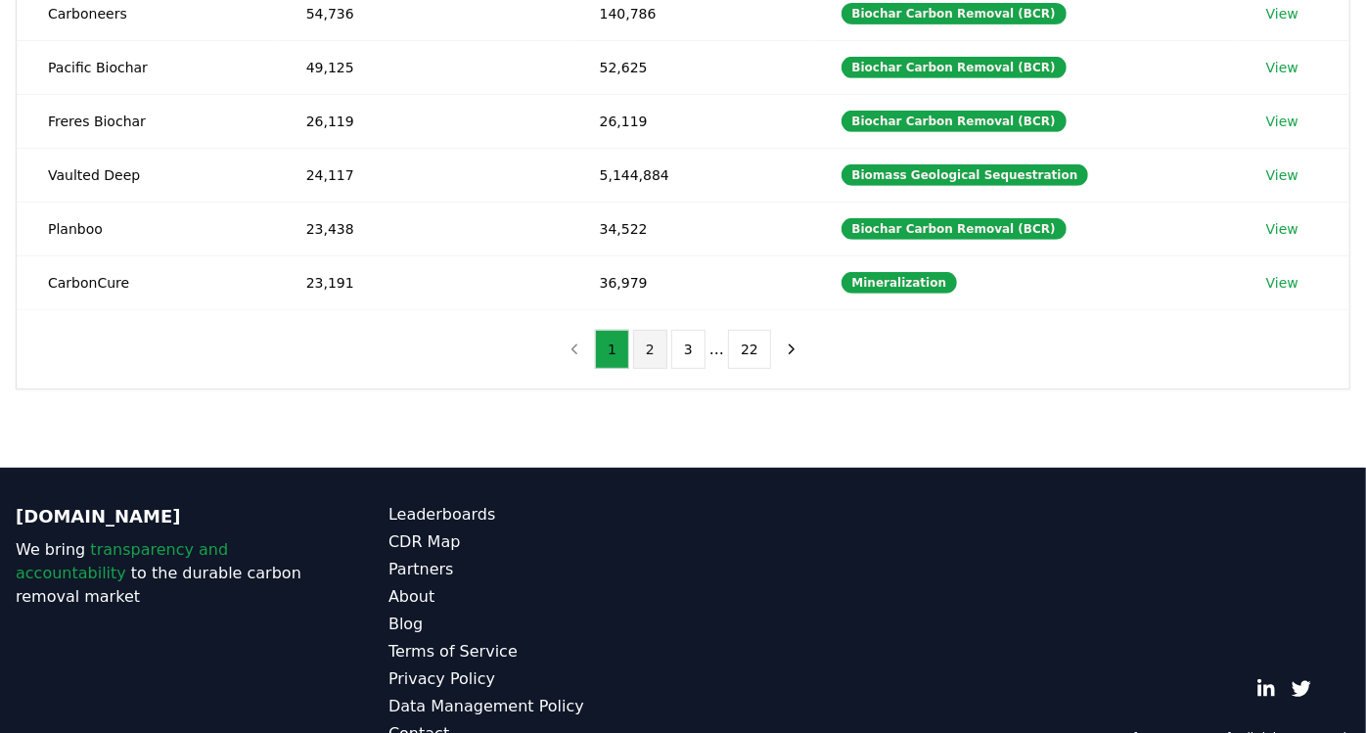
click at [659, 349] on button "2" at bounding box center [650, 349] width 34 height 39
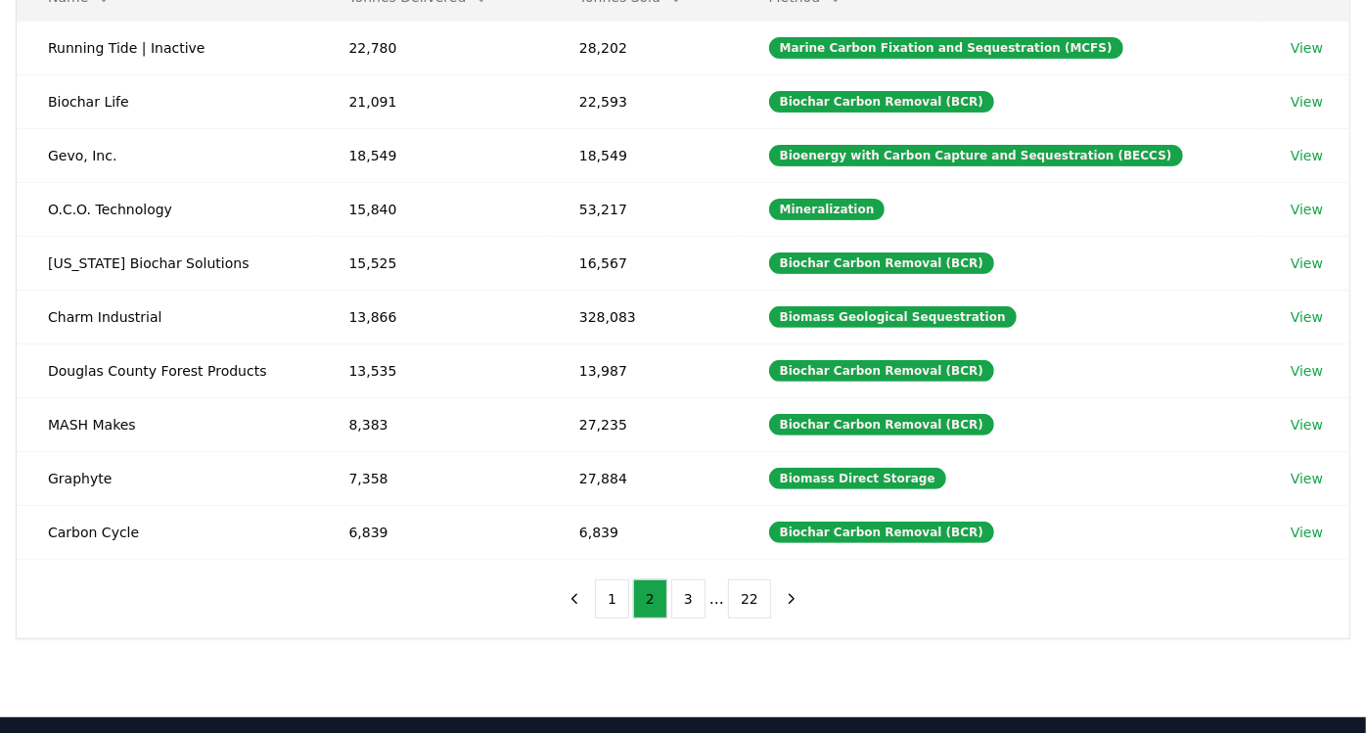
scroll to position [434, 0]
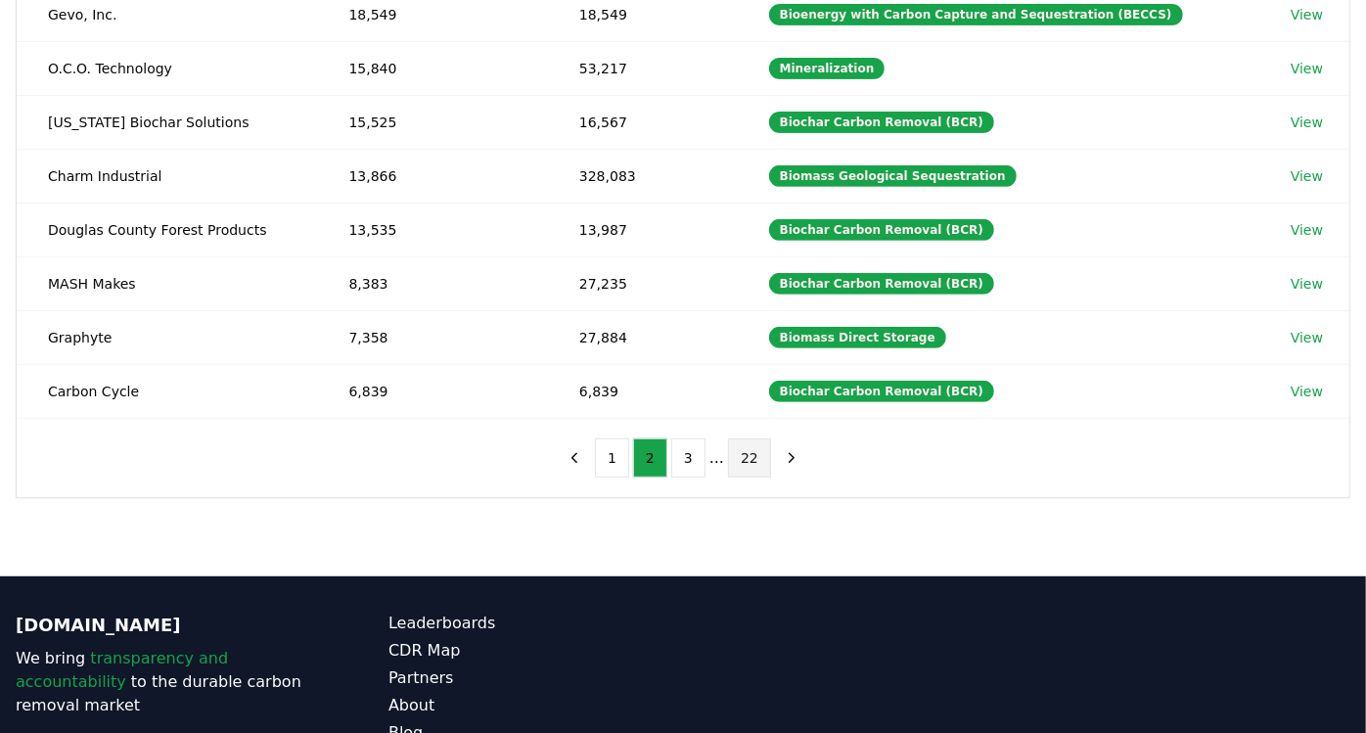
click at [754, 459] on button "22" at bounding box center [749, 457] width 43 height 39
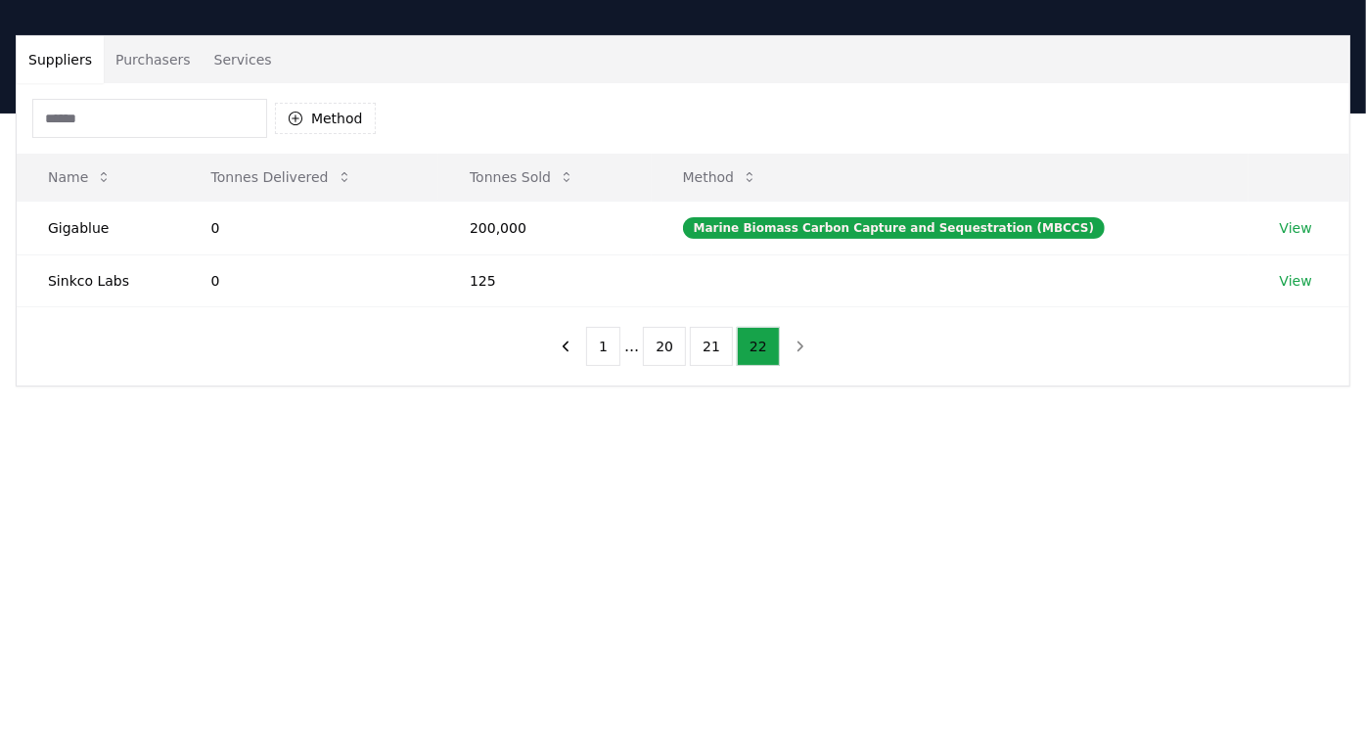
scroll to position [0, 0]
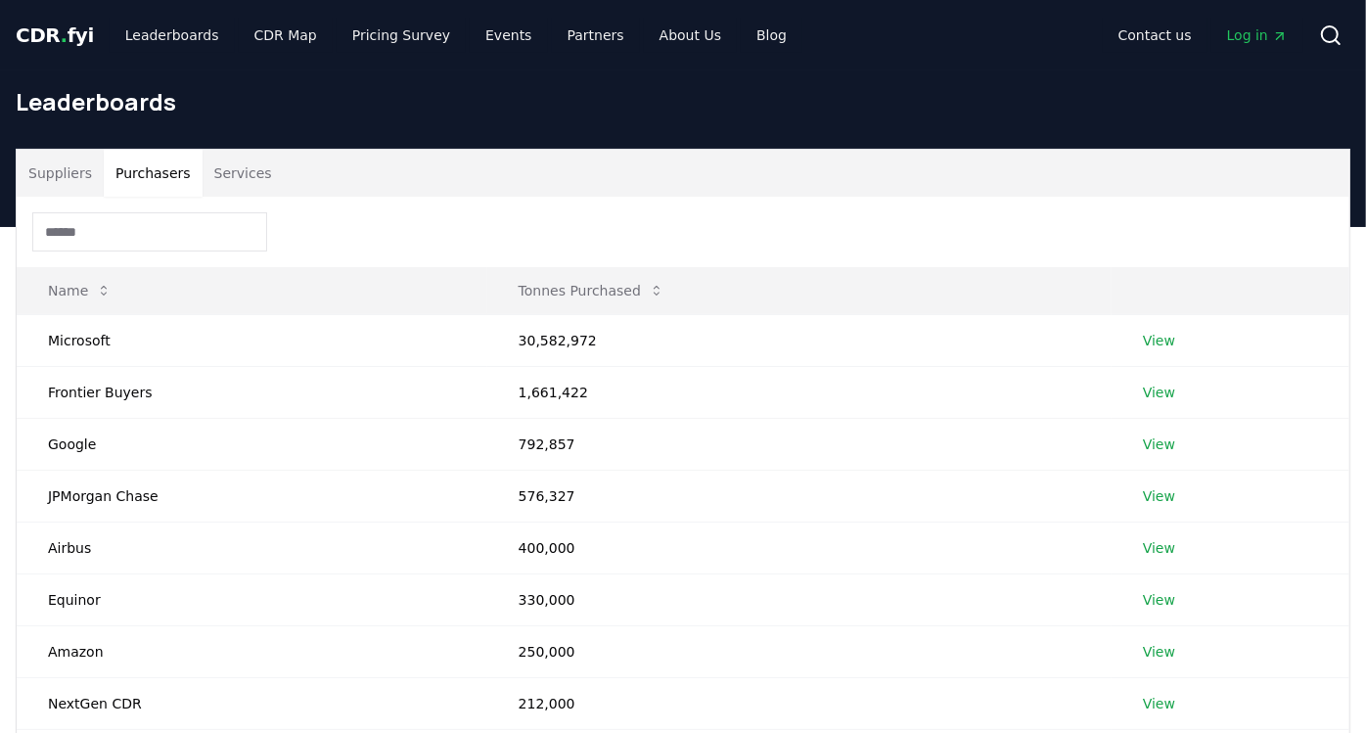
click at [117, 177] on button "Purchasers" at bounding box center [153, 173] width 99 height 47
click at [253, 173] on button "Services" at bounding box center [243, 173] width 81 height 47
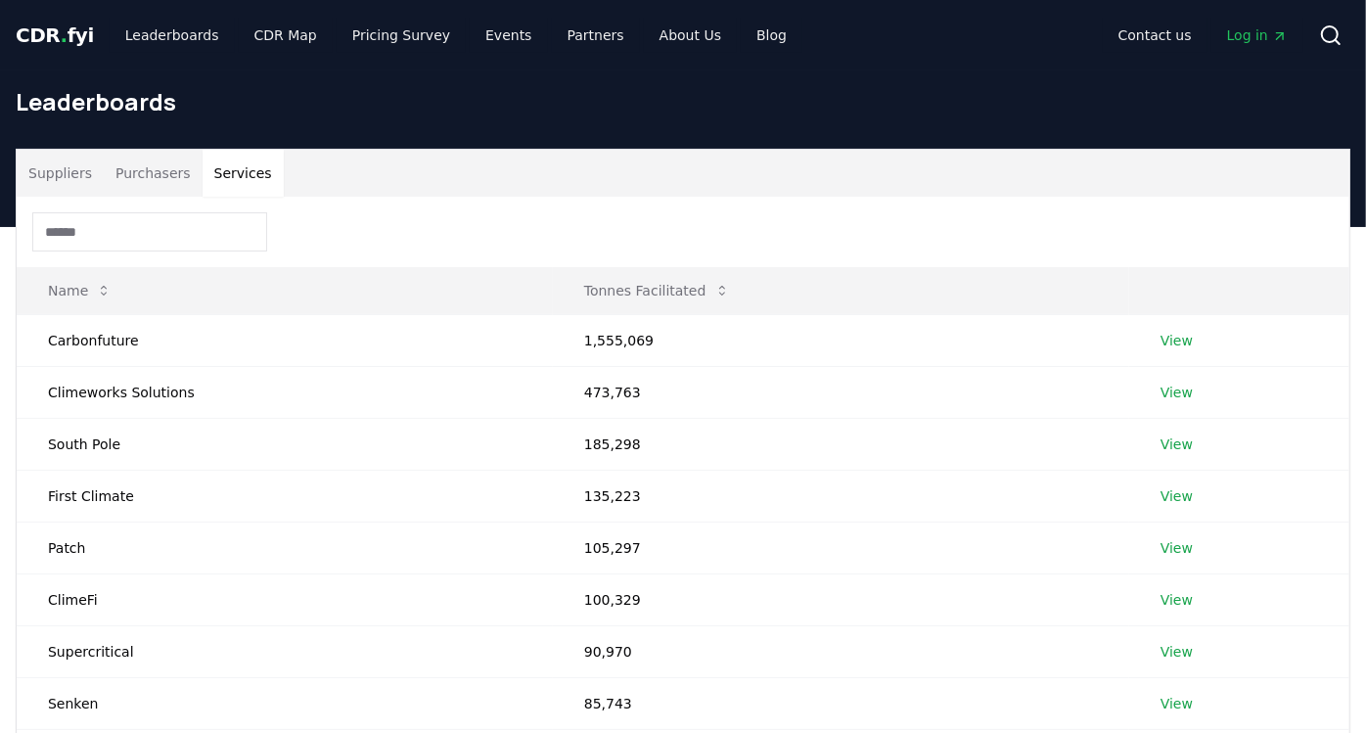
click at [171, 165] on button "Purchasers" at bounding box center [153, 173] width 99 height 47
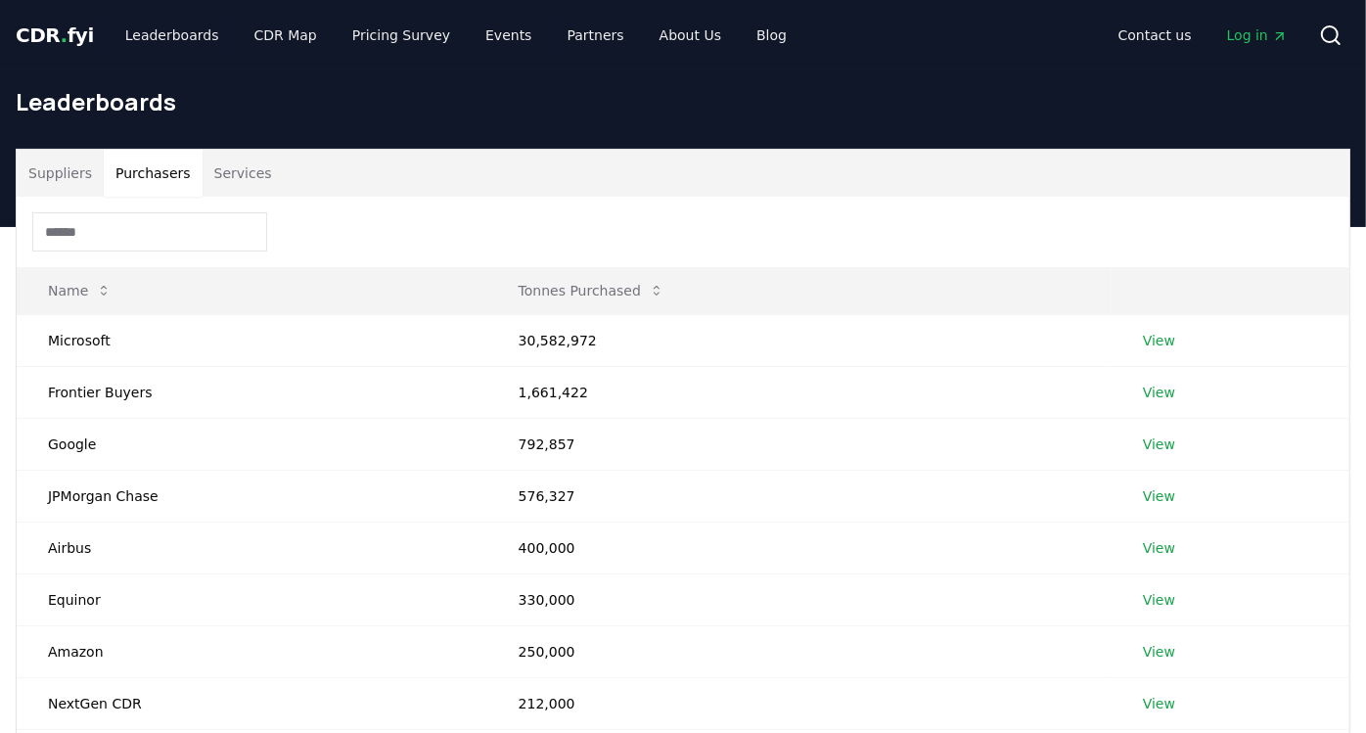
click at [70, 174] on button "Suppliers" at bounding box center [60, 173] width 87 height 47
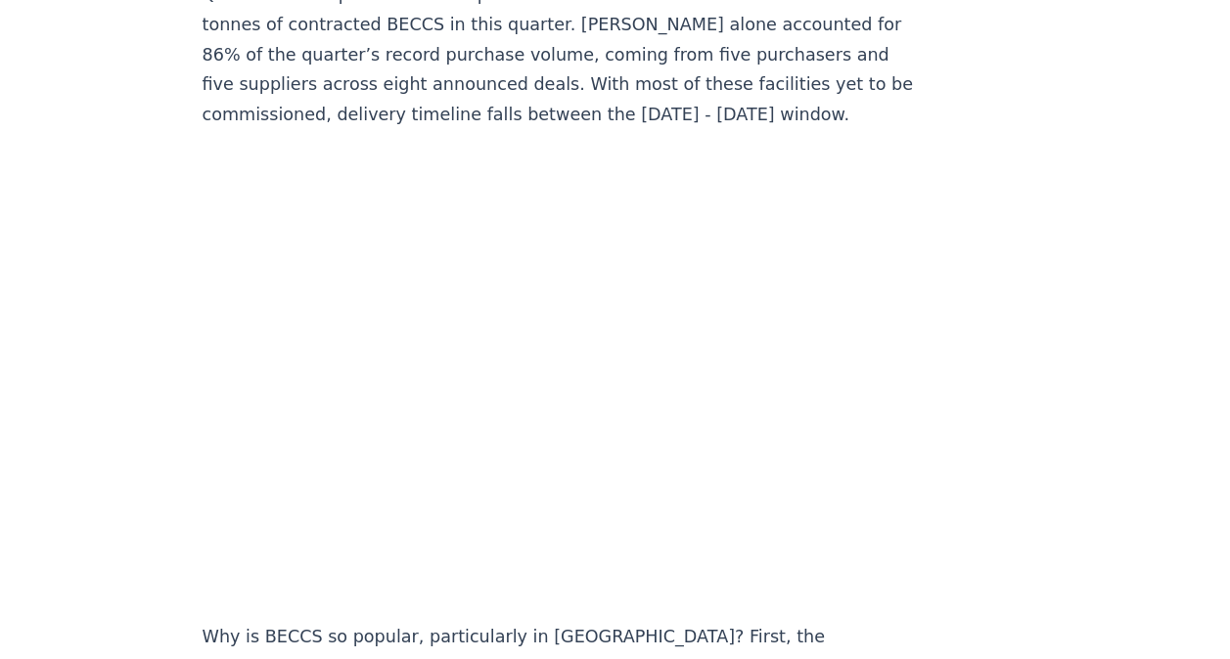
scroll to position [1957, 0]
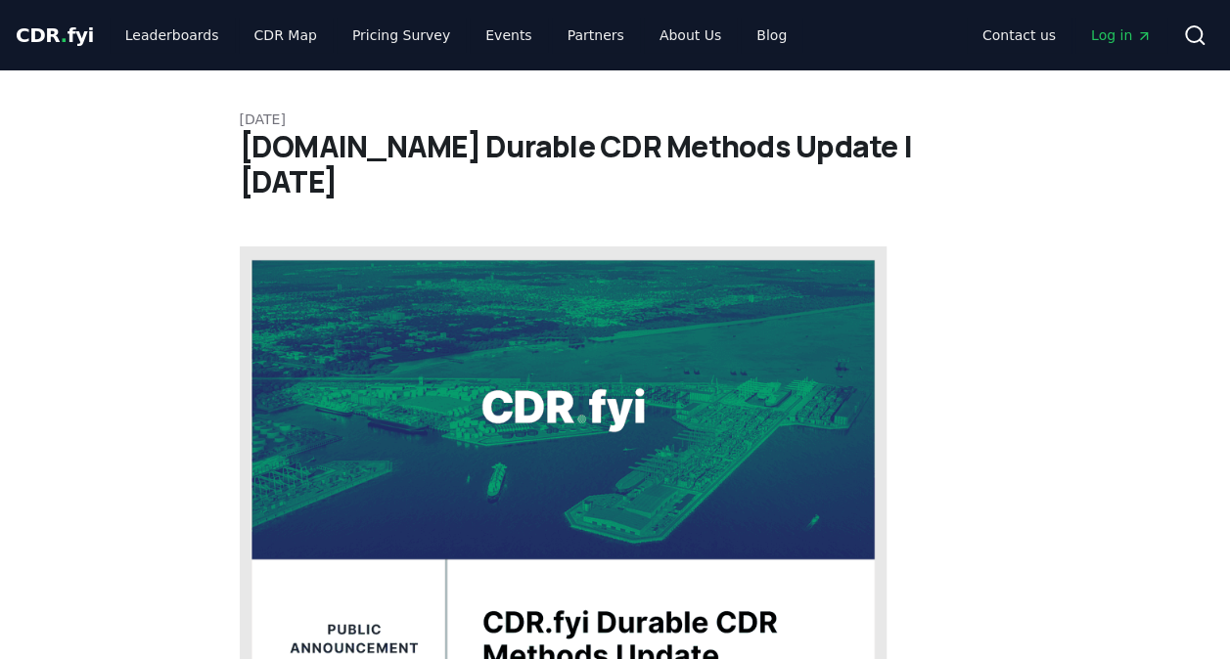
click at [70, 28] on span "CDR . fyi" at bounding box center [55, 34] width 78 height 23
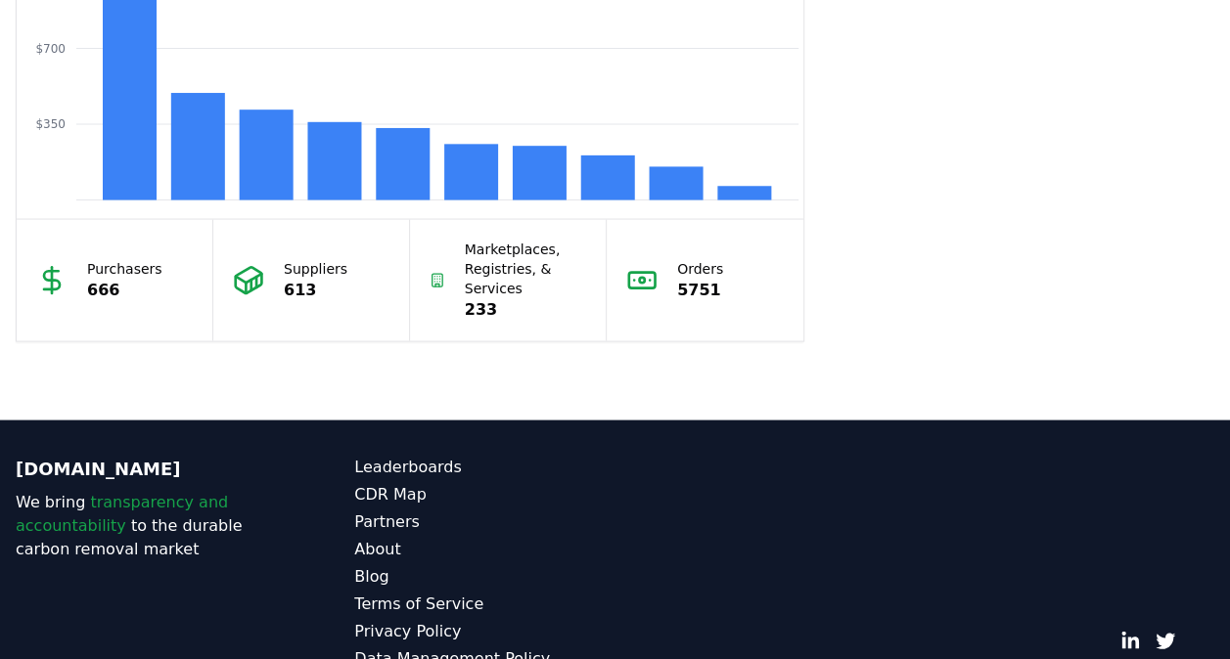
scroll to position [1802, 0]
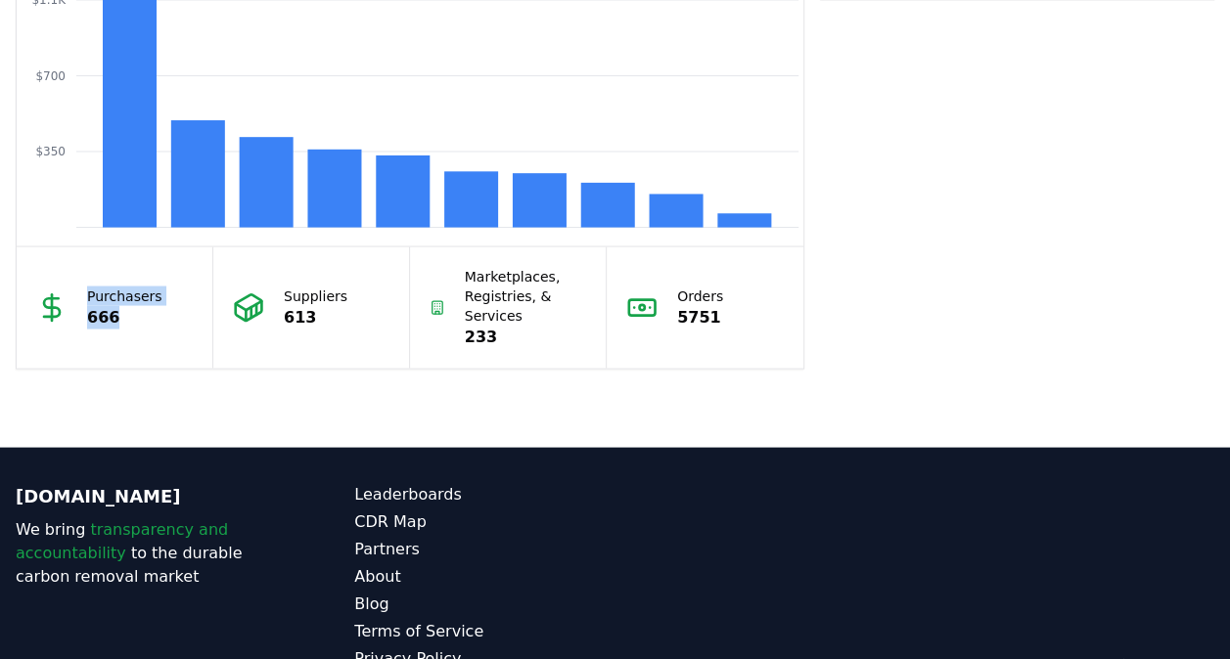
drag, startPoint x: 121, startPoint y: 309, endPoint x: 70, endPoint y: 307, distance: 50.9
click at [70, 307] on div "Purchasers 666" at bounding box center [115, 307] width 197 height 121
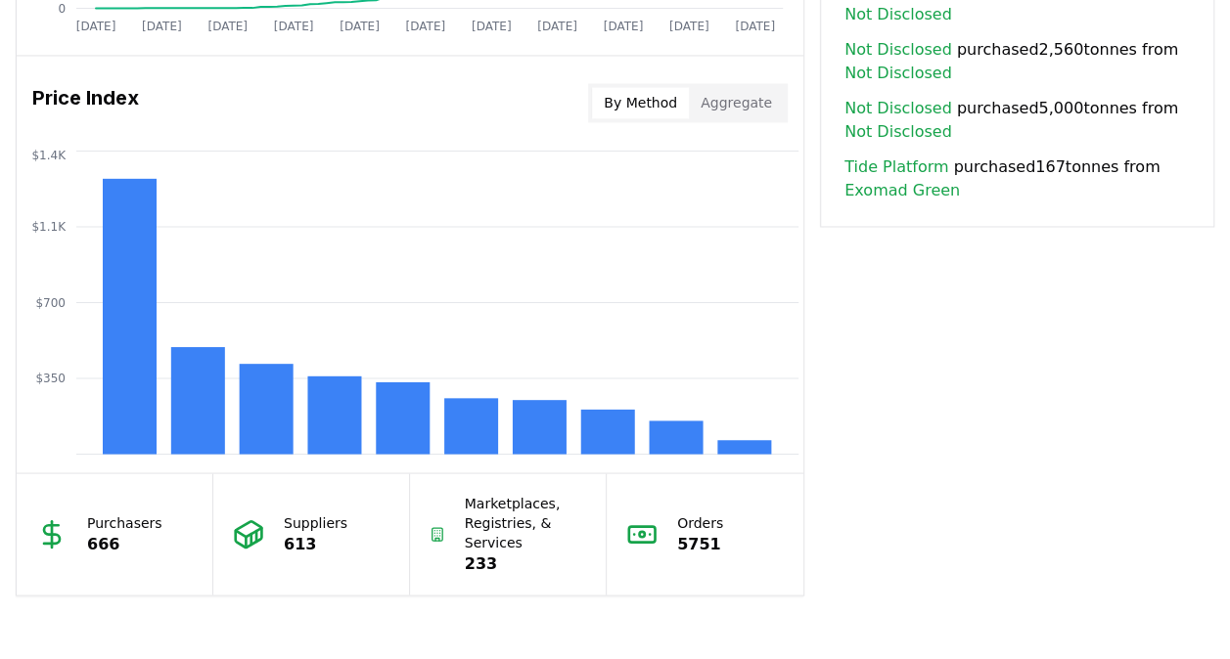
scroll to position [1606, 0]
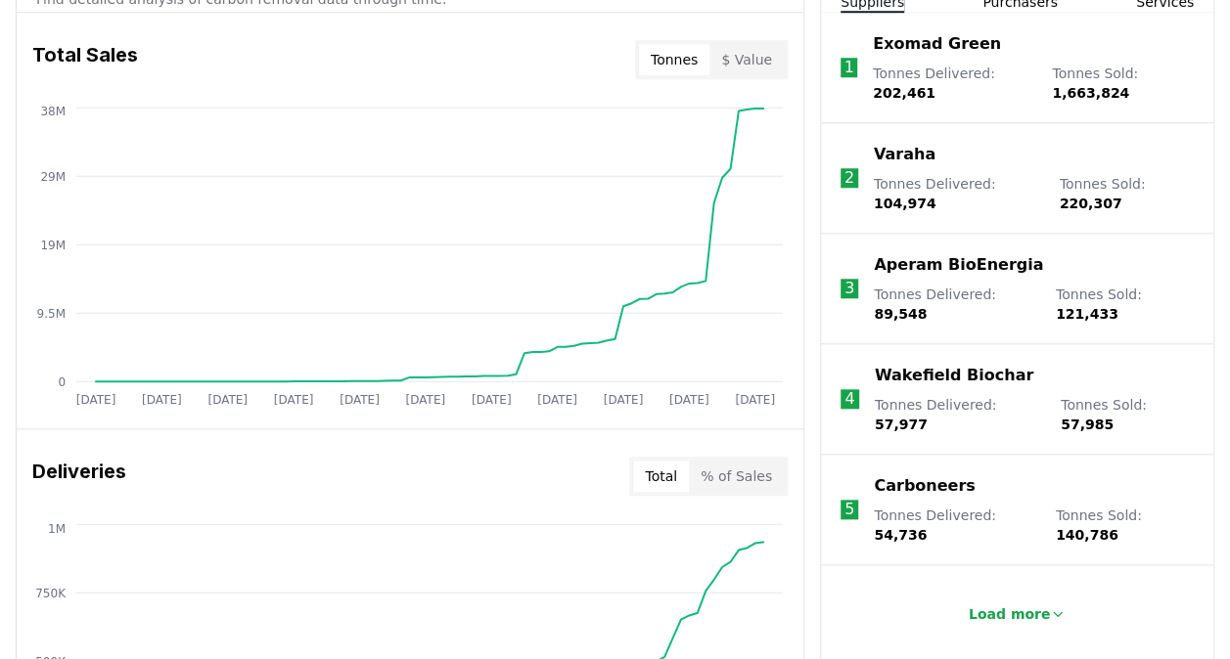
scroll to position [628, 0]
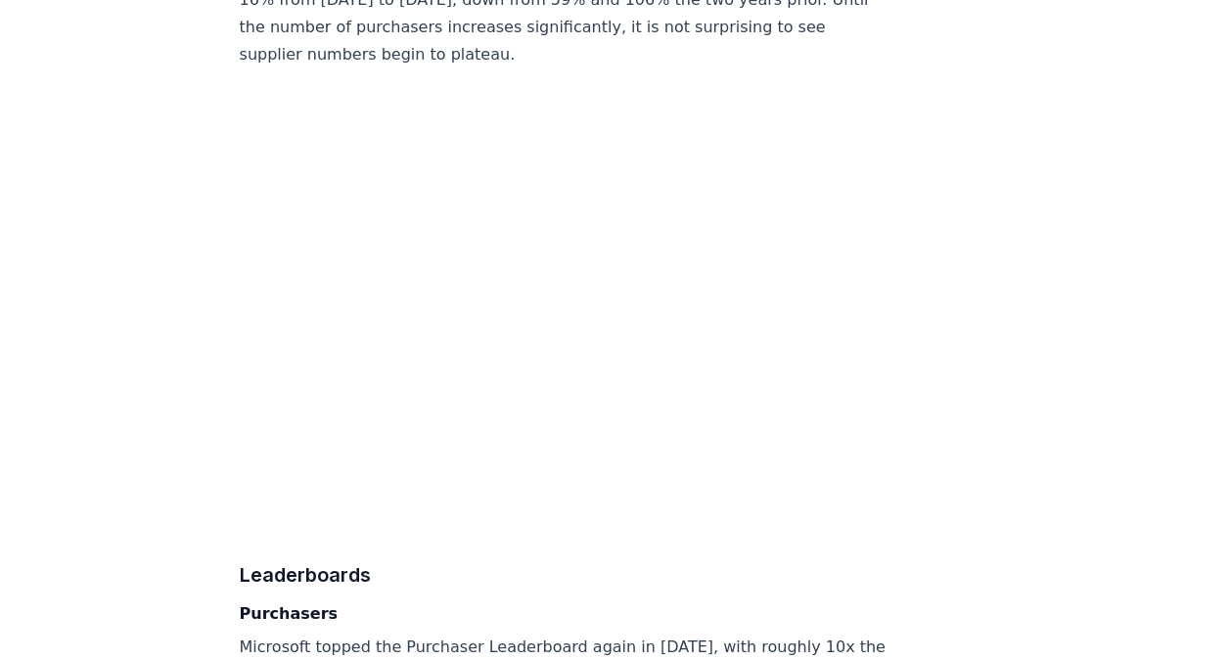
scroll to position [11207, 0]
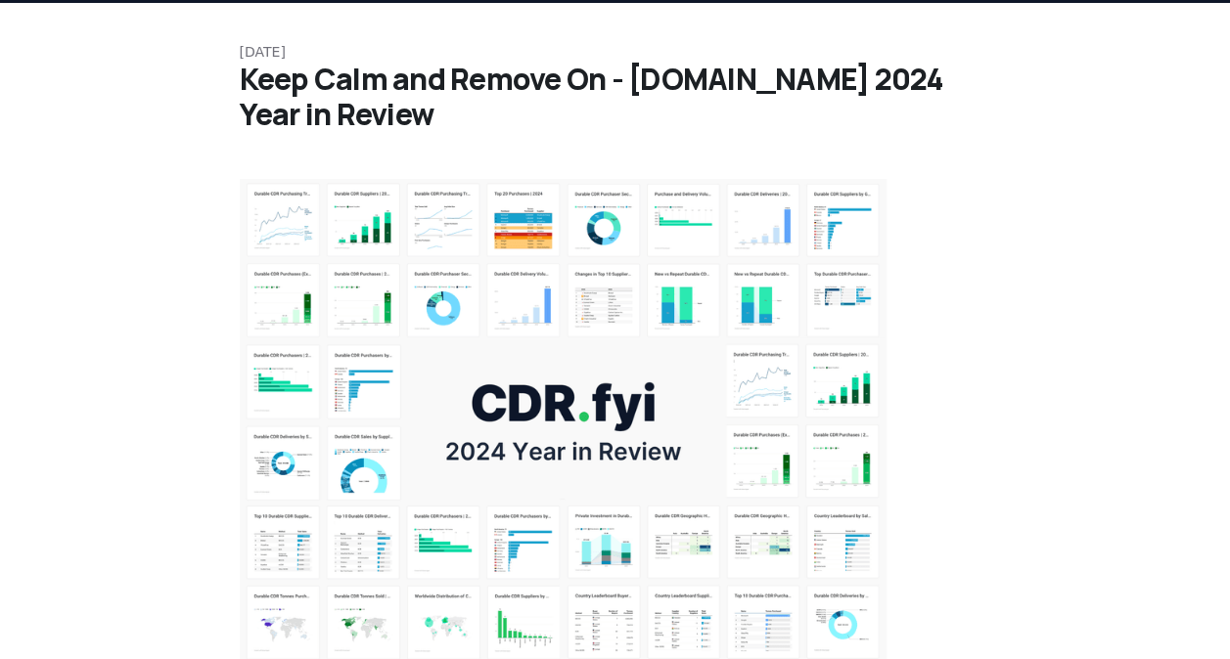
scroll to position [0, 0]
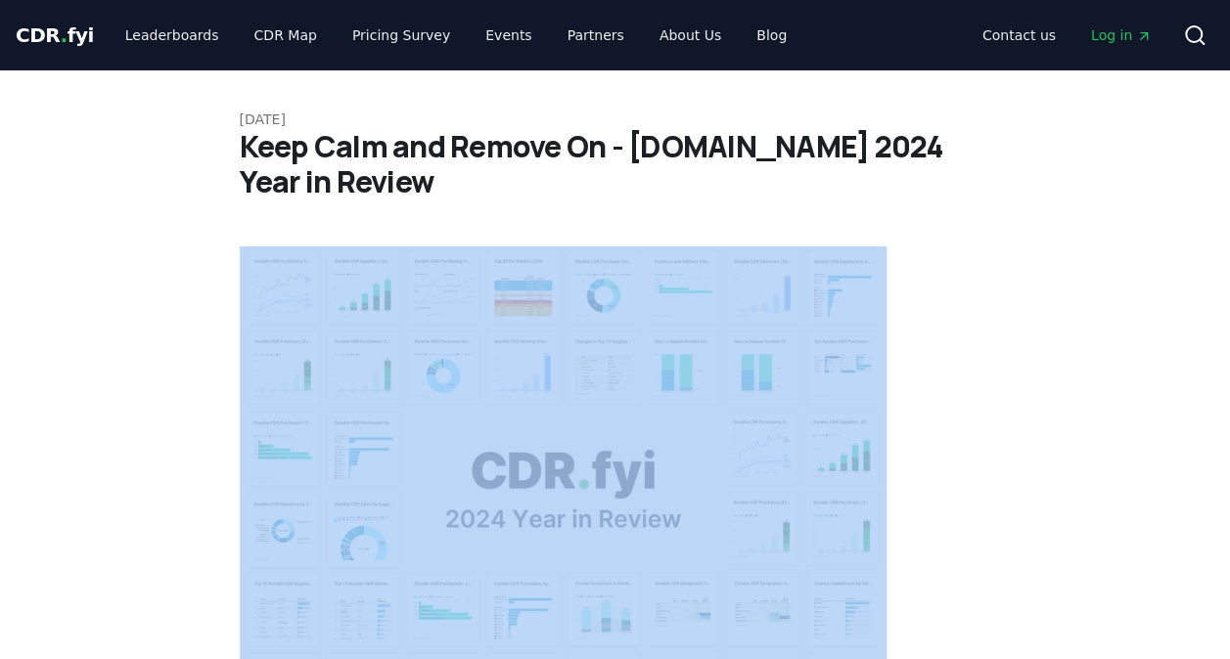
drag, startPoint x: 904, startPoint y: 453, endPoint x: 969, endPoint y: 598, distance: 158.9
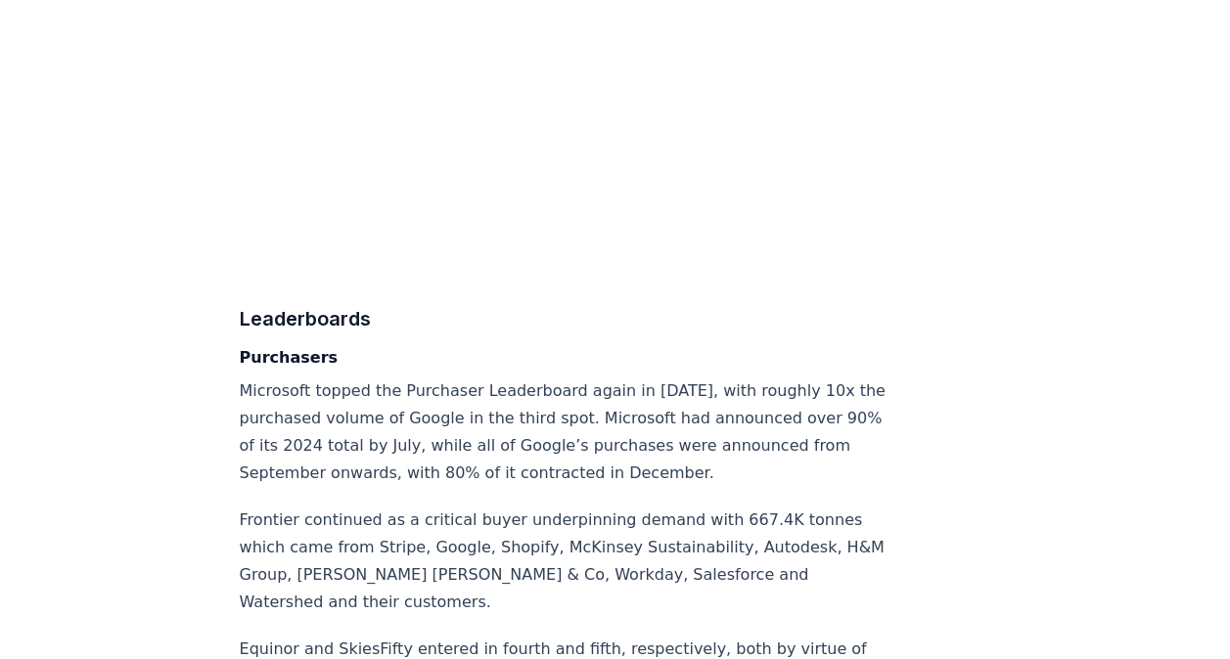
scroll to position [11152, 0]
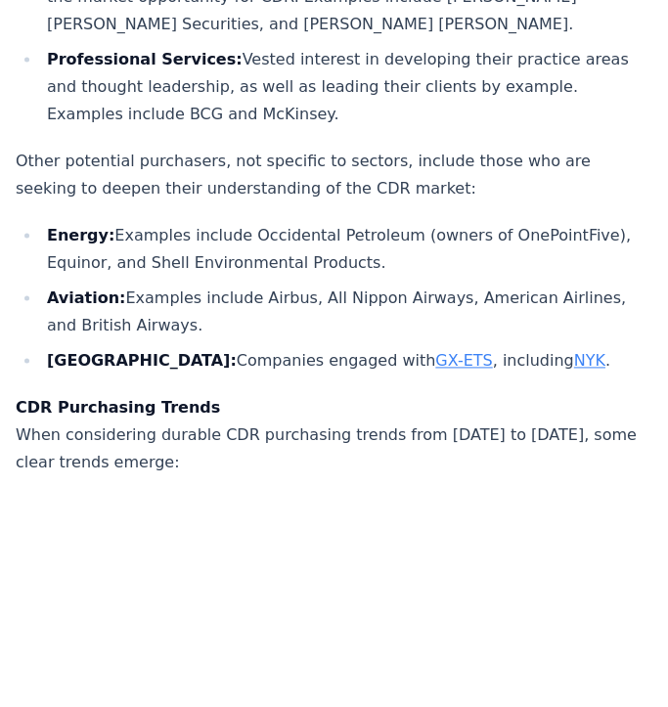
scroll to position [7130, 0]
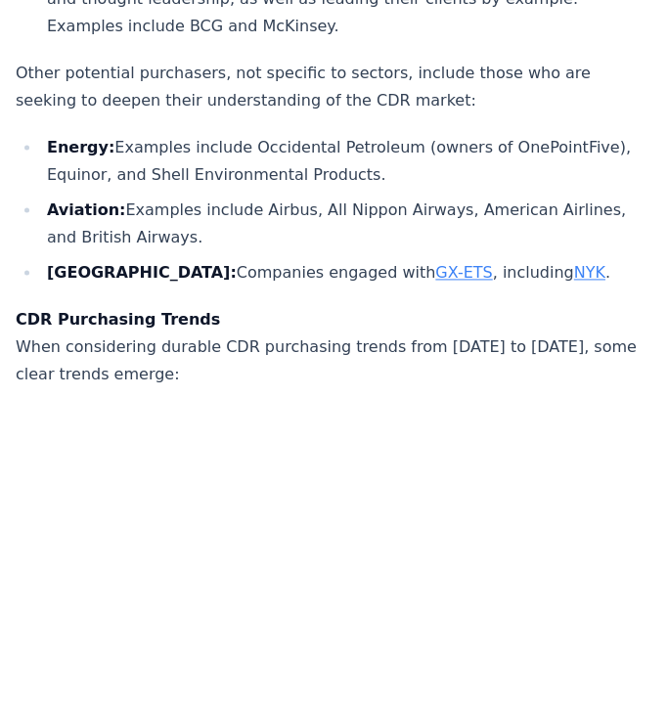
click at [133, 306] on p "CDR Purchasing Trends When considering durable CDR purchasing trends from 2020 …" at bounding box center [334, 347] width 637 height 82
click at [218, 306] on p "CDR Purchasing Trends When considering durable CDR purchasing trends from 2020 …" at bounding box center [334, 347] width 637 height 82
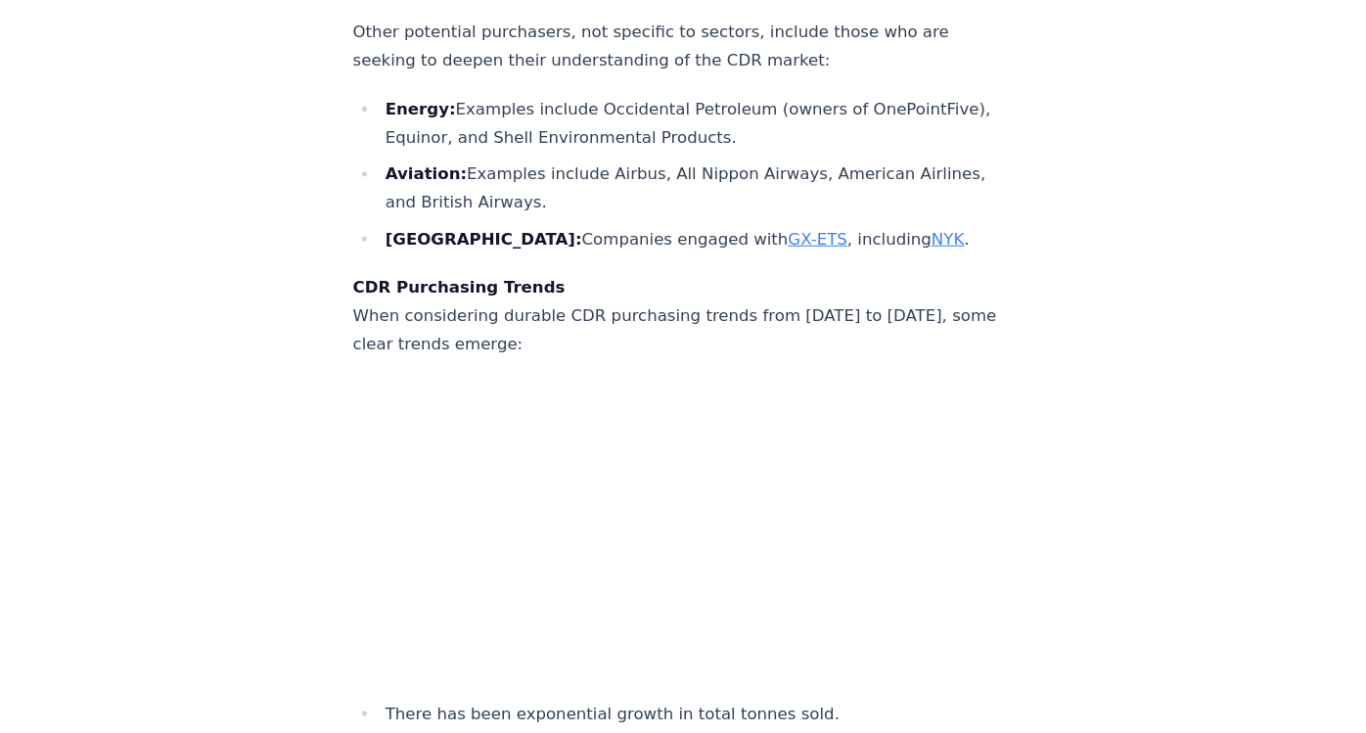
scroll to position [7174, 0]
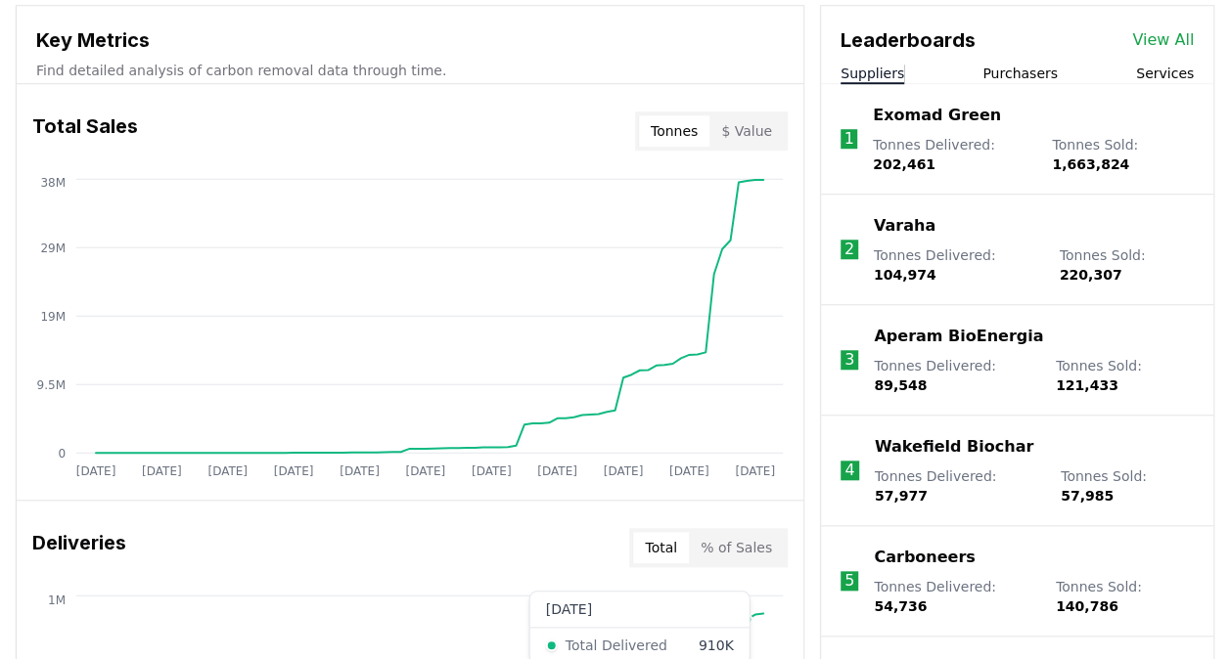
scroll to position [628, 0]
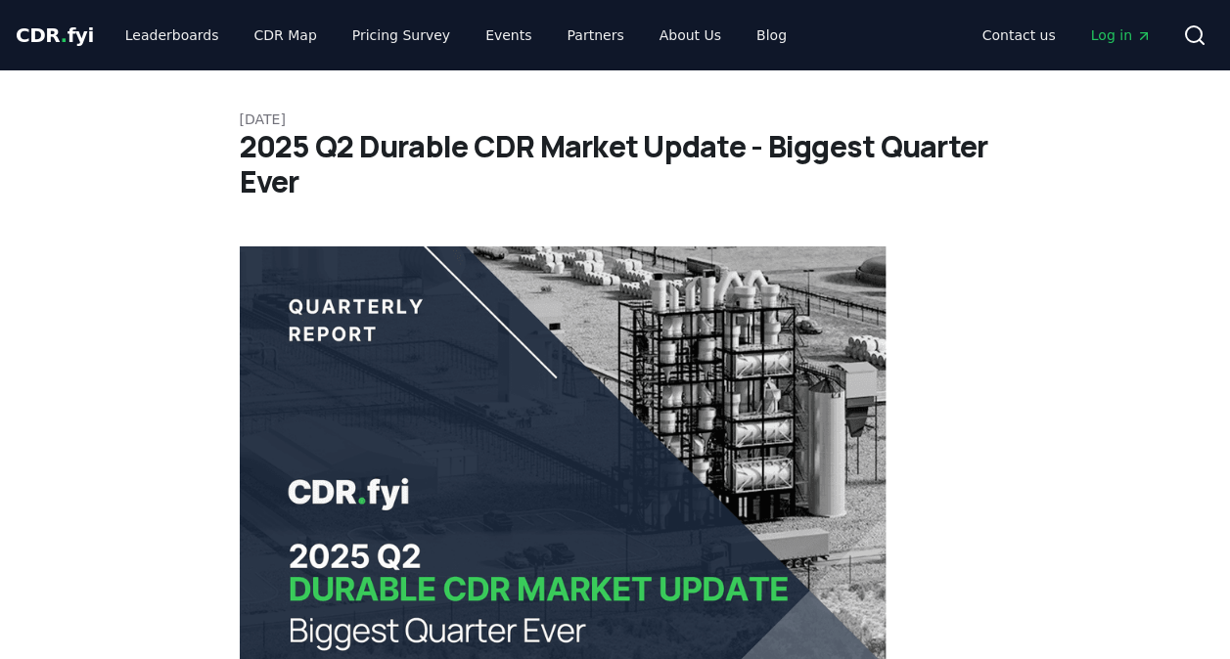
scroll to position [109, 0]
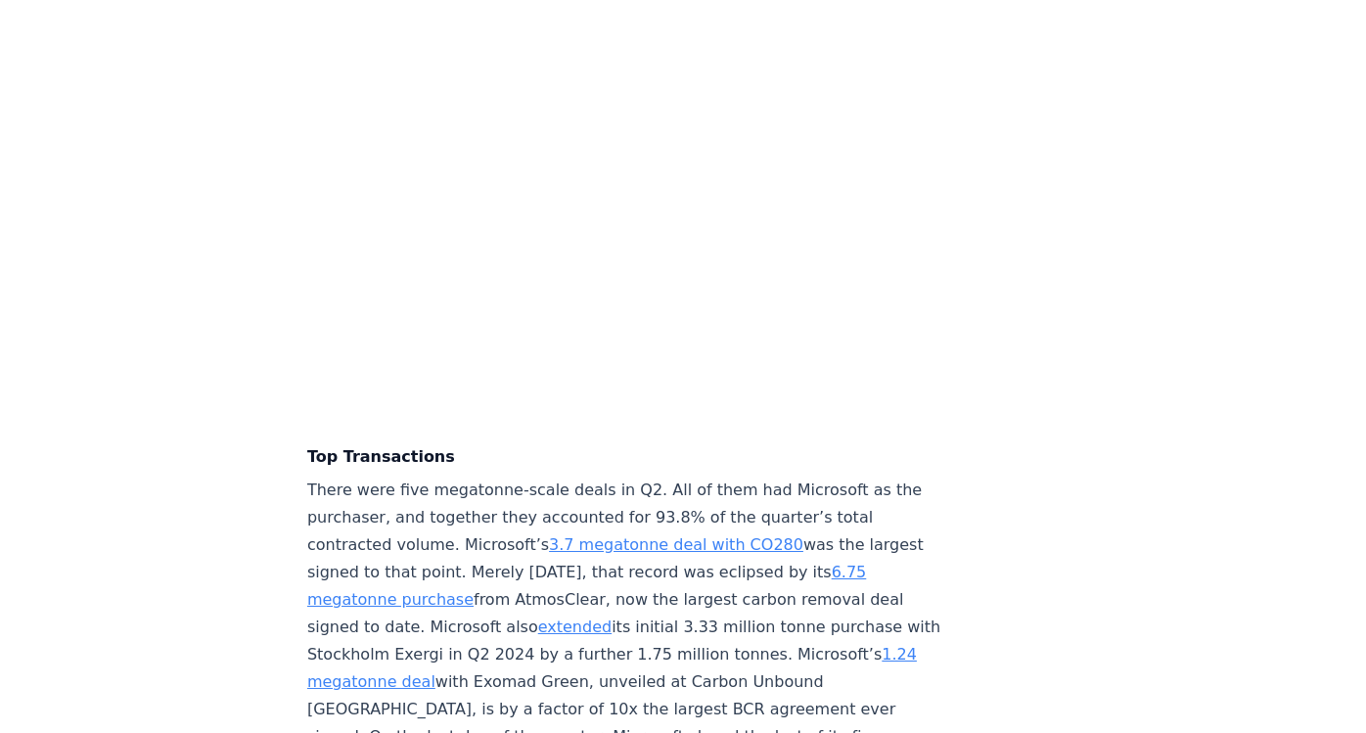
scroll to position [4067, 0]
